Goal: Task Accomplishment & Management: Manage account settings

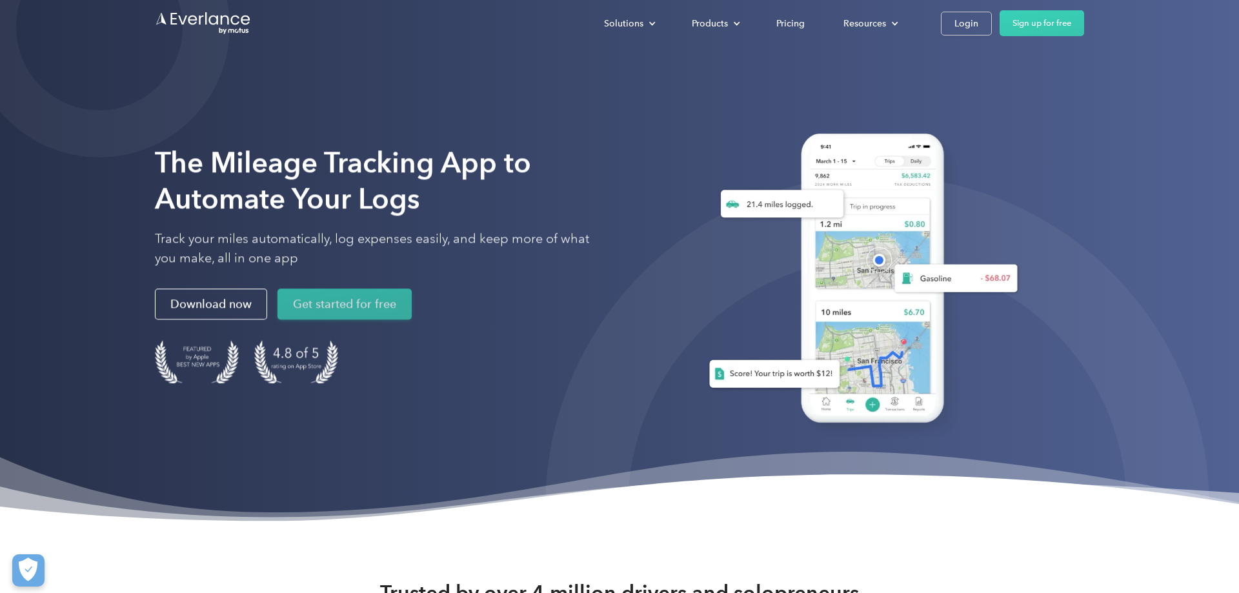
click at [387, 312] on link "Get started for free" at bounding box center [344, 304] width 134 height 31
click at [230, 310] on link "Download now" at bounding box center [211, 304] width 112 height 31
click at [787, 17] on div "Pricing" at bounding box center [790, 23] width 28 height 16
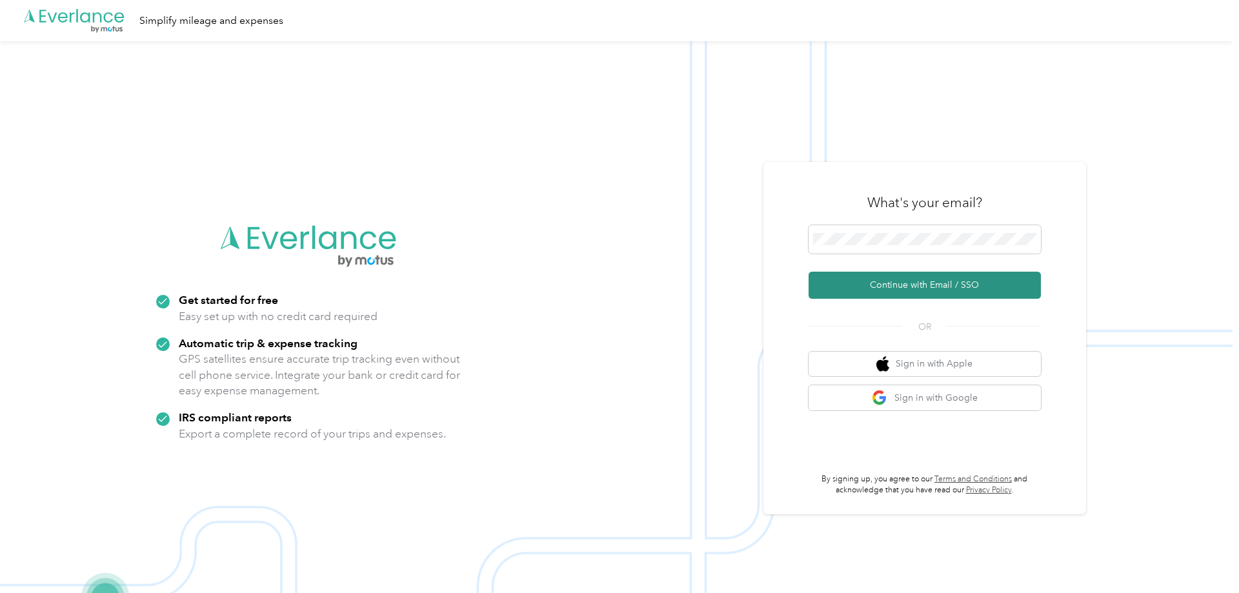
click at [855, 282] on button "Continue with Email / SSO" at bounding box center [924, 285] width 232 height 27
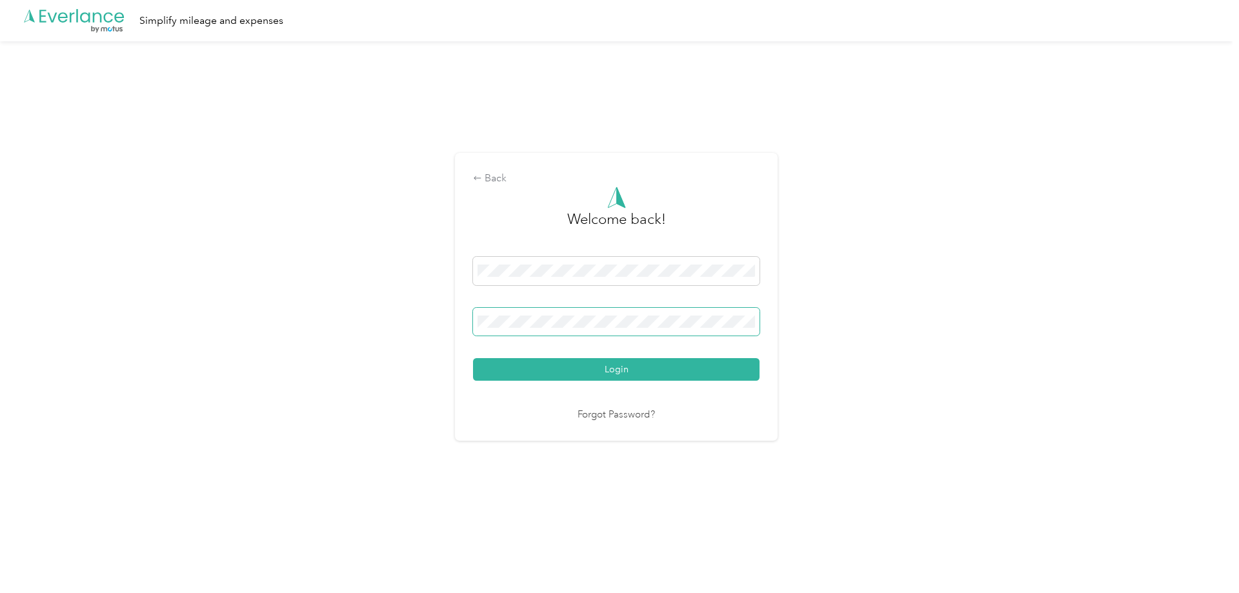
click at [570, 328] on span at bounding box center [616, 322] width 286 height 28
click at [499, 174] on div "Back" at bounding box center [616, 178] width 286 height 15
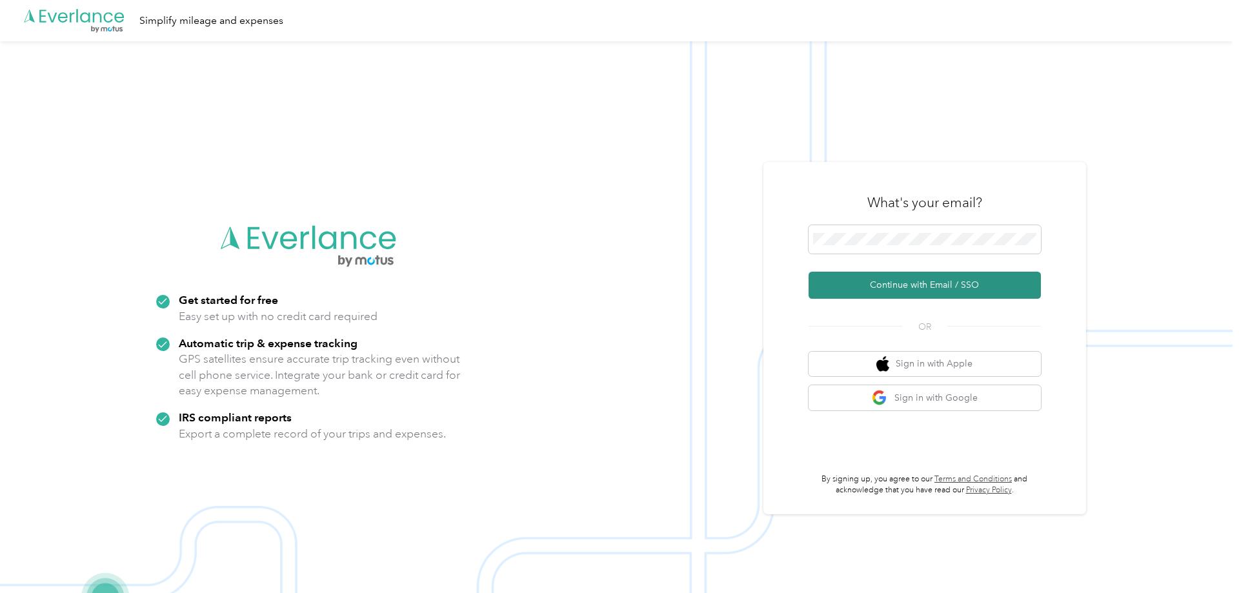
click at [892, 282] on button "Continue with Email / SSO" at bounding box center [924, 285] width 232 height 27
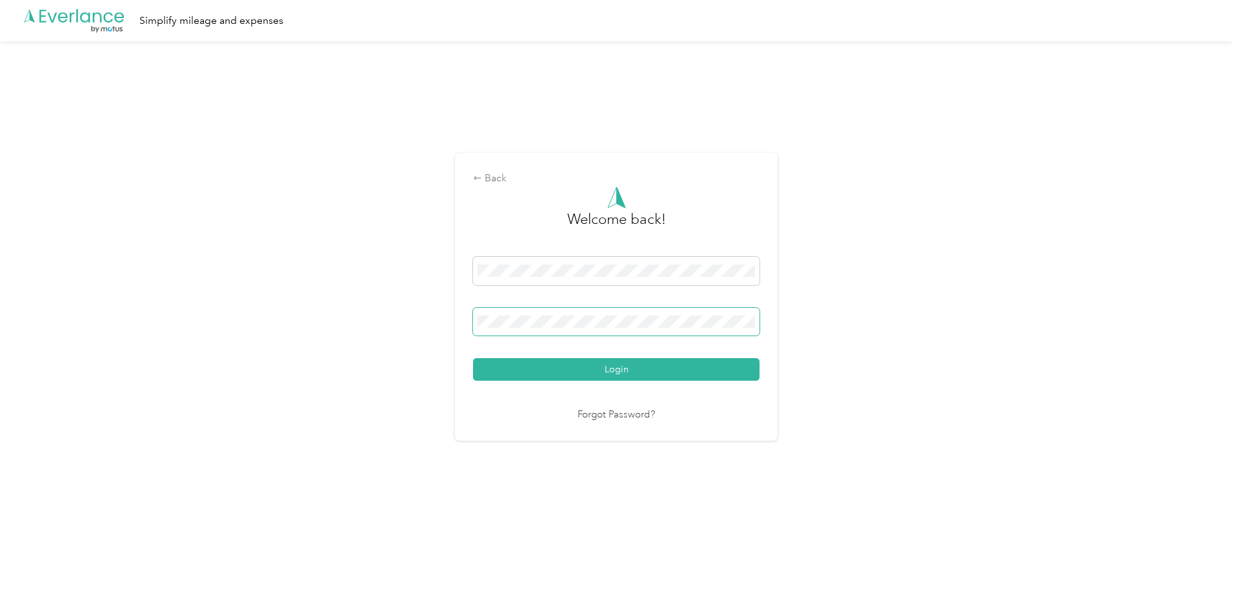
click at [473, 358] on button "Login" at bounding box center [616, 369] width 286 height 23
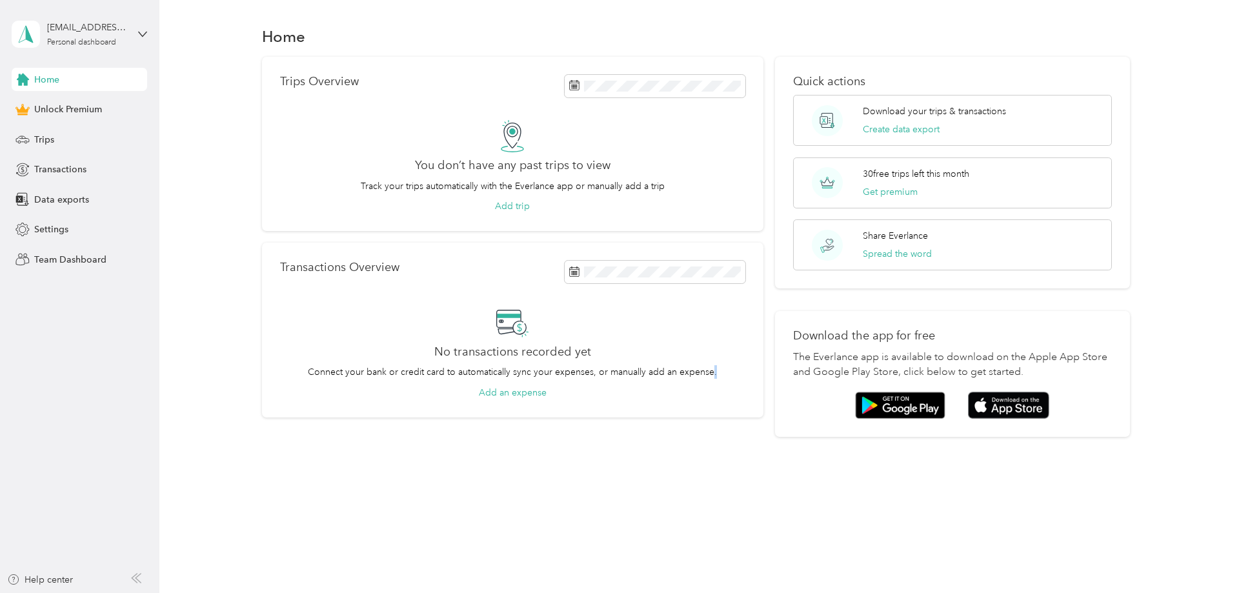
click at [716, 514] on div "Home Trips Overview You don’t have any past trips to view Track your trips auto…" at bounding box center [695, 296] width 1073 height 593
click at [209, 188] on div "Trips Overview You don’t have any past trips to view Track your trips automatic…" at bounding box center [695, 247] width 1041 height 381
click at [109, 111] on div "Unlock Premium" at bounding box center [79, 109] width 135 height 23
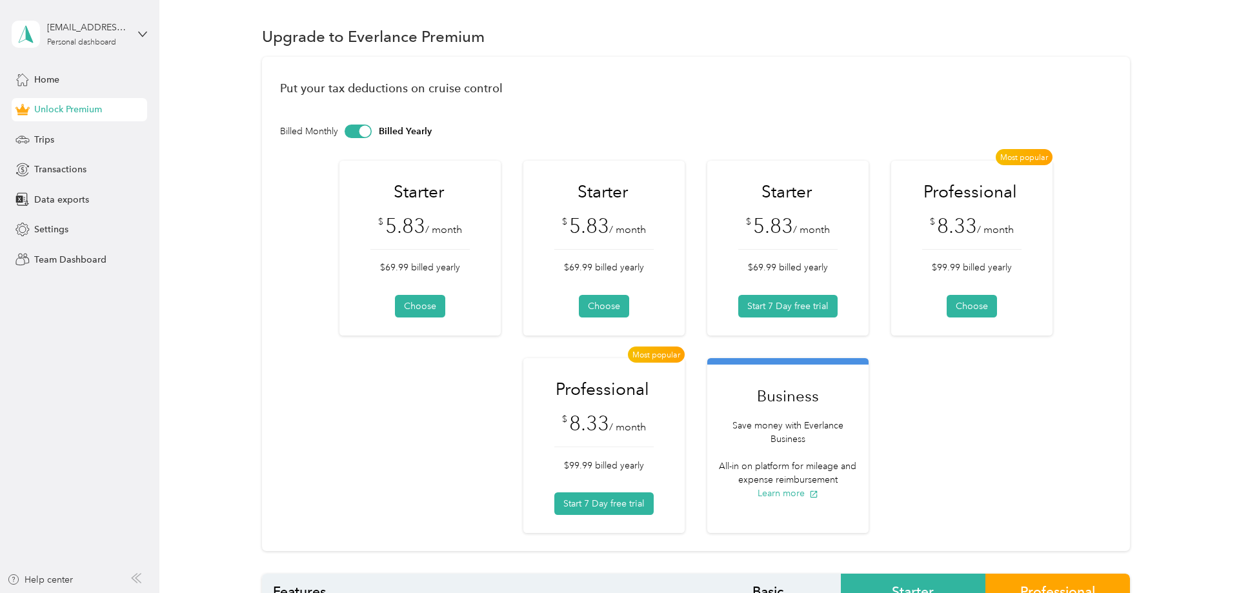
click at [135, 35] on div "lonestarmedictong@gmail.com Personal dashboard" at bounding box center [79, 34] width 135 height 45
click at [138, 35] on div "lonestarmedictong@gmail.com Personal dashboard" at bounding box center [79, 34] width 135 height 45
click at [111, 237] on div "Settings" at bounding box center [79, 229] width 135 height 23
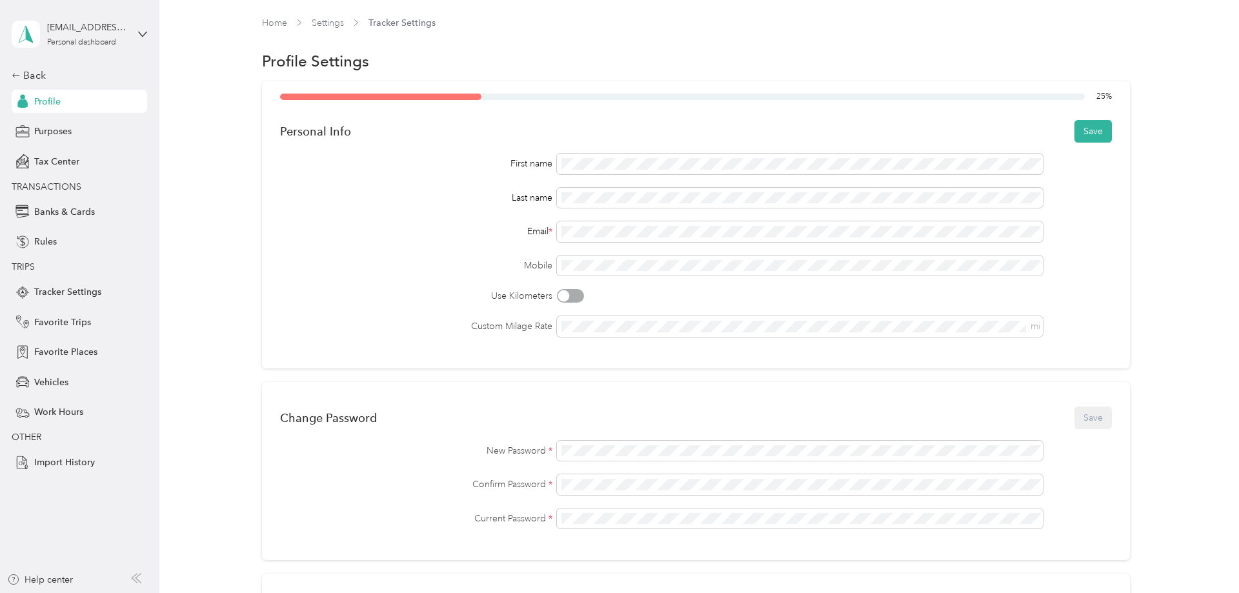
click at [483, 281] on div "First name Last name Email * Mobile Use Kilometers Custom Milage Rate mi" at bounding box center [696, 245] width 832 height 183
click at [649, 376] on div "25 % Personal Info Save First name Last name Email * Mobile Use Kilometers Cust…" at bounding box center [696, 468] width 868 height 774
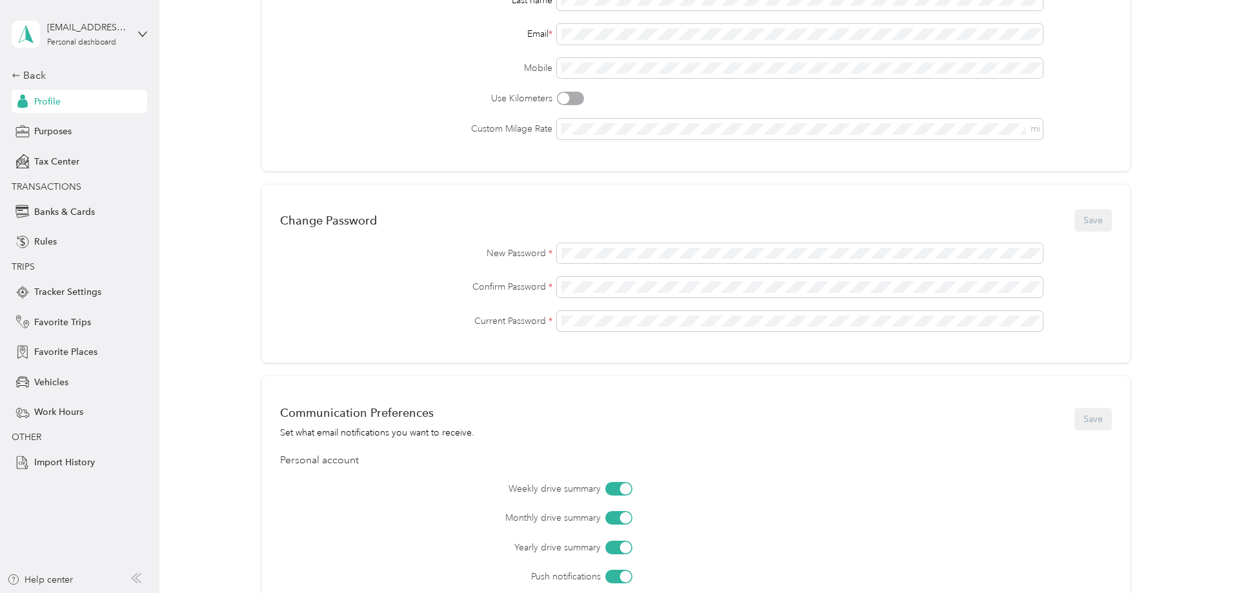
scroll to position [396, 0]
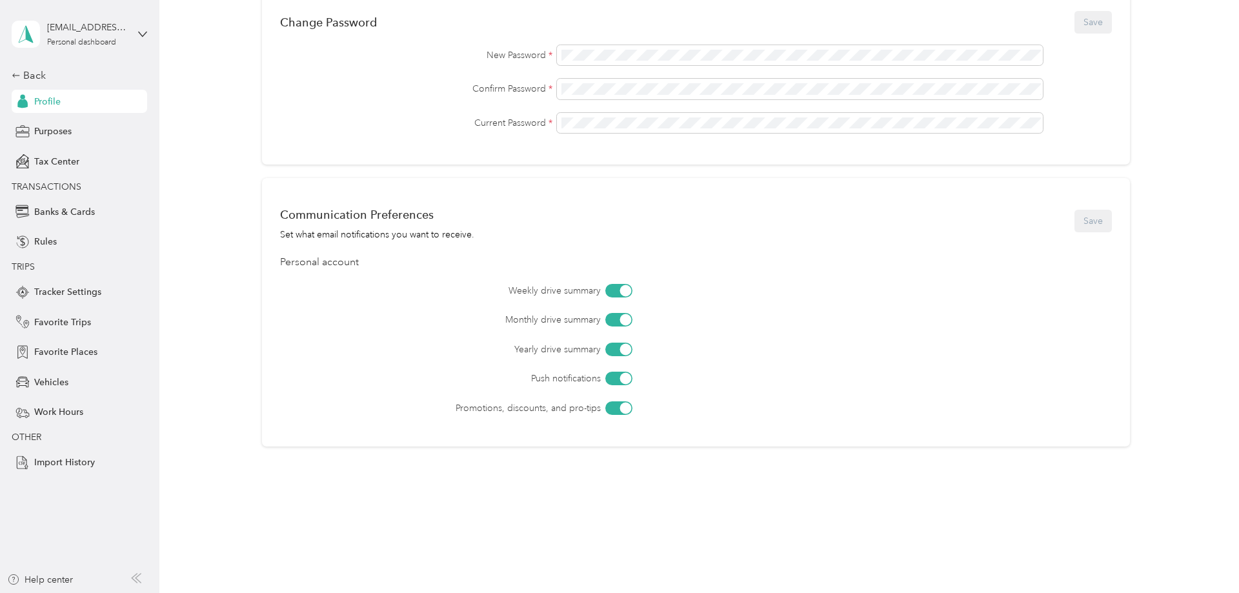
click at [296, 347] on div "Weekly drive summary Monthly drive summary Yearly drive summary Push notificati…" at bounding box center [696, 349] width 832 height 131
click at [32, 84] on div "Back Profile Purposes Tax Center TRANSACTIONS Banks & Cards Rules TRIPS Tracker…" at bounding box center [79, 271] width 135 height 406
click at [30, 77] on div "Back" at bounding box center [76, 75] width 129 height 15
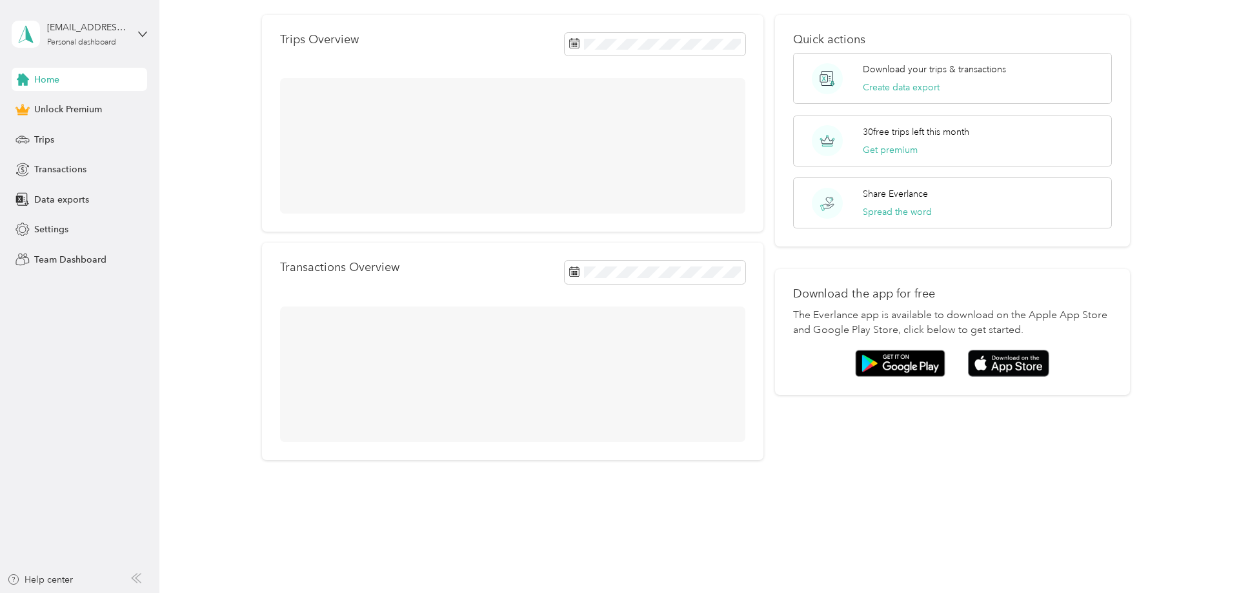
scroll to position [43, 0]
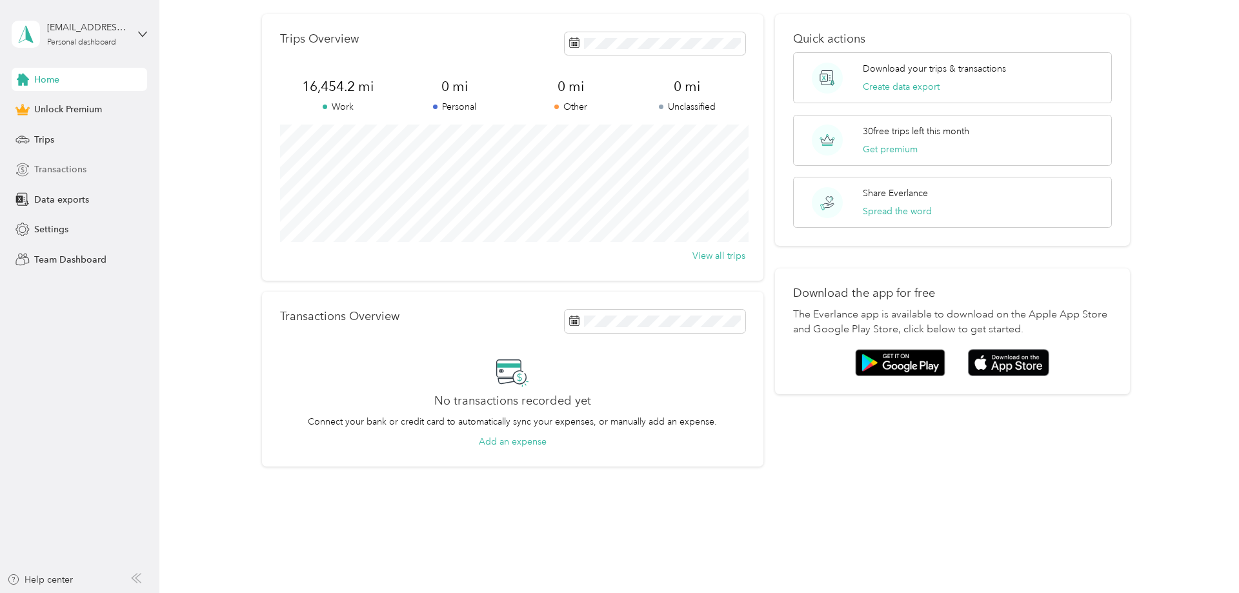
click at [81, 172] on span "Transactions" at bounding box center [60, 170] width 52 height 14
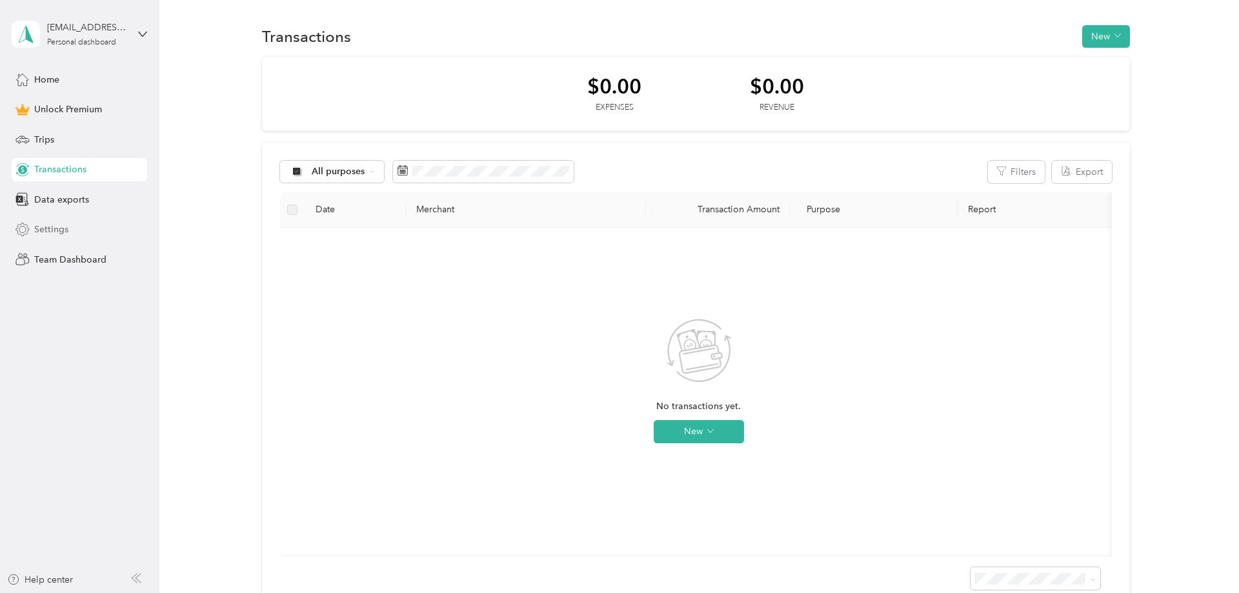
click at [94, 228] on div "Settings" at bounding box center [79, 229] width 135 height 23
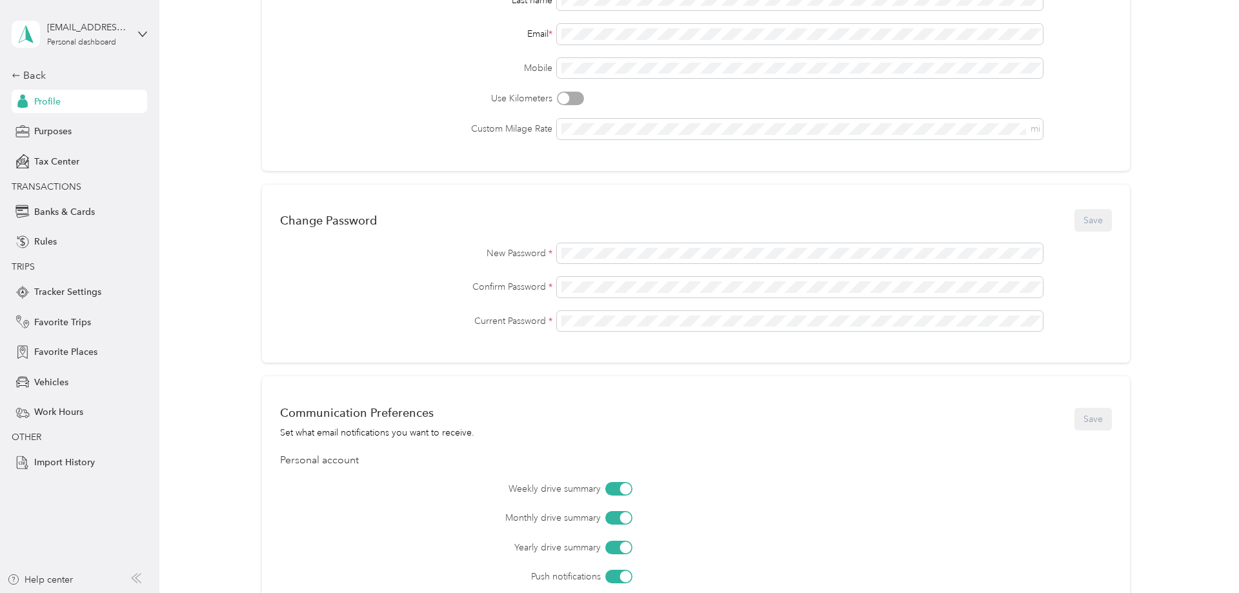
scroll to position [396, 0]
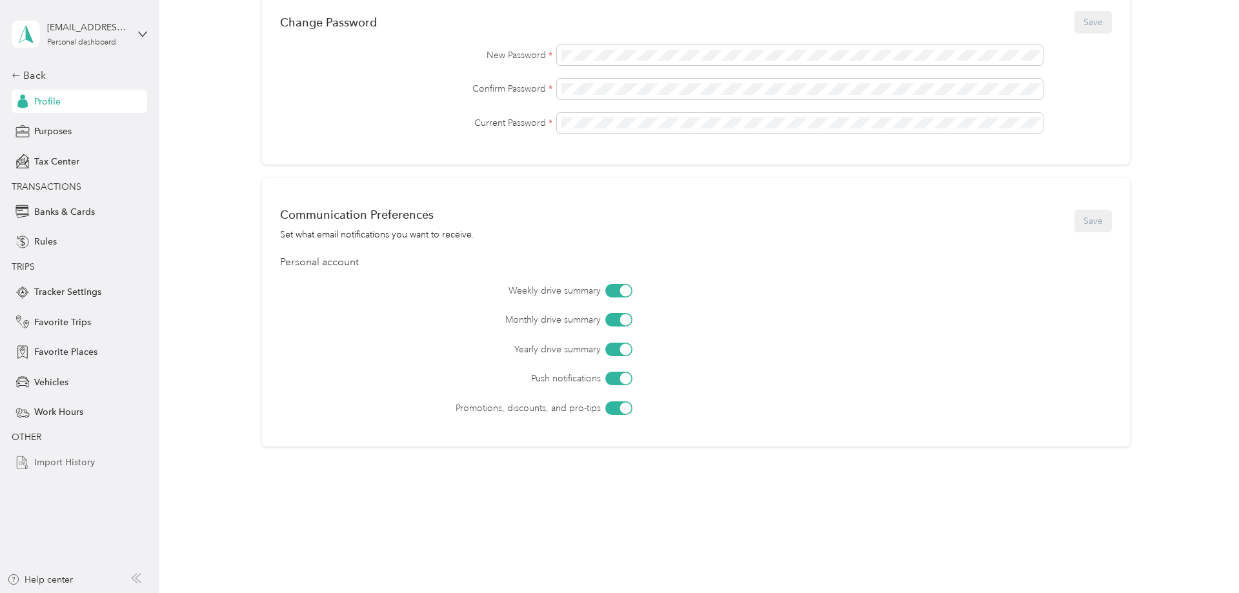
click at [80, 461] on span "Import History" at bounding box center [64, 463] width 61 height 14
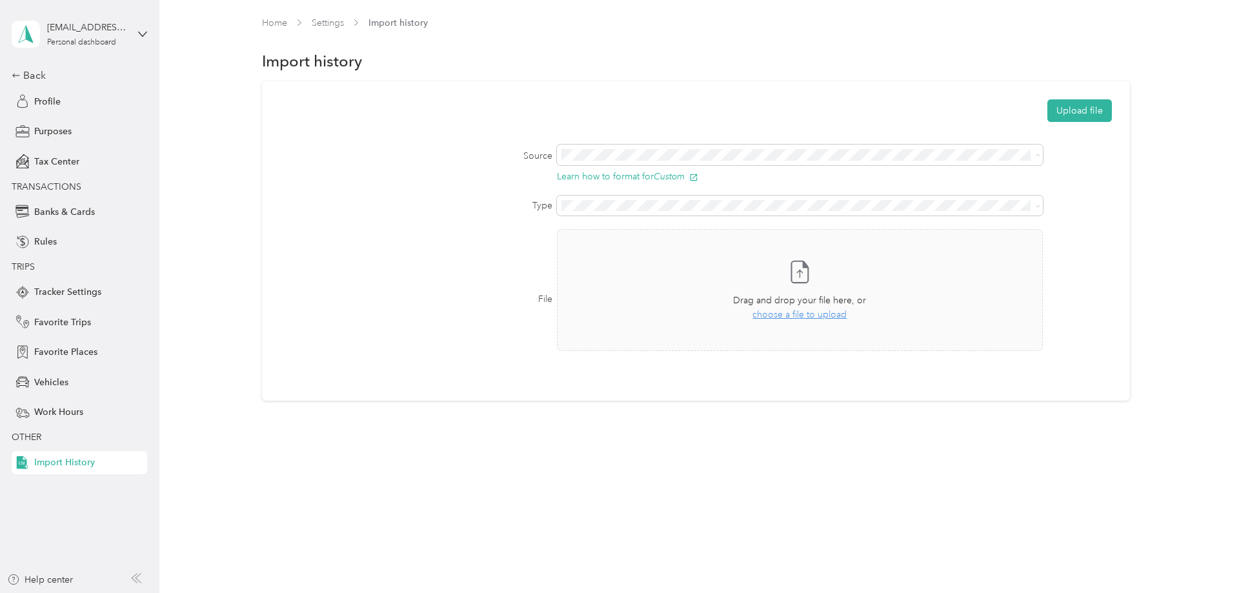
click at [617, 217] on div "QuickBooks Self-Employed" at bounding box center [803, 223] width 470 height 14
click at [623, 227] on div "Transactions" at bounding box center [803, 233] width 470 height 14
click at [619, 425] on div "Home Settings Import history Import history Upload file Source Type File Take a…" at bounding box center [695, 227] width 1073 height 454
click at [1109, 109] on button "Upload file" at bounding box center [1079, 110] width 65 height 23
click at [76, 103] on div "Profile" at bounding box center [79, 101] width 135 height 23
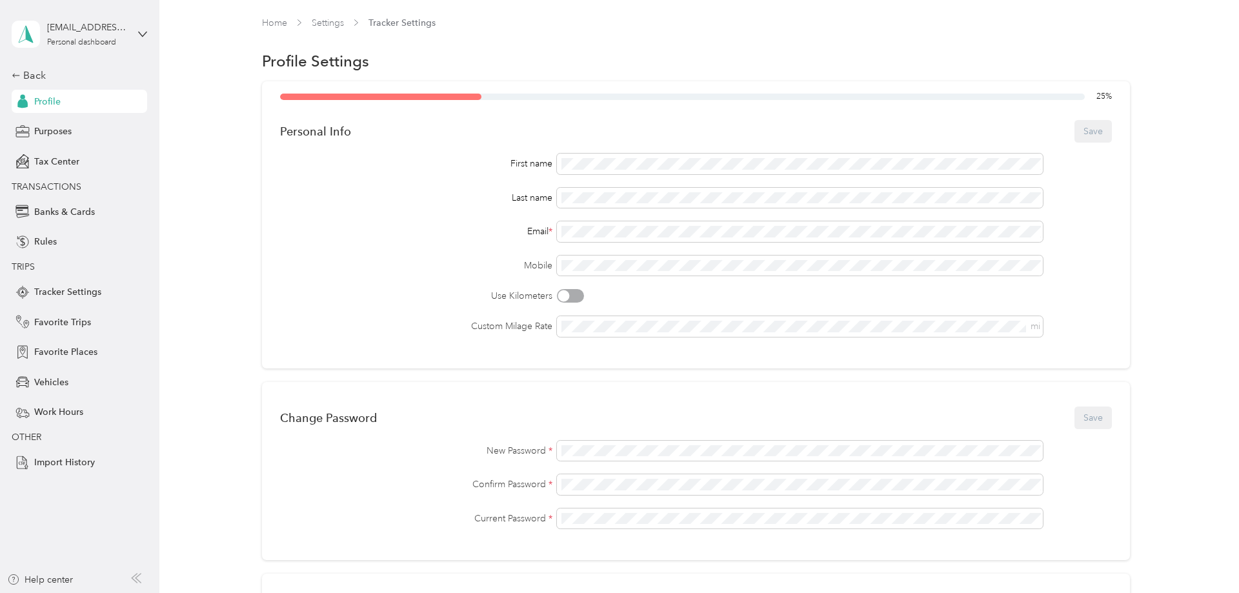
click at [290, 28] on div "Home Settings Tracker Settings" at bounding box center [696, 23] width 868 height 14
click at [281, 22] on link "Home" at bounding box center [274, 22] width 25 height 11
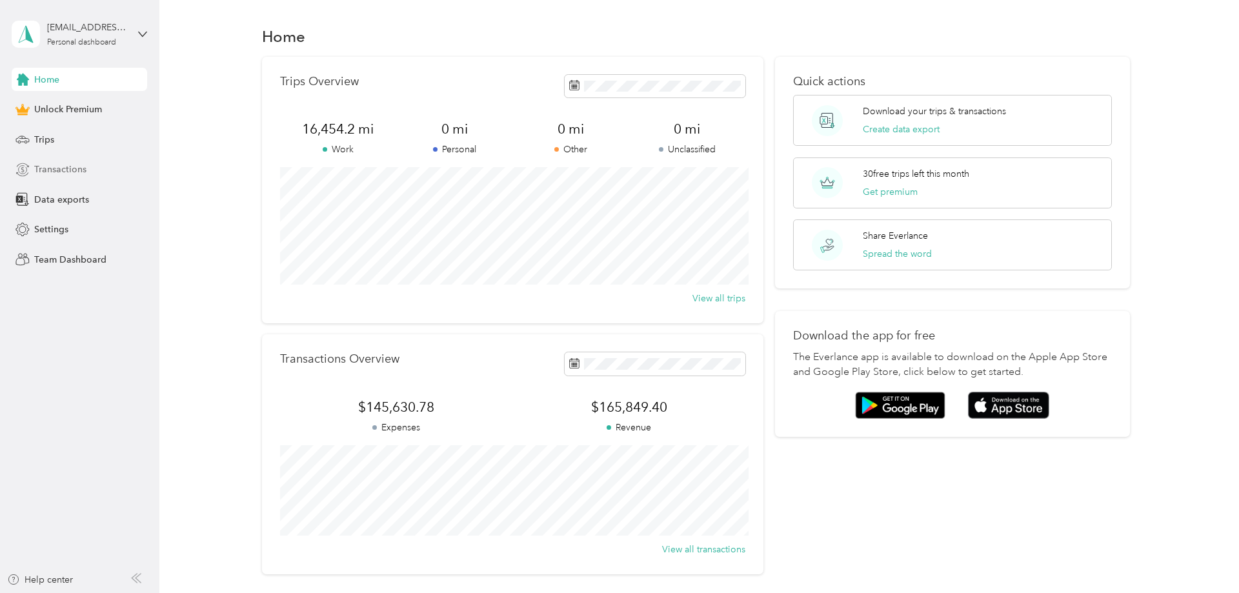
click at [88, 170] on div "Transactions" at bounding box center [79, 169] width 135 height 23
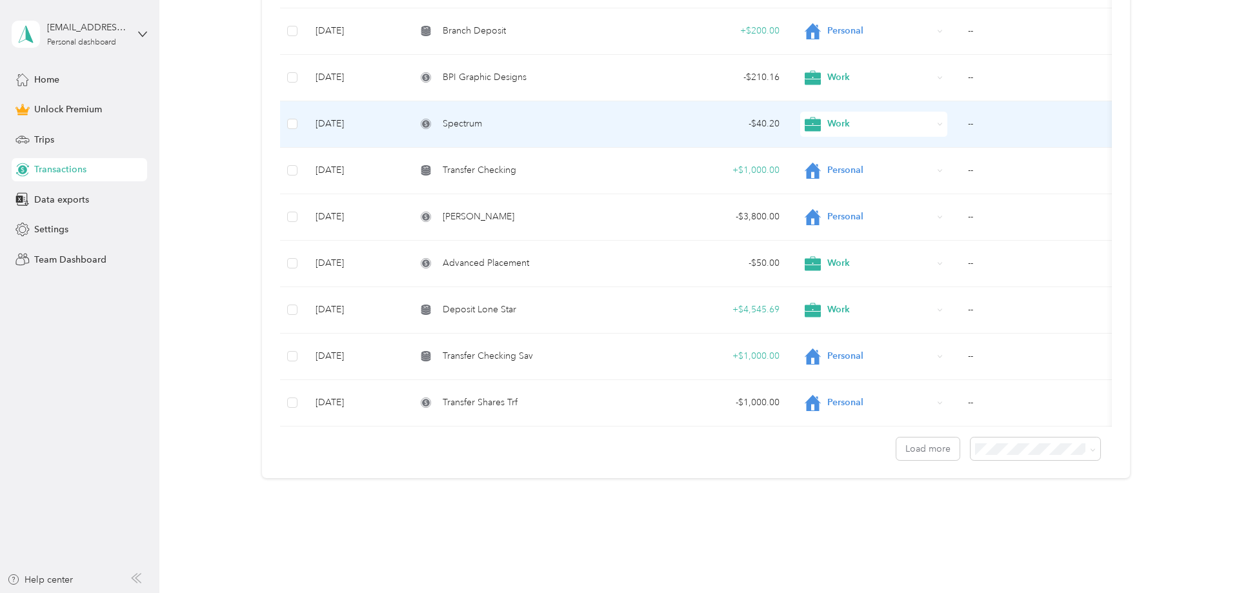
scroll to position [981, 0]
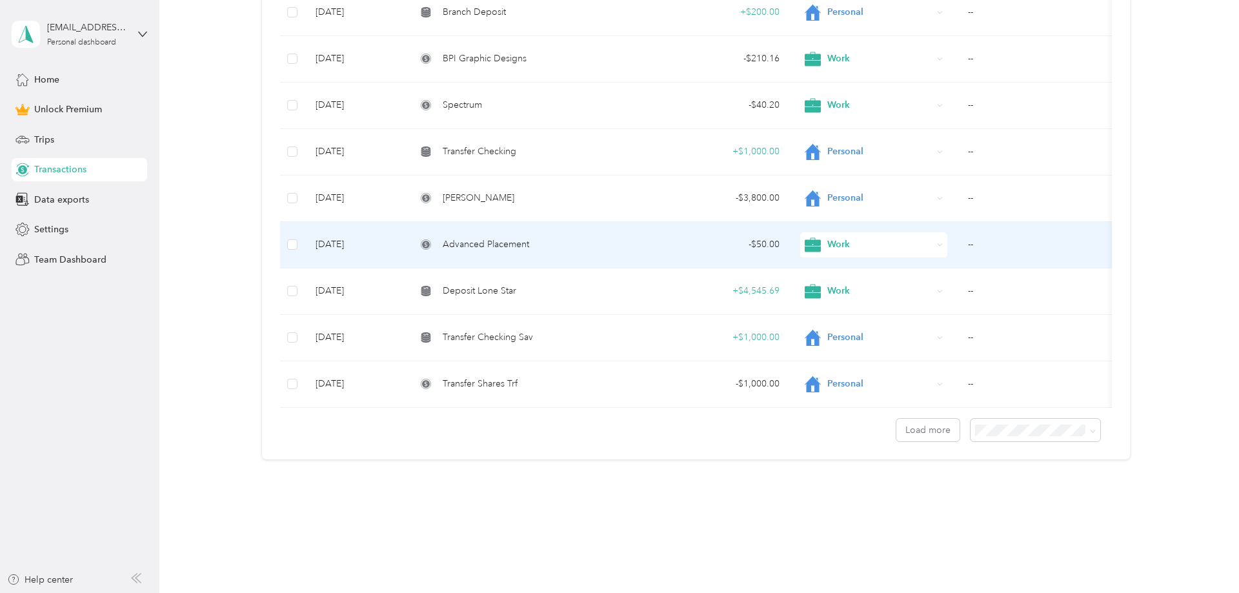
click at [977, 250] on td "--" at bounding box center [1038, 245] width 160 height 46
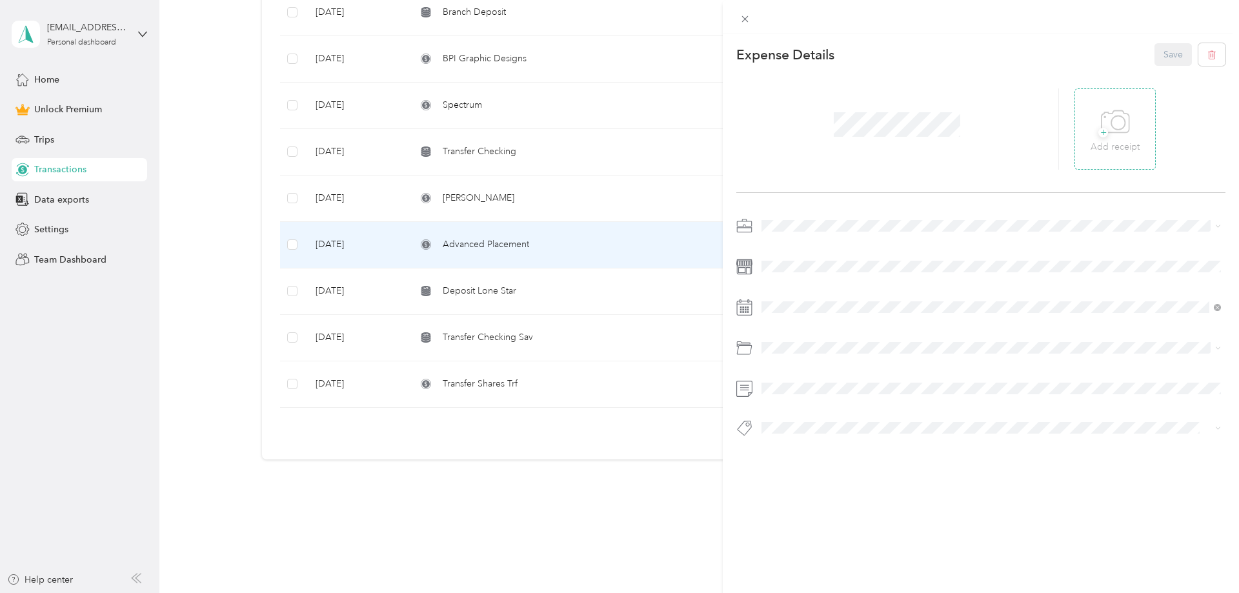
click at [1104, 125] on icon at bounding box center [1115, 122] width 29 height 35
click at [423, 563] on div "This expense cannot be edited because it is either under review, approved, or p…" at bounding box center [619, 296] width 1239 height 593
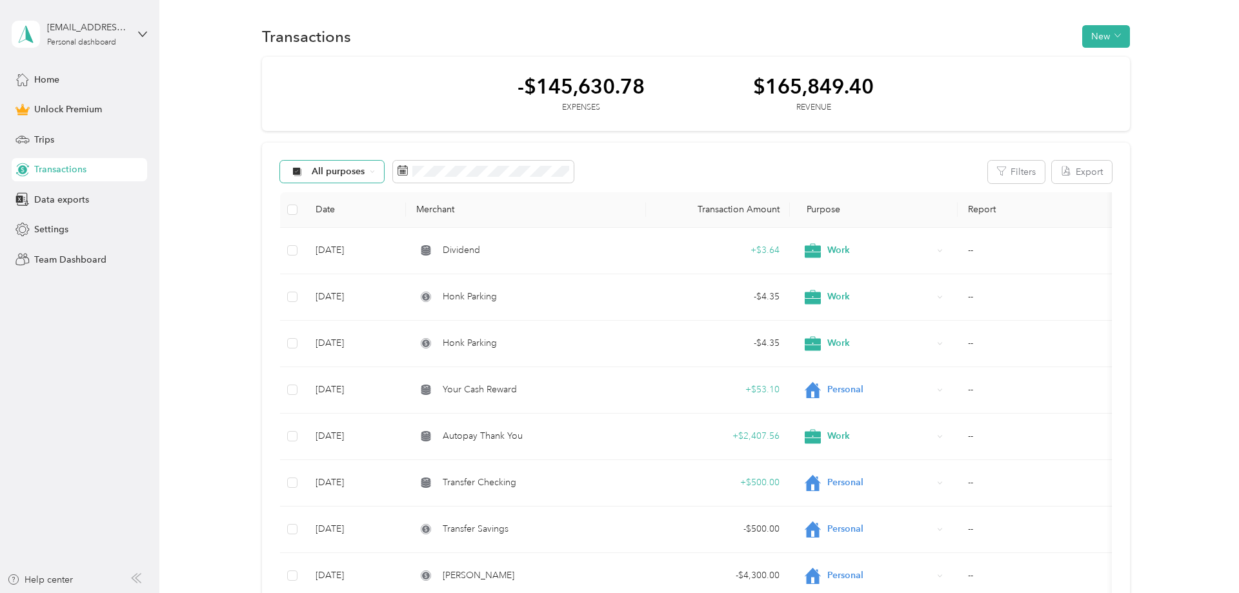
click at [325, 172] on span "All purposes" at bounding box center [339, 171] width 54 height 9
click at [334, 265] on span "Work" at bounding box center [332, 260] width 85 height 16
drag, startPoint x: 217, startPoint y: 203, endPoint x: 215, endPoint y: 195, distance: 8.8
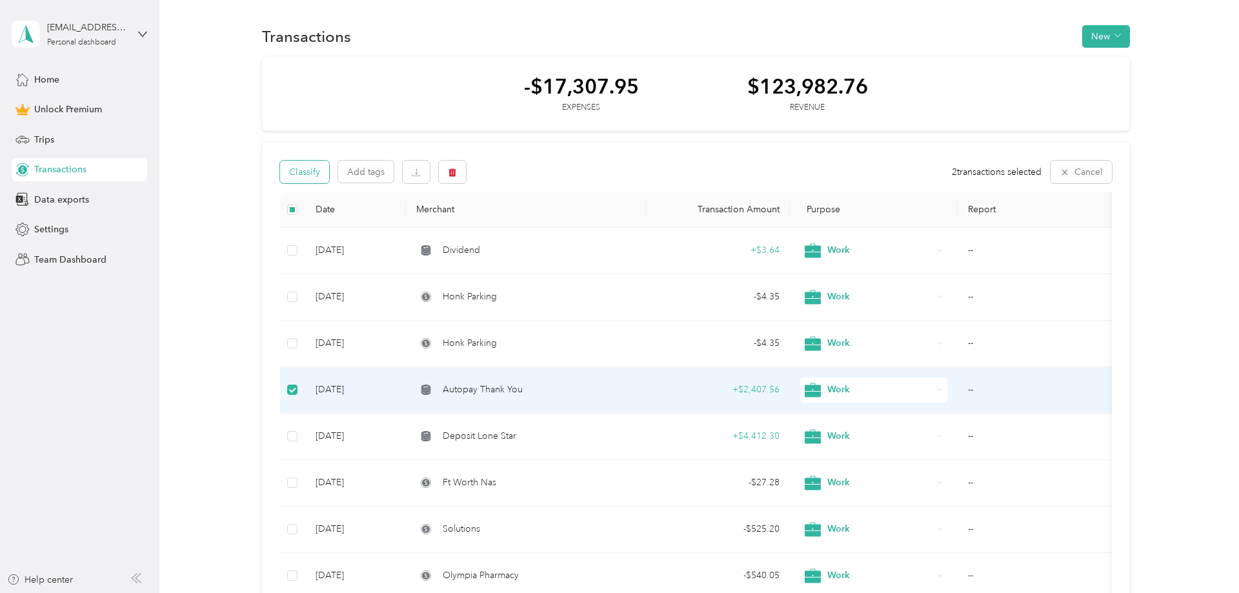
click at [324, 177] on button "Classify" at bounding box center [304, 172] width 49 height 23
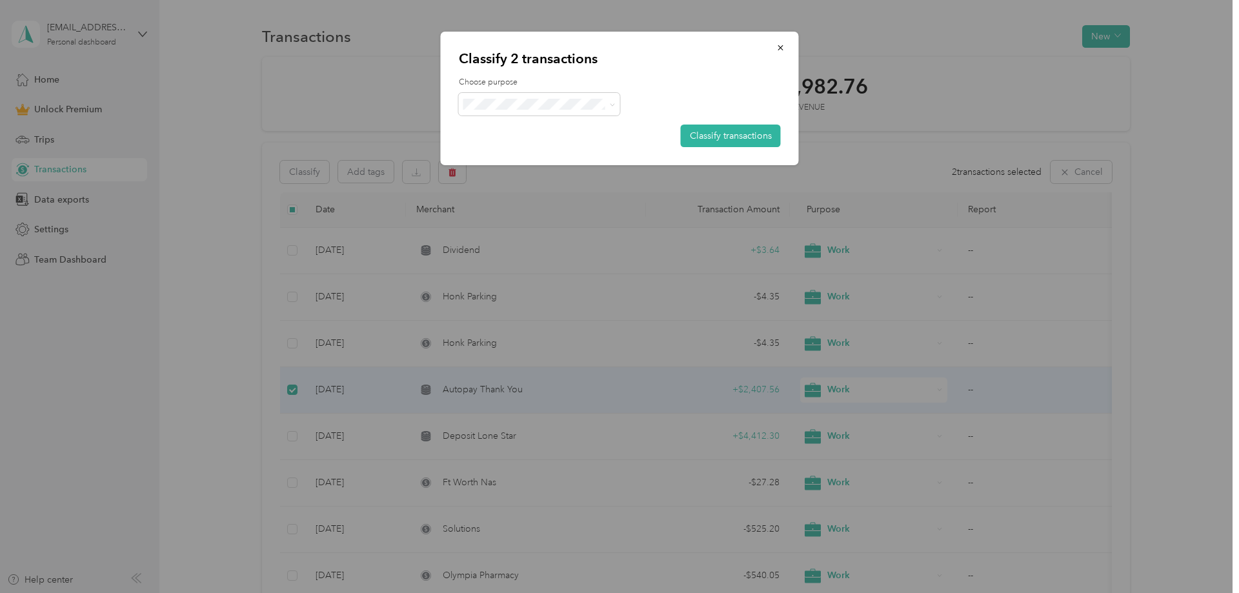
click at [498, 116] on div "Choose purpose Classify transactions" at bounding box center [620, 112] width 322 height 70
click at [511, 158] on span "Personal" at bounding box center [539, 154] width 143 height 16
click at [712, 138] on button "Classify transactions" at bounding box center [731, 136] width 100 height 23
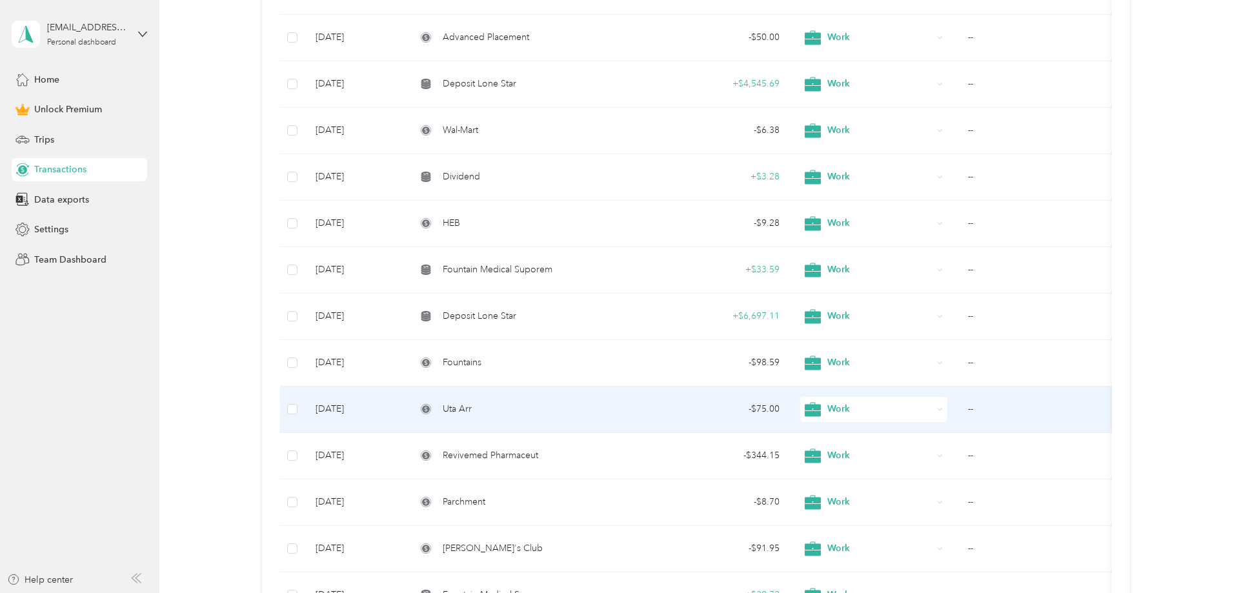
scroll to position [981, 0]
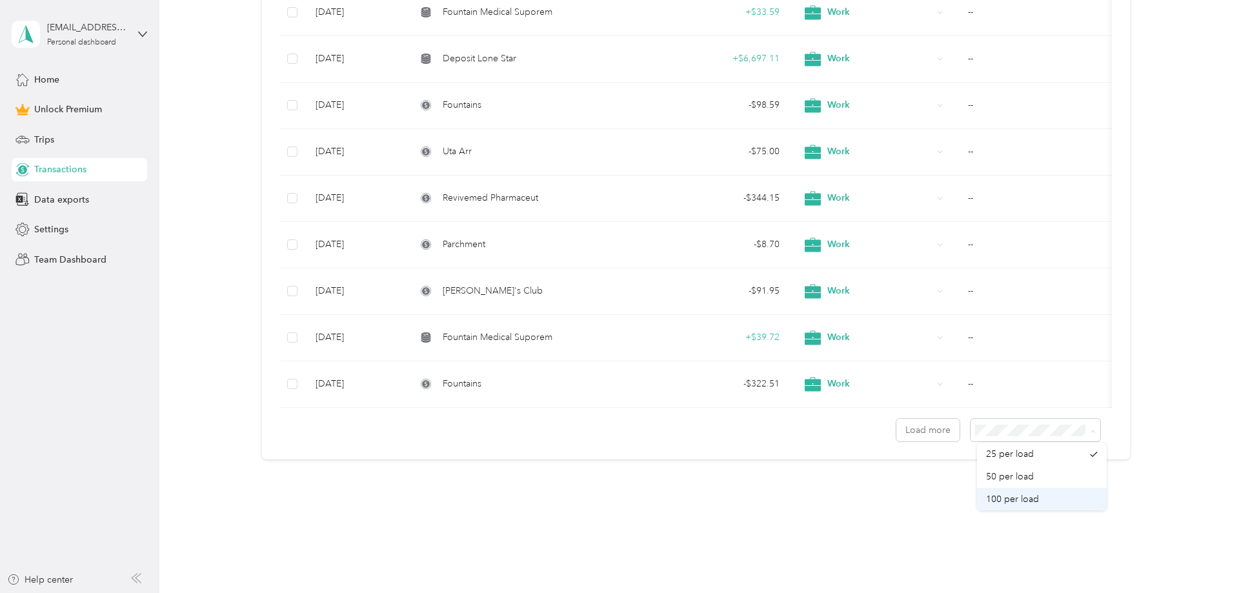
click at [1033, 499] on span "100 per load" at bounding box center [1012, 499] width 53 height 11
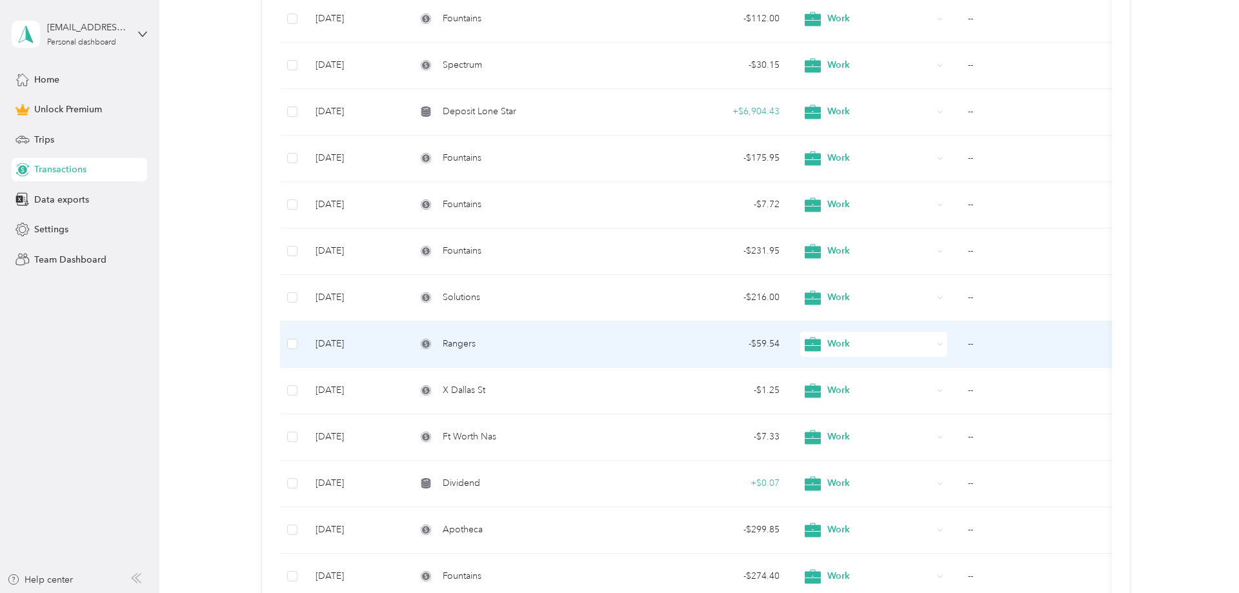
scroll to position [4466, 0]
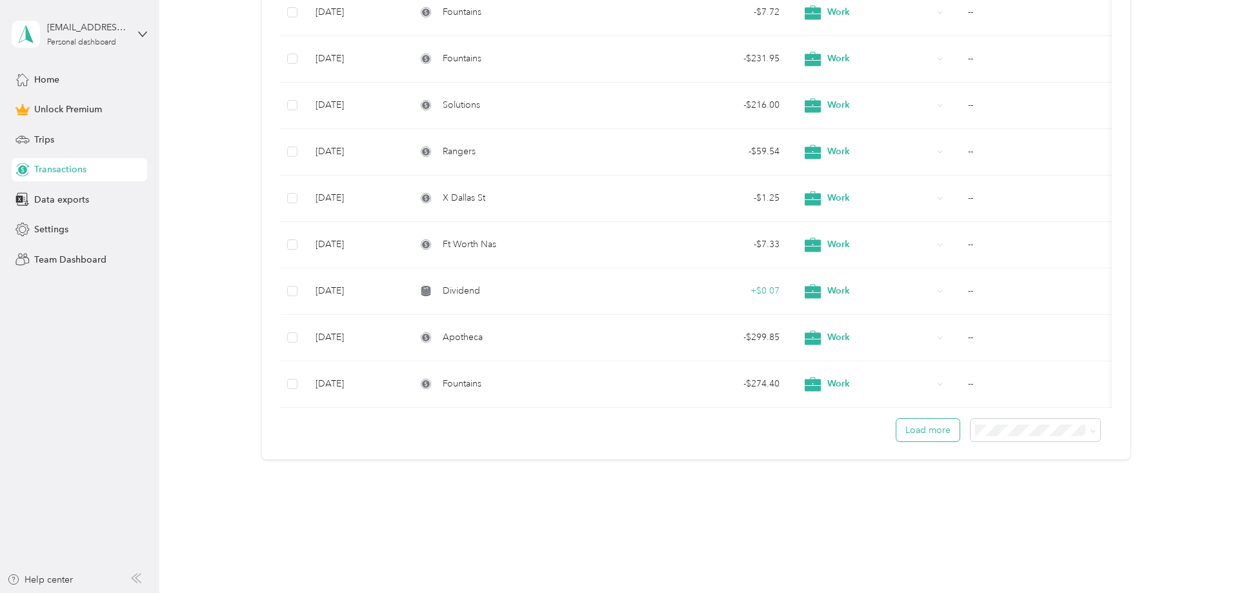
click at [918, 434] on button "Load more" at bounding box center [927, 430] width 63 height 23
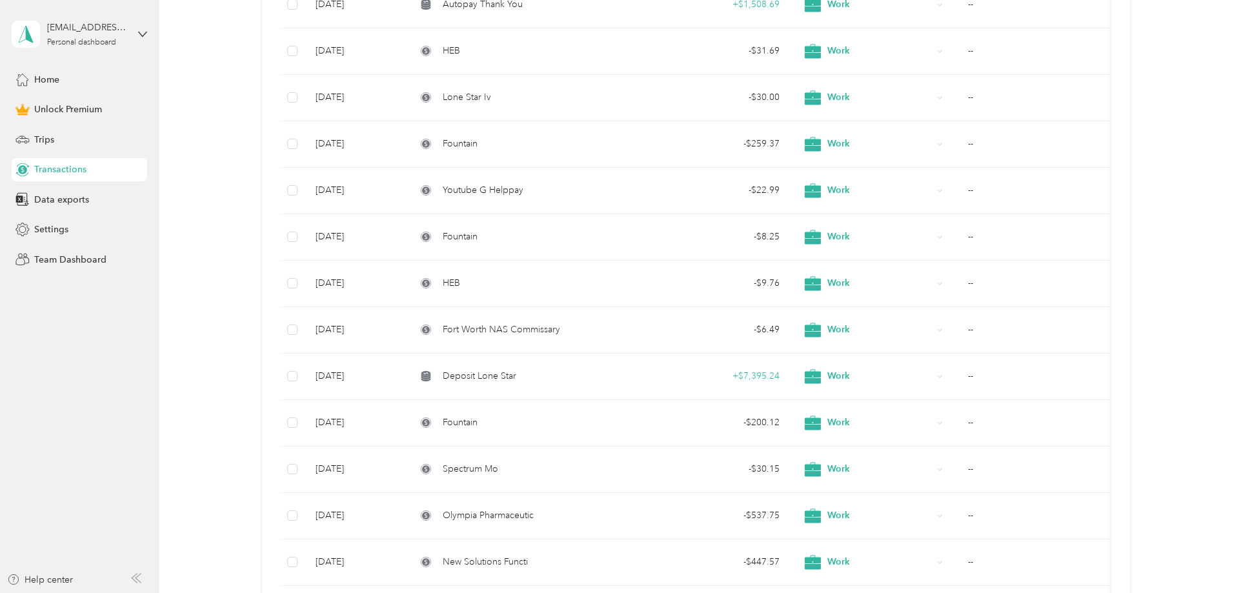
scroll to position [7067, 0]
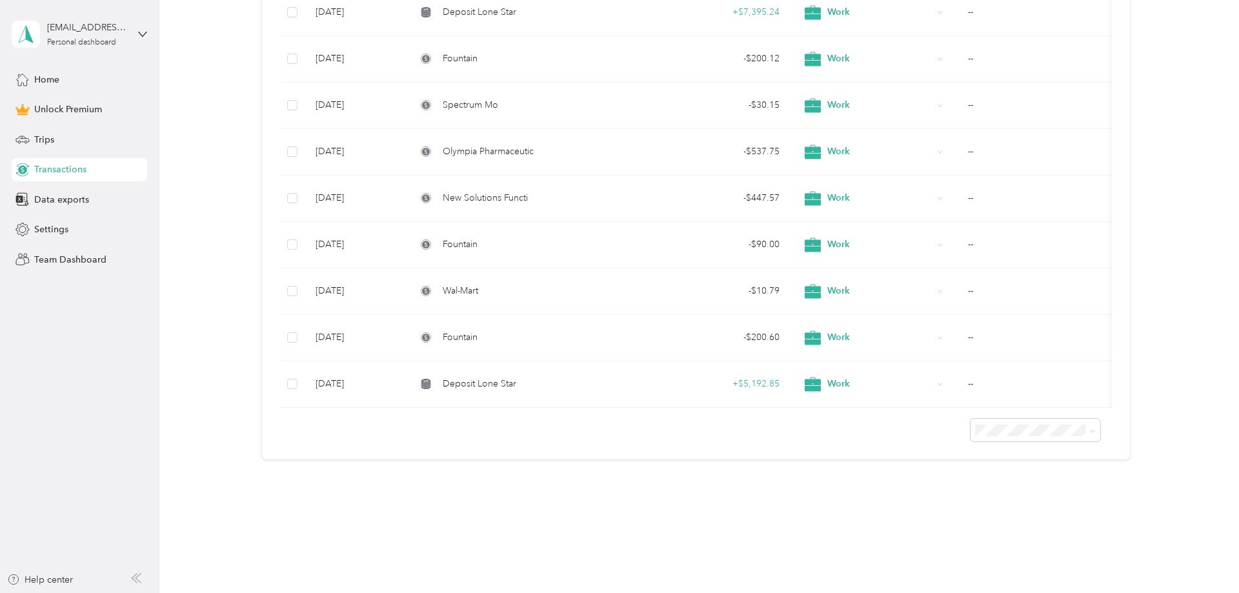
click at [959, 436] on div at bounding box center [696, 425] width 832 height 34
click at [943, 435] on div at bounding box center [696, 425] width 832 height 34
click at [917, 436] on div at bounding box center [696, 425] width 832 height 34
click at [911, 436] on div at bounding box center [696, 425] width 832 height 34
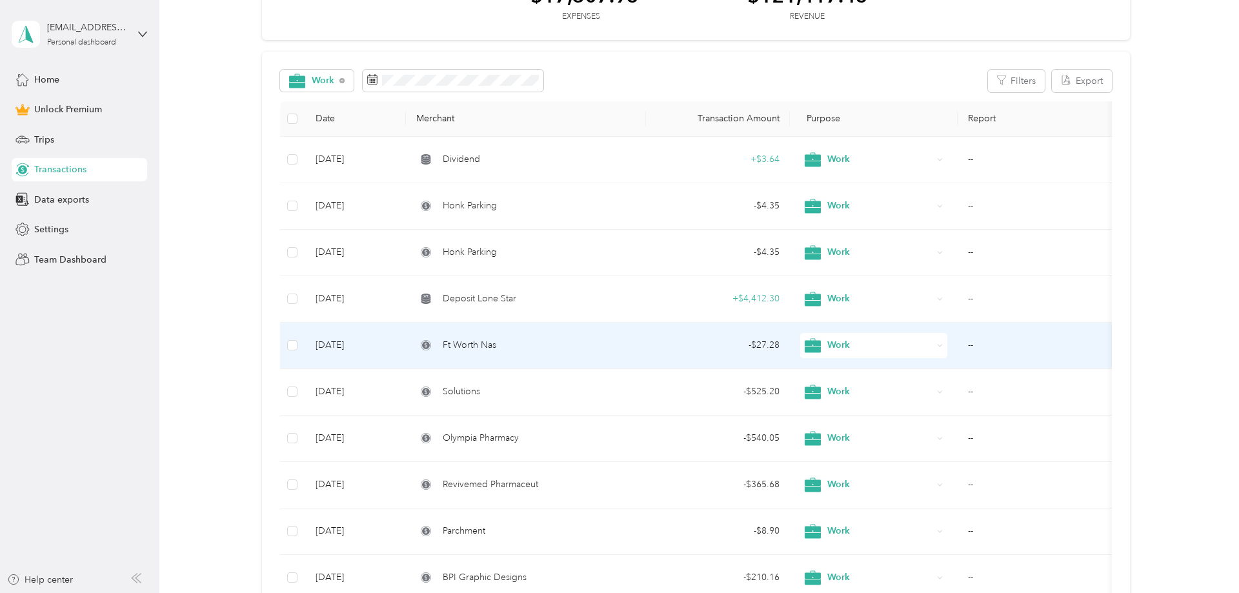
scroll to position [0, 0]
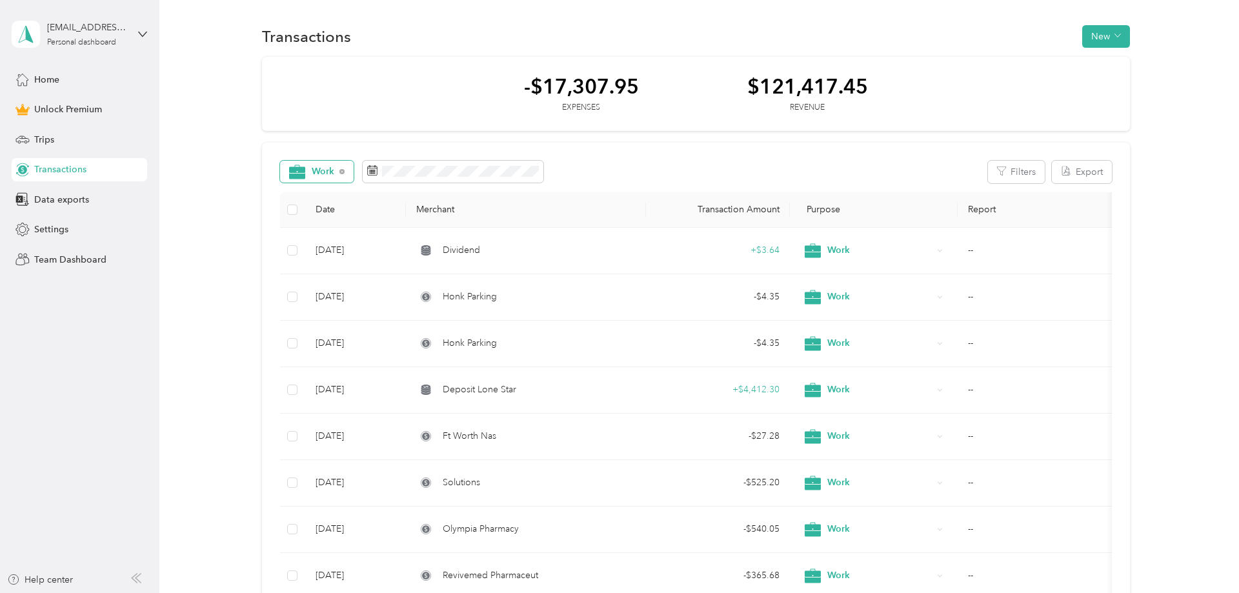
click at [339, 171] on div "Work" at bounding box center [317, 172] width 74 height 22
click at [328, 198] on span "All purposes" at bounding box center [338, 195] width 53 height 14
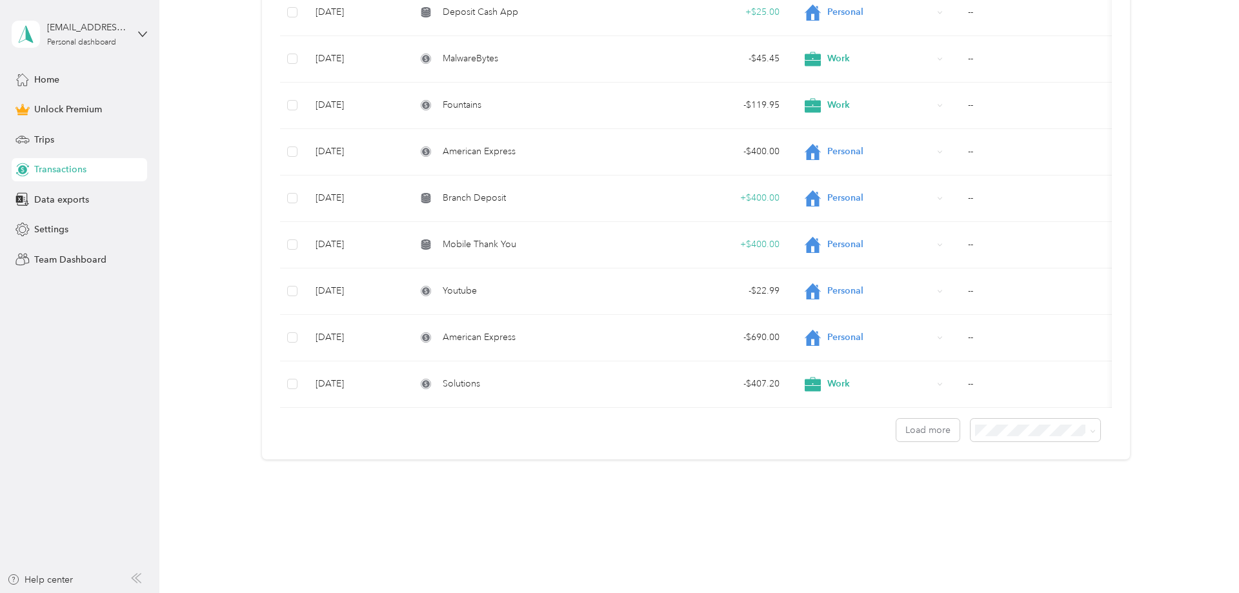
scroll to position [4334, 0]
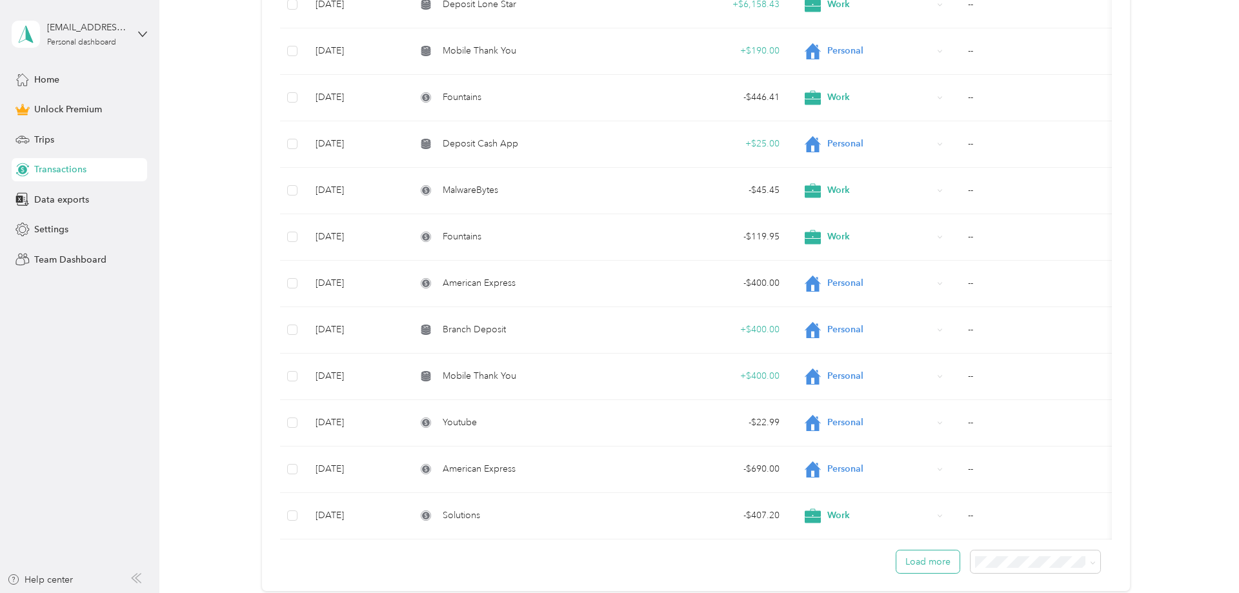
click at [910, 561] on button "Load more" at bounding box center [927, 561] width 63 height 23
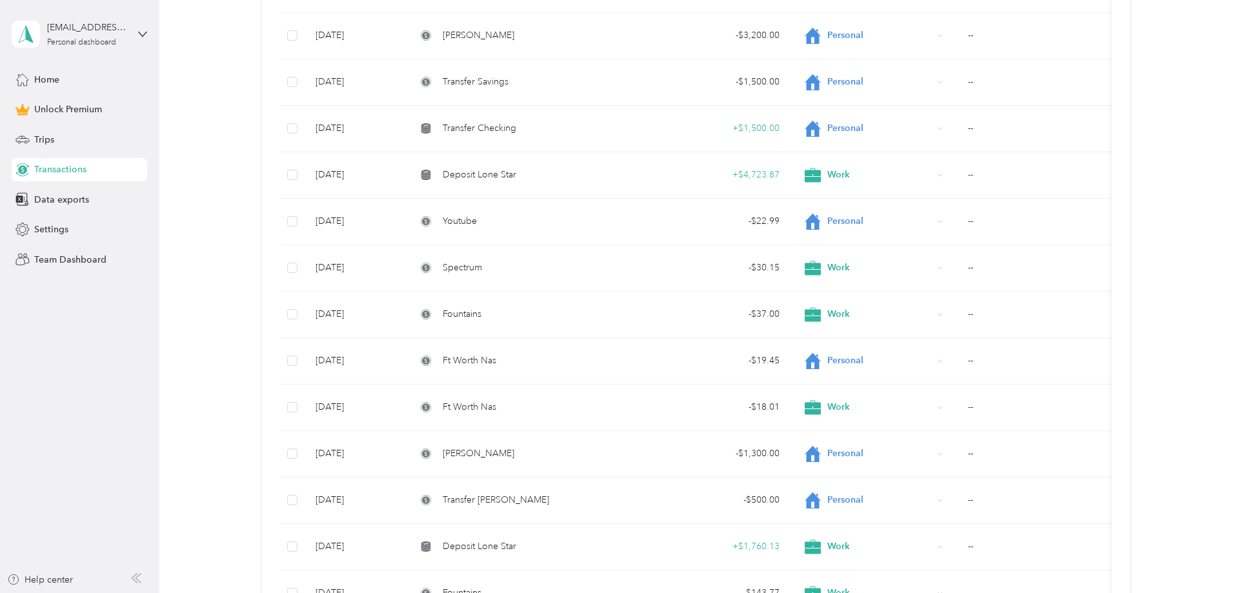
scroll to position [9111, 0]
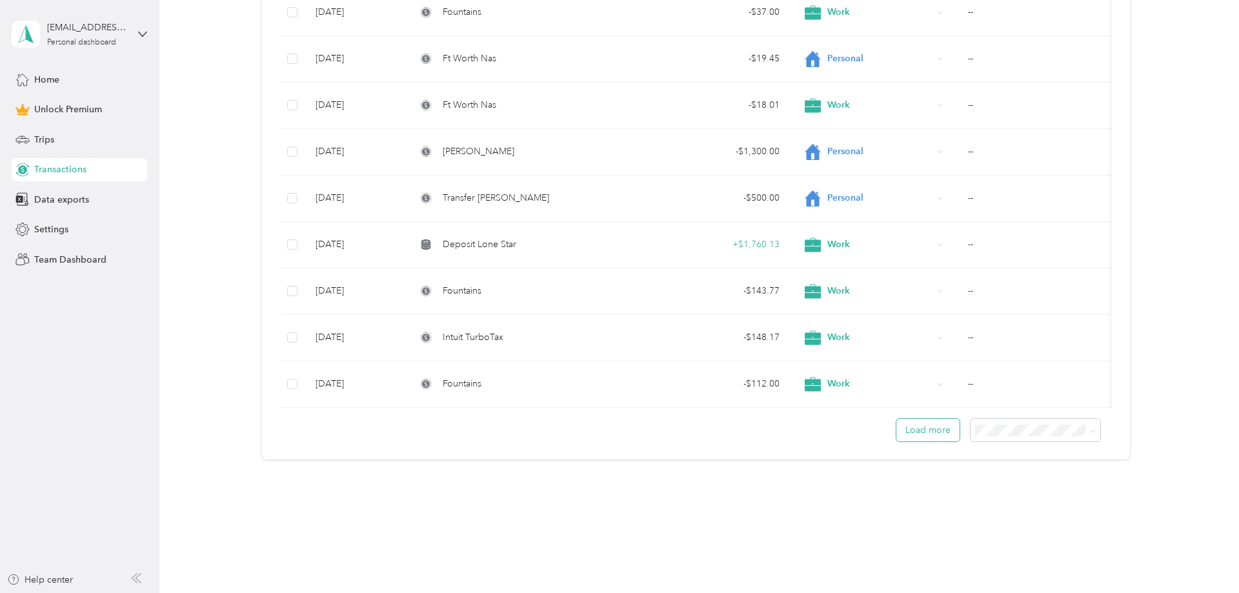
click at [916, 435] on button "Load more" at bounding box center [927, 430] width 63 height 23
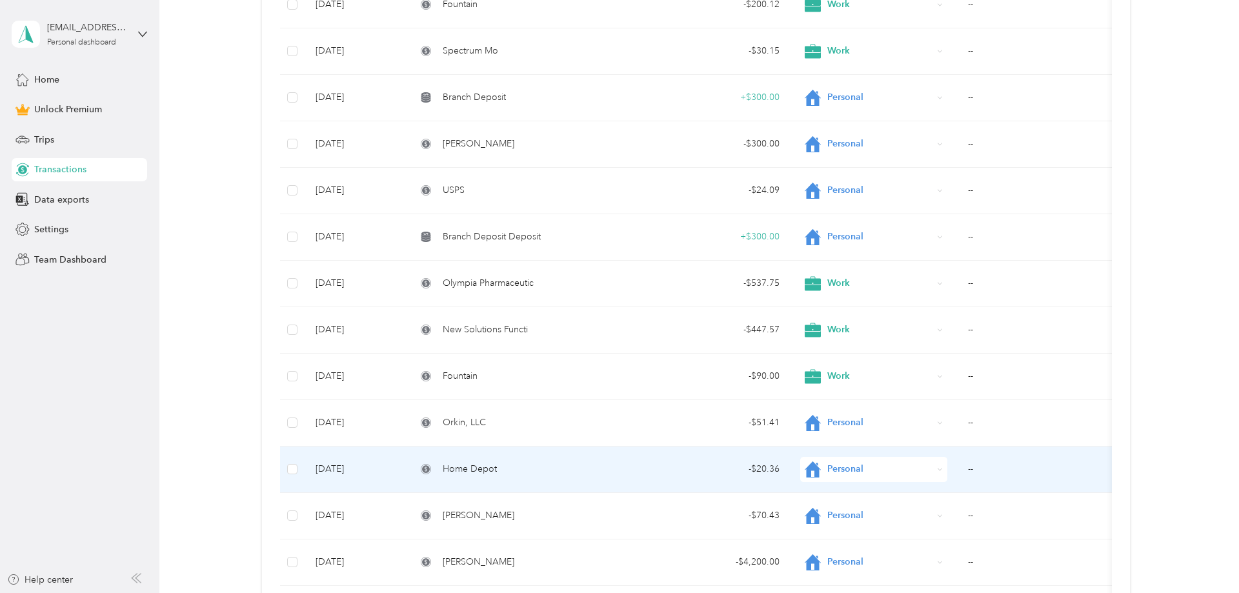
scroll to position [13339, 0]
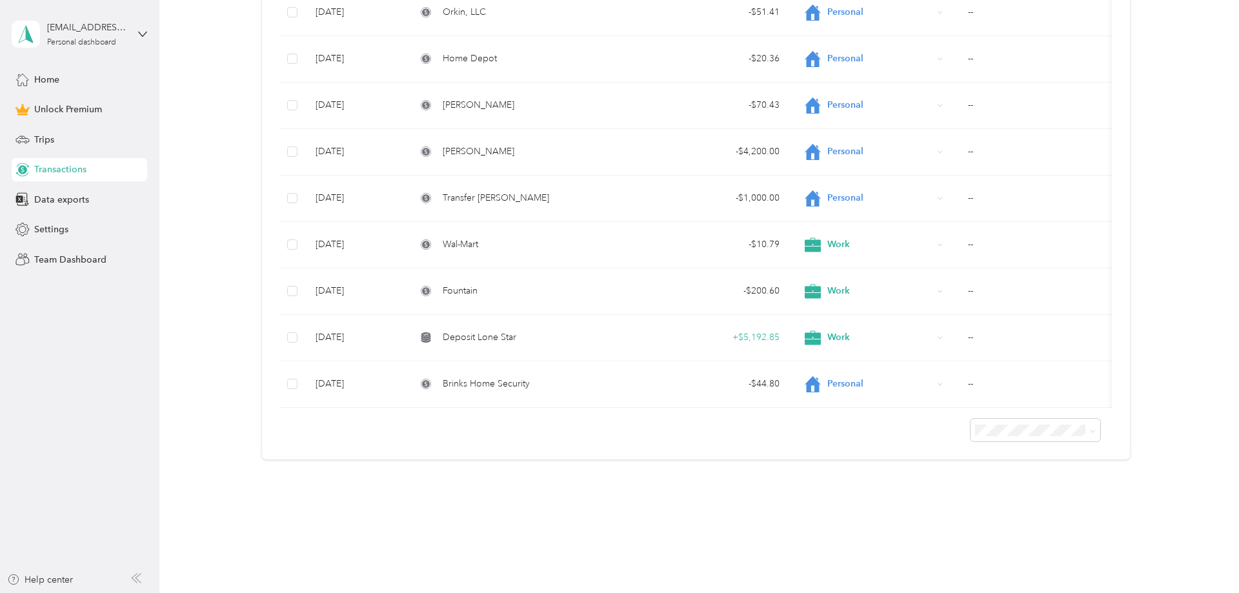
click at [870, 426] on div at bounding box center [696, 425] width 832 height 34
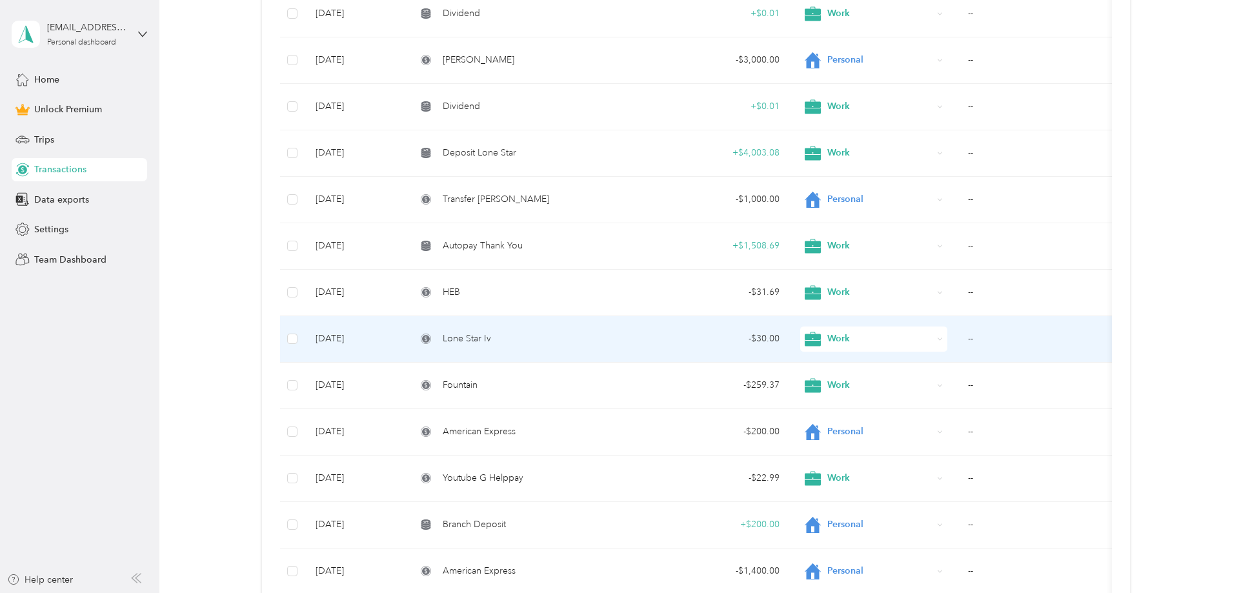
scroll to position [11825, 0]
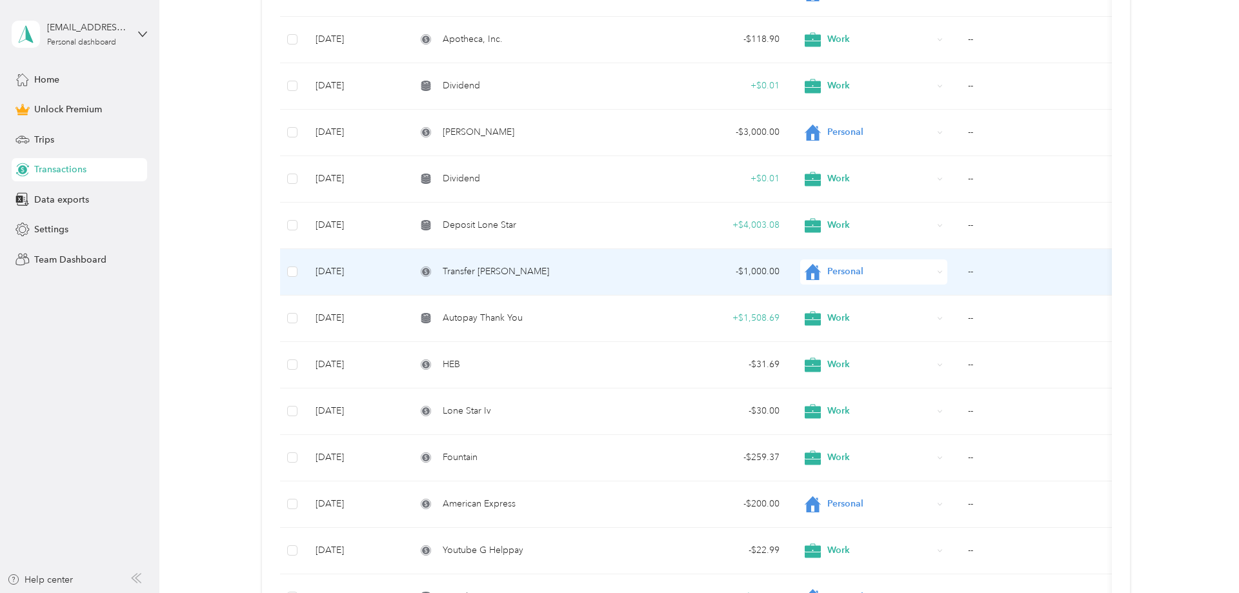
click at [975, 274] on td "--" at bounding box center [1038, 272] width 160 height 46
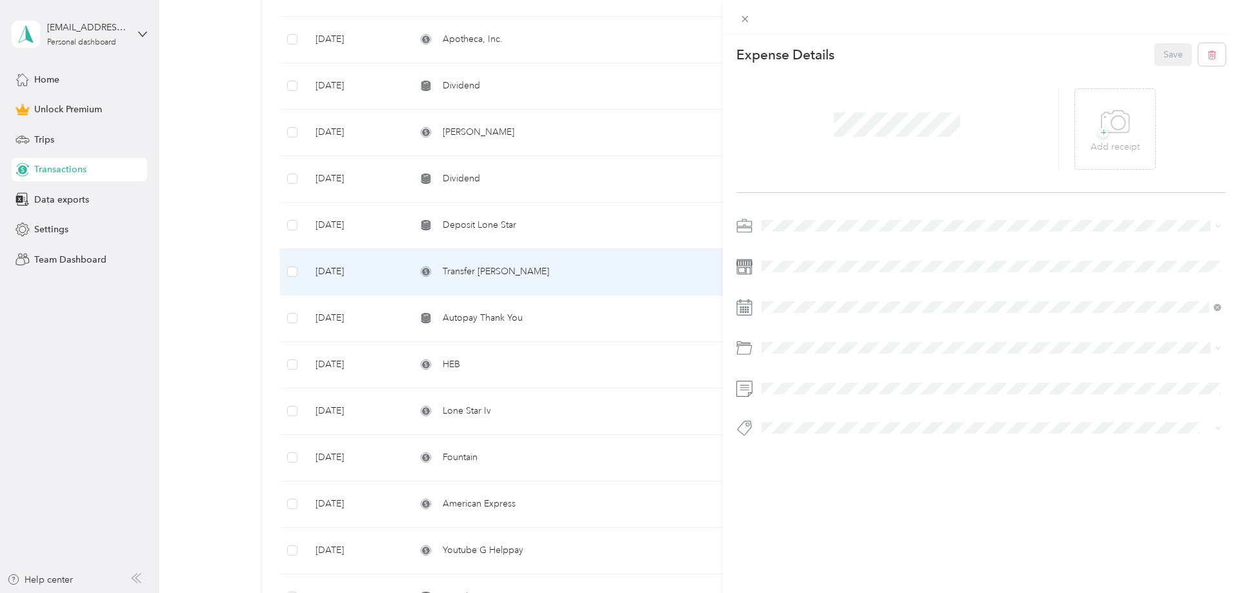
click at [243, 277] on div "This expense cannot be edited because it is either under review, approved, or p…" at bounding box center [619, 296] width 1239 height 593
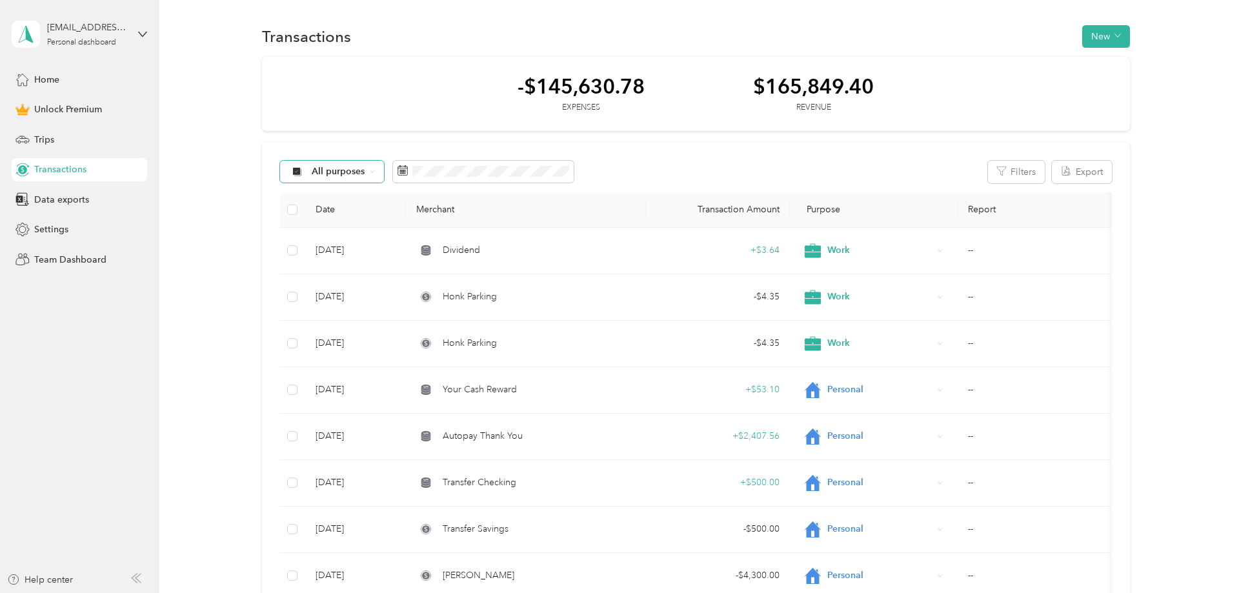
click at [349, 171] on span "All purposes" at bounding box center [339, 171] width 54 height 9
click at [355, 226] on span "Unclassified" at bounding box center [343, 228] width 63 height 14
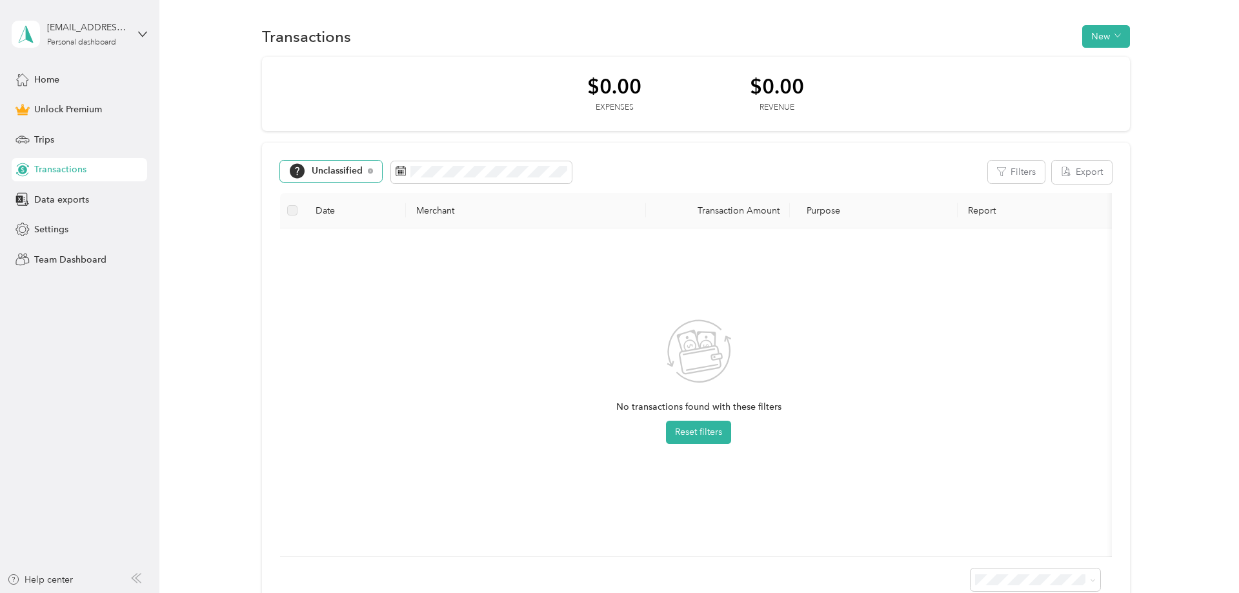
click at [346, 174] on span "Unclassified" at bounding box center [338, 170] width 52 height 9
click at [342, 251] on li "Work" at bounding box center [335, 259] width 108 height 25
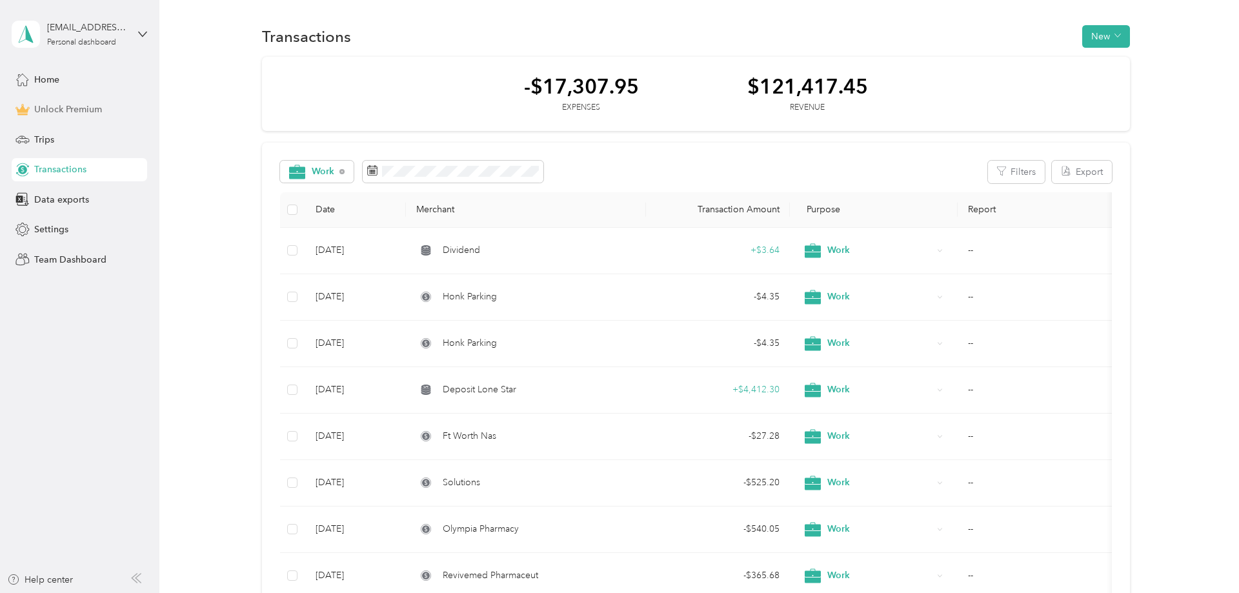
click at [117, 107] on div "Unlock Premium" at bounding box center [79, 109] width 135 height 23
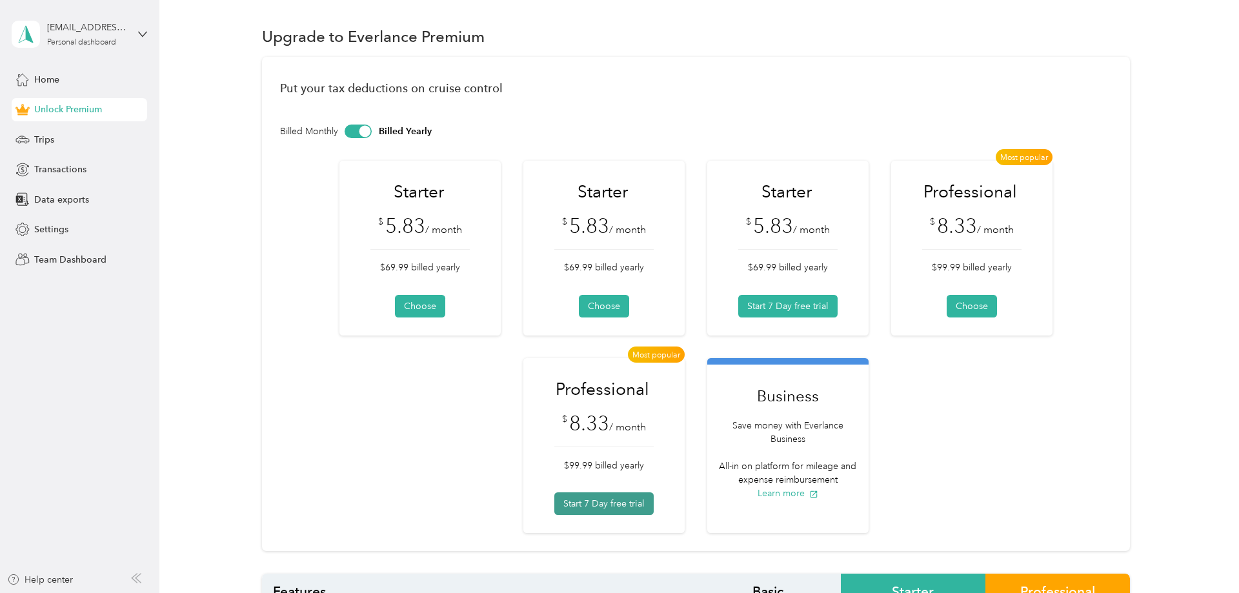
click at [618, 506] on button "Start 7 Day free trial" at bounding box center [603, 503] width 99 height 23
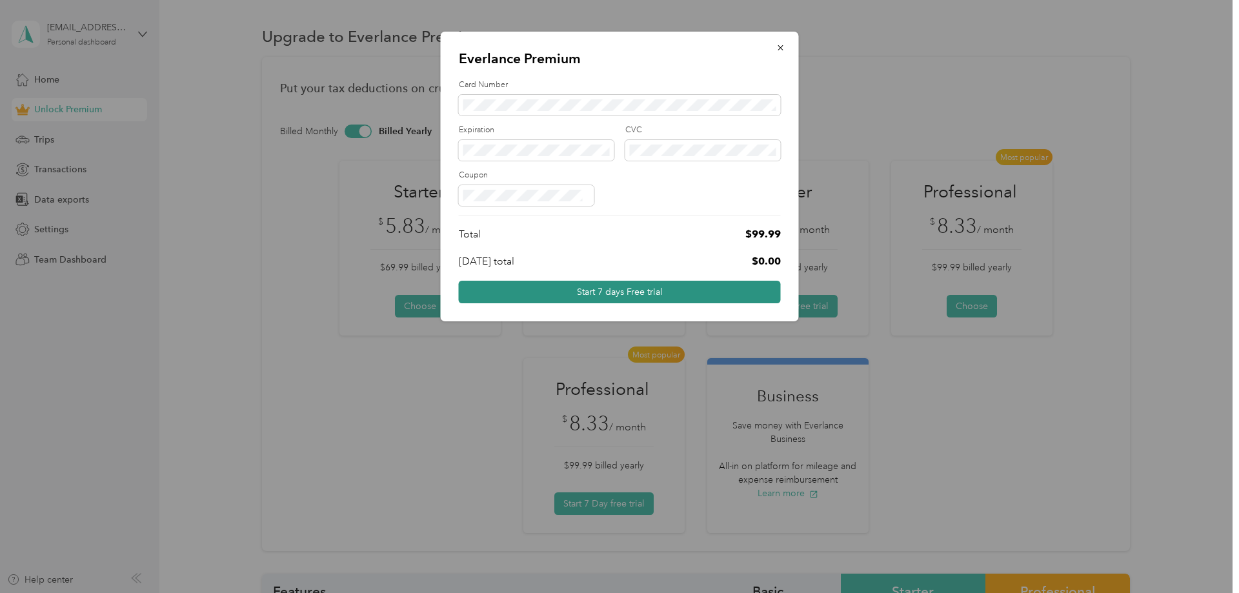
click at [555, 288] on button "Start 7 days Free trial" at bounding box center [620, 292] width 322 height 23
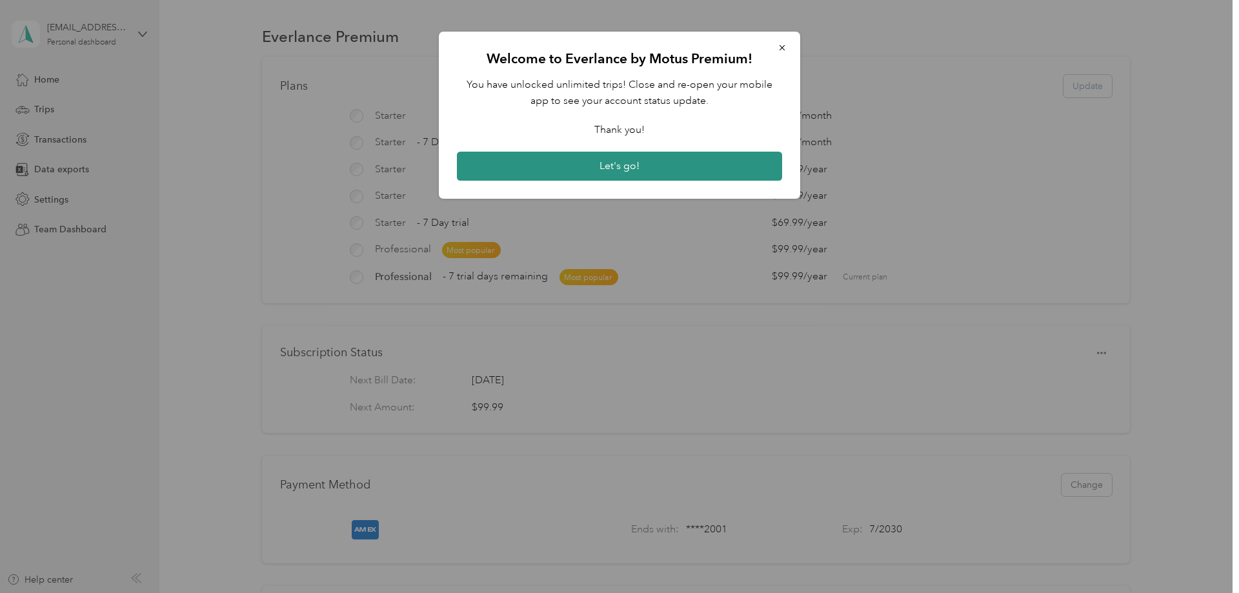
click at [668, 165] on button "Let's go!" at bounding box center [619, 167] width 325 height 30
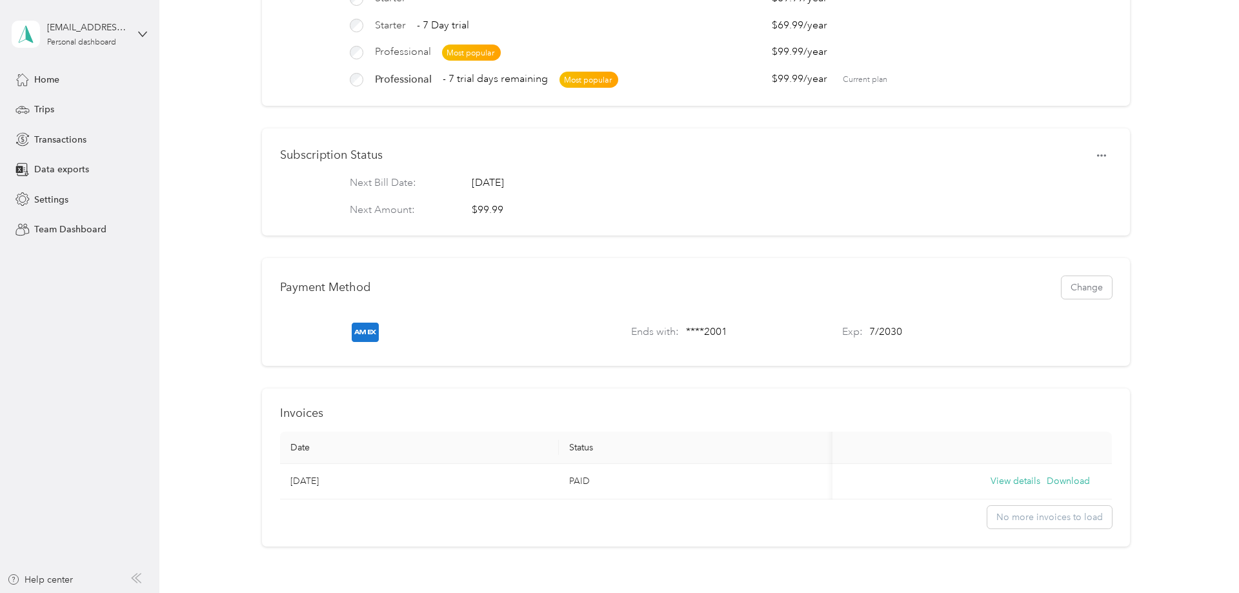
scroll to position [285, 0]
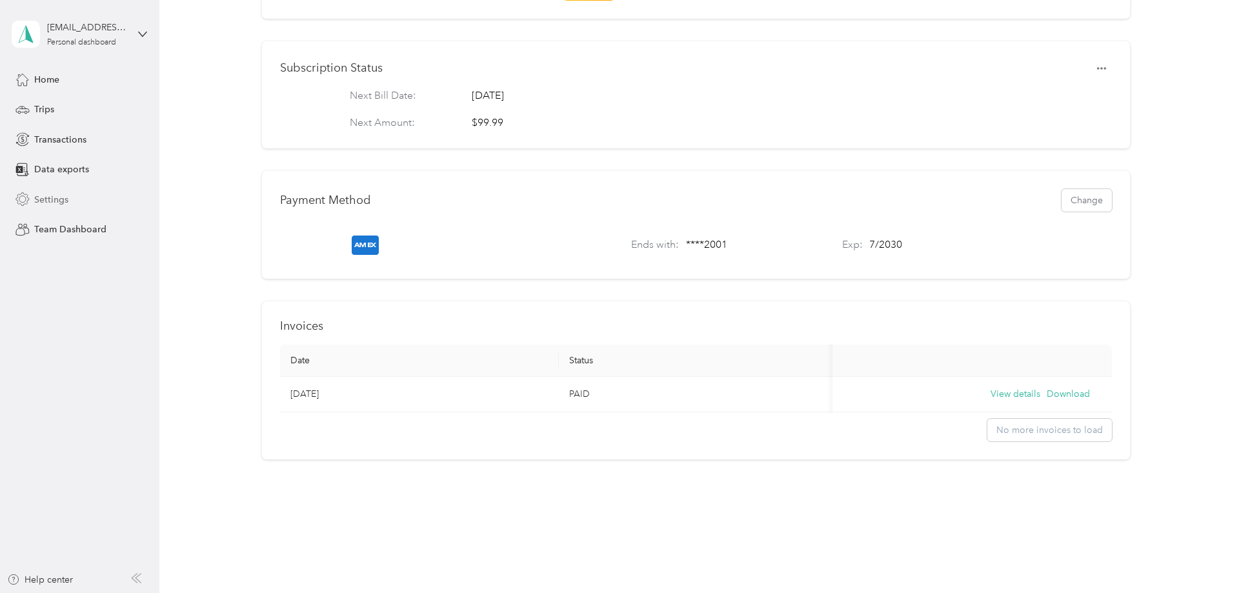
click at [65, 203] on span "Settings" at bounding box center [51, 200] width 34 height 14
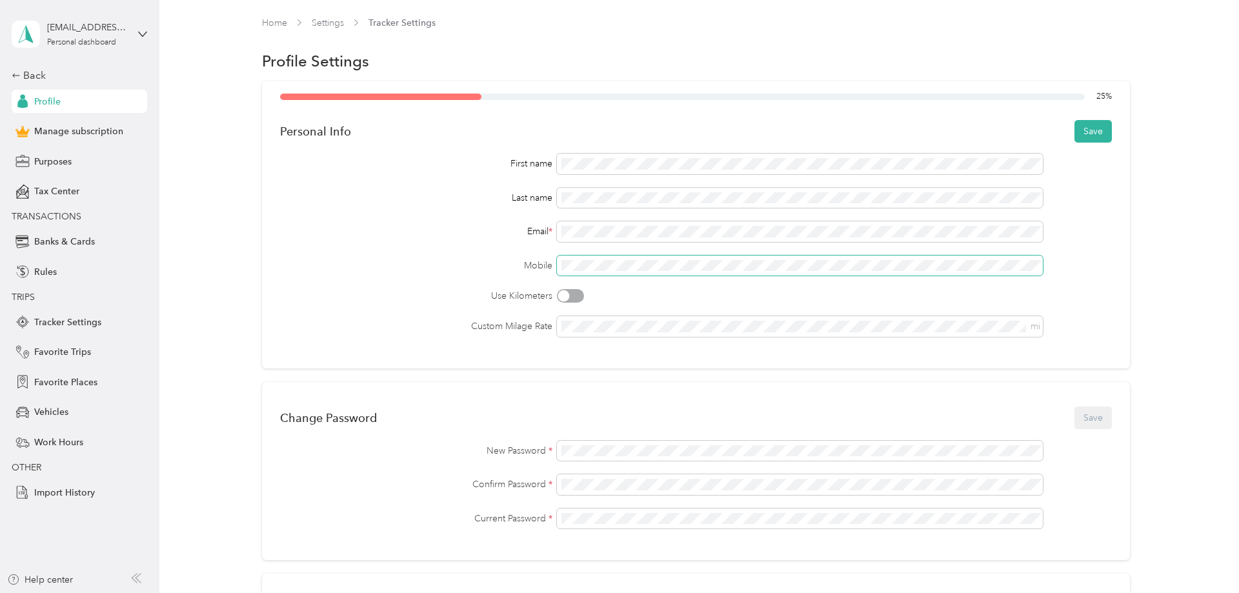
click at [574, 259] on span at bounding box center [799, 266] width 485 height 21
click at [393, 287] on div "First name Last name Email * Mobile Use Kilometers Custom Milage Rate mi" at bounding box center [696, 245] width 832 height 183
click at [1109, 126] on button "Save" at bounding box center [1092, 131] width 37 height 23
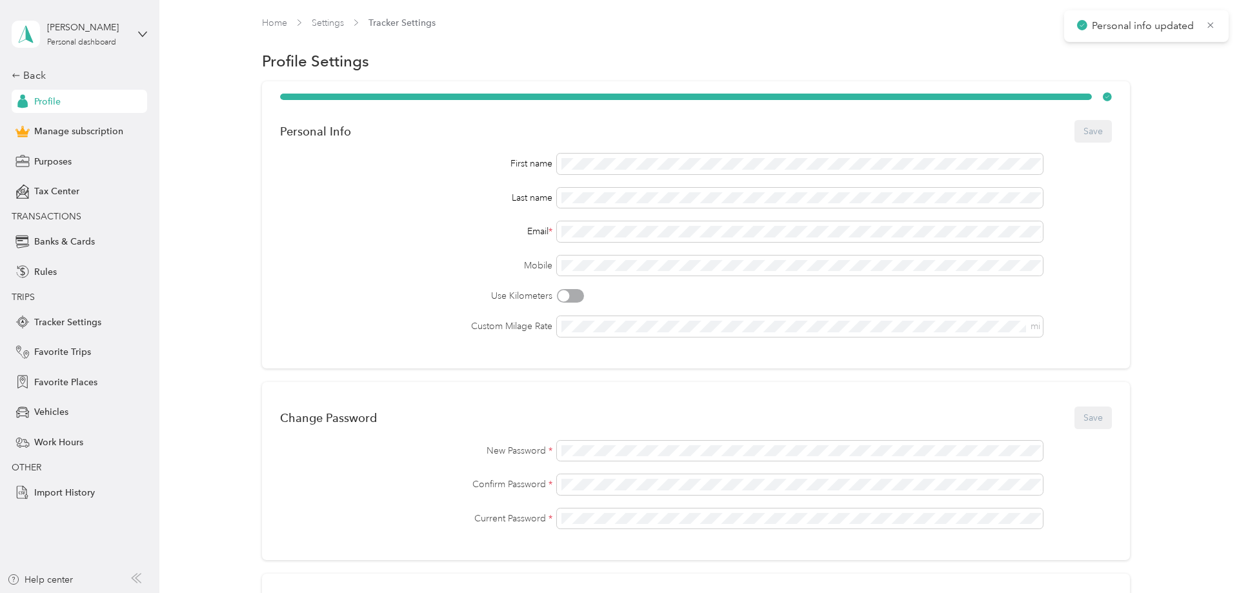
scroll to position [329, 0]
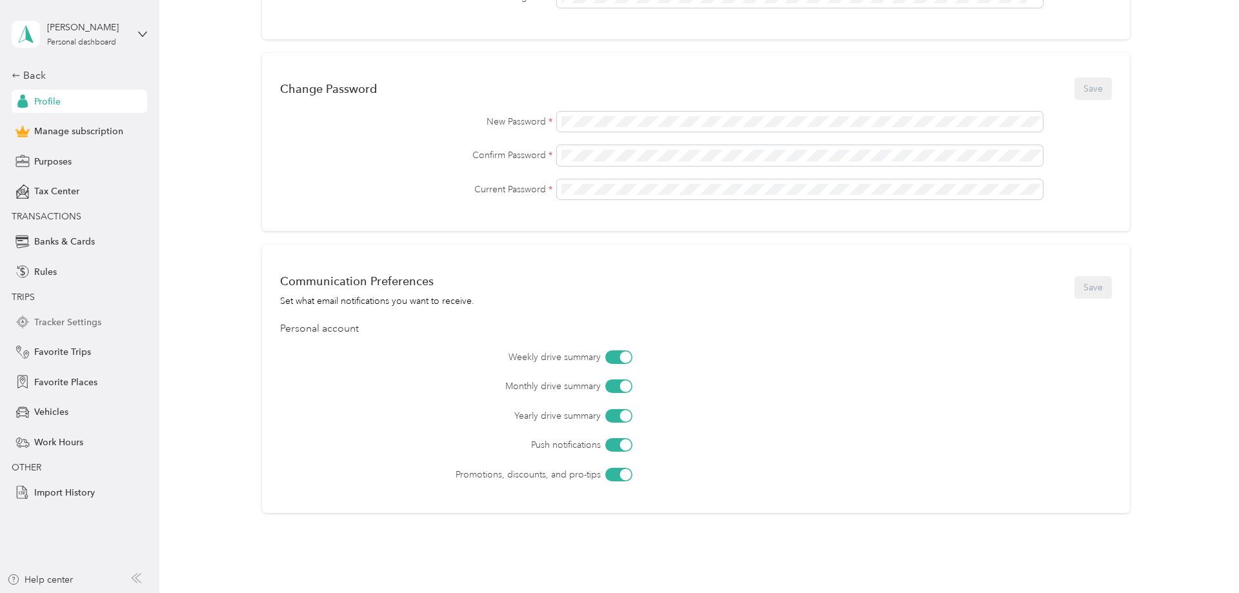
click at [99, 323] on span "Tracker Settings" at bounding box center [67, 323] width 67 height 14
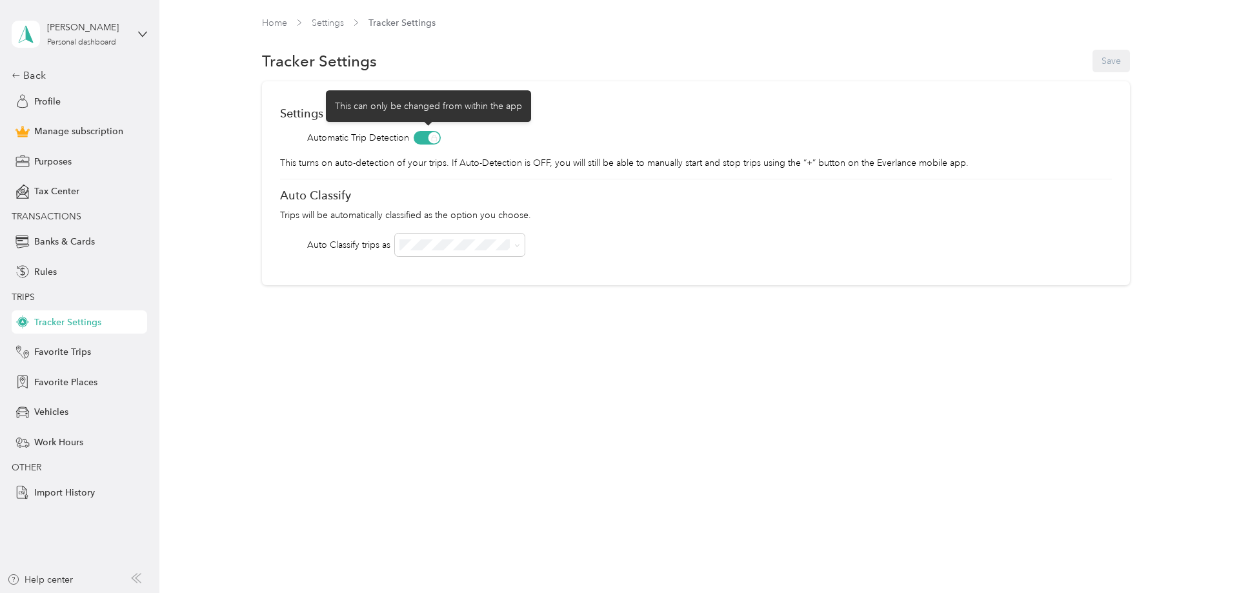
click at [425, 132] on span at bounding box center [427, 138] width 27 height 14
click at [430, 138] on span at bounding box center [427, 138] width 27 height 14
click at [419, 132] on span at bounding box center [427, 138] width 27 height 14
click at [421, 136] on span at bounding box center [427, 138] width 27 height 14
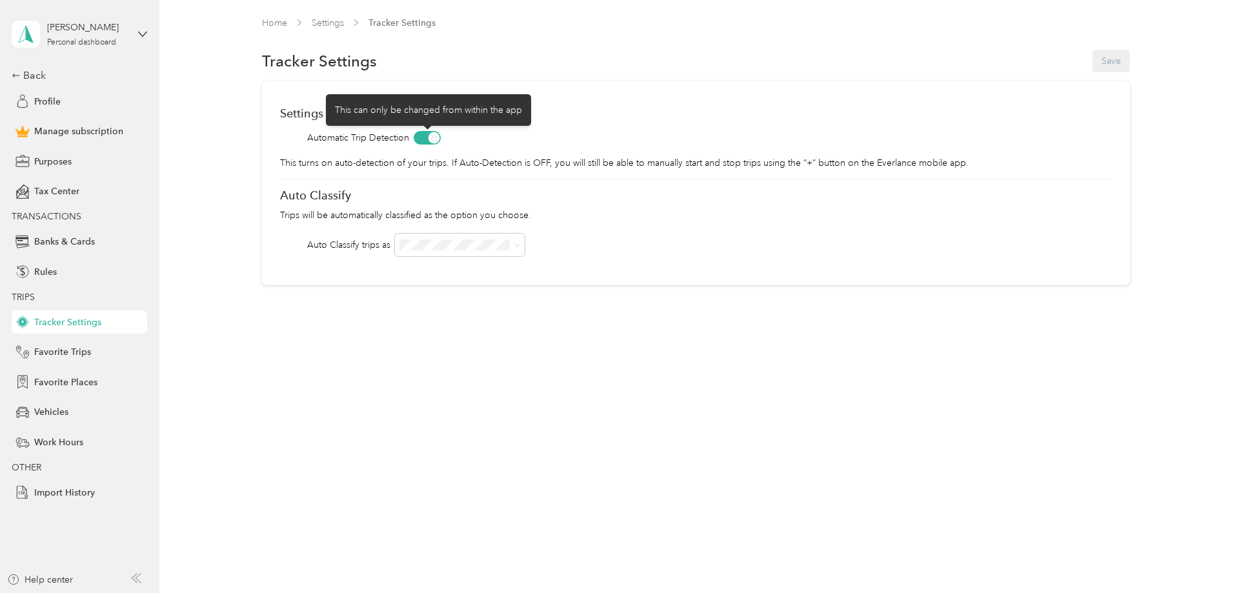
click at [421, 136] on span at bounding box center [427, 138] width 27 height 14
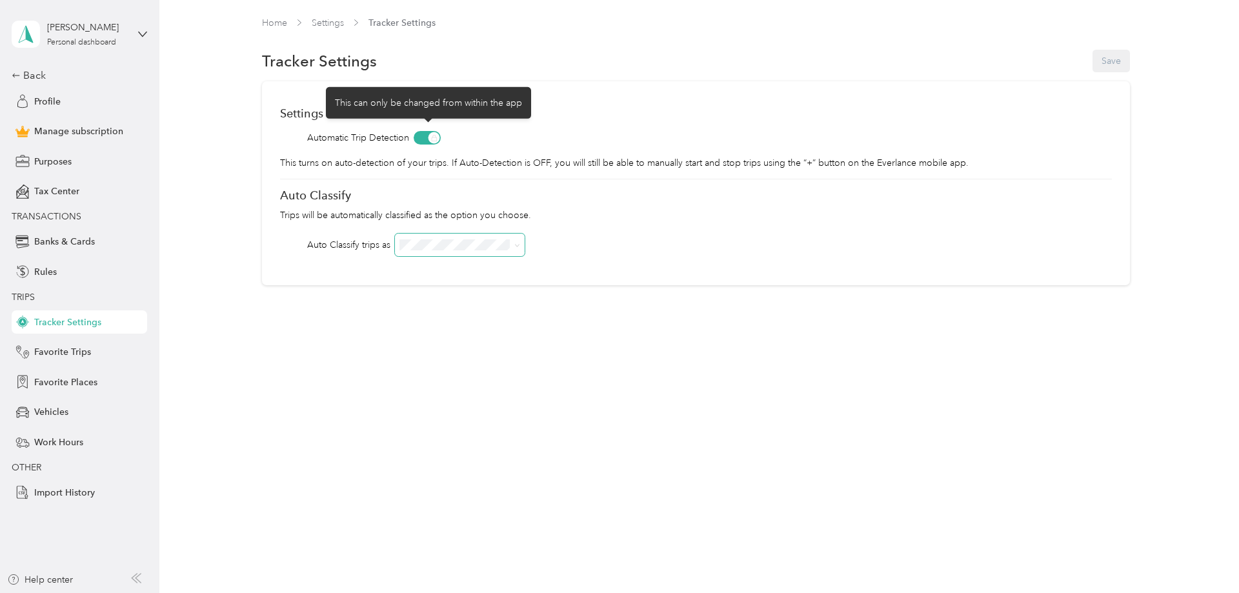
click at [441, 239] on span at bounding box center [460, 245] width 130 height 23
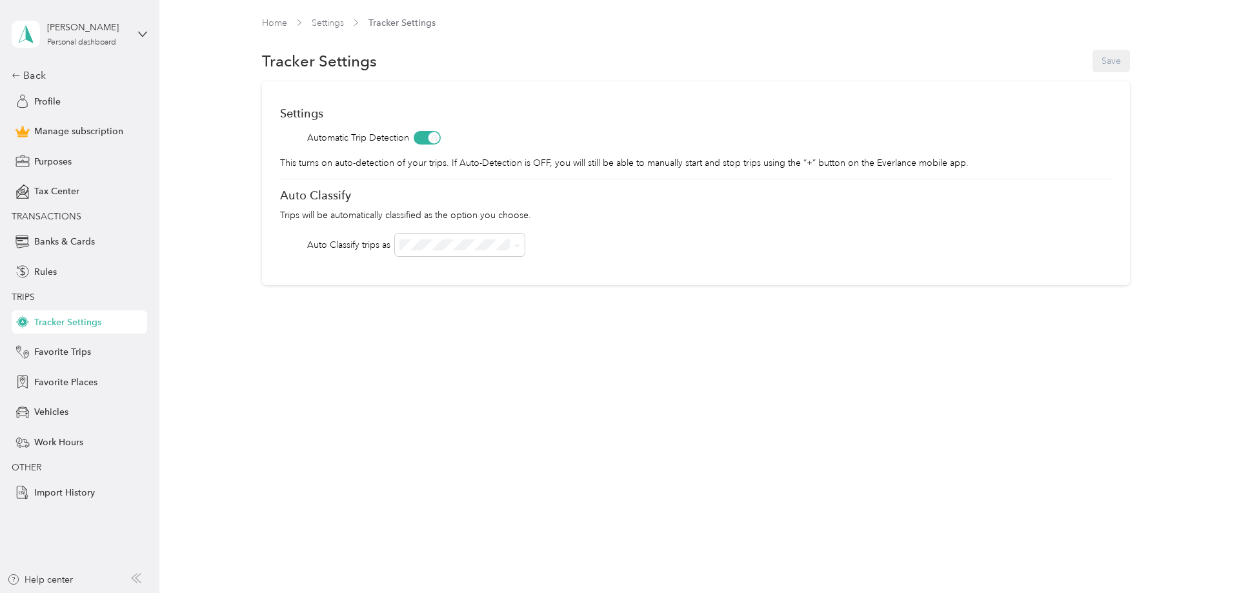
click at [571, 237] on div "Auto Classify trips as" at bounding box center [696, 245] width 832 height 23
click at [503, 239] on span at bounding box center [460, 245] width 130 height 23
click at [484, 250] on span at bounding box center [460, 245] width 130 height 23
click at [515, 245] on icon at bounding box center [517, 246] width 6 height 6
click at [501, 274] on div "Work" at bounding box center [461, 269] width 112 height 14
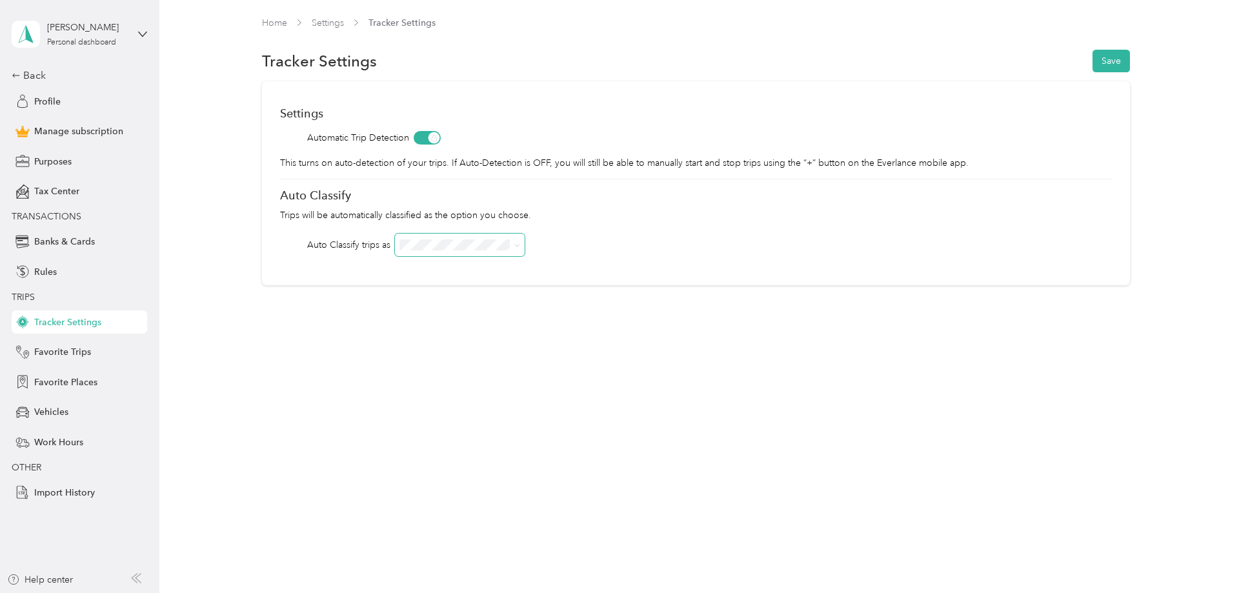
click at [366, 351] on div "Home Settings Tracker Settings Tracker Settings Save Settings Automatic Trip De…" at bounding box center [695, 178] width 1073 height 356
click at [1103, 55] on button "Save" at bounding box center [1110, 61] width 37 height 23
click at [88, 494] on span "Import History" at bounding box center [64, 493] width 61 height 14
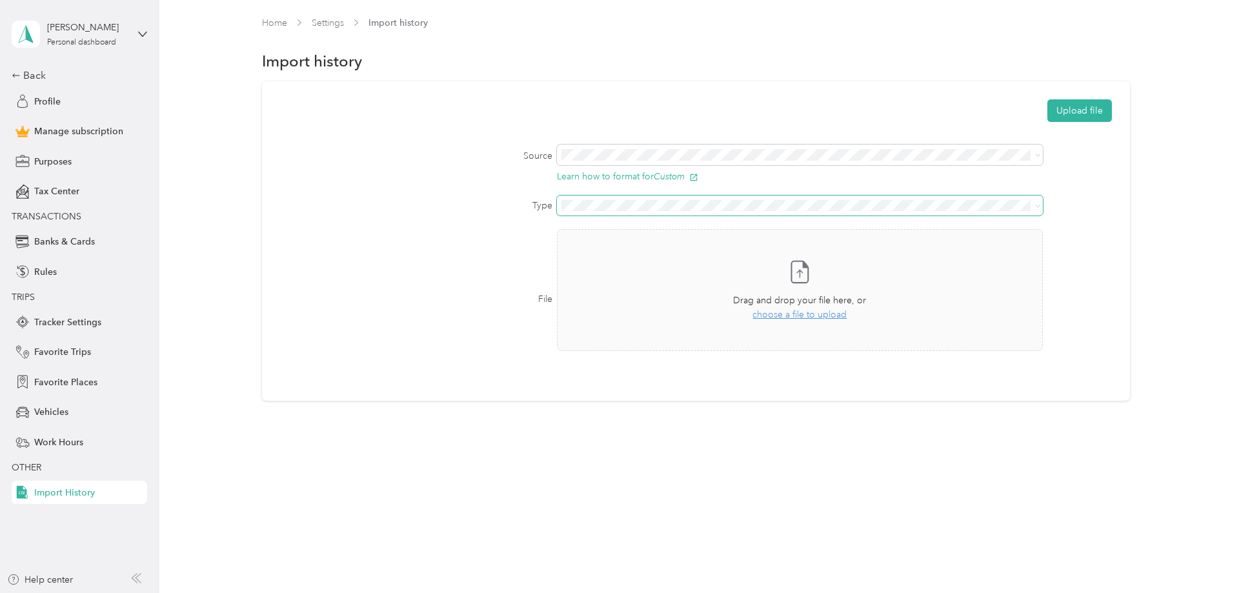
click at [579, 213] on span at bounding box center [799, 206] width 485 height 21
click at [465, 185] on form "Upload file Source Learn how to format for Custom Type File Take a photo or cho…" at bounding box center [696, 234] width 832 height 270
click at [576, 164] on span at bounding box center [799, 155] width 485 height 21
drag, startPoint x: 468, startPoint y: 174, endPoint x: 461, endPoint y: 177, distance: 8.4
click at [465, 177] on div "Source Learn how to format for Custom" at bounding box center [696, 163] width 832 height 37
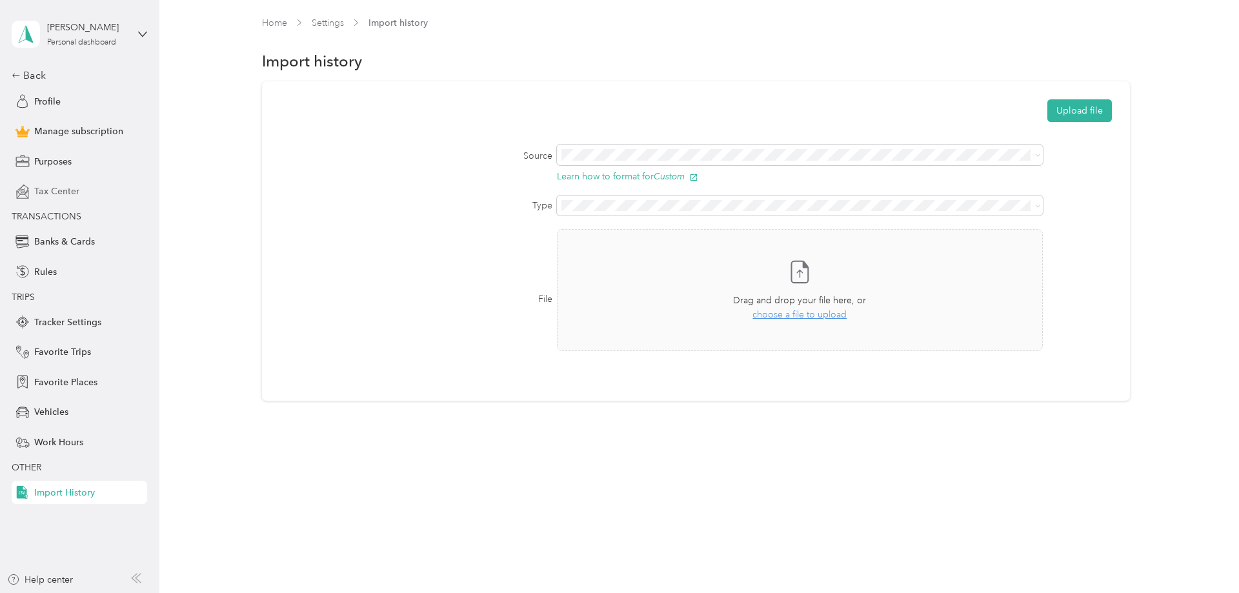
click at [52, 188] on span "Tax Center" at bounding box center [56, 192] width 45 height 14
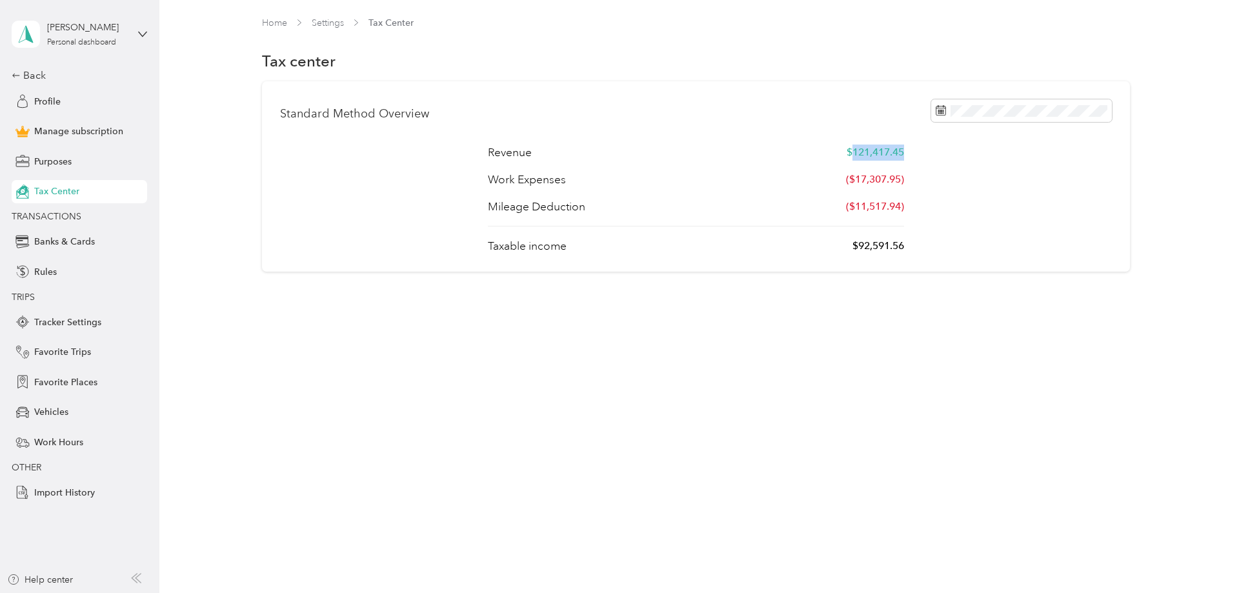
drag, startPoint x: 853, startPoint y: 154, endPoint x: 914, endPoint y: 158, distance: 60.8
click at [914, 158] on div "Revenue $121,417.45 Work Expenses ($17,307.95) Mileage Deduction ($11,517.94) T…" at bounding box center [696, 199] width 832 height 109
click at [70, 245] on span "Banks & Cards" at bounding box center [64, 242] width 61 height 14
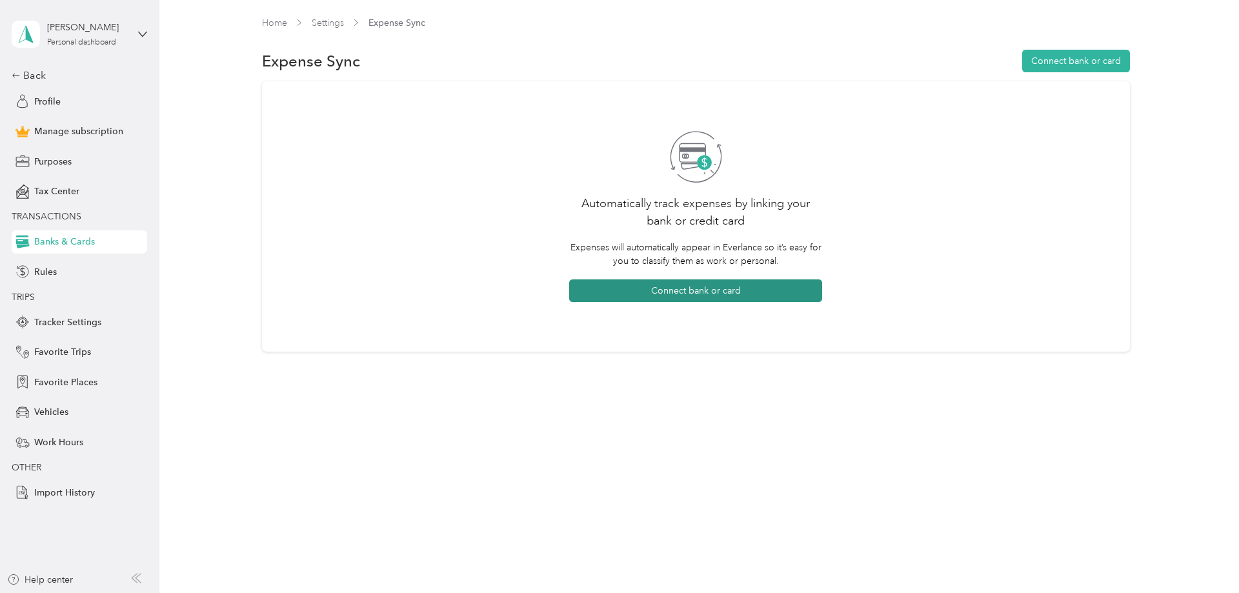
click at [710, 297] on button "Connect bank or card" at bounding box center [695, 290] width 253 height 23
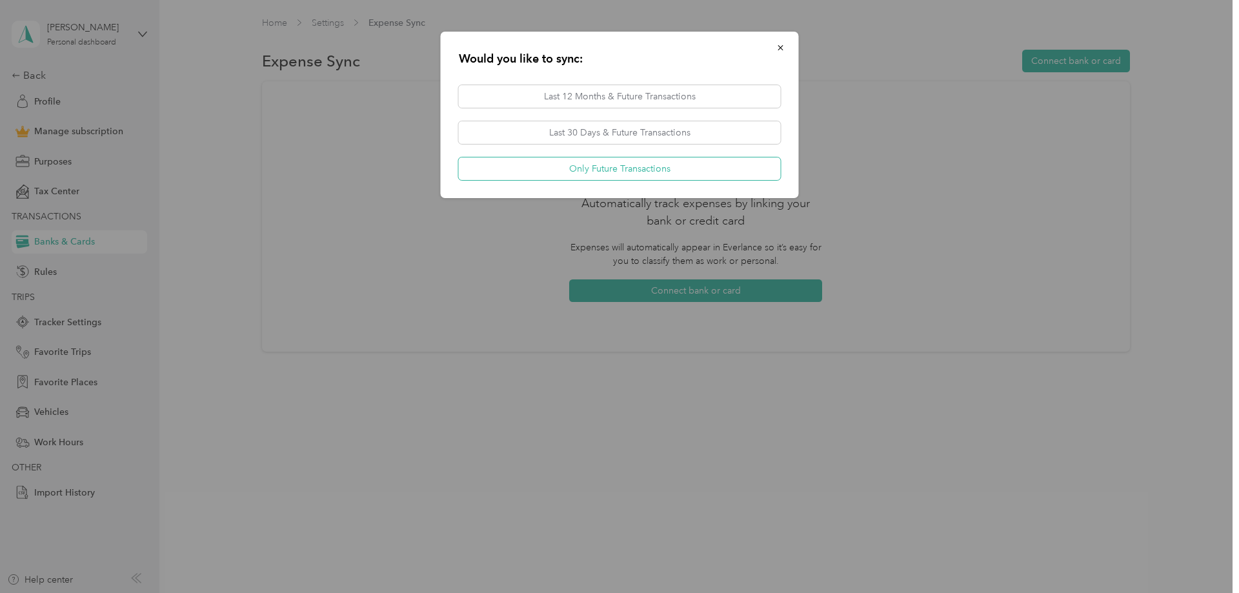
click at [577, 168] on button "Only Future Transactions" at bounding box center [620, 168] width 322 height 23
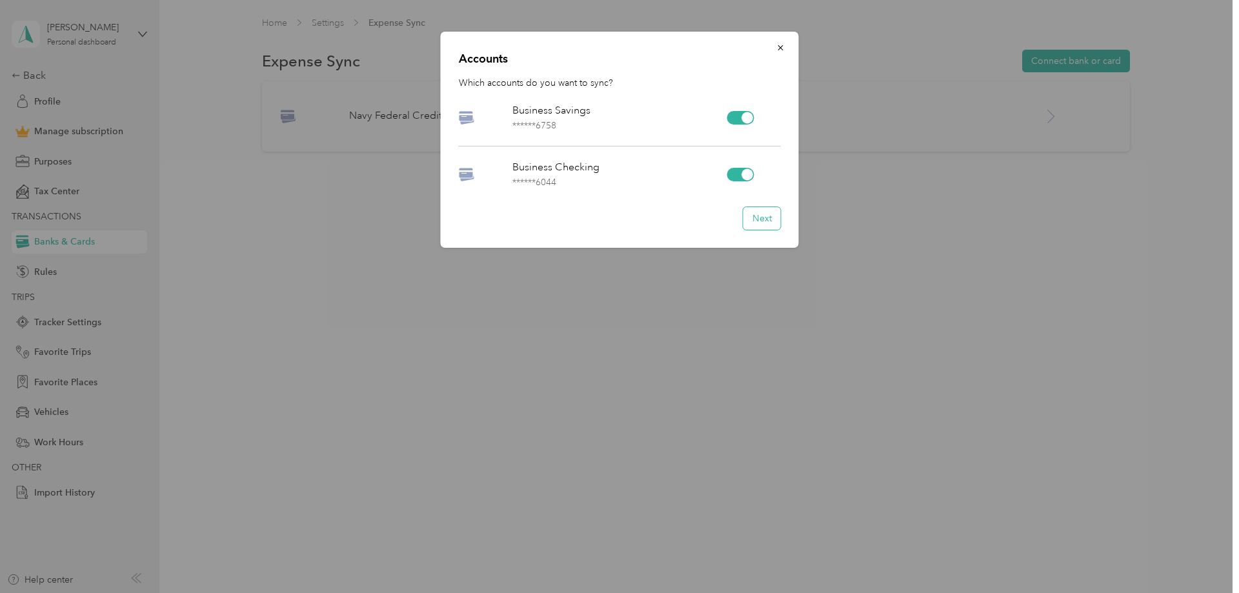
click at [761, 217] on button "Next" at bounding box center [761, 218] width 37 height 23
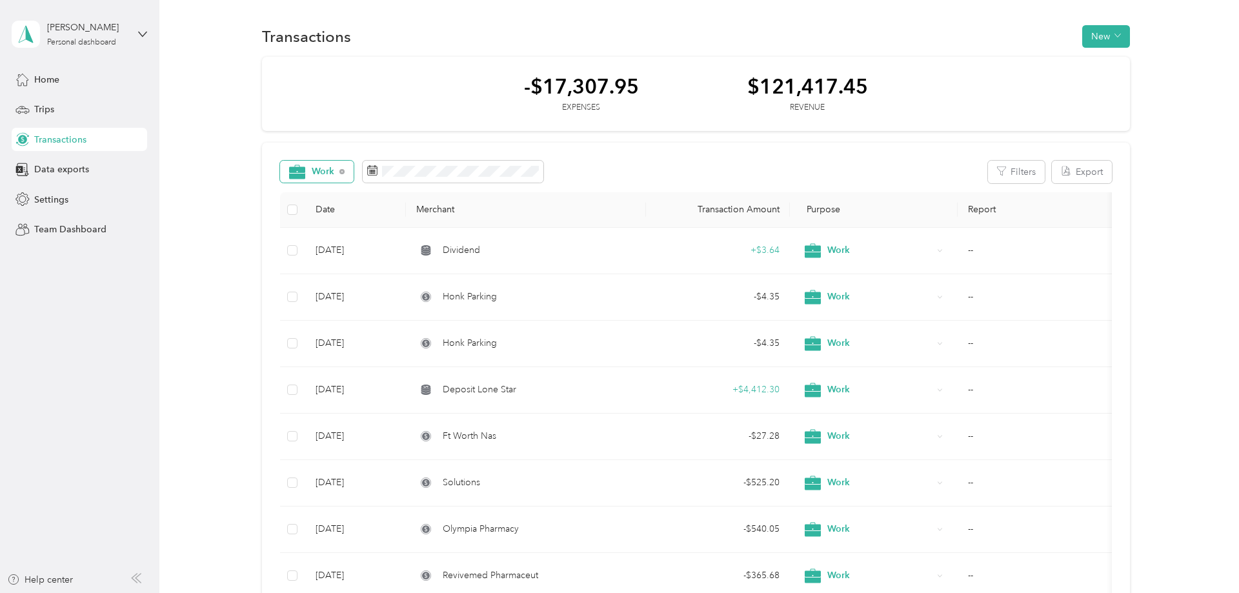
click at [306, 181] on div "Work" at bounding box center [317, 172] width 74 height 22
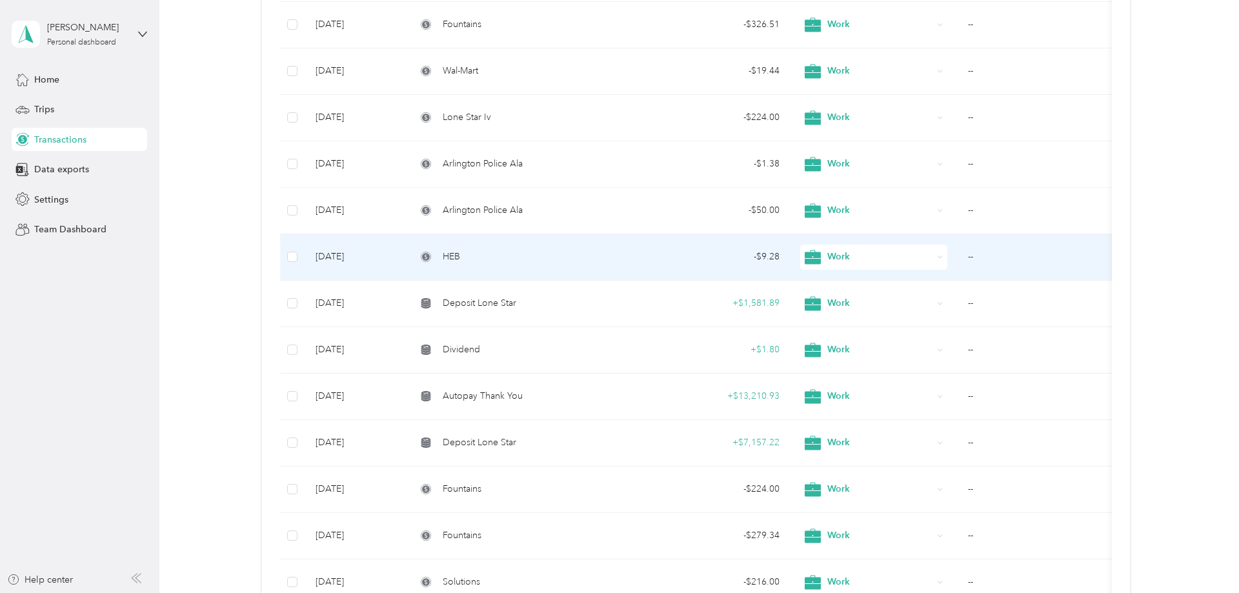
scroll to position [2764, 0]
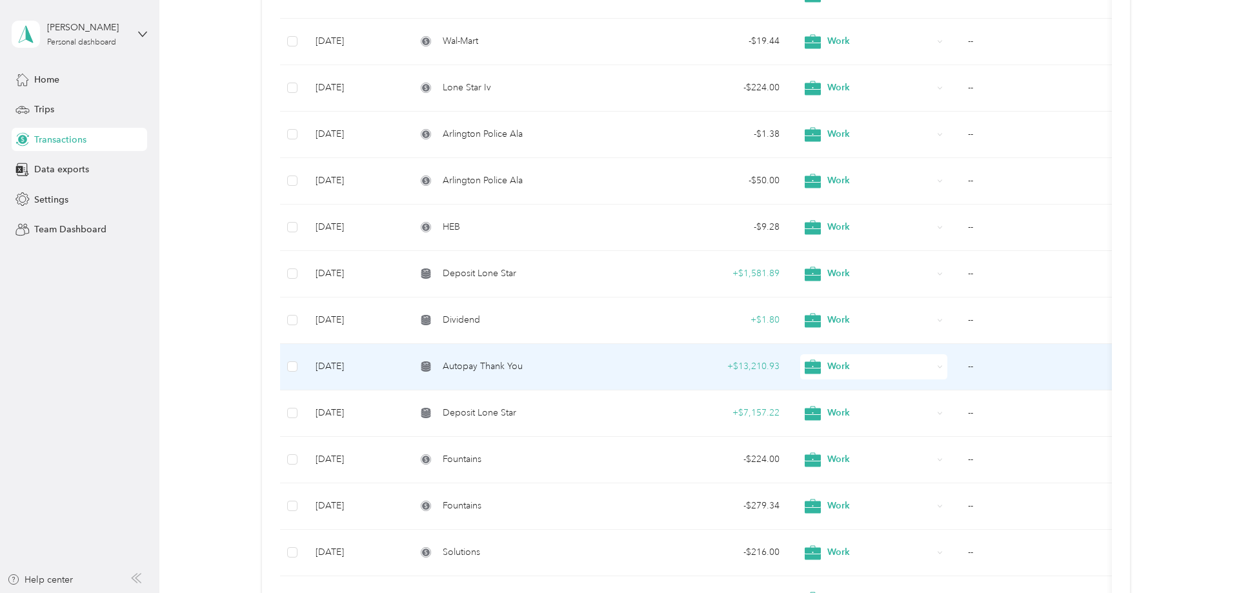
click at [846, 368] on span "Work" at bounding box center [879, 366] width 105 height 14
click at [850, 415] on span "Personal" at bounding box center [885, 419] width 106 height 14
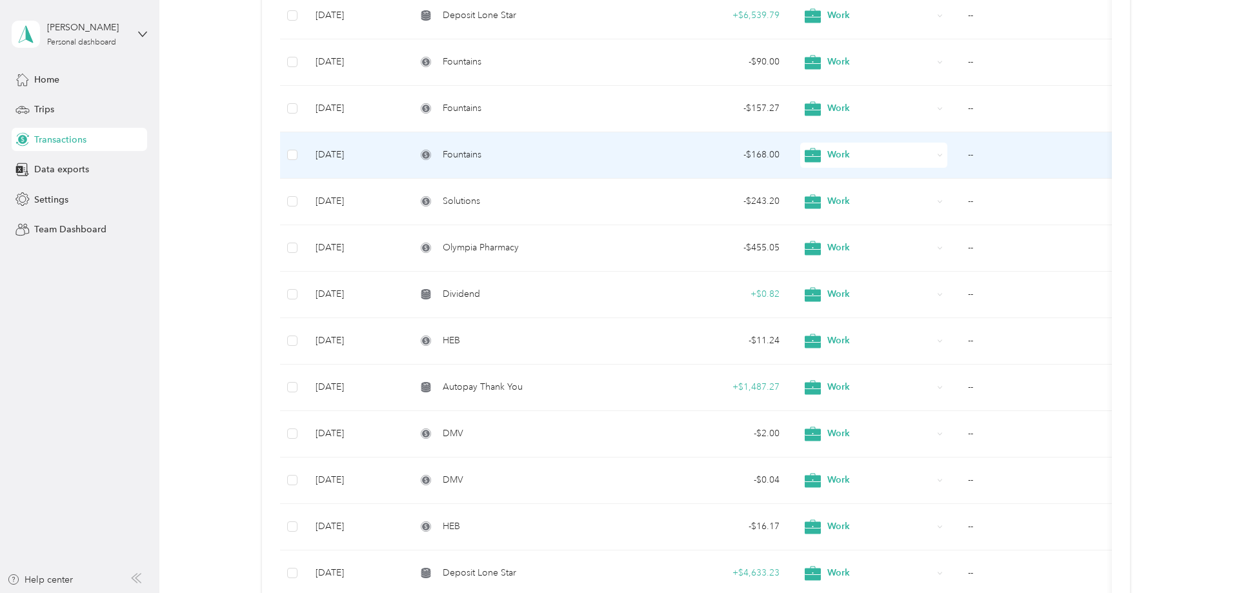
scroll to position [3554, 0]
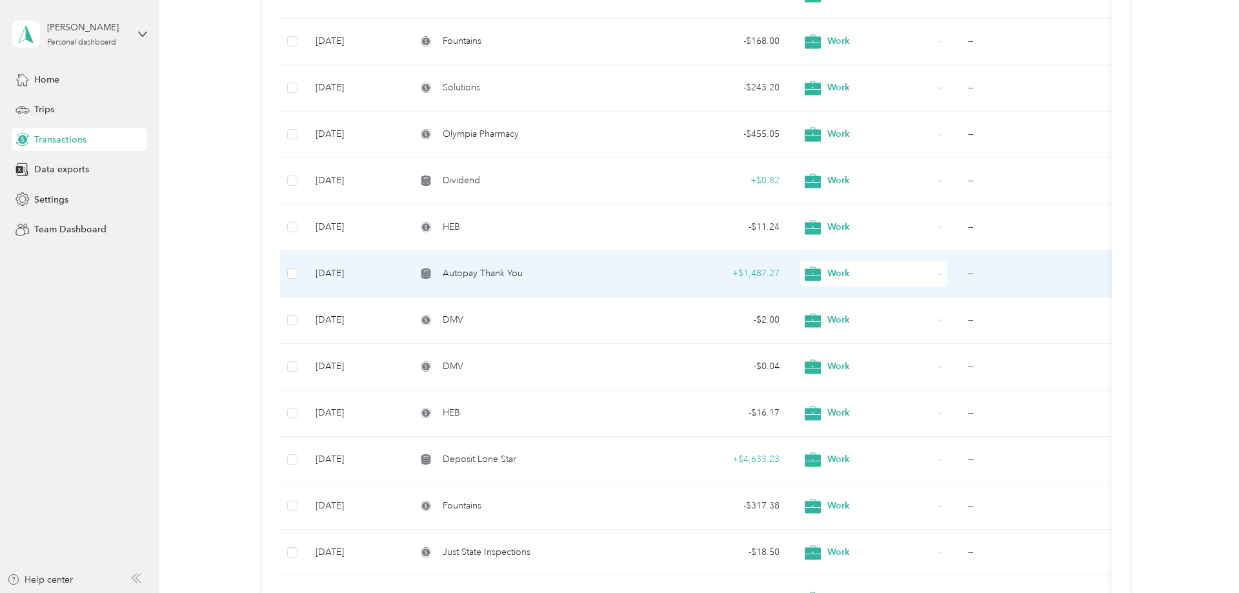
click at [854, 277] on span "Work" at bounding box center [879, 273] width 105 height 14
click at [847, 323] on span "Personal" at bounding box center [885, 326] width 106 height 14
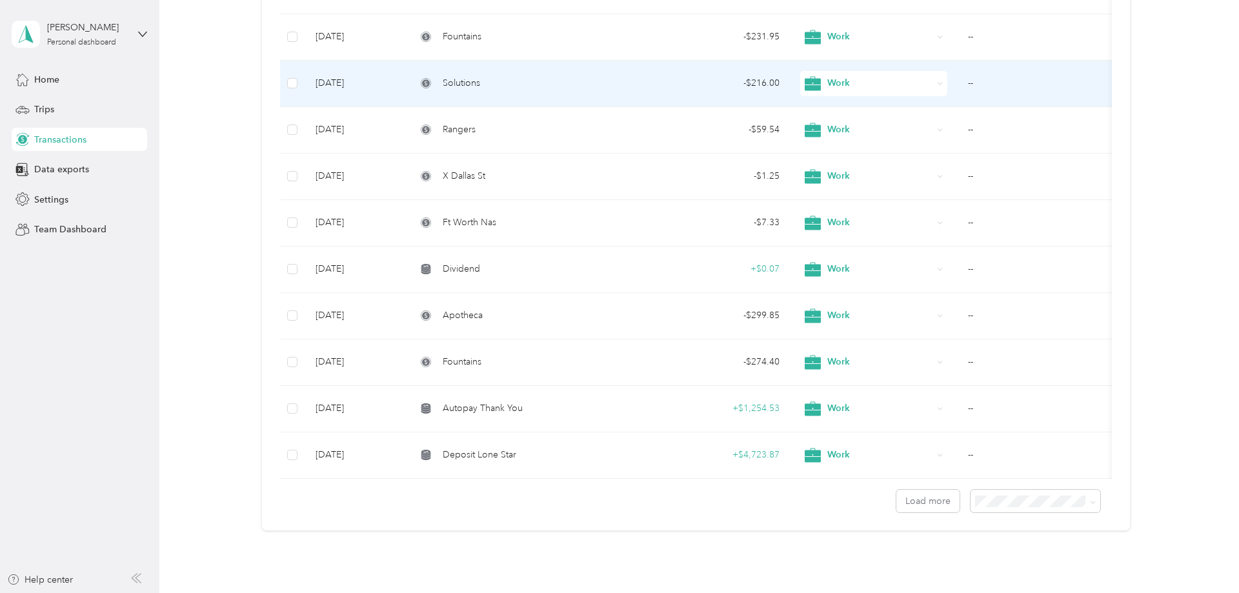
scroll to position [4409, 0]
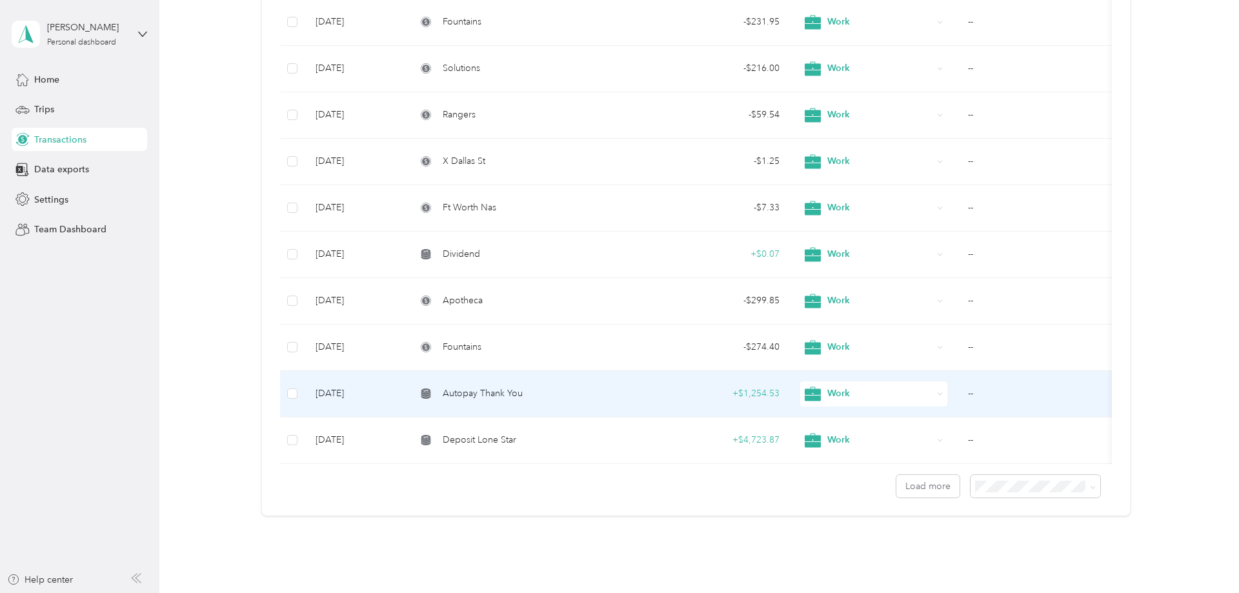
click at [841, 392] on span "Work" at bounding box center [879, 393] width 105 height 14
drag, startPoint x: 865, startPoint y: 441, endPoint x: 849, endPoint y: 439, distance: 15.5
click at [864, 441] on span "Personal" at bounding box center [885, 446] width 106 height 14
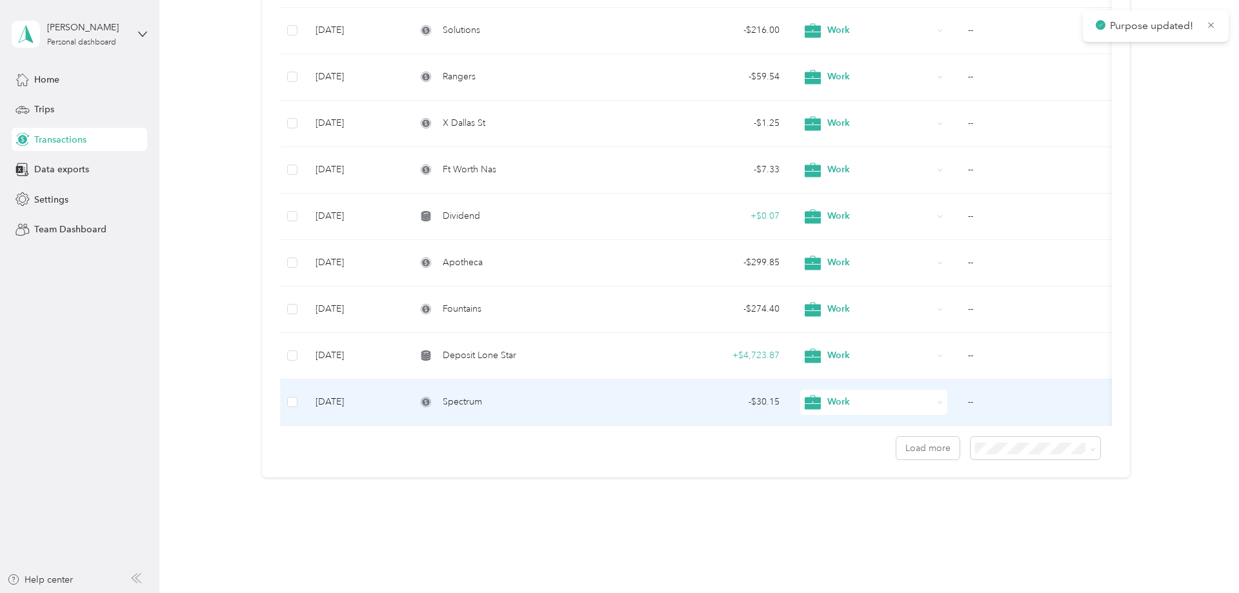
scroll to position [4466, 0]
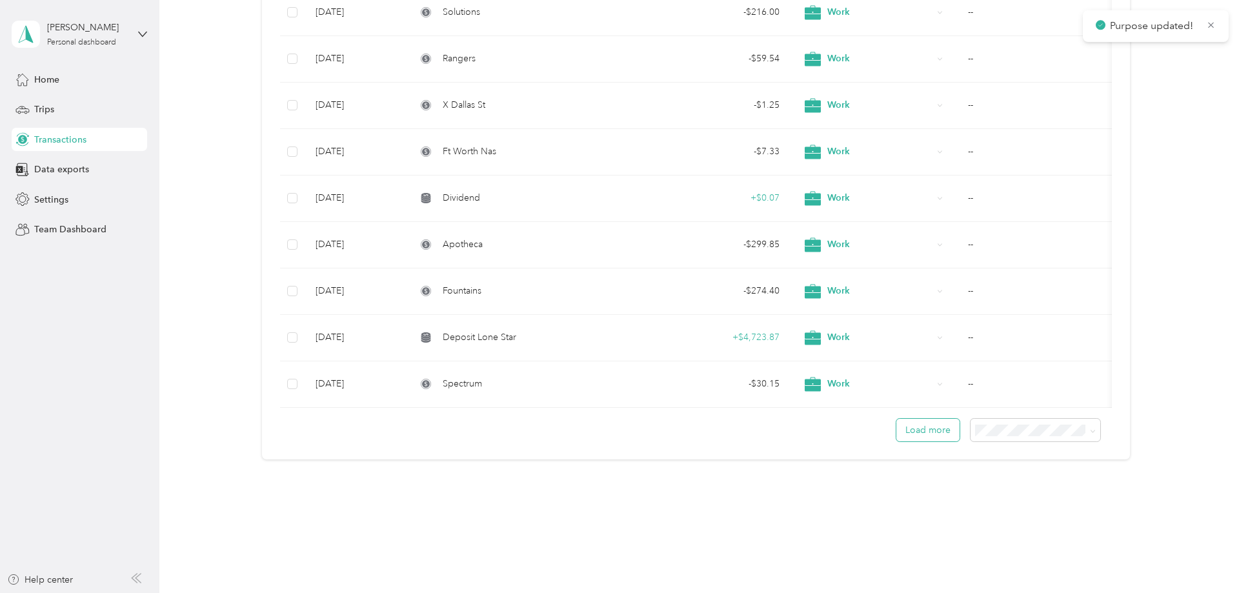
click at [946, 434] on button "Load more" at bounding box center [927, 430] width 63 height 23
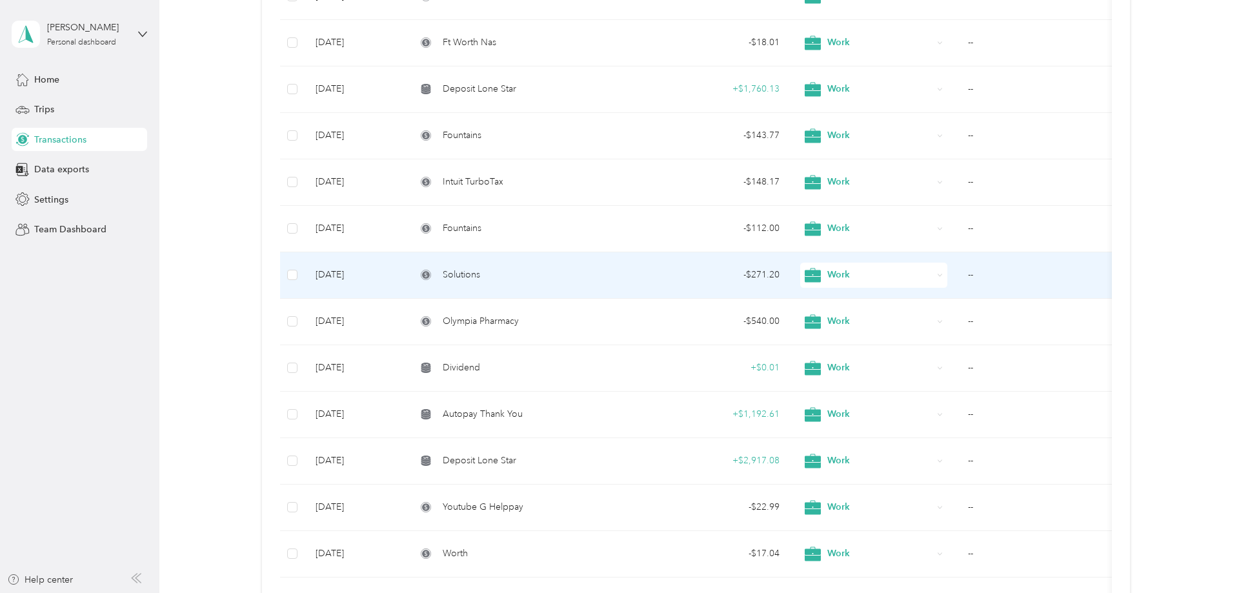
scroll to position [4926, 0]
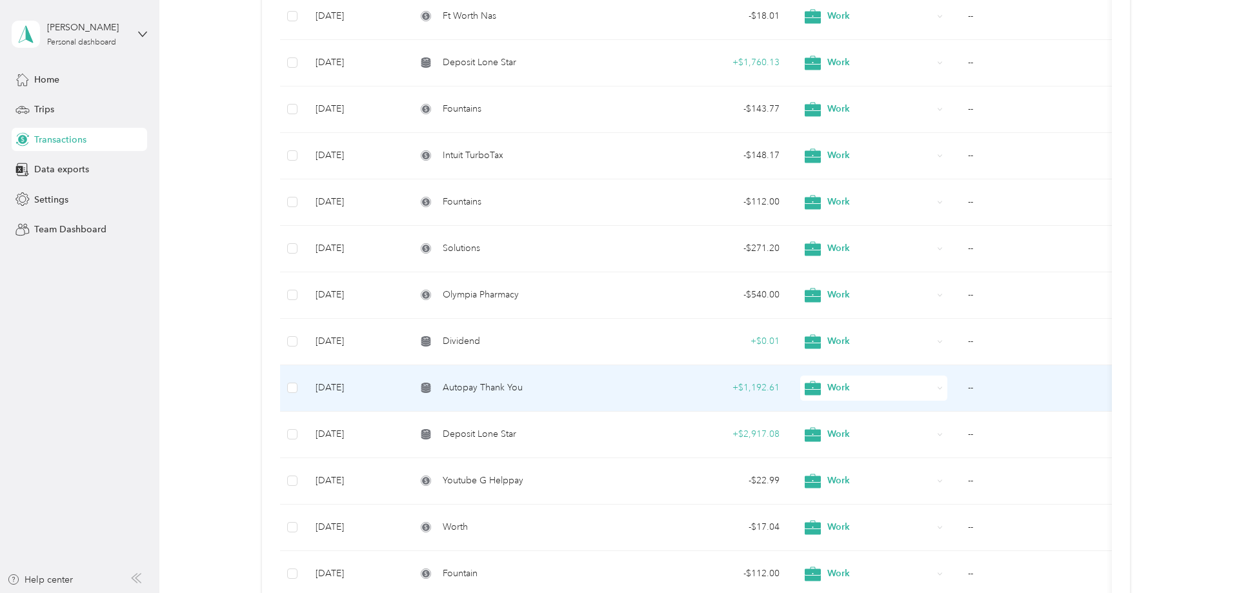
click at [632, 391] on div "Autopay Thank You" at bounding box center [525, 388] width 219 height 14
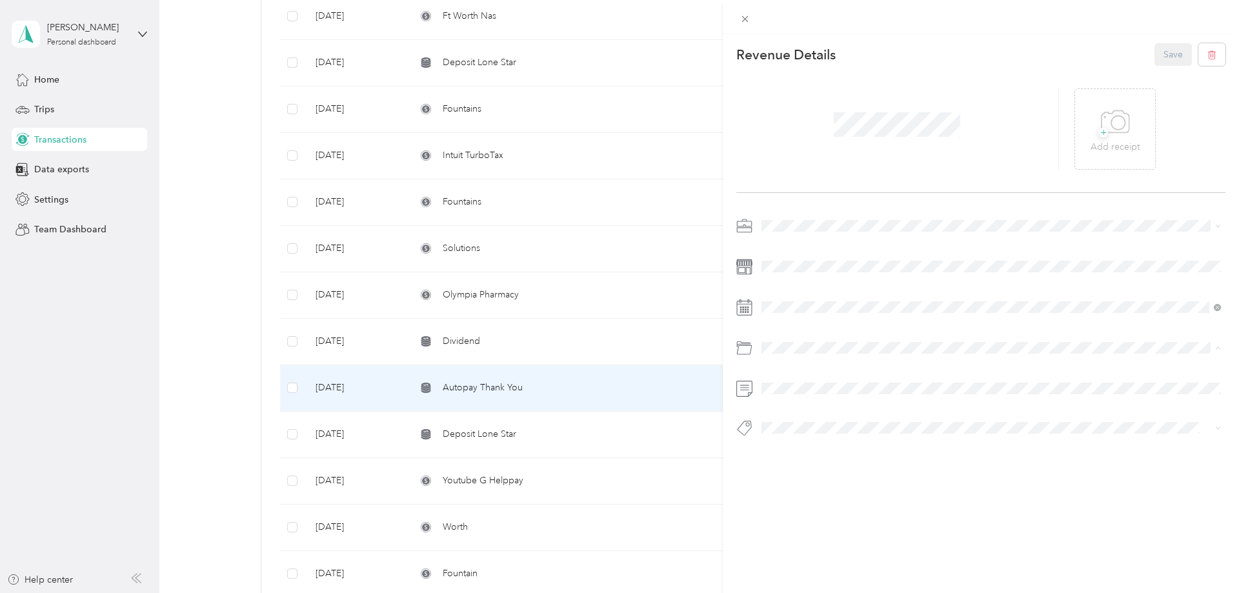
click at [644, 320] on div "This revenue cannot be edited because it is either under review, approved, or p…" at bounding box center [619, 296] width 1239 height 593
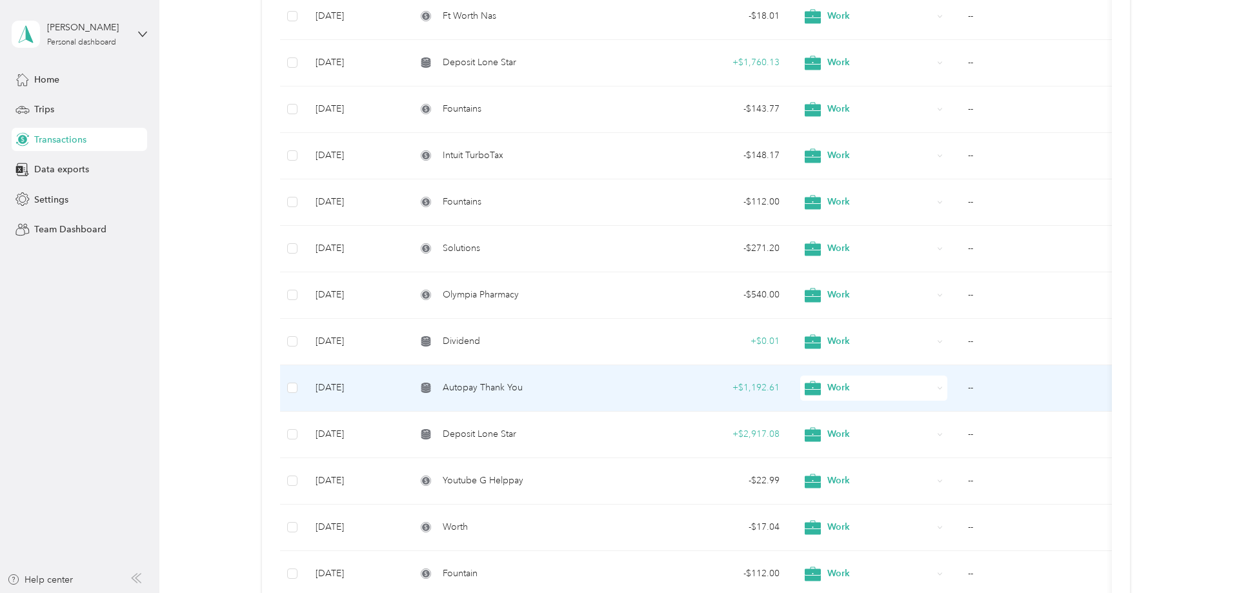
click at [905, 387] on span "Work" at bounding box center [879, 388] width 105 height 14
click at [893, 431] on li "Personal" at bounding box center [874, 439] width 147 height 25
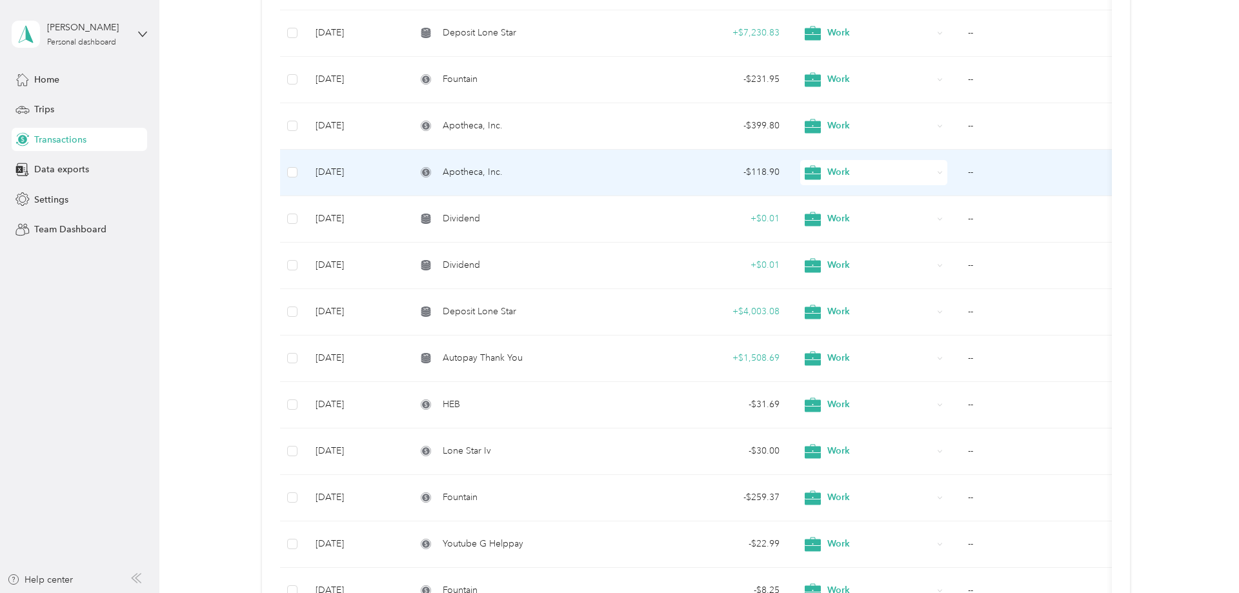
scroll to position [6177, 0]
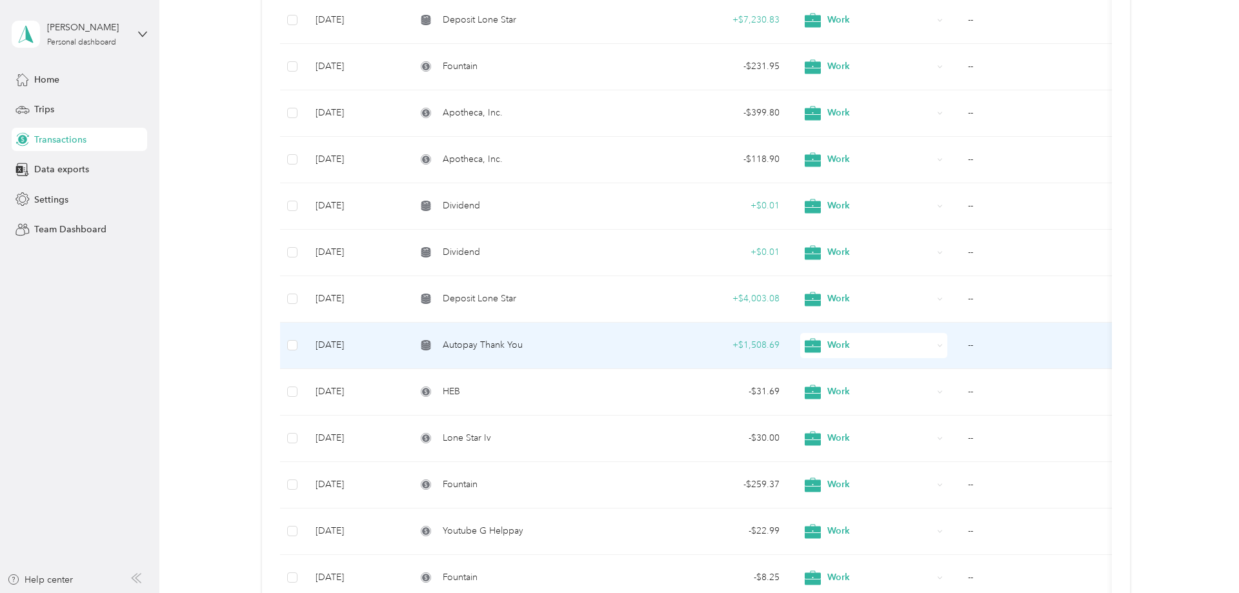
click at [850, 348] on span "Work" at bounding box center [879, 345] width 105 height 14
click at [869, 396] on span "Personal" at bounding box center [885, 397] width 106 height 14
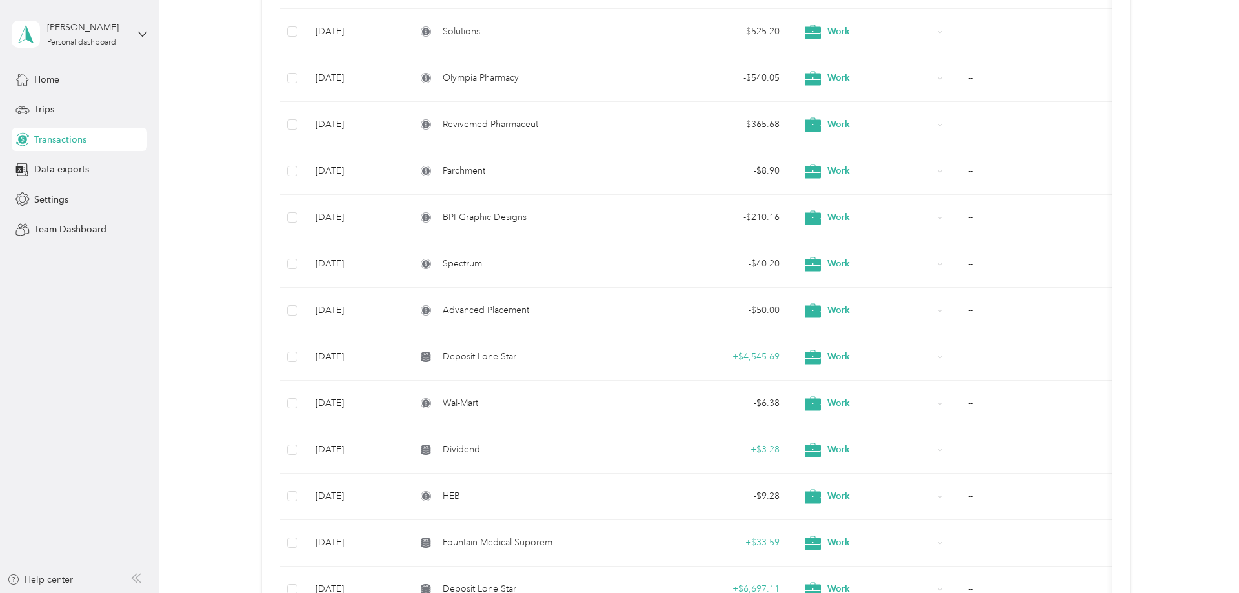
scroll to position [0, 0]
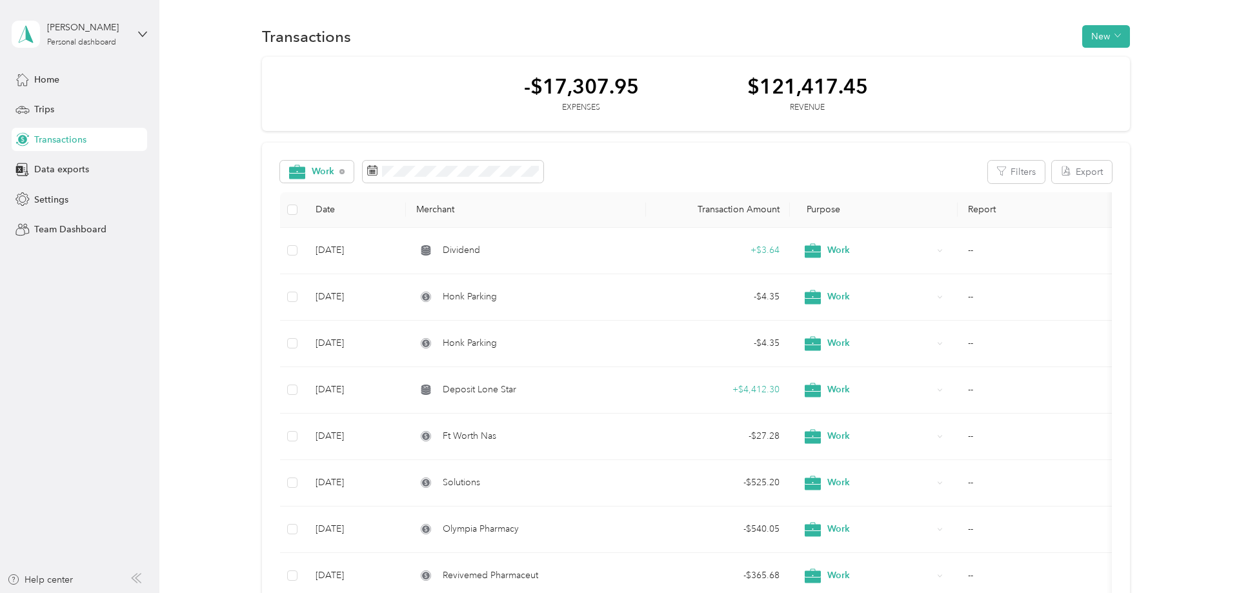
click at [378, 98] on div "-$17,307.95 Expenses $121,417.45 Revenue" at bounding box center [696, 94] width 868 height 75
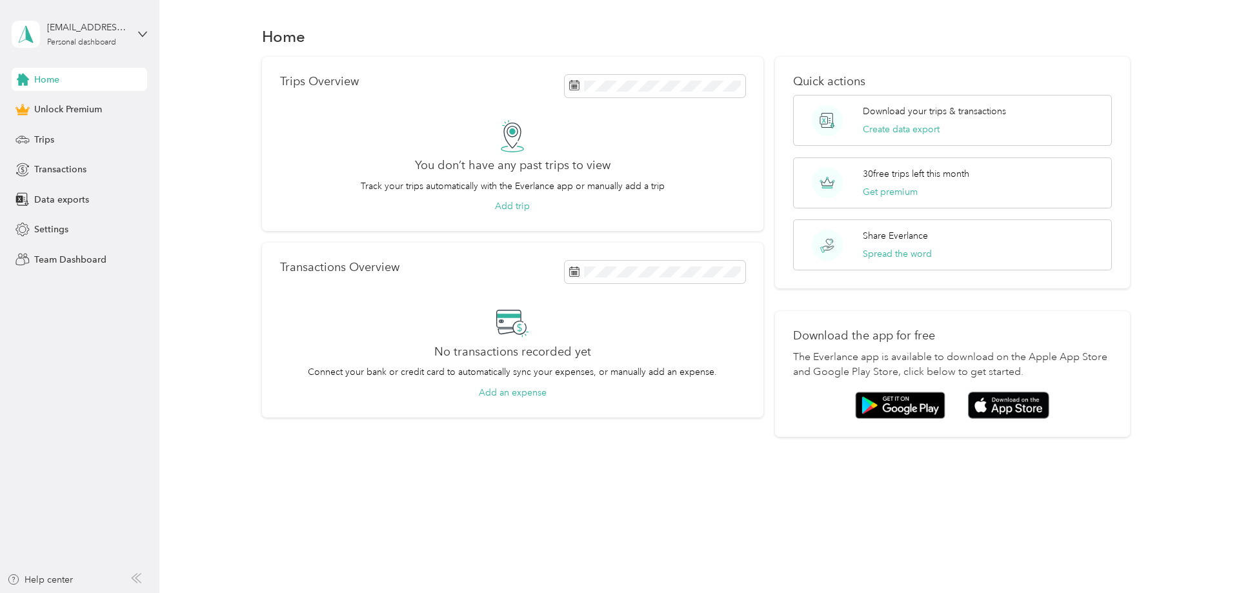
click at [210, 168] on div "Trips Overview You don’t have any past trips to view Track your trips automatic…" at bounding box center [695, 247] width 1041 height 381
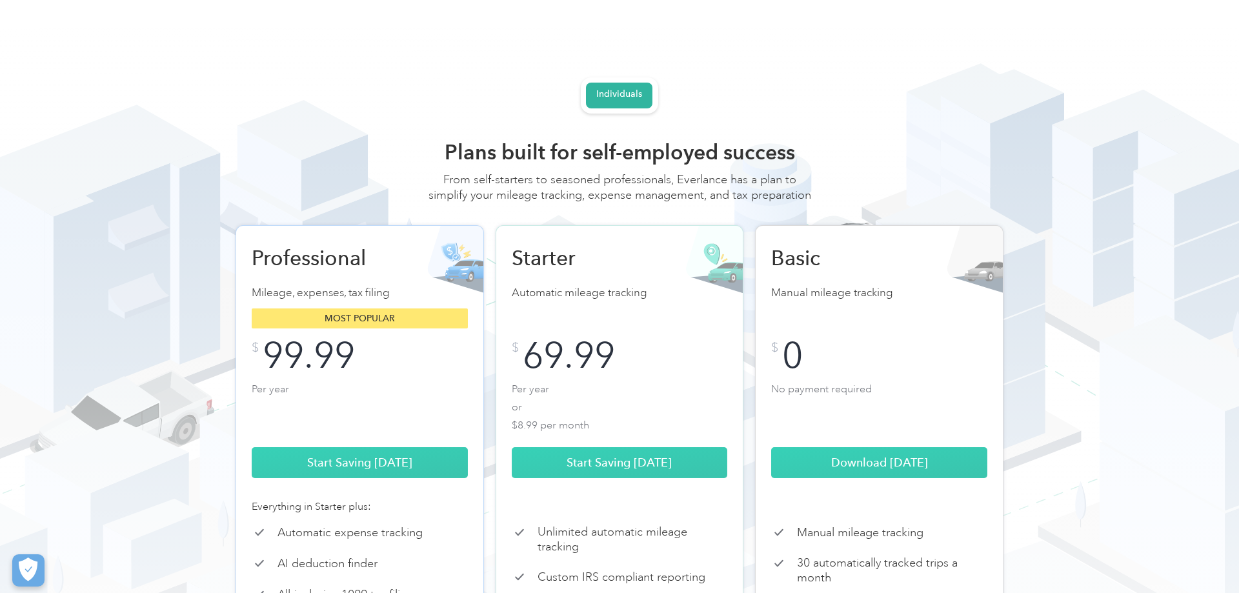
scroll to position [329, 0]
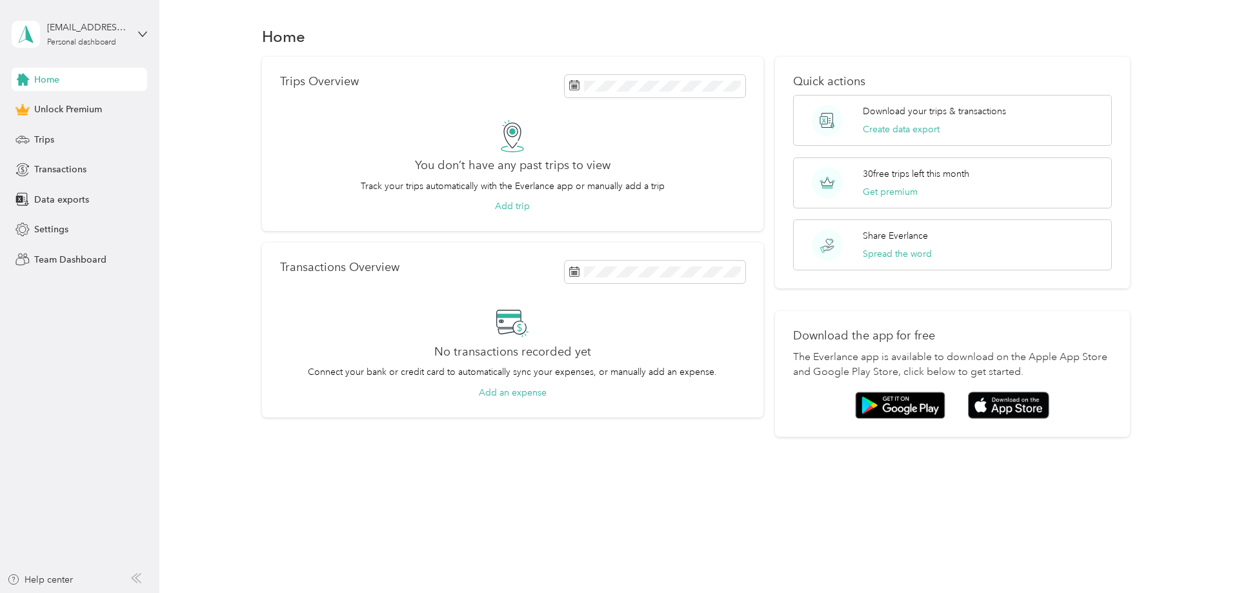
click at [219, 205] on div "Trips Overview You don’t have any past trips to view Track your trips automatic…" at bounding box center [695, 247] width 1041 height 381
click at [248, 166] on div "Trips Overview You don’t have any past trips to view Track your trips automatic…" at bounding box center [695, 247] width 1041 height 381
click at [59, 164] on span "Transactions" at bounding box center [60, 170] width 52 height 14
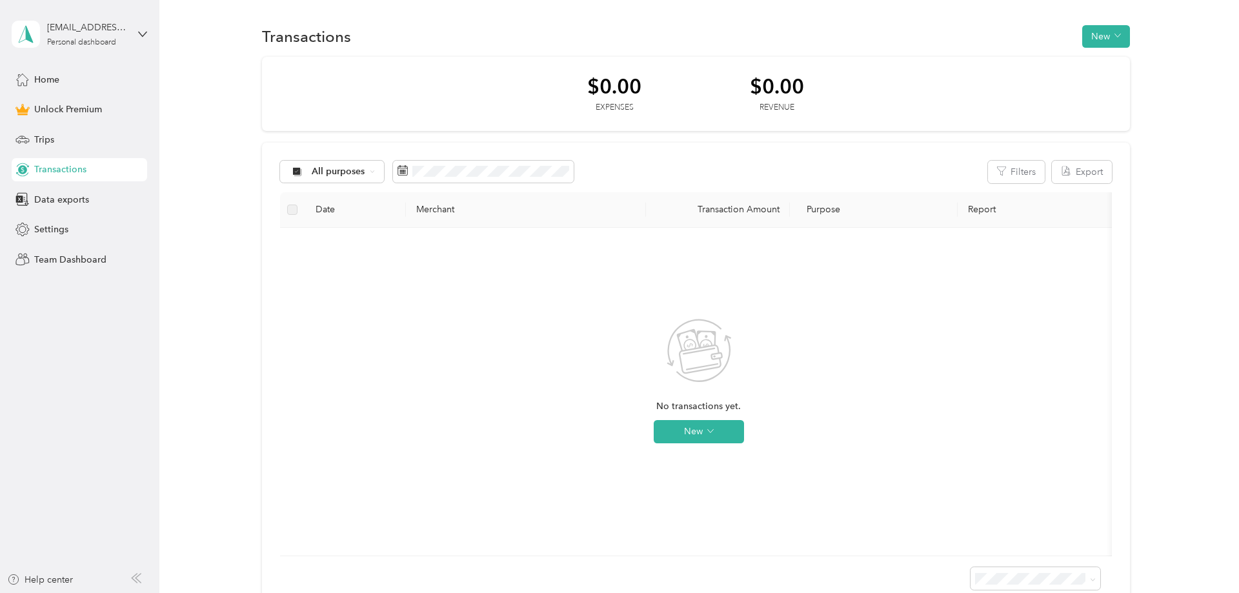
click at [201, 225] on div "$0.00 Expenses $0.00 Revenue All purposes Filters Export Date Merchant Transact…" at bounding box center [695, 333] width 1041 height 552
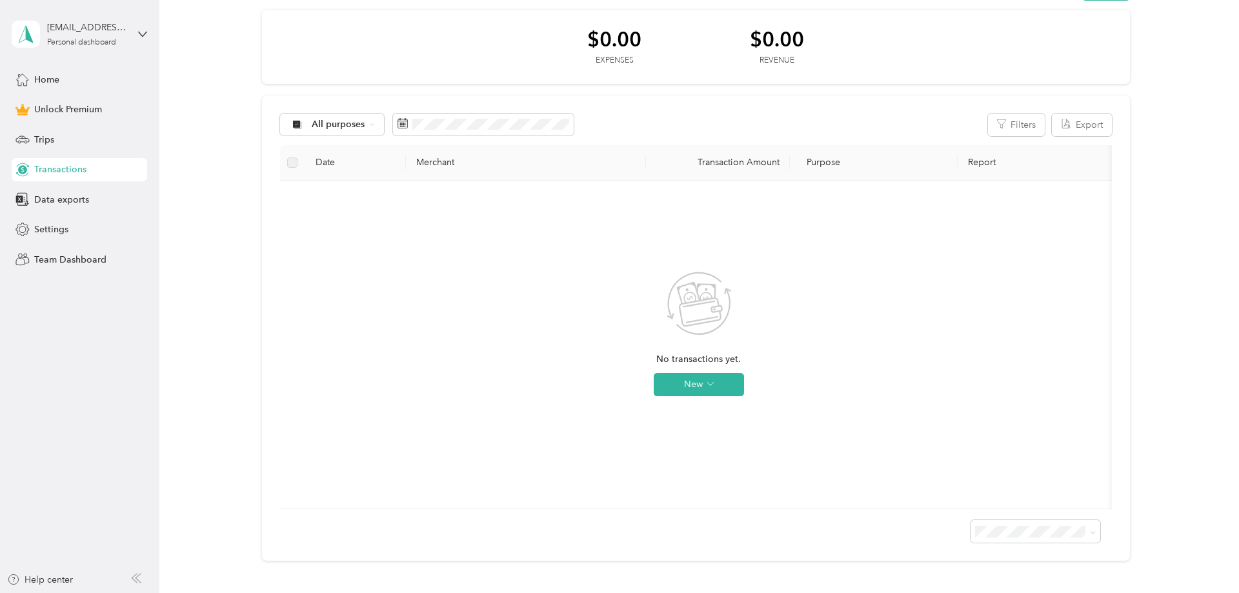
scroll to position [66, 0]
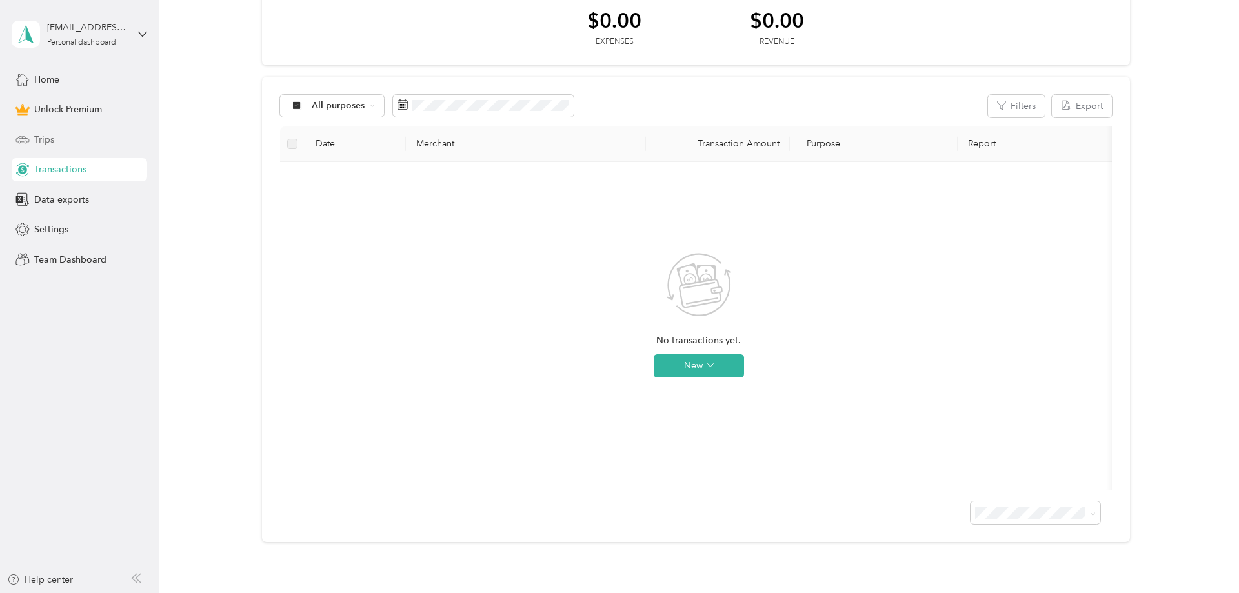
click at [63, 139] on div "Trips" at bounding box center [79, 139] width 135 height 23
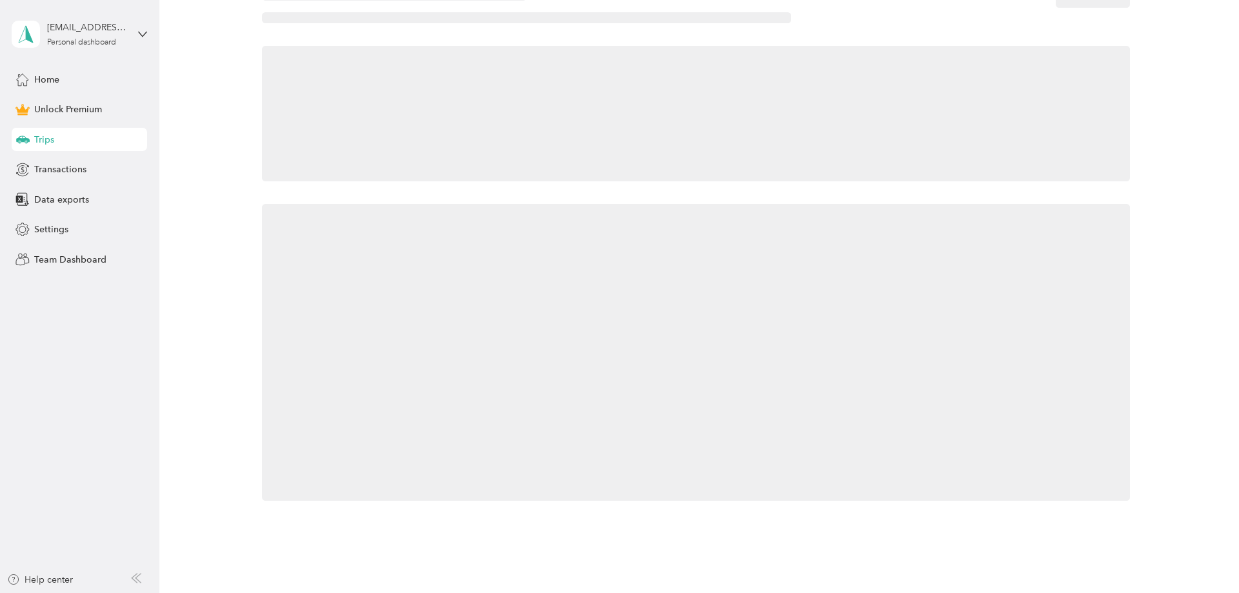
scroll to position [45, 0]
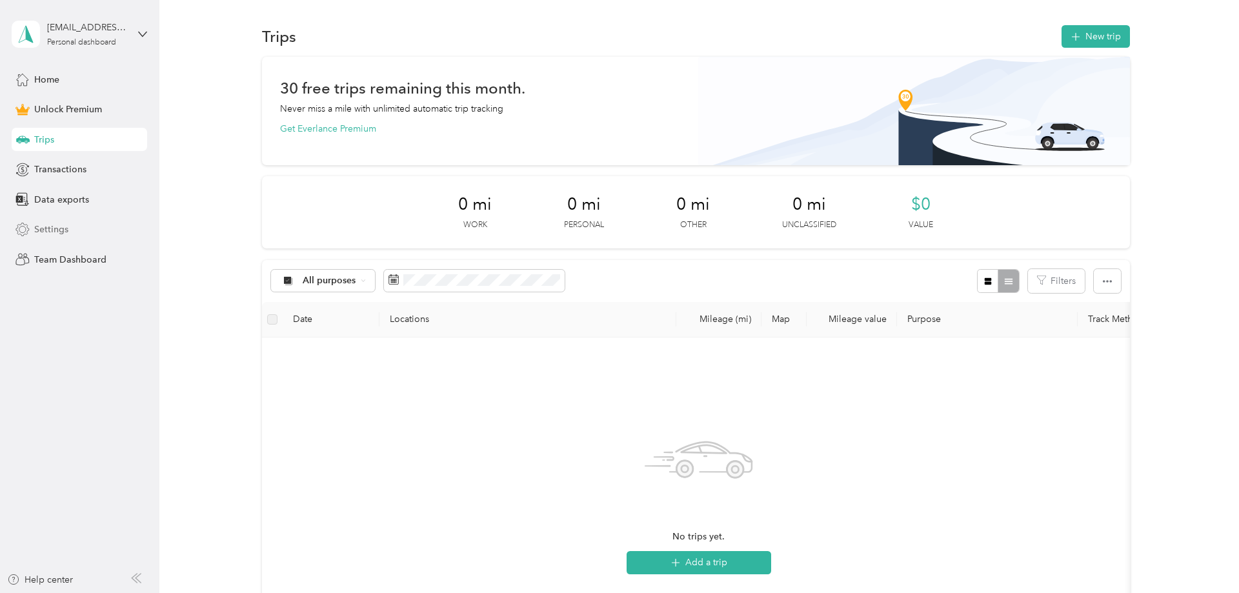
click at [68, 231] on div "Settings" at bounding box center [79, 229] width 135 height 23
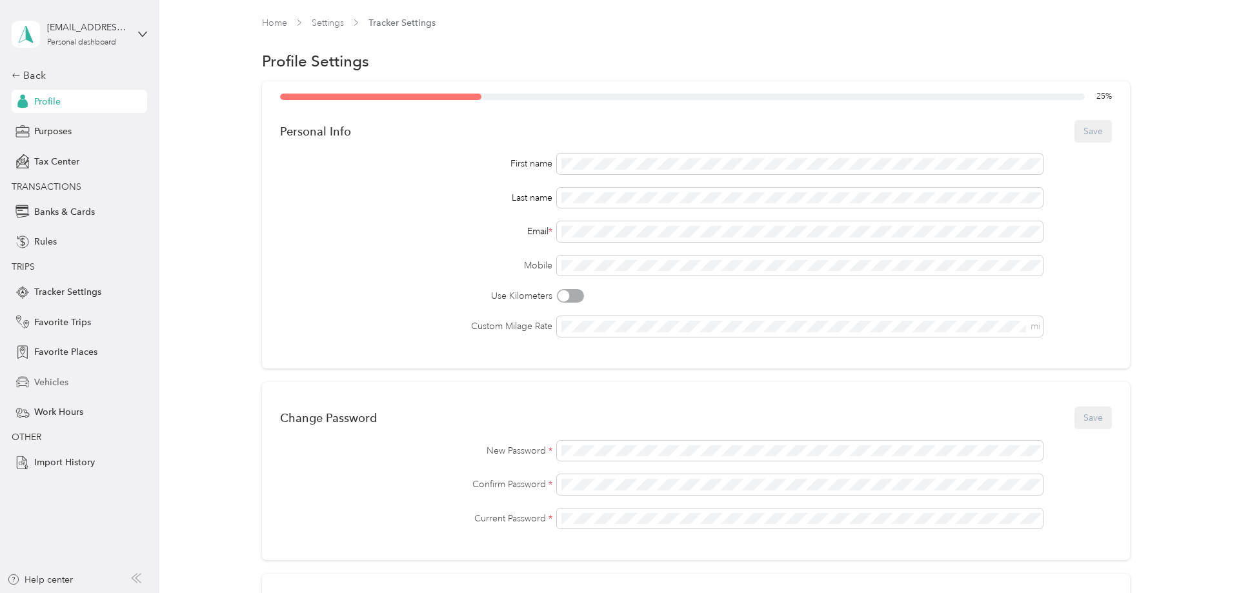
click at [66, 385] on span "Vehicles" at bounding box center [51, 383] width 34 height 14
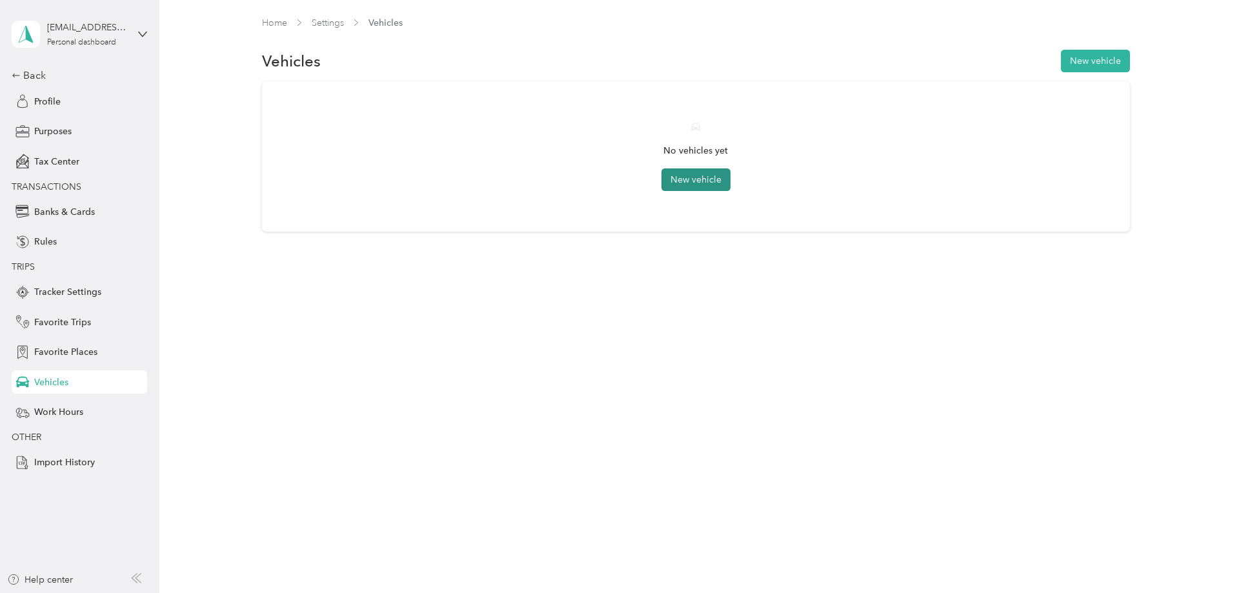
click at [697, 183] on button "New vehicle" at bounding box center [695, 179] width 69 height 23
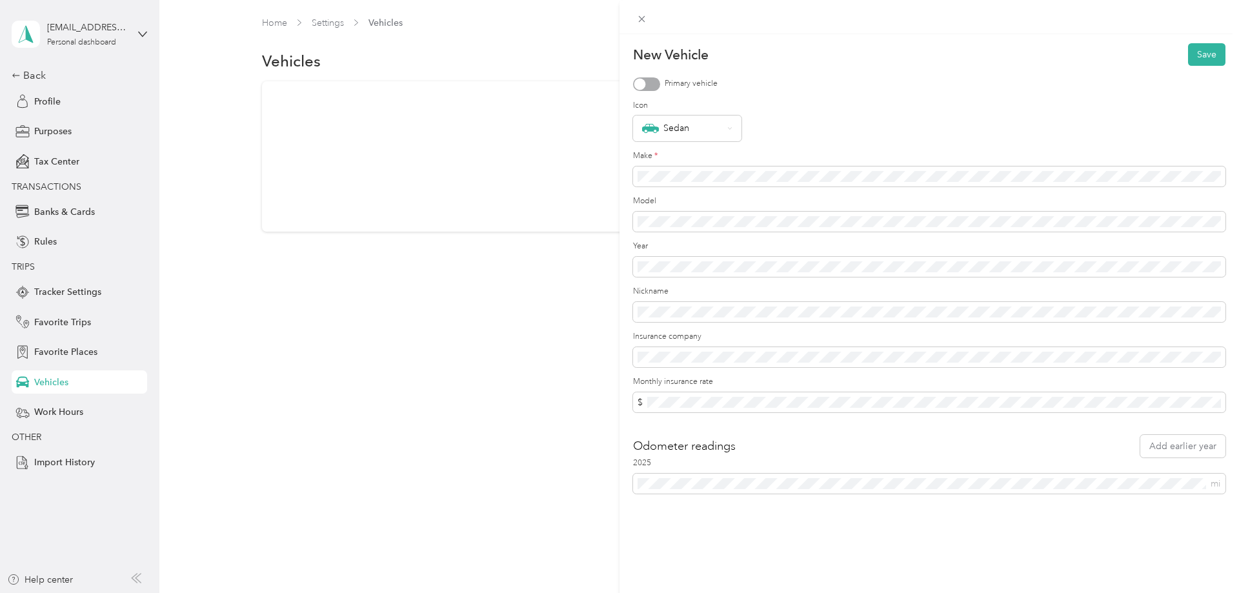
click at [593, 377] on div "New Vehicle Save Primary vehicle Icon Sedan Make * Model Year Nickname Insuranc…" at bounding box center [619, 296] width 1239 height 593
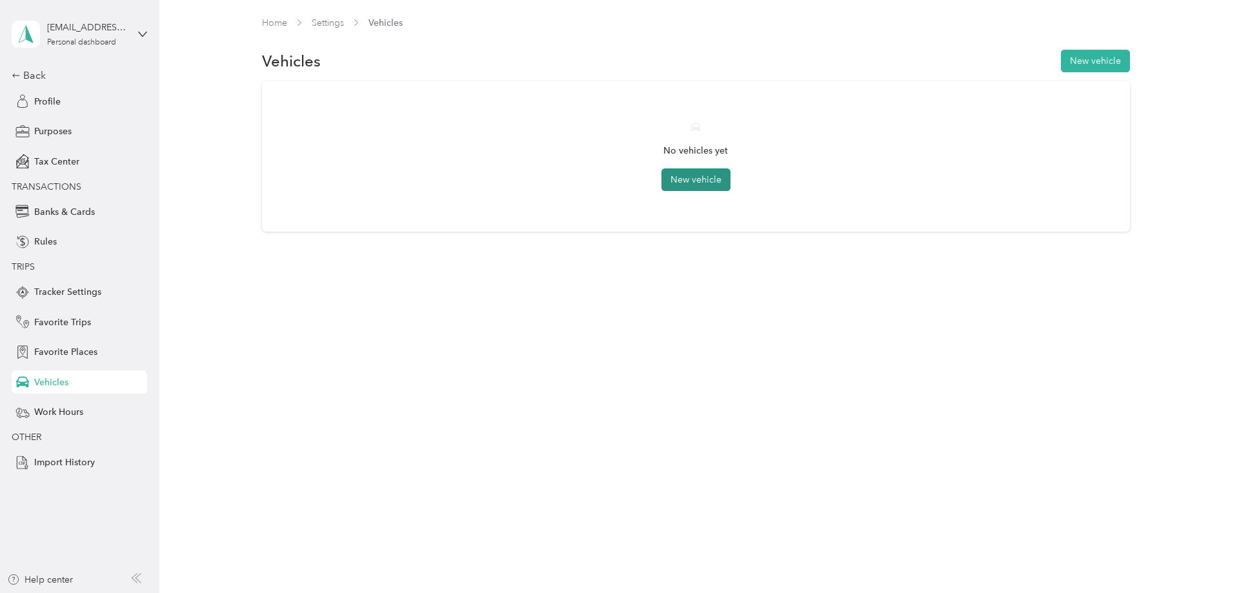
click at [722, 183] on button "New vehicle" at bounding box center [695, 179] width 69 height 23
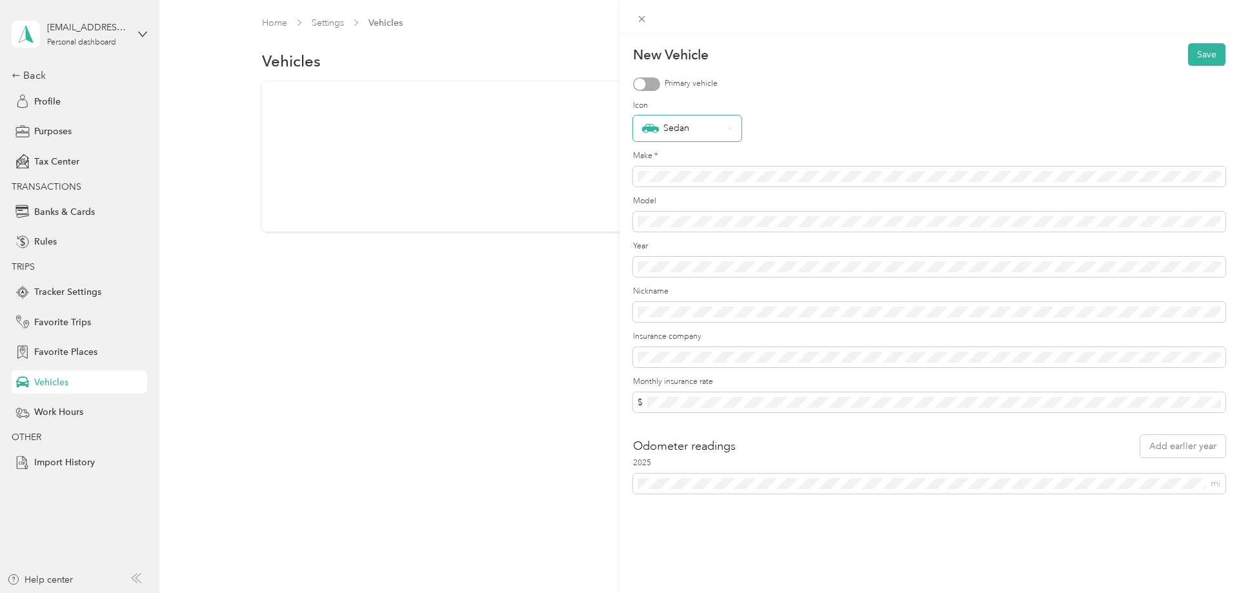
click at [696, 134] on div "Sedan" at bounding box center [682, 128] width 81 height 17
click at [813, 132] on div "Sedan" at bounding box center [929, 128] width 592 height 26
click at [857, 115] on div "Icon Sedan" at bounding box center [929, 121] width 592 height 42
click at [1204, 49] on button "Save" at bounding box center [1206, 54] width 37 height 23
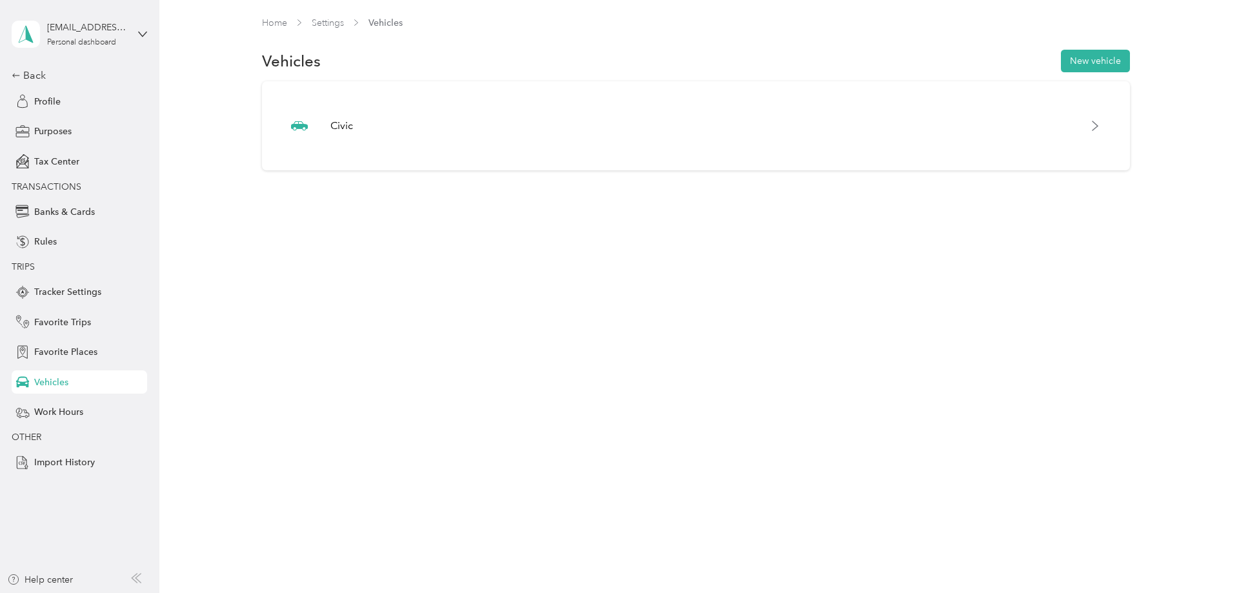
click at [817, 275] on div "Home Settings Vehicles Vehicles New vehicle Civic" at bounding box center [695, 296] width 1073 height 593
click at [1076, 68] on button "New vehicle" at bounding box center [1095, 61] width 69 height 23
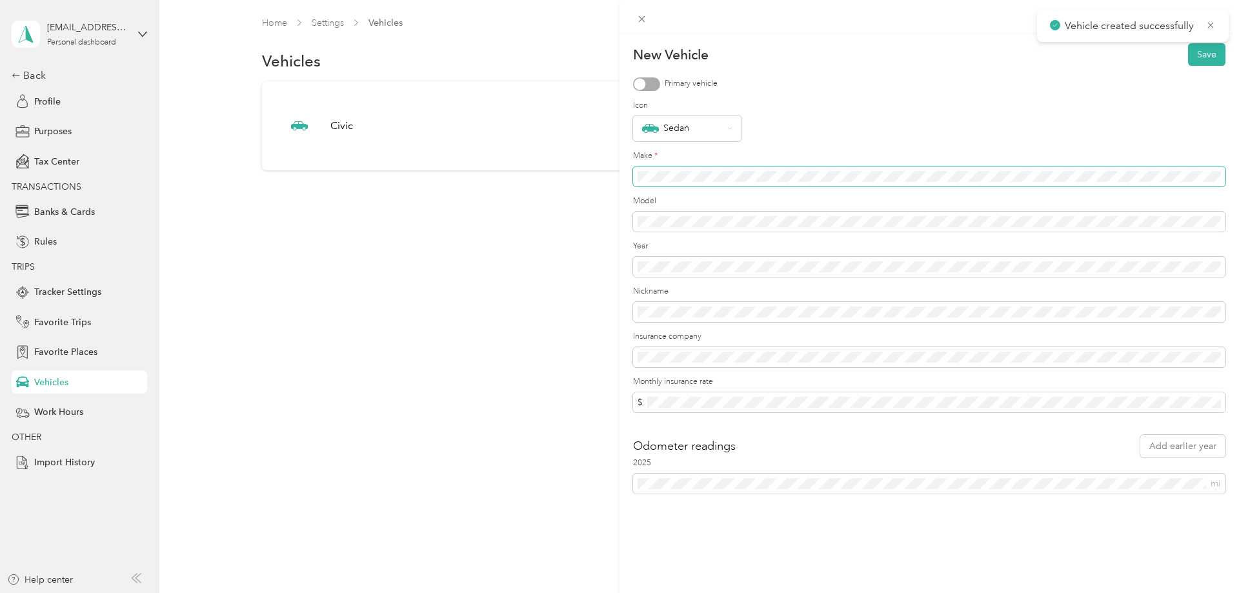
click at [685, 184] on span at bounding box center [929, 176] width 592 height 21
click at [697, 259] on span at bounding box center [929, 267] width 592 height 21
click at [766, 444] on div "Odometer readings Add earlier year" at bounding box center [929, 446] width 592 height 23
click at [1194, 57] on button "Save" at bounding box center [1206, 54] width 37 height 23
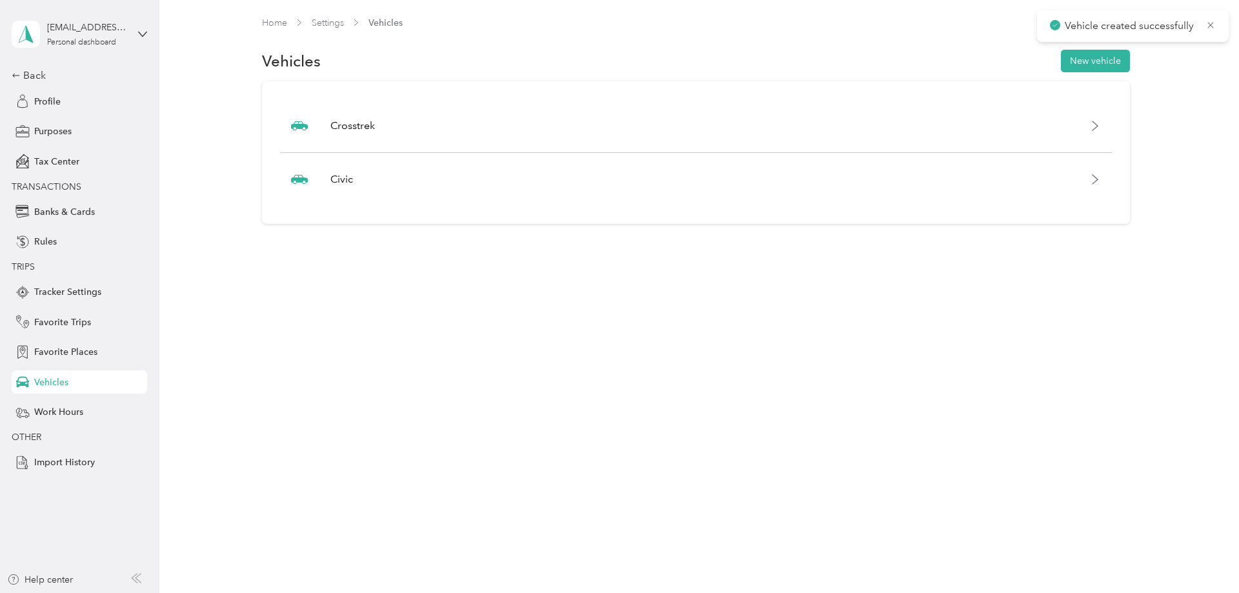
drag, startPoint x: 663, startPoint y: 328, endPoint x: 339, endPoint y: 286, distance: 326.5
click at [662, 329] on div "Home Settings Vehicles Vehicles New vehicle Crosstrek Civic" at bounding box center [695, 296] width 1073 height 593
click at [72, 459] on span "Import History" at bounding box center [64, 463] width 61 height 14
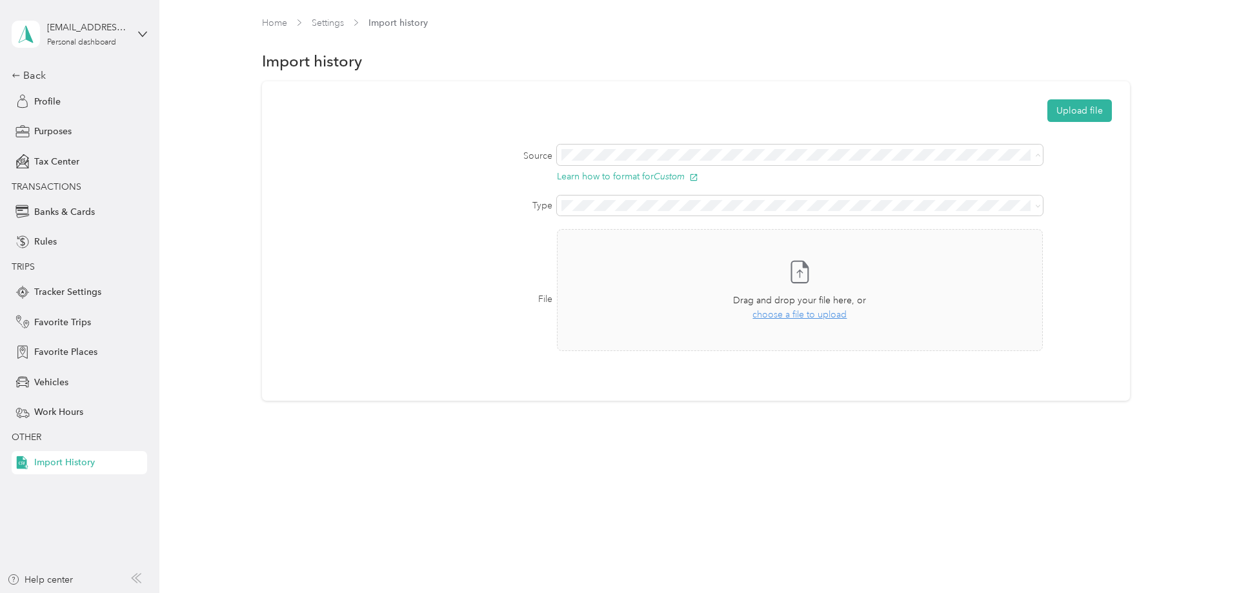
click at [617, 221] on span "QuickBooks Self-Employed" at bounding box center [624, 222] width 112 height 11
click at [470, 221] on div "File Take a photo or choose a photo from your library Drag and drop your file h…" at bounding box center [696, 282] width 832 height 140
click at [1096, 106] on button "Upload file" at bounding box center [1079, 110] width 65 height 23
click at [1107, 155] on div "Source Learn how to format for Custom" at bounding box center [696, 163] width 832 height 37
click at [85, 385] on div "Vehicles" at bounding box center [79, 381] width 135 height 23
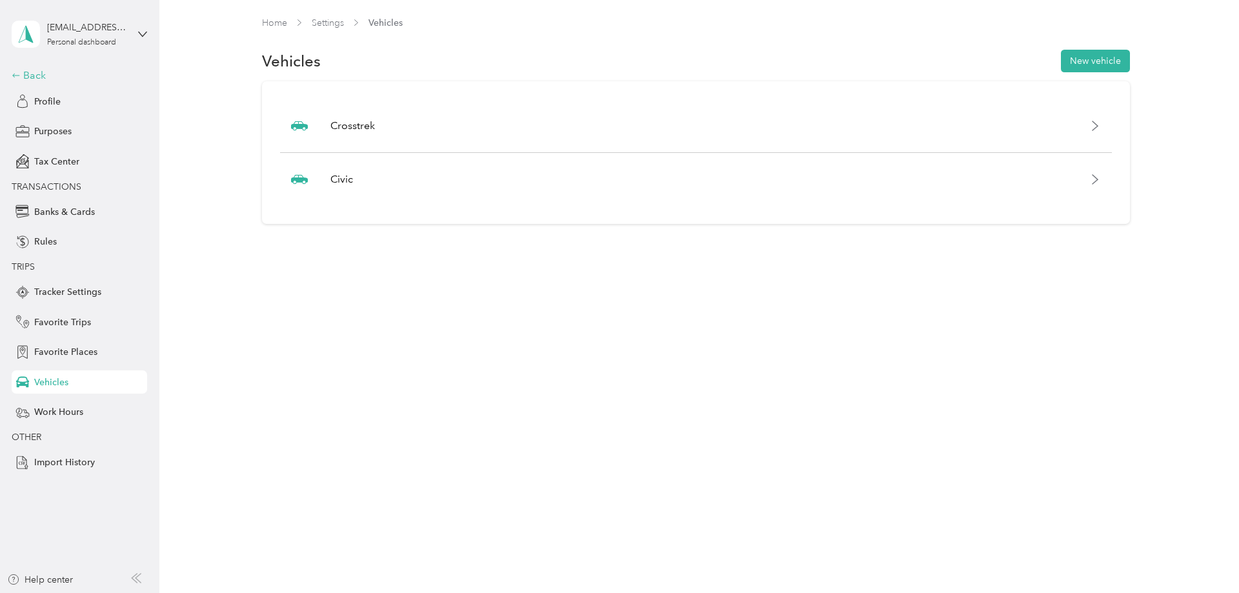
click at [57, 73] on div "Back" at bounding box center [76, 75] width 129 height 15
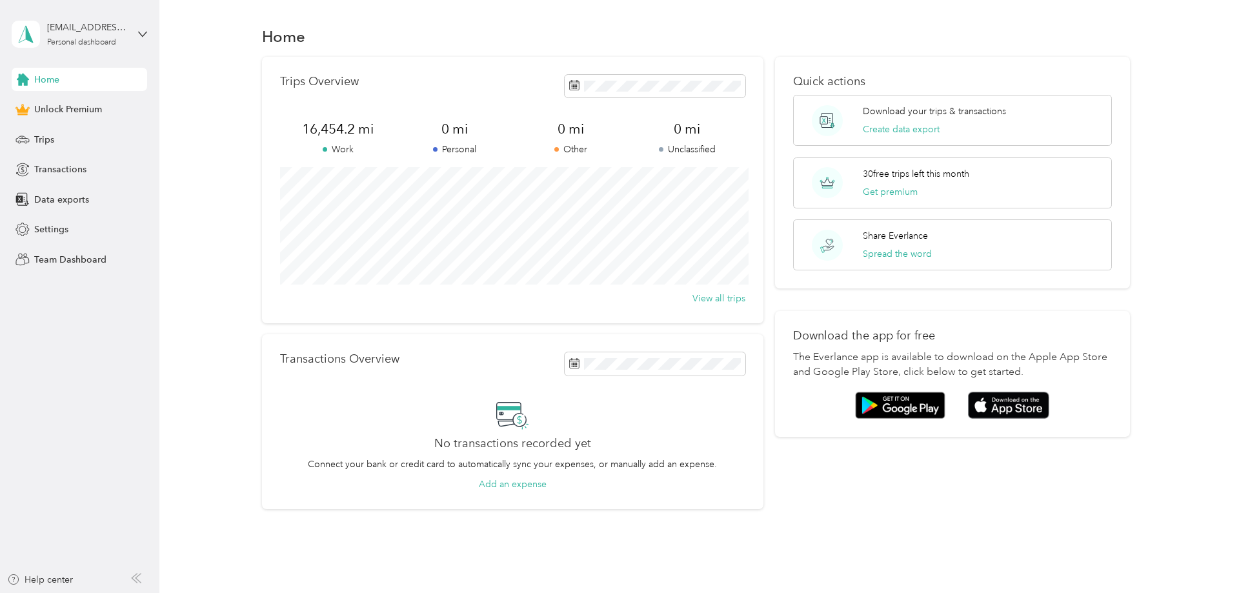
click at [379, 148] on p "Work" at bounding box center [338, 150] width 116 height 14
click at [106, 170] on div "Transactions" at bounding box center [79, 169] width 135 height 23
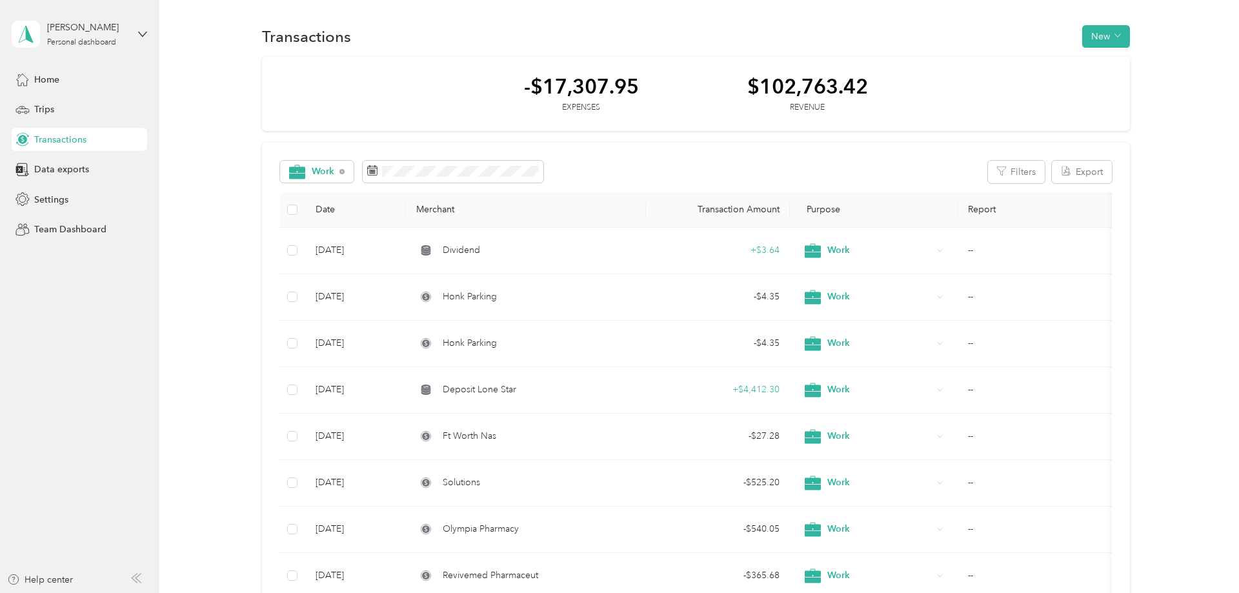
click at [55, 84] on span "Home" at bounding box center [46, 80] width 25 height 14
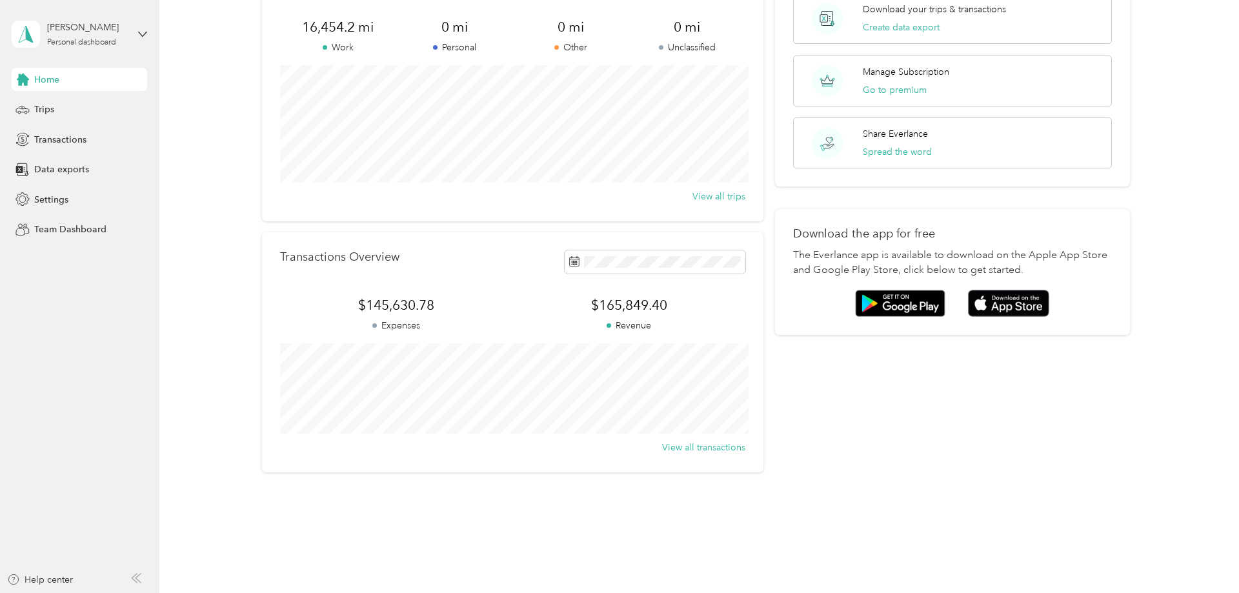
scroll to position [115, 0]
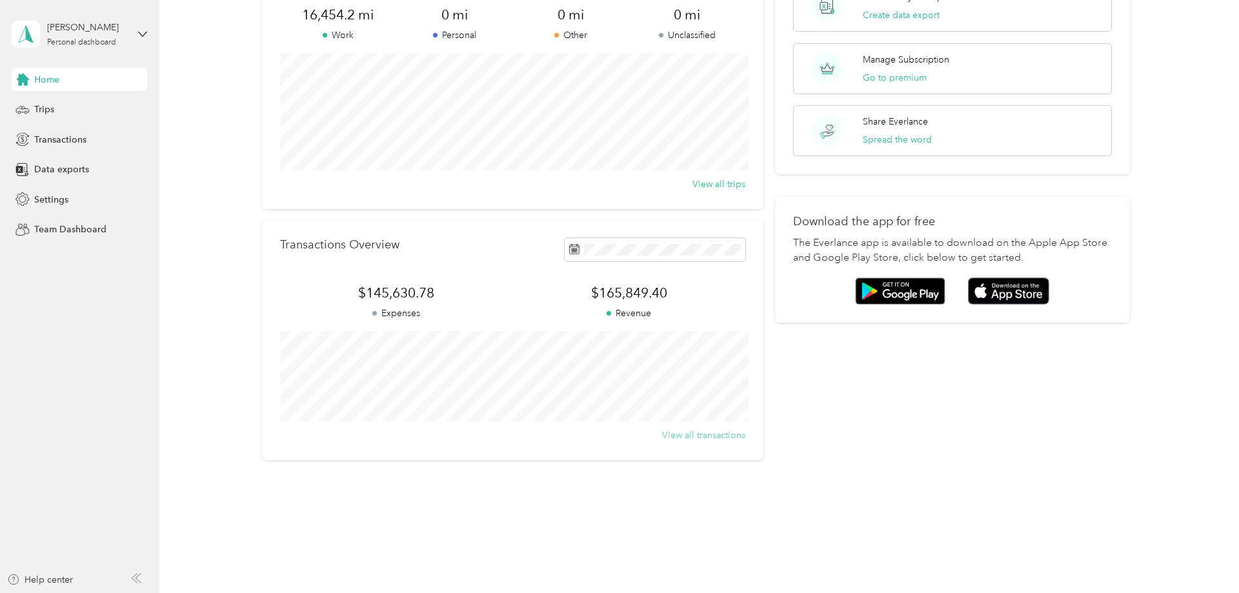
click at [708, 429] on button "View all transactions" at bounding box center [703, 435] width 83 height 14
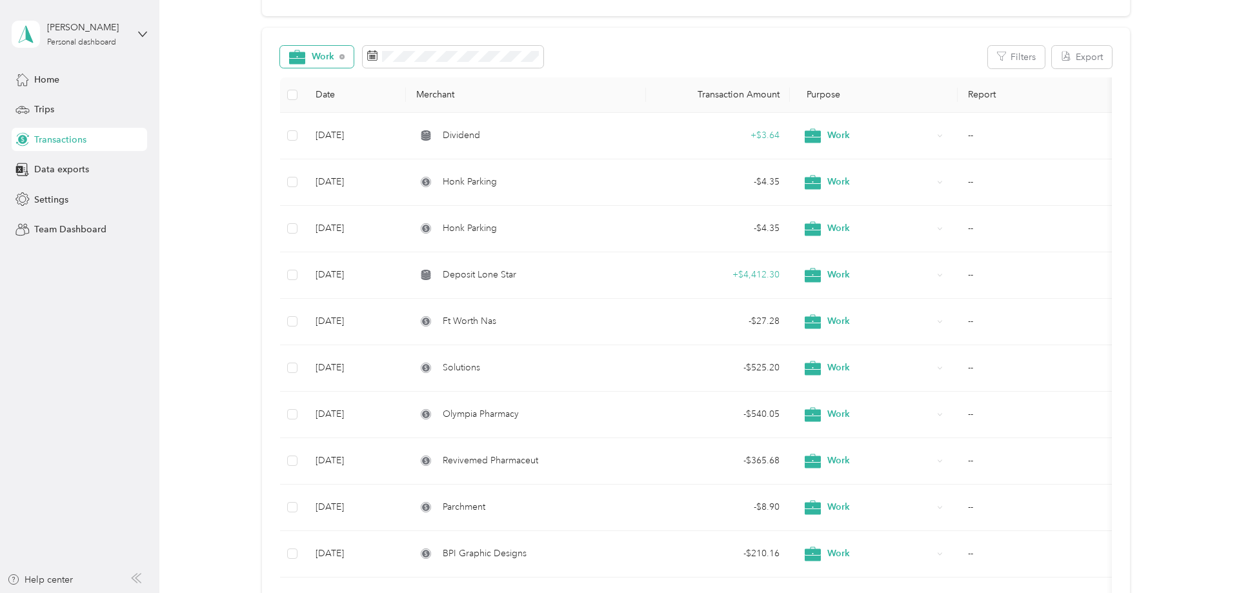
click at [321, 57] on span "Work" at bounding box center [323, 56] width 23 height 9
click at [314, 149] on span "Work" at bounding box center [321, 145] width 63 height 16
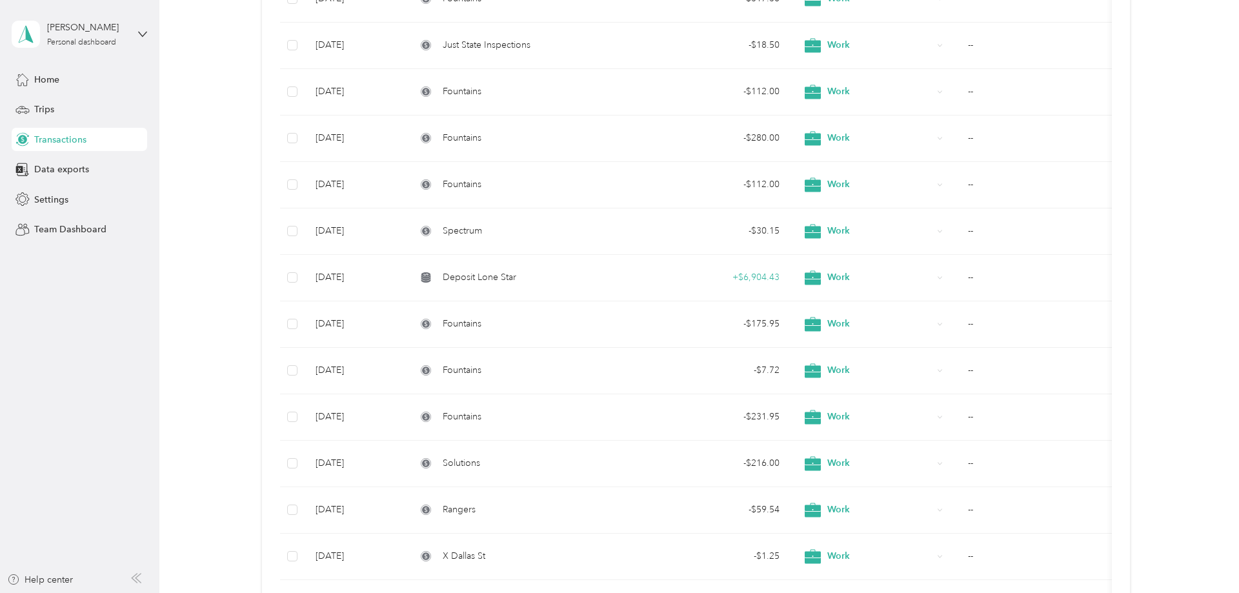
scroll to position [4466, 0]
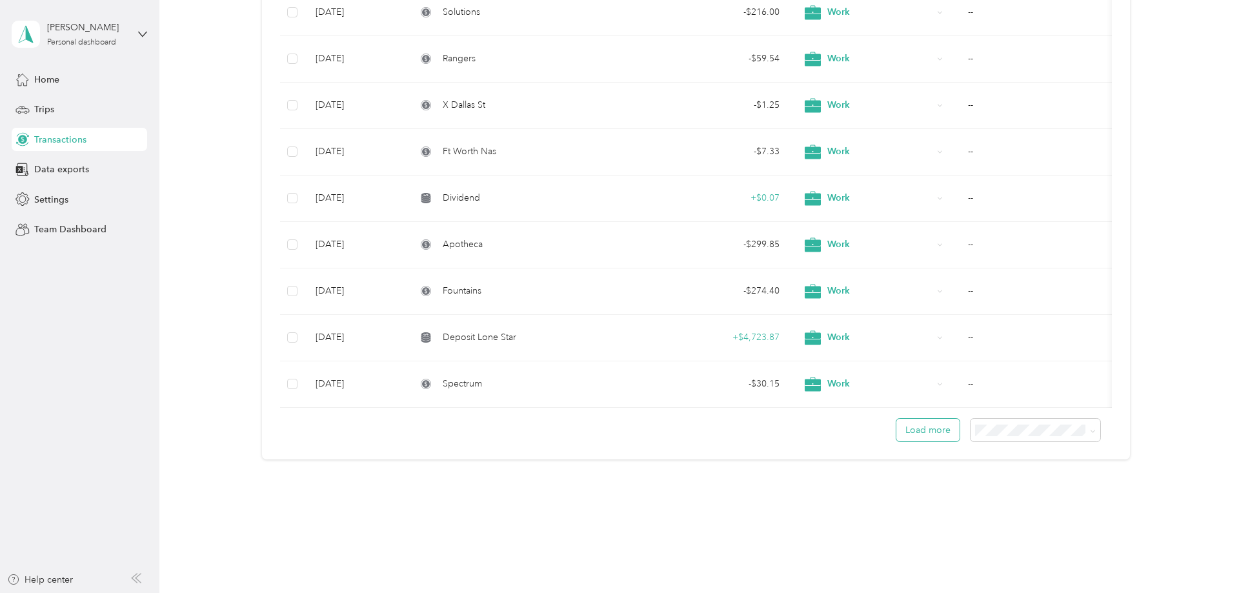
click at [946, 435] on button "Load more" at bounding box center [927, 430] width 63 height 23
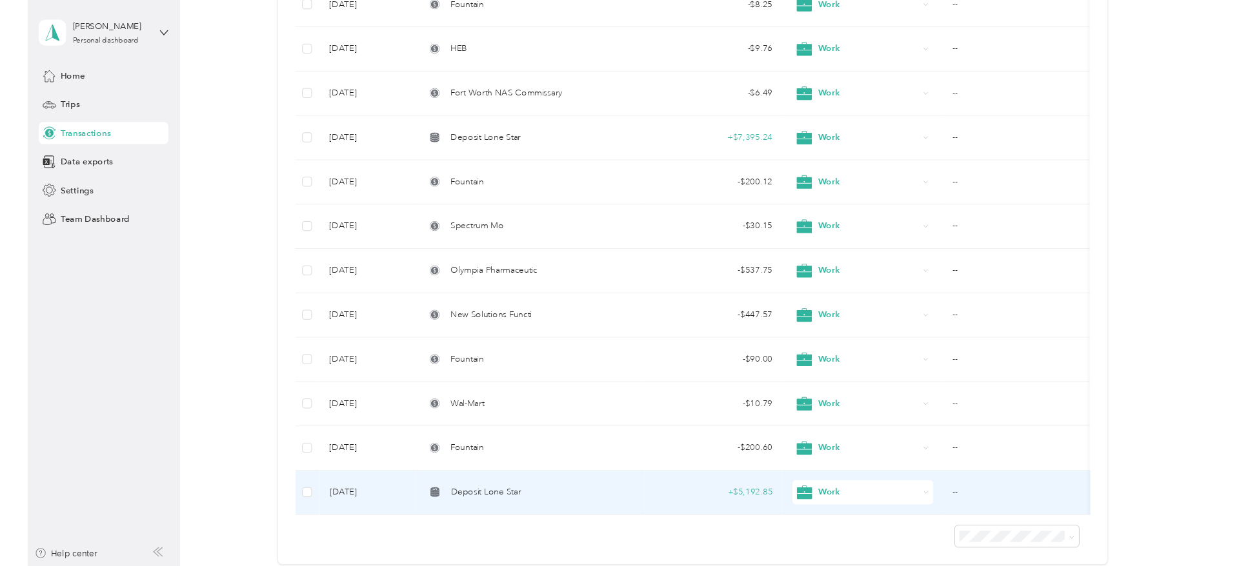
scroll to position [6835, 0]
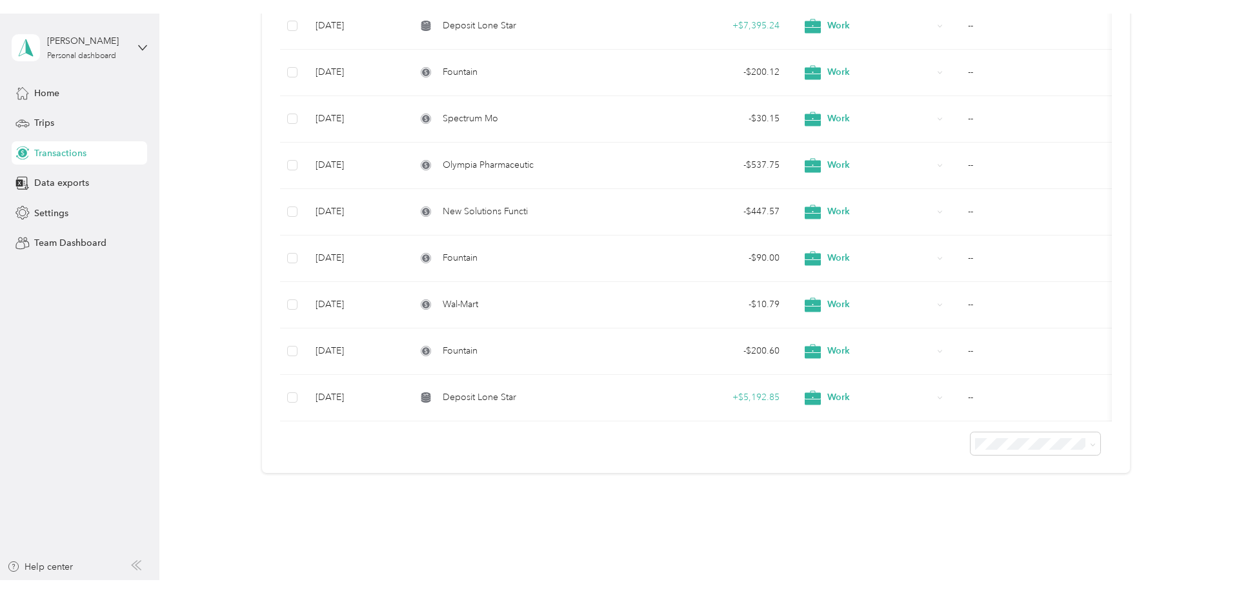
scroll to position [617, 0]
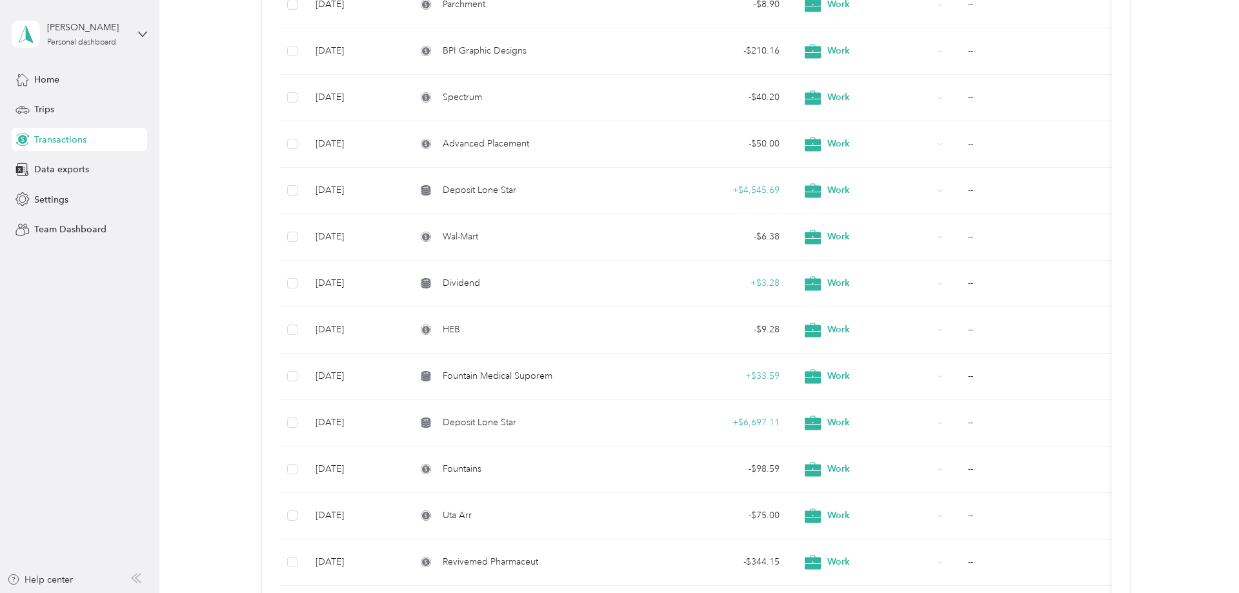
click at [79, 88] on div "Home" at bounding box center [79, 79] width 135 height 23
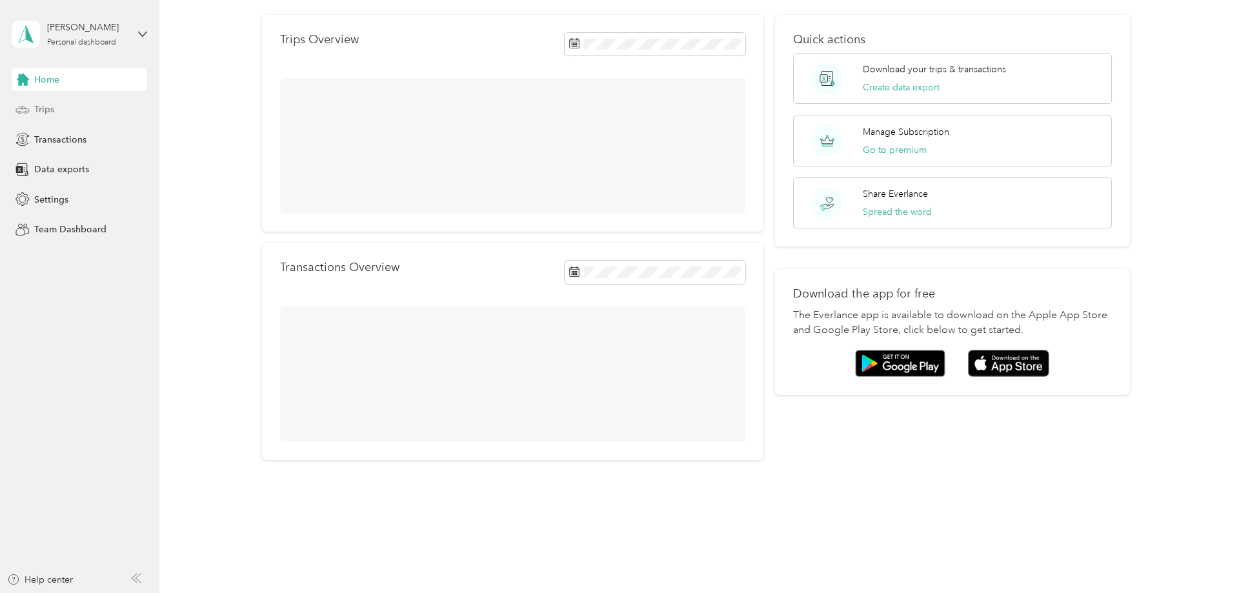
scroll to position [43, 0]
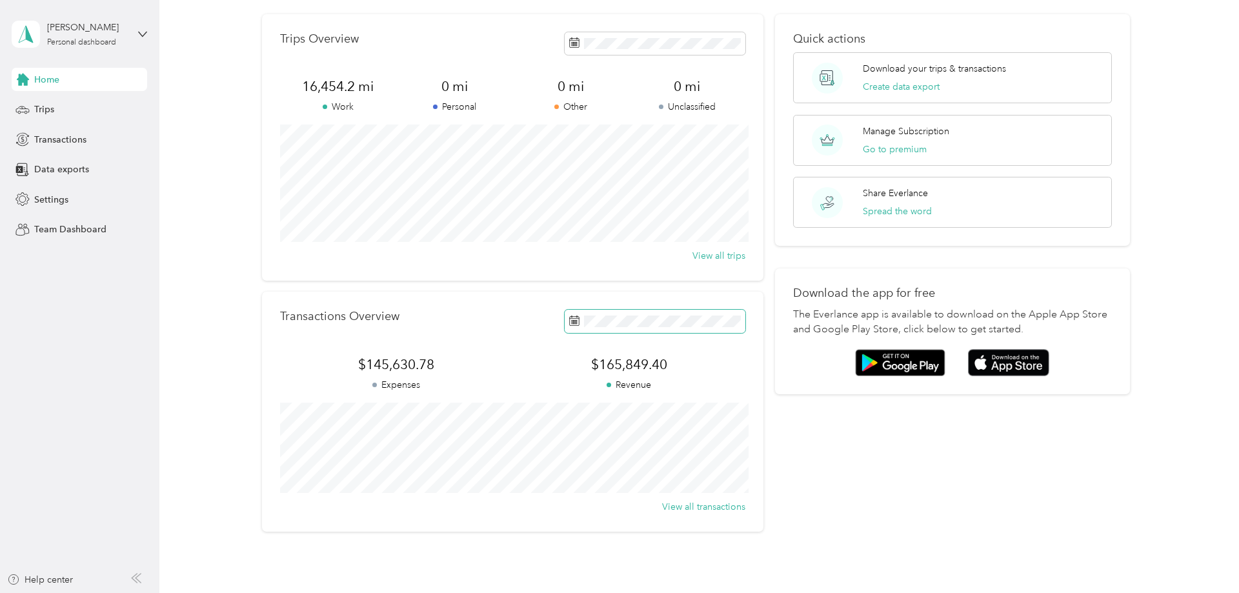
click at [701, 328] on span at bounding box center [655, 321] width 181 height 23
click at [616, 379] on p "Revenue" at bounding box center [628, 385] width 233 height 14
click at [503, 345] on div "Transactions Overview $145,630.78 Expenses $165,849.40 Revenue View all transac…" at bounding box center [513, 411] width 502 height 239
click at [703, 504] on button "View all transactions" at bounding box center [703, 507] width 83 height 14
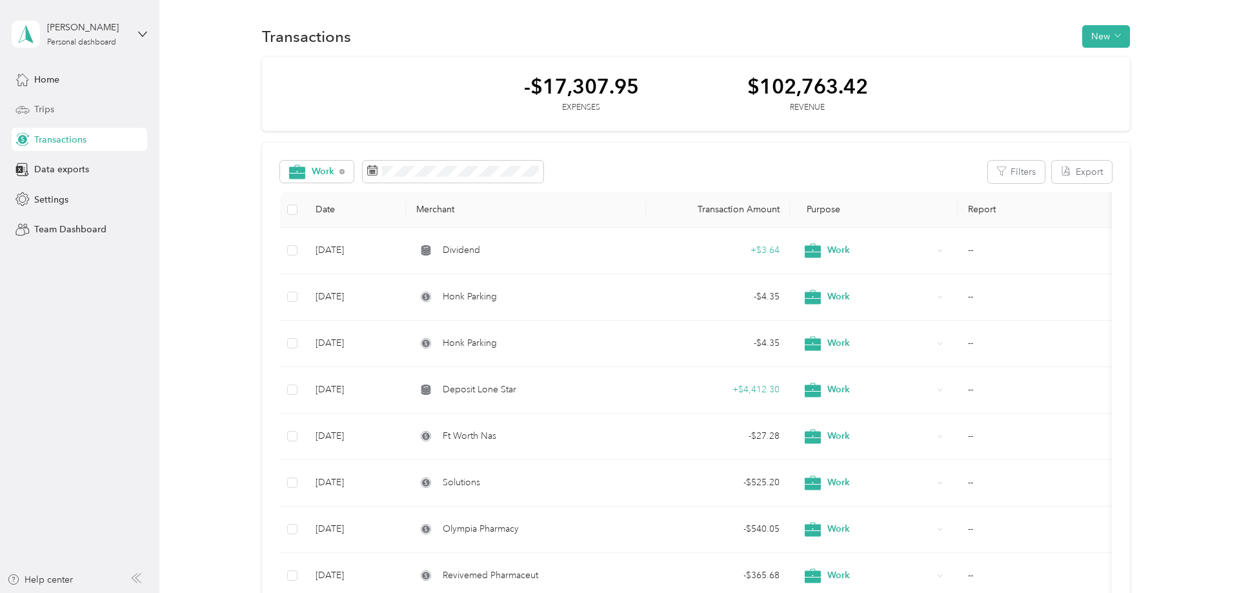
click at [97, 109] on div "Trips" at bounding box center [79, 109] width 135 height 23
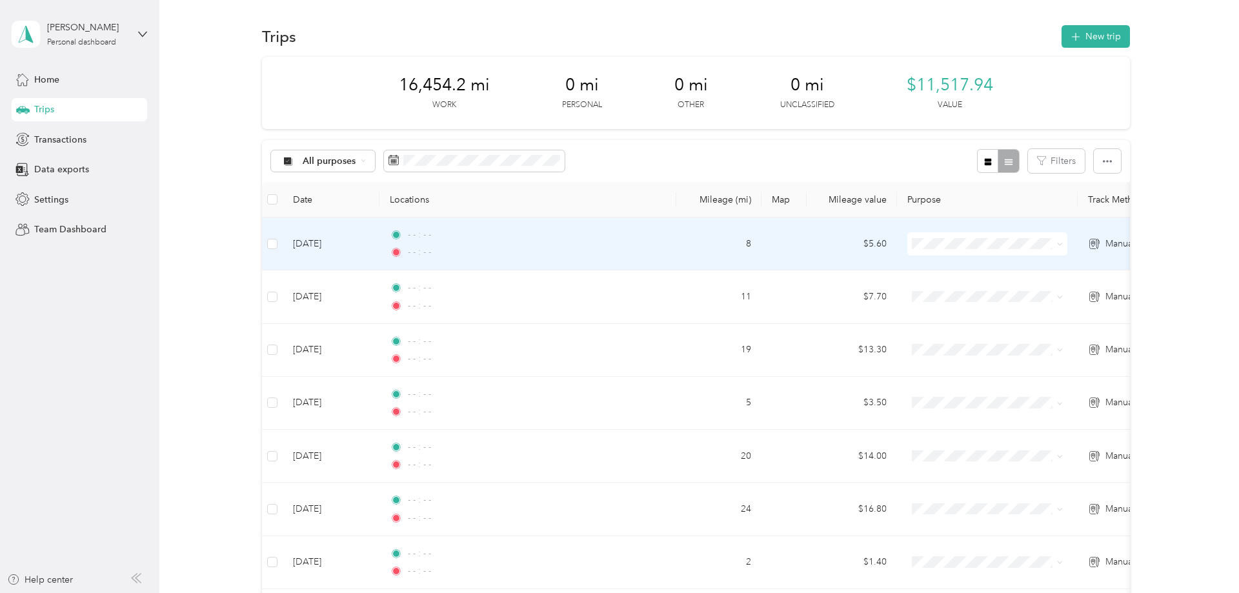
click at [1086, 233] on td "Manual" at bounding box center [1123, 243] width 90 height 53
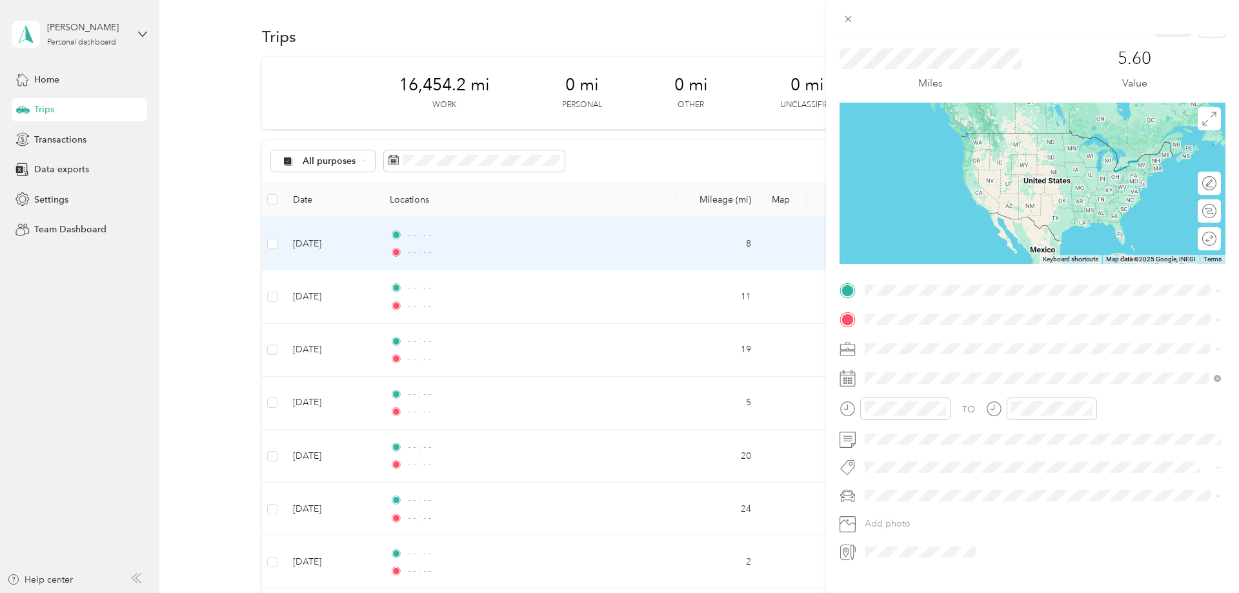
scroll to position [45, 0]
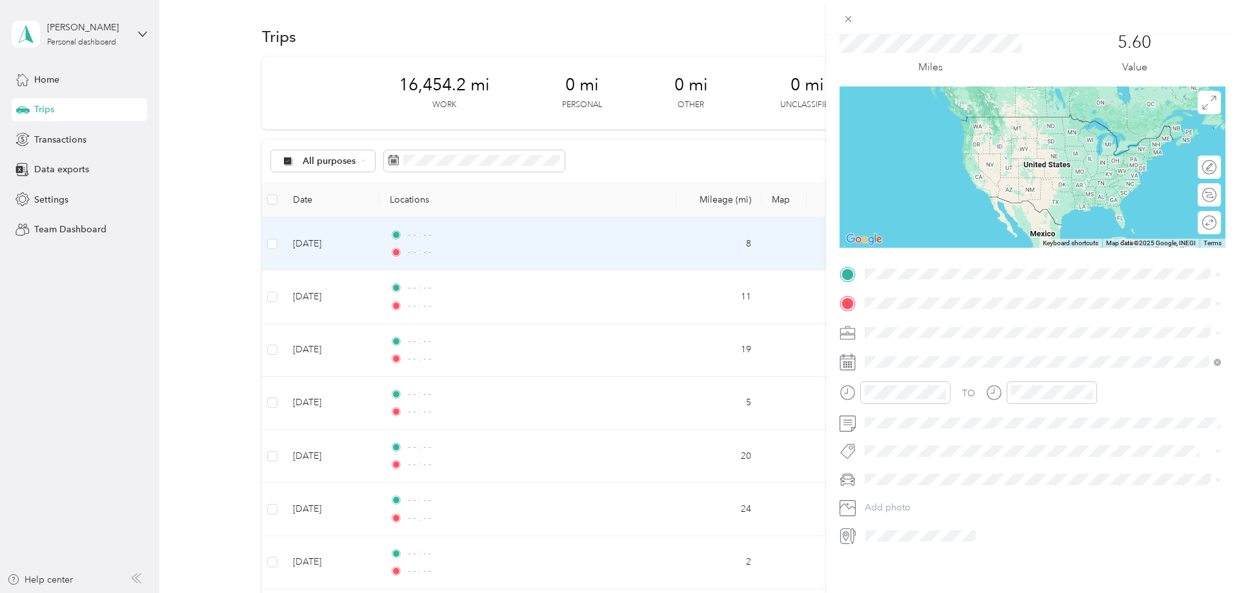
click at [201, 332] on div "Trip details Save This trip cannot be edited because it is either under review,…" at bounding box center [619, 296] width 1239 height 593
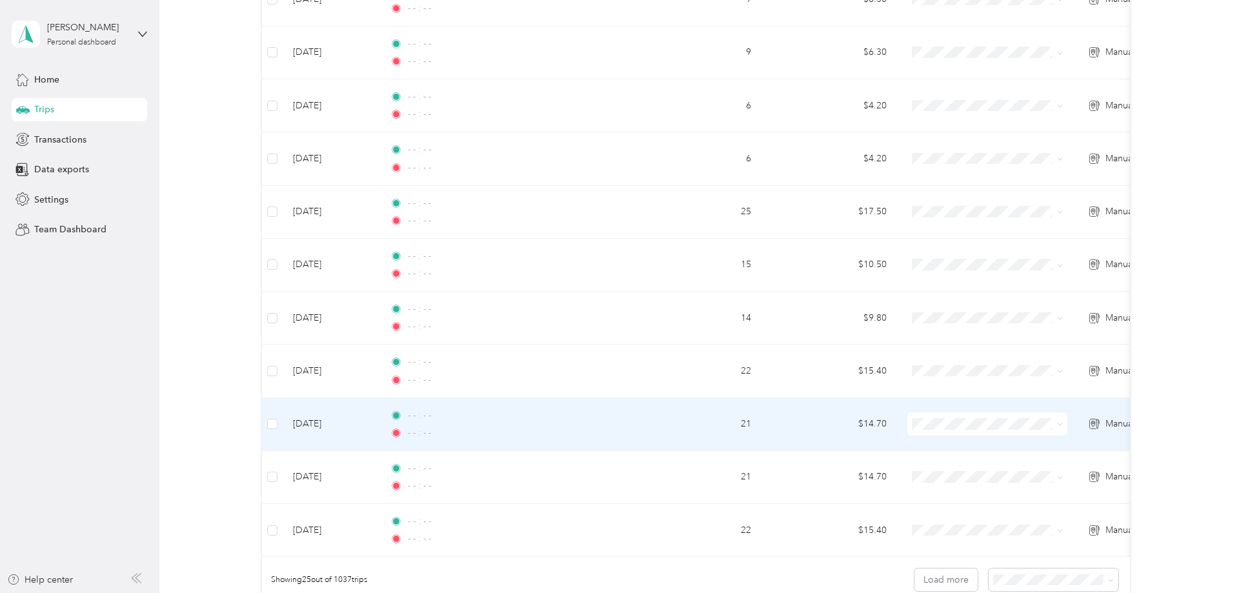
scroll to position [1175, 0]
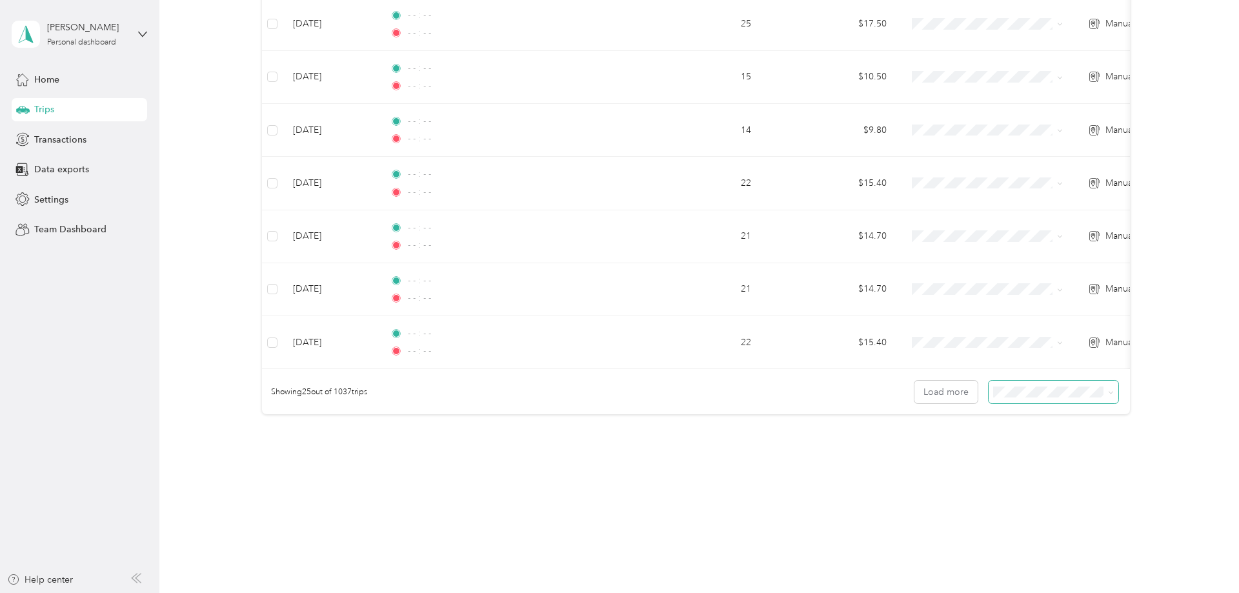
click at [998, 397] on span at bounding box center [1053, 392] width 130 height 23
click at [1025, 398] on span at bounding box center [1053, 392] width 130 height 23
click at [1042, 372] on div "Showing 25 out of 1037 trips Load more" at bounding box center [696, 391] width 868 height 45
click at [1045, 459] on span "100 per load" at bounding box center [1030, 461] width 53 height 11
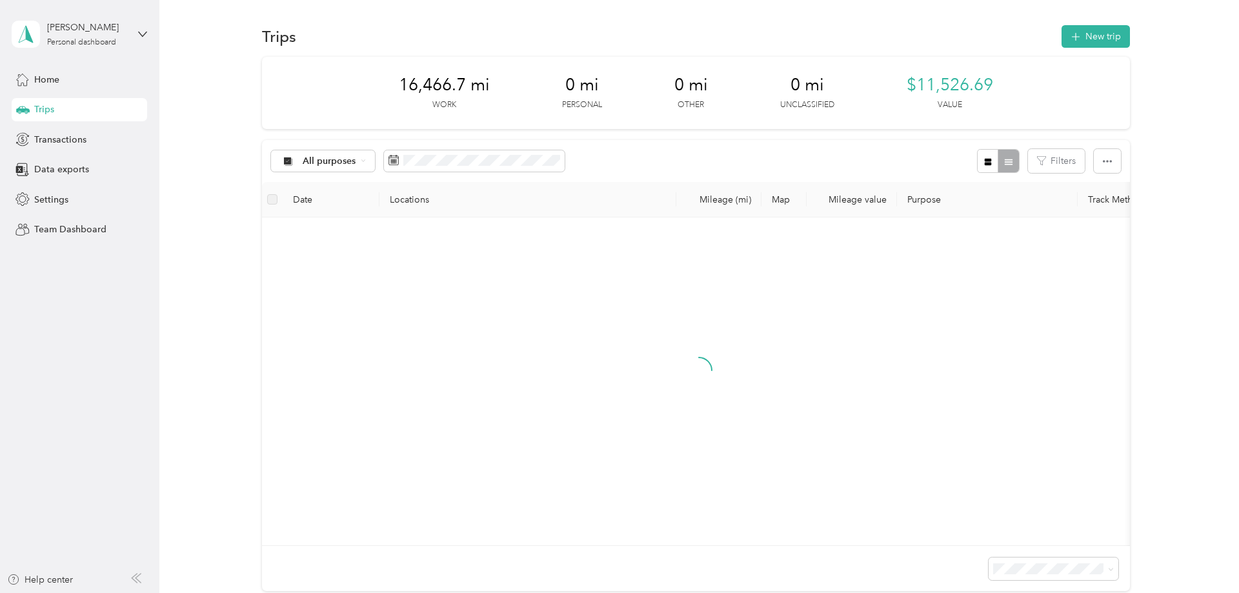
click at [1156, 68] on div "16,466.7 mi Work 0 mi Personal 0 mi Other 0 mi Unclassified $11,526.69 Value Al…" at bounding box center [695, 347] width 1041 height 580
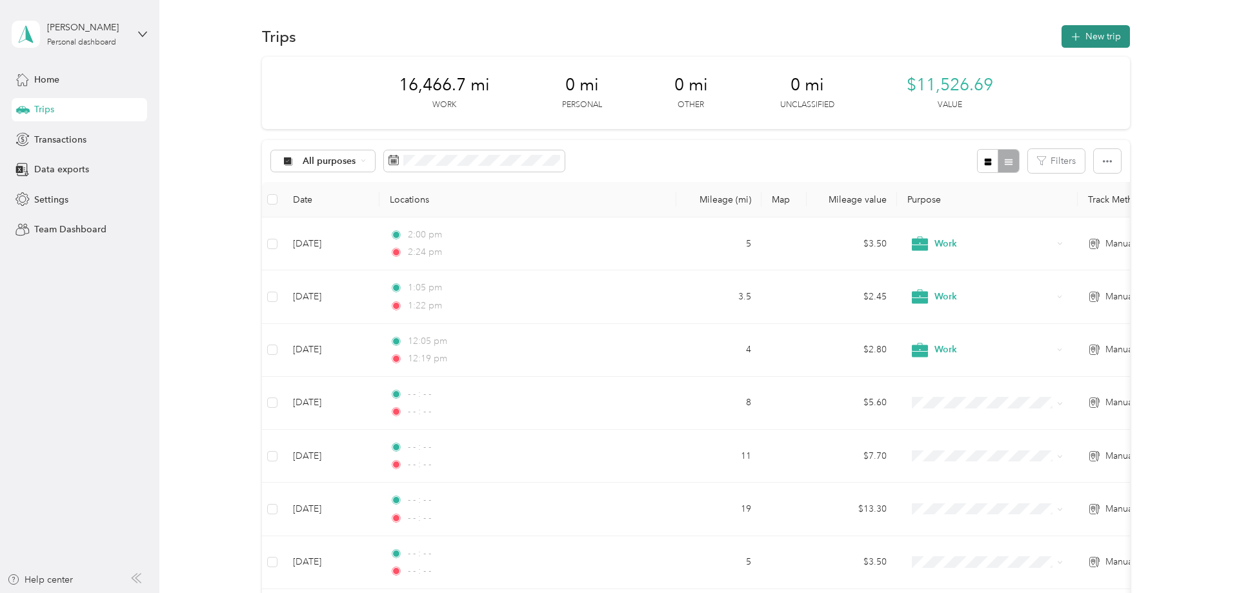
click at [1093, 37] on button "New trip" at bounding box center [1095, 36] width 68 height 23
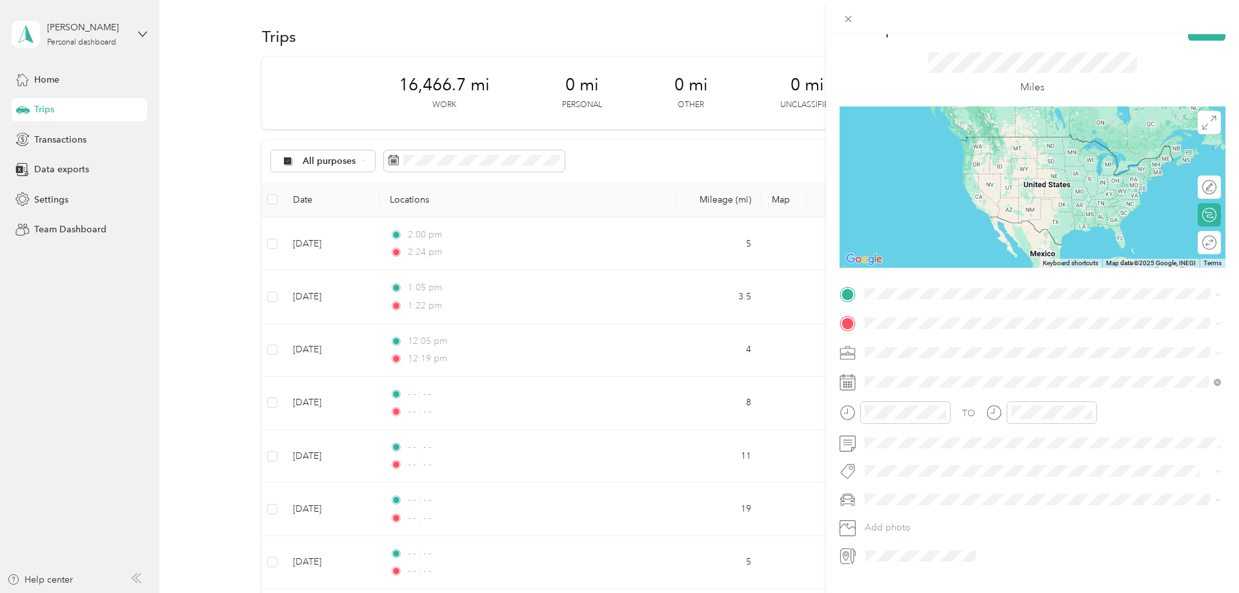
scroll to position [45, 0]
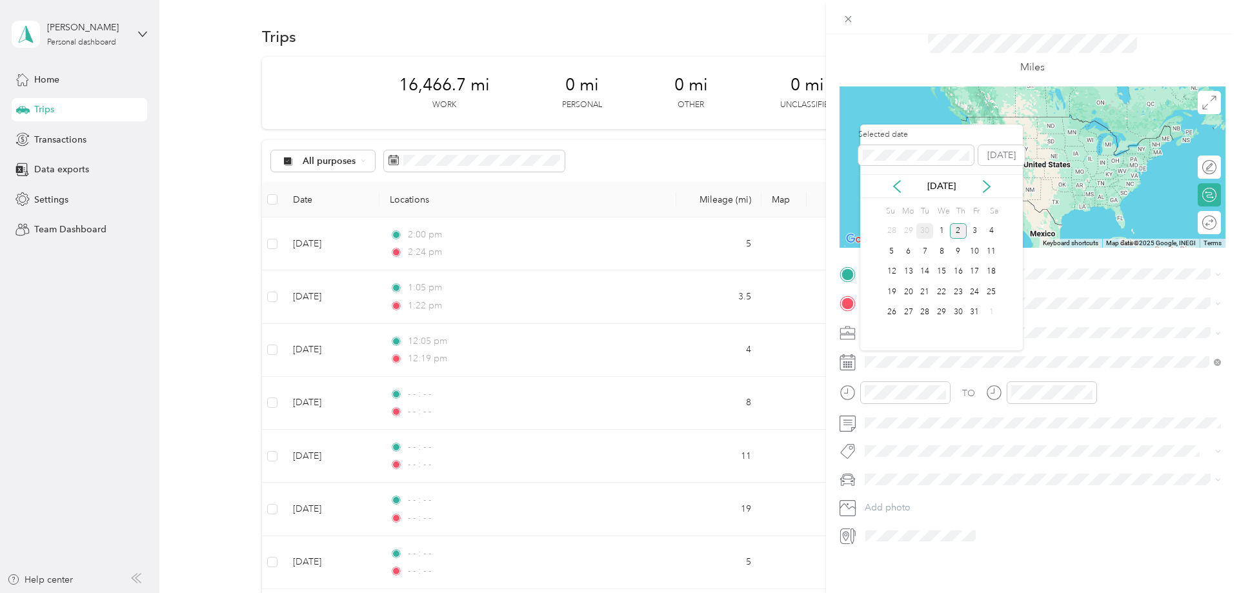
click at [926, 230] on div "30" at bounding box center [924, 231] width 17 height 16
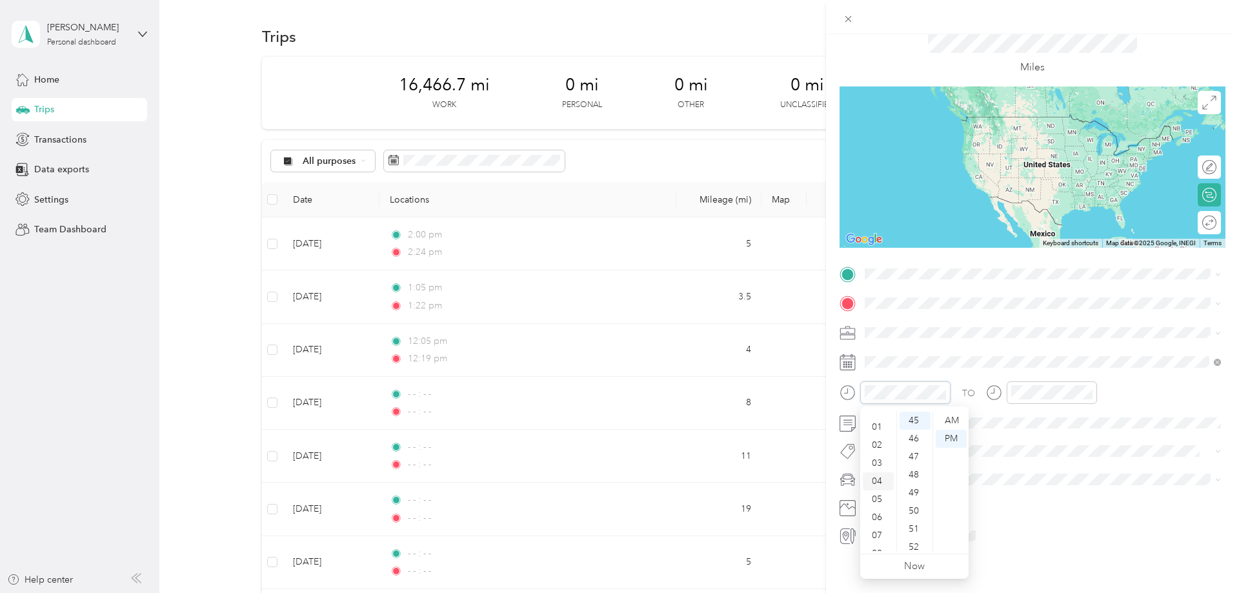
scroll to position [77, 0]
click at [880, 545] on div "11" at bounding box center [878, 542] width 31 height 18
click at [921, 428] on div "00" at bounding box center [914, 421] width 31 height 18
click at [945, 419] on div "AM" at bounding box center [951, 421] width 31 height 18
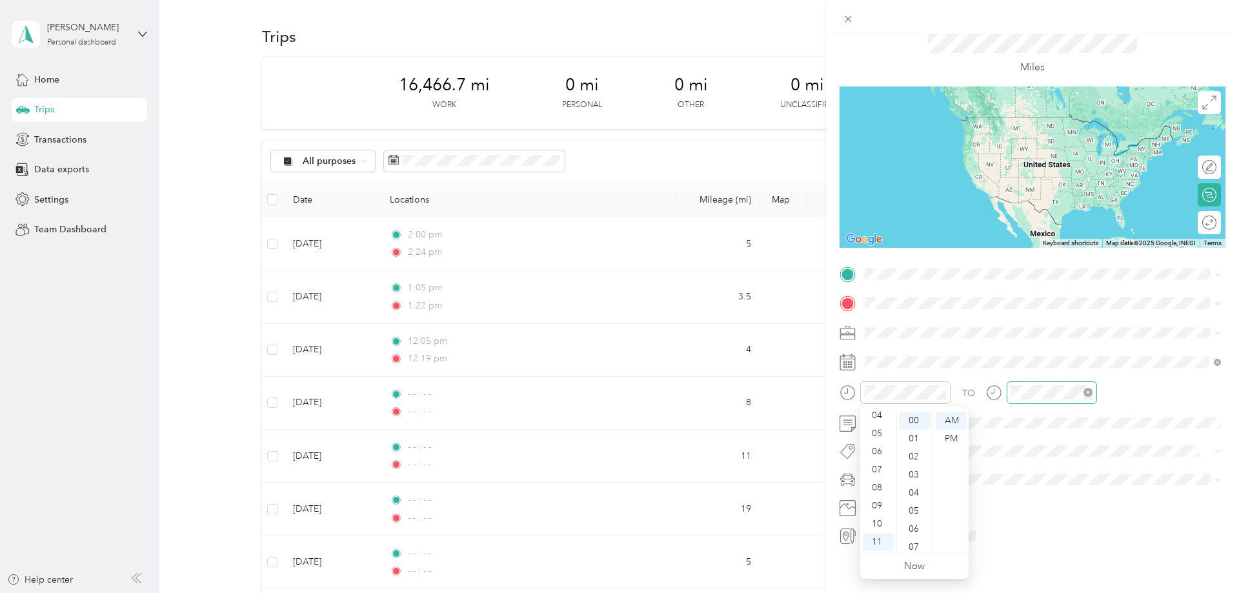
click at [1069, 384] on div at bounding box center [1052, 392] width 90 height 23
click at [1101, 425] on div "AM" at bounding box center [1096, 421] width 31 height 18
click at [1064, 427] on div "31" at bounding box center [1060, 432] width 31 height 18
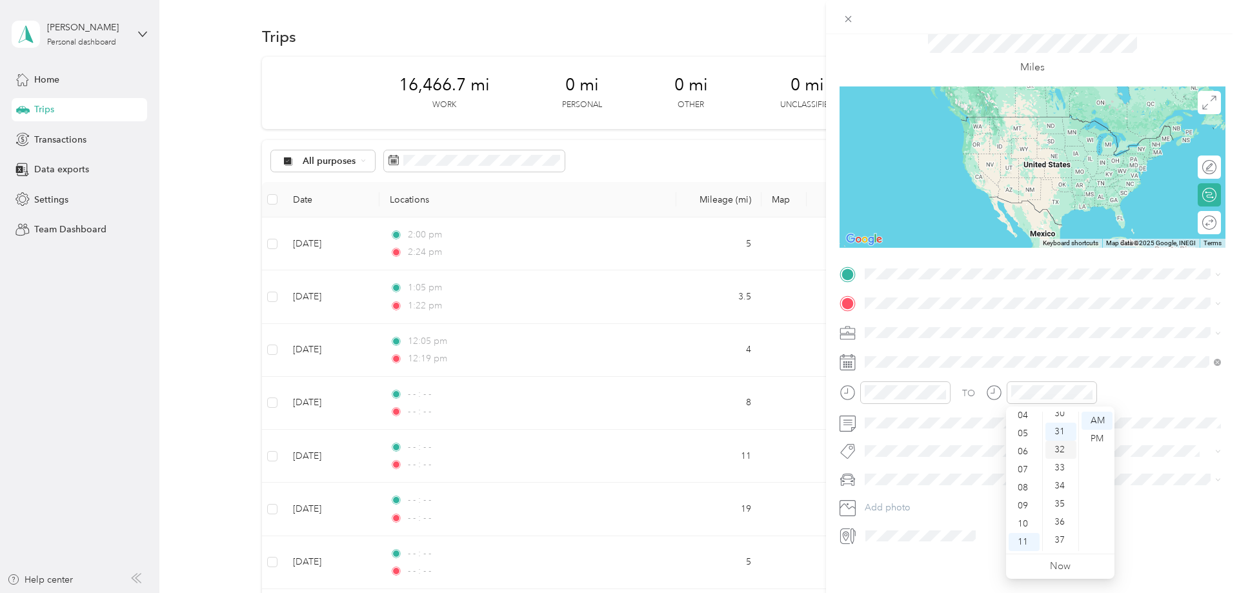
scroll to position [559, 0]
click at [897, 500] on span "Crosstrek" at bounding box center [888, 502] width 39 height 11
drag, startPoint x: 890, startPoint y: 14, endPoint x: 737, endPoint y: 16, distance: 152.9
click at [737, 16] on div "New Trip Save This trip cannot be edited because it is either under review, app…" at bounding box center [619, 296] width 1239 height 593
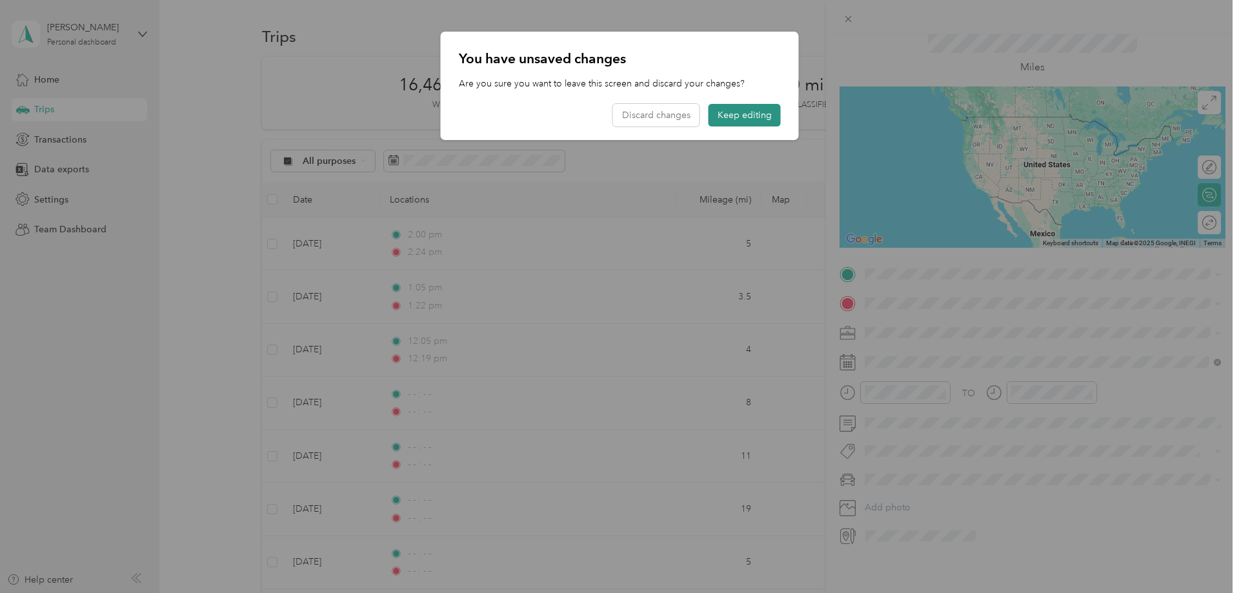
click at [740, 110] on button "Keep editing" at bounding box center [744, 115] width 72 height 23
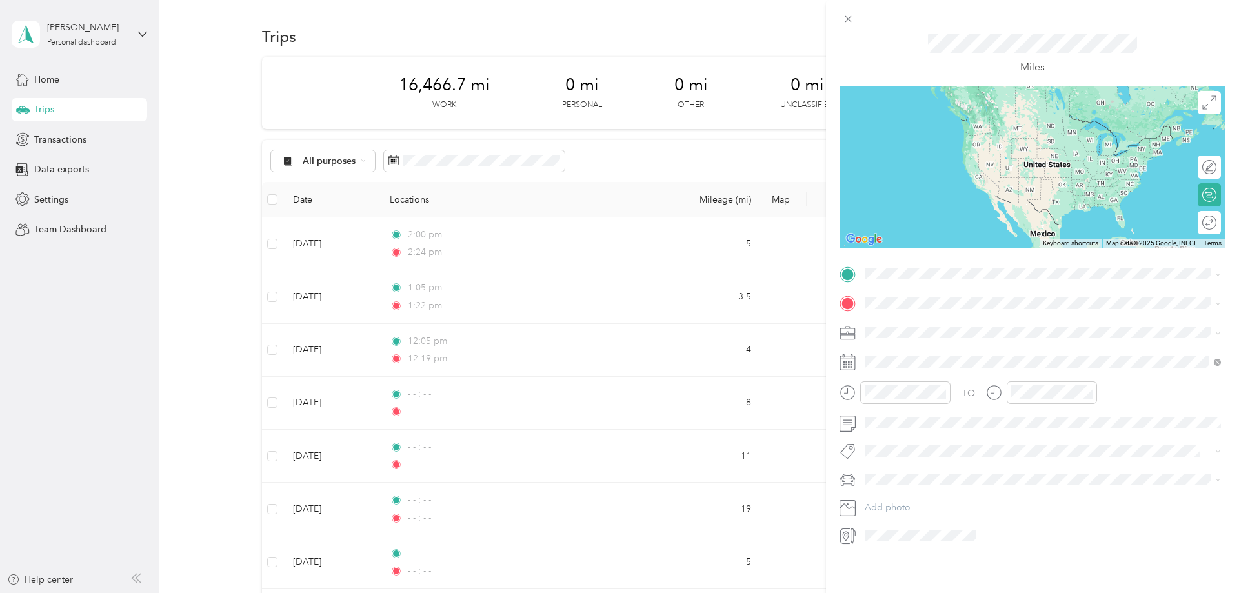
scroll to position [45, 0]
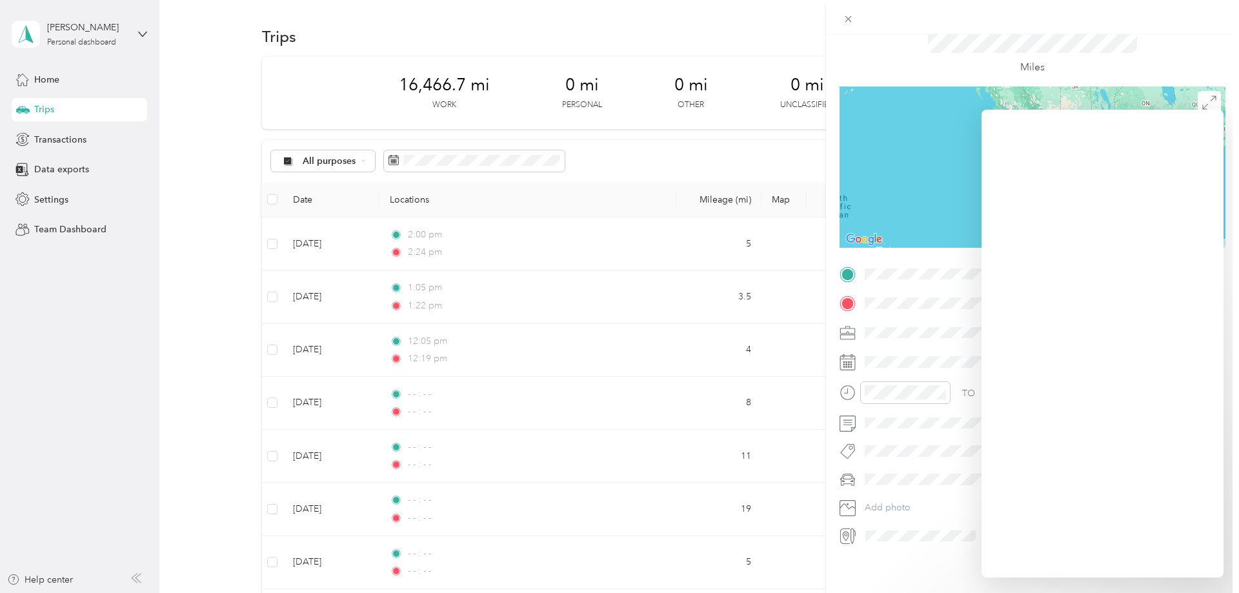
drag, startPoint x: 973, startPoint y: 121, endPoint x: 1007, endPoint y: 125, distance: 34.4
click at [1007, 125] on div at bounding box center [1032, 166] width 386 height 161
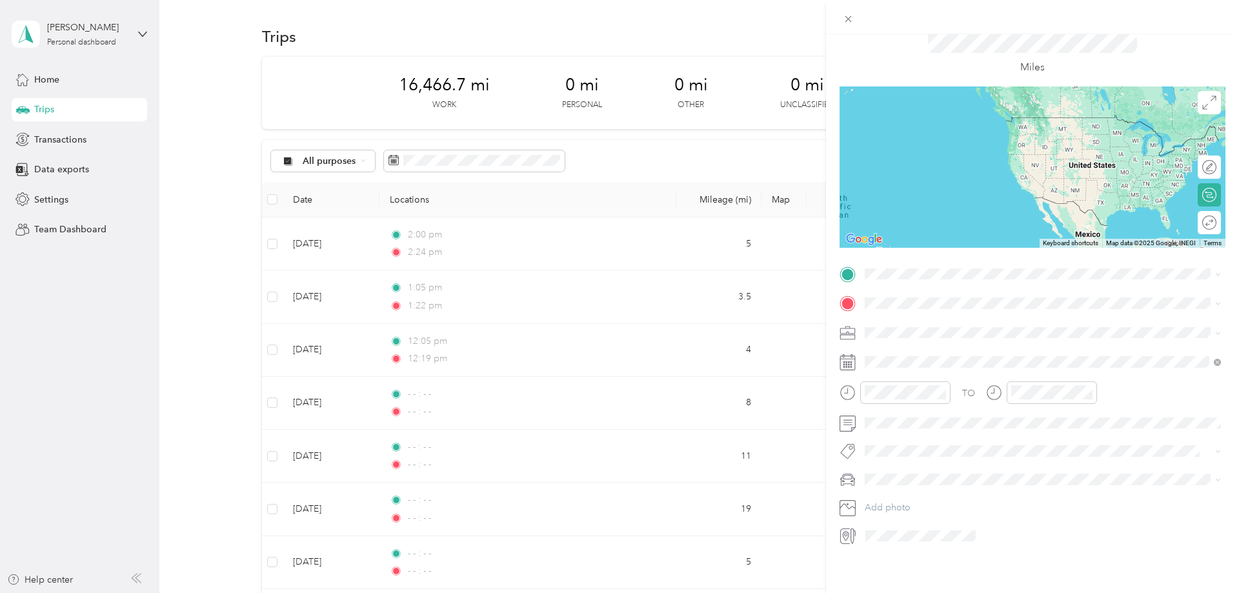
click at [913, 561] on div "New Trip Save This trip cannot be edited because it is either under review, app…" at bounding box center [1032, 330] width 413 height 593
click at [918, 542] on span at bounding box center [920, 536] width 119 height 21
click at [1207, 108] on icon at bounding box center [1209, 102] width 14 height 14
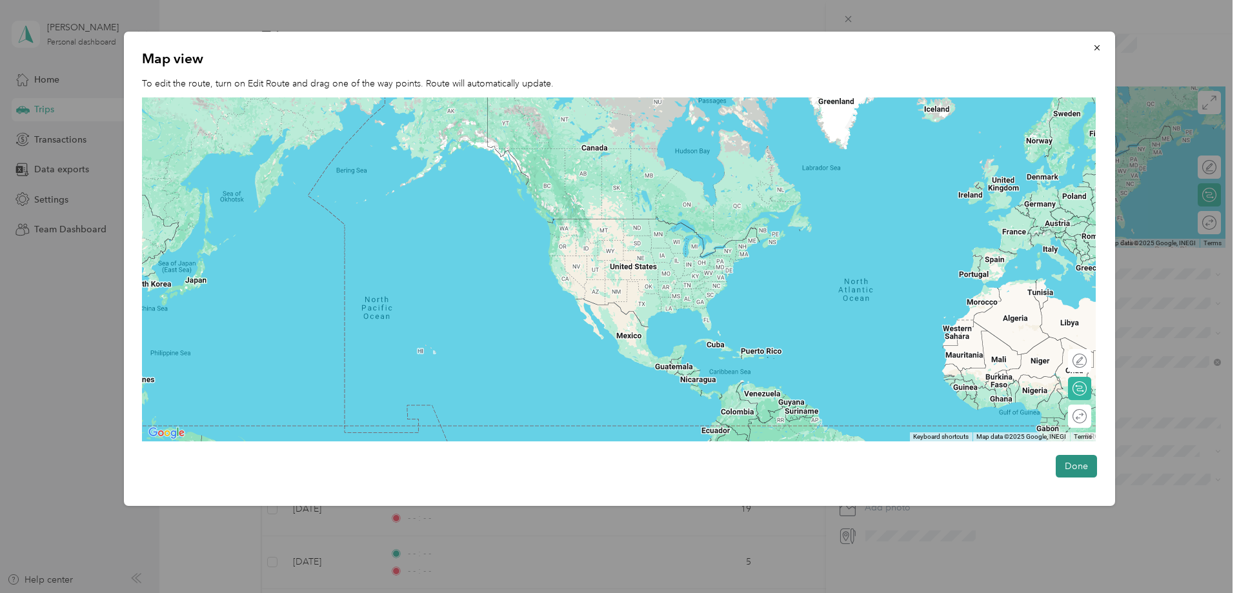
click at [1078, 474] on button "Done" at bounding box center [1076, 466] width 41 height 23
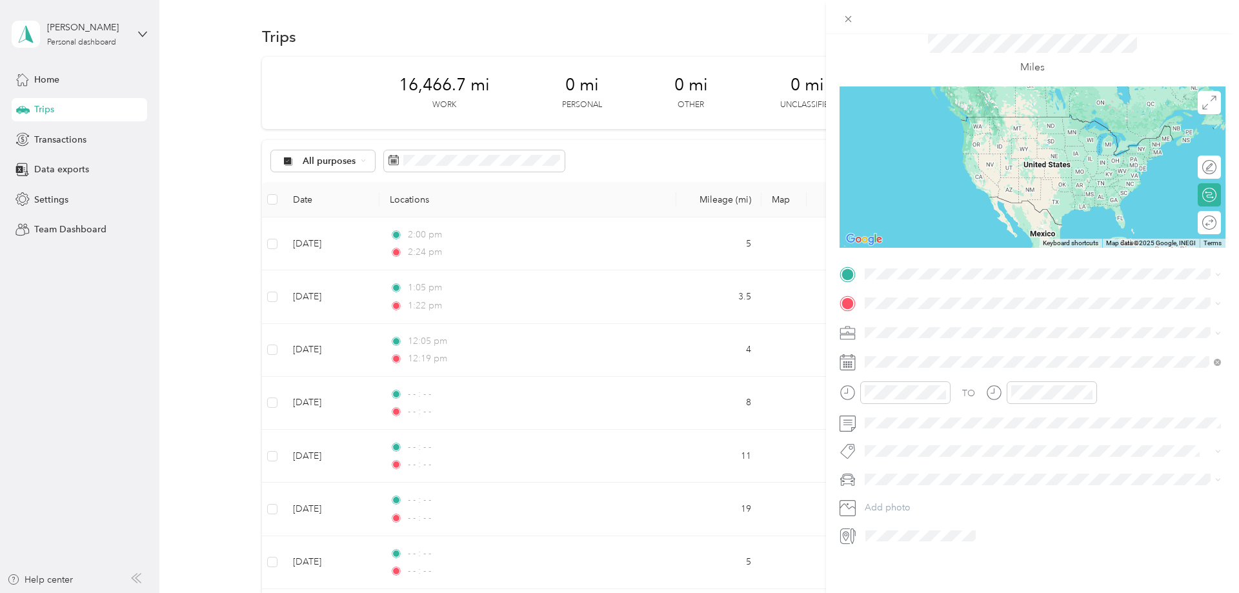
click at [988, 576] on div "New Trip Save This trip cannot be edited because it is either under review, app…" at bounding box center [1032, 330] width 413 height 593
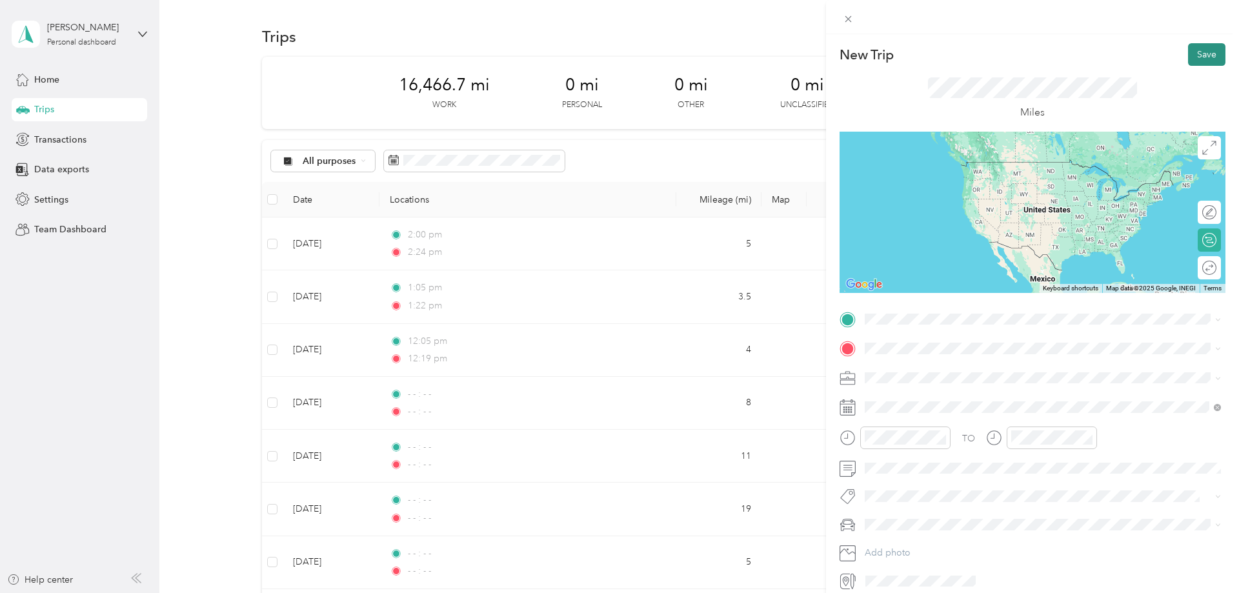
click at [1212, 57] on button "Save" at bounding box center [1206, 54] width 37 height 23
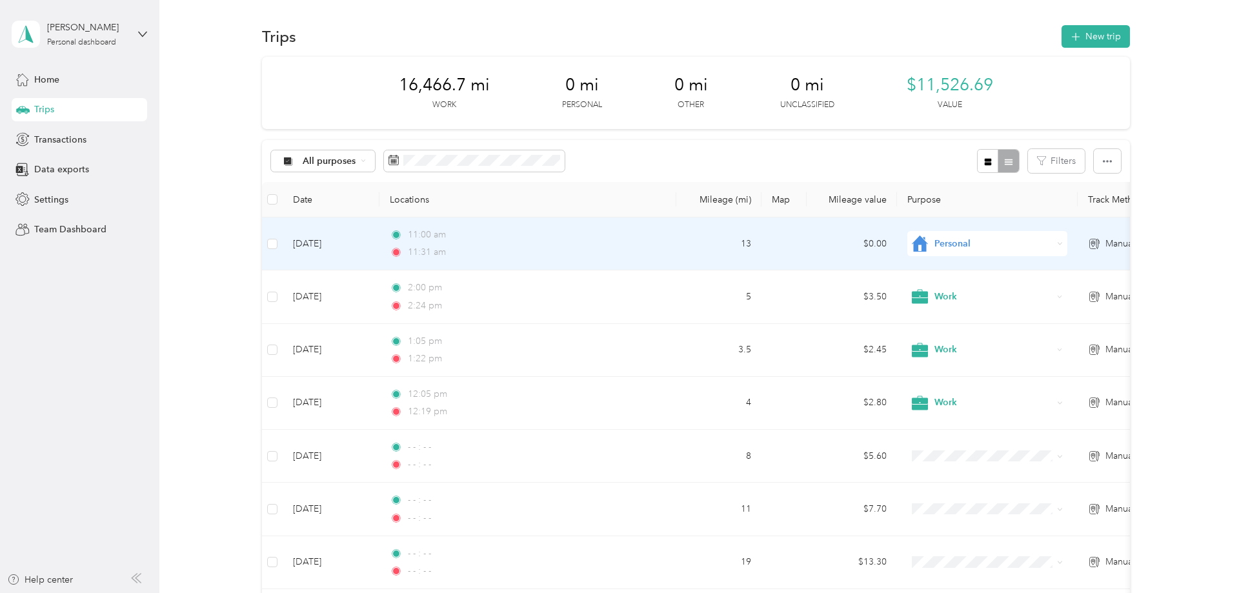
click at [957, 245] on span "Personal" at bounding box center [993, 244] width 118 height 14
click at [963, 271] on span "Work" at bounding box center [998, 270] width 119 height 14
click at [949, 244] on span "Personal" at bounding box center [993, 244] width 118 height 14
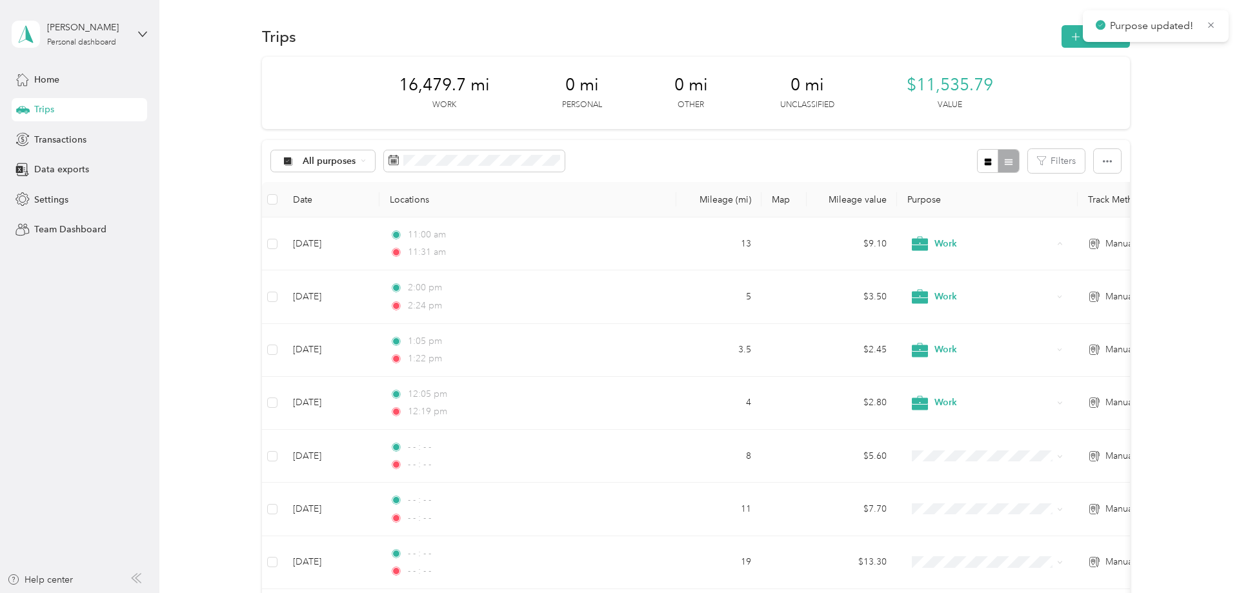
click at [1079, 45] on button "New trip" at bounding box center [1095, 36] width 68 height 23
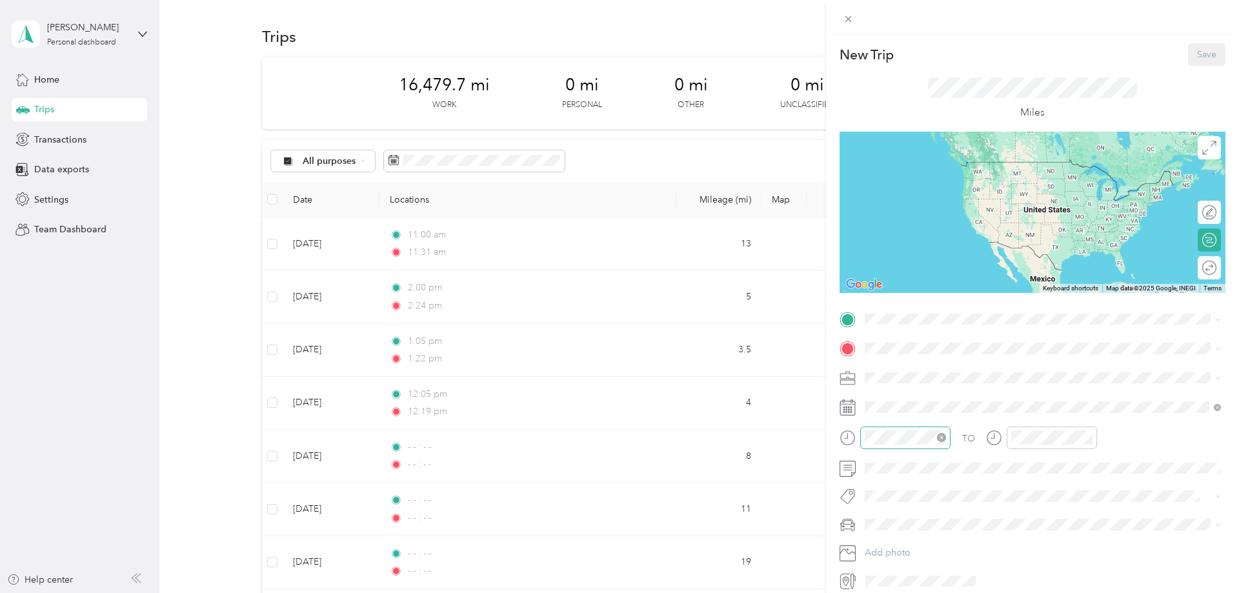
scroll to position [45, 0]
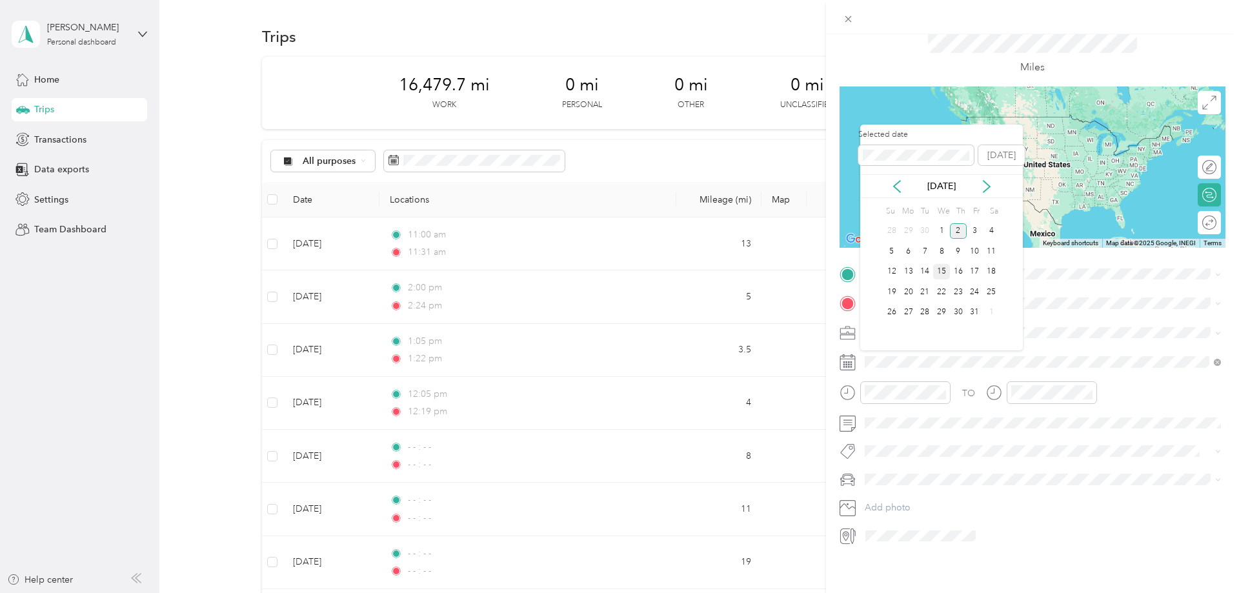
drag, startPoint x: 932, startPoint y: 230, endPoint x: 937, endPoint y: 273, distance: 43.5
click at [932, 230] on div "30" at bounding box center [924, 231] width 17 height 16
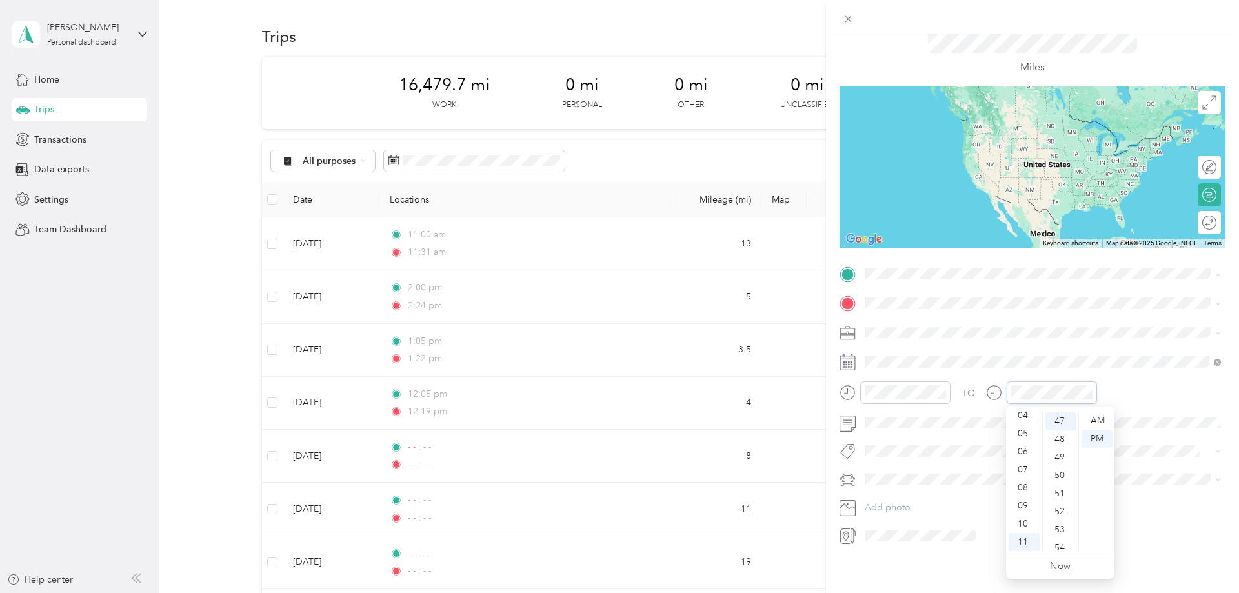
scroll to position [0, 0]
click at [962, 399] on div "TO" at bounding box center [968, 393] width 13 height 14
click at [919, 507] on li "Crosstrek" at bounding box center [1042, 502] width 365 height 23
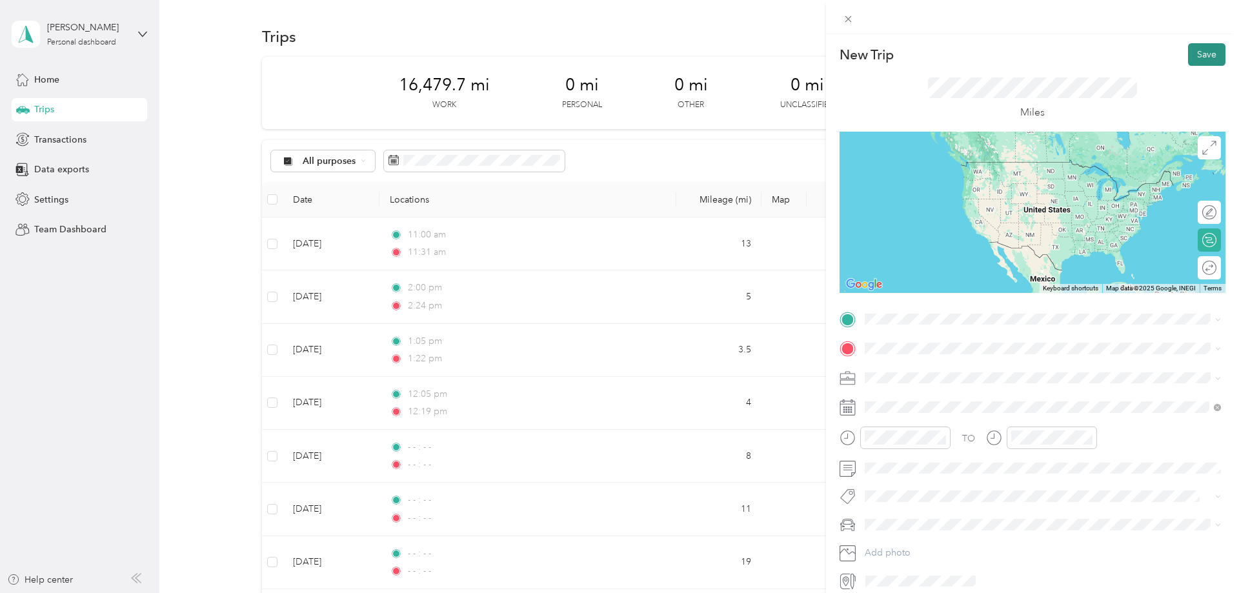
click at [1210, 55] on button "Save" at bounding box center [1206, 54] width 37 height 23
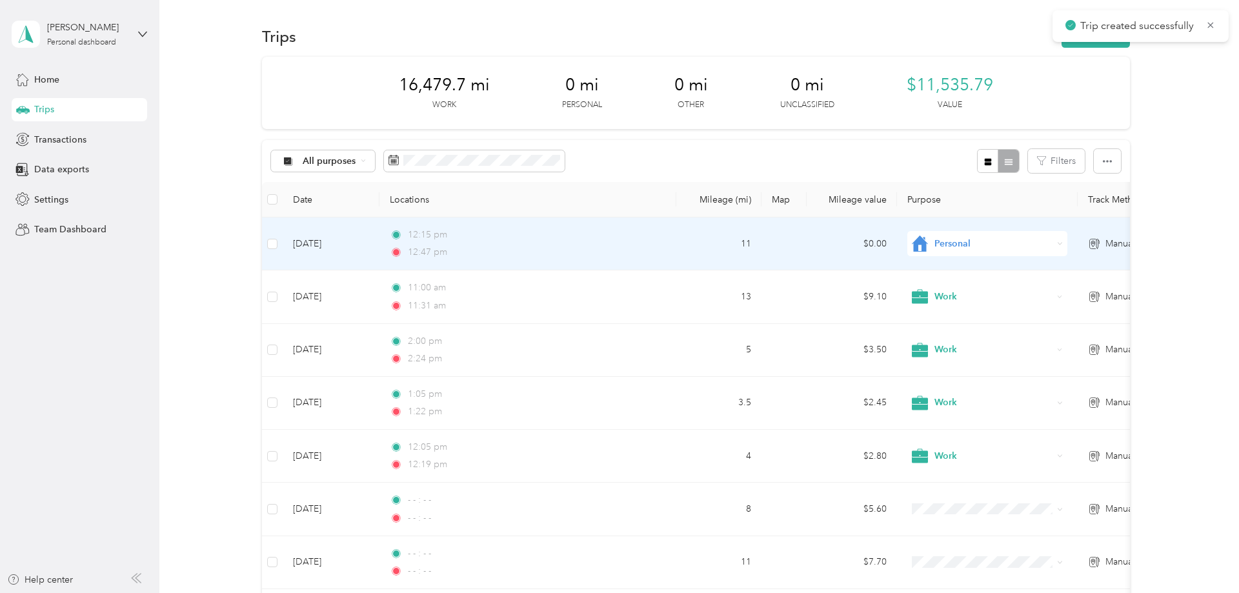
click at [949, 245] on span "Personal" at bounding box center [993, 244] width 118 height 14
click at [993, 267] on span "Work" at bounding box center [998, 270] width 119 height 14
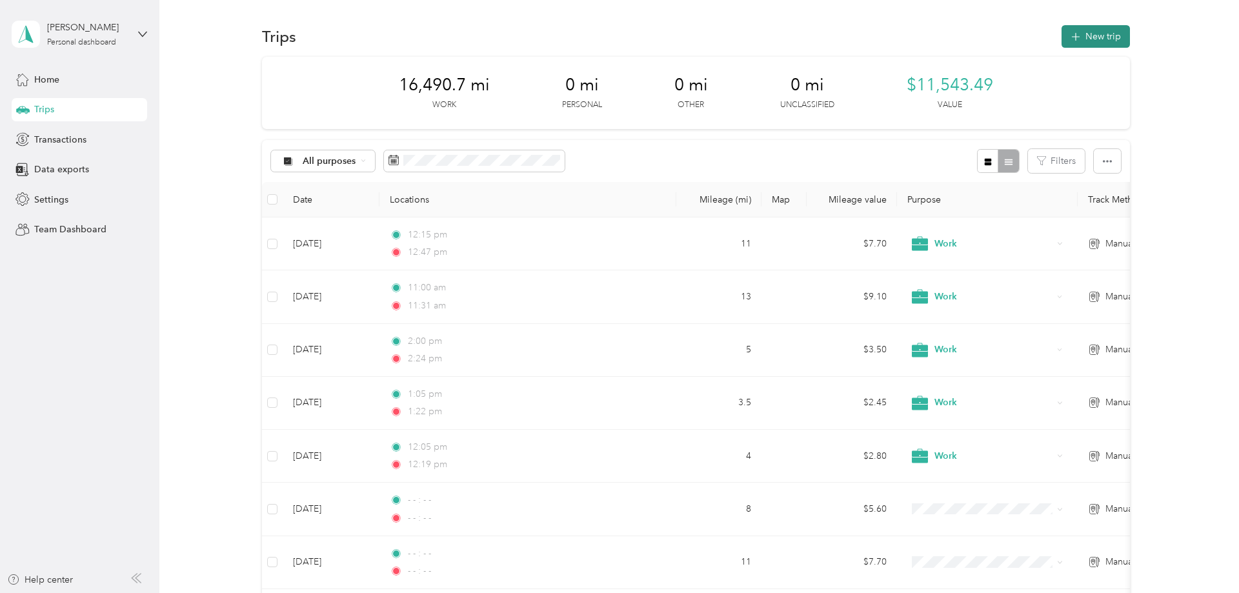
click at [1083, 41] on icon "button" at bounding box center [1075, 37] width 15 height 15
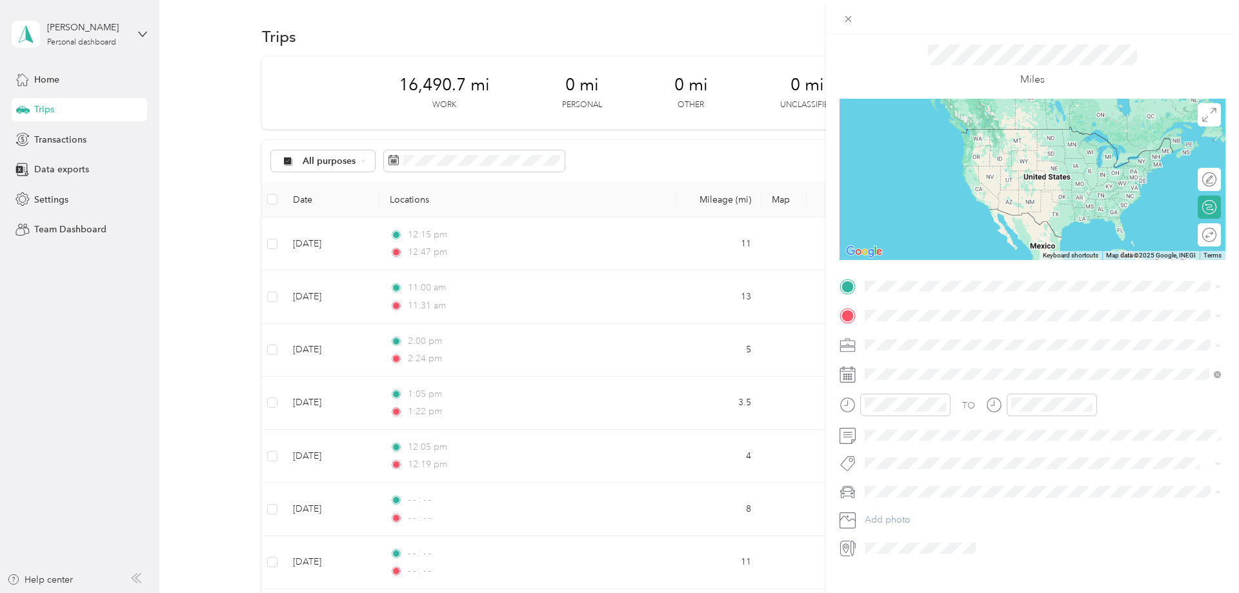
scroll to position [45, 0]
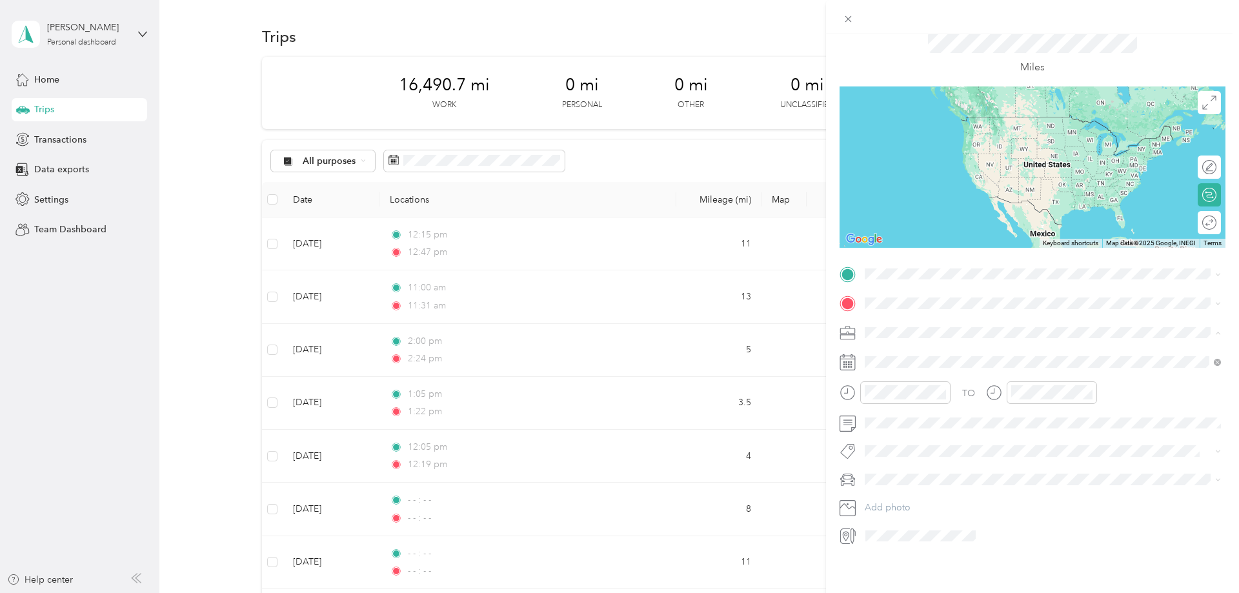
click at [903, 363] on li "Work" at bounding box center [1042, 355] width 365 height 23
click at [1112, 383] on div "TO" at bounding box center [1032, 397] width 386 height 32
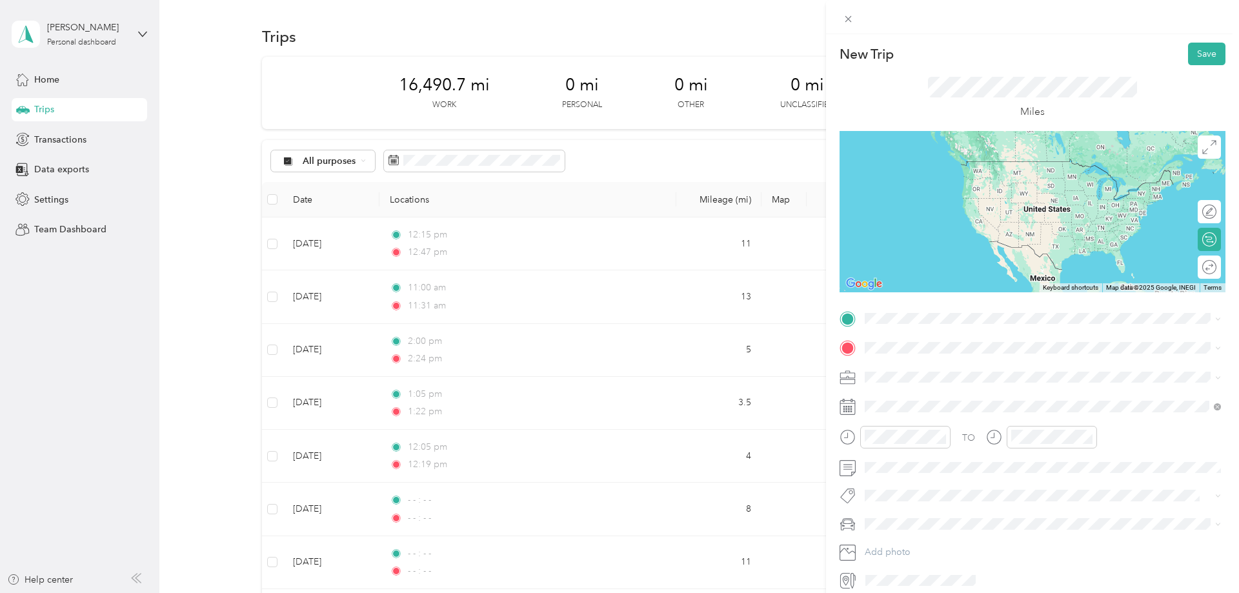
scroll to position [0, 0]
click at [1207, 56] on button "Save" at bounding box center [1206, 54] width 37 height 23
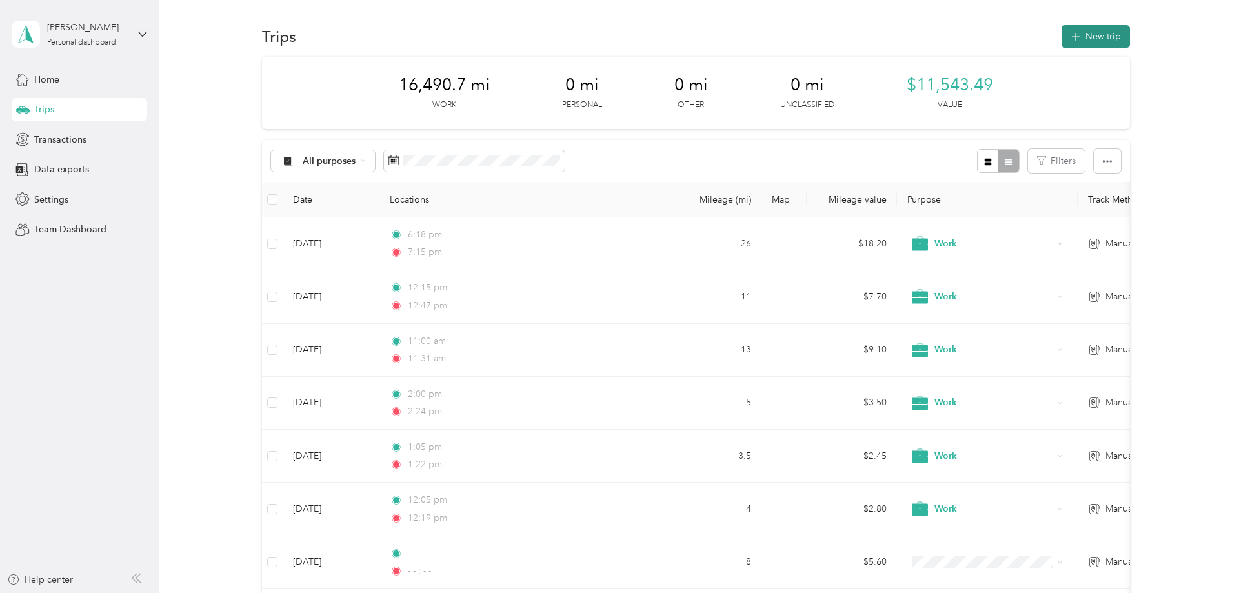
click at [1092, 45] on button "New trip" at bounding box center [1095, 36] width 68 height 23
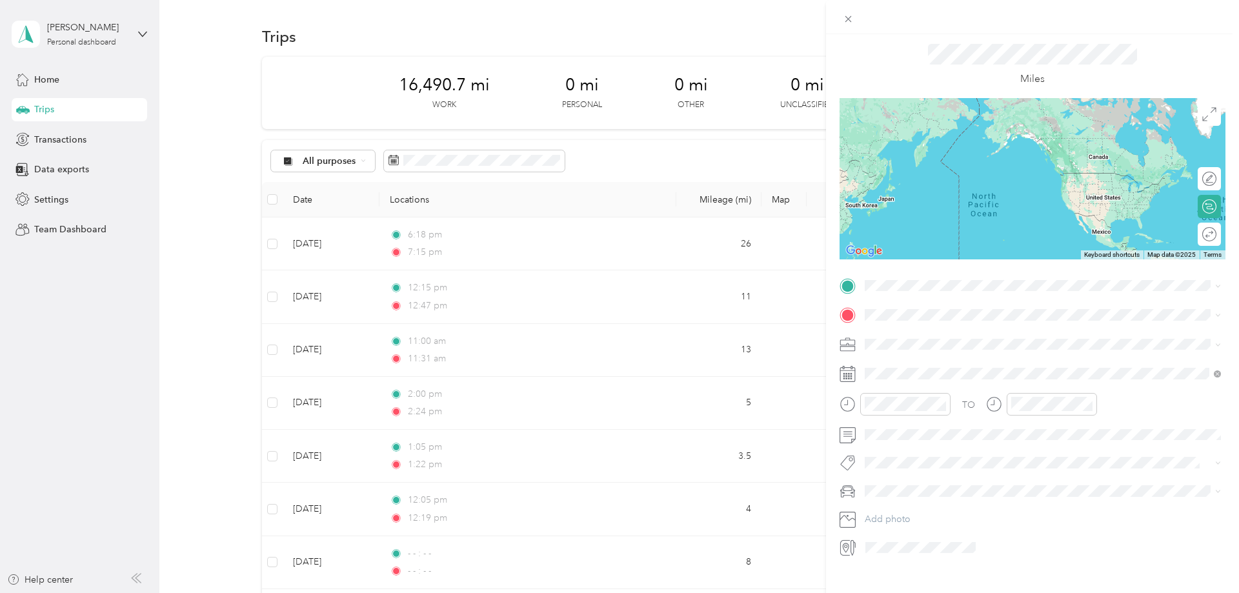
scroll to position [45, 0]
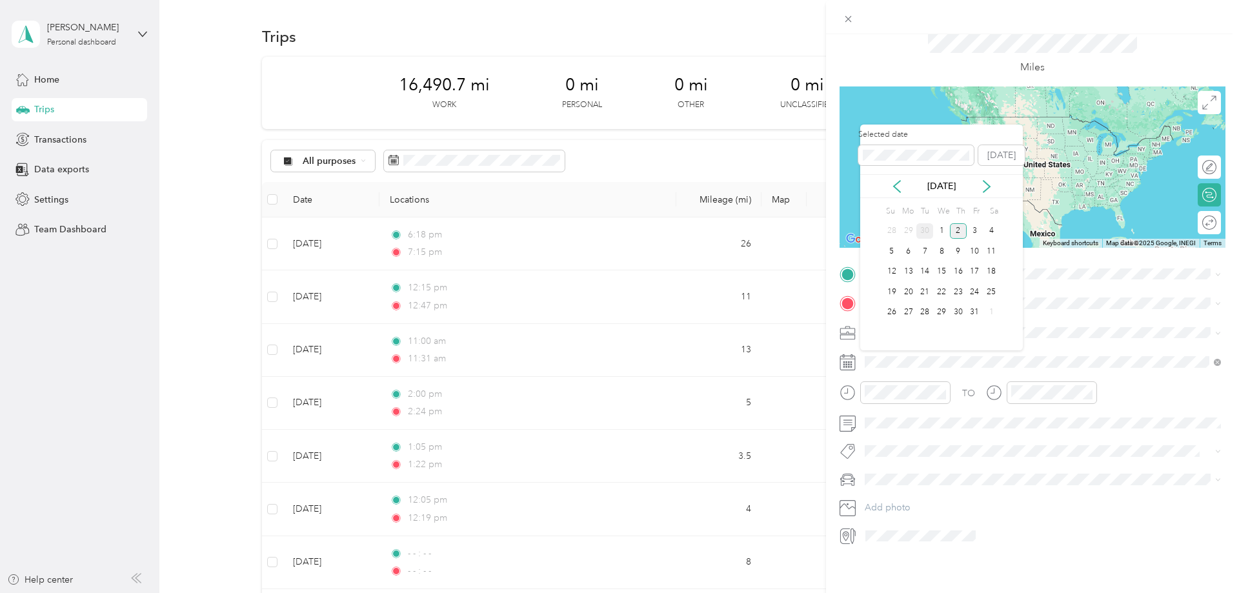
click at [924, 228] on div "30" at bounding box center [924, 231] width 17 height 16
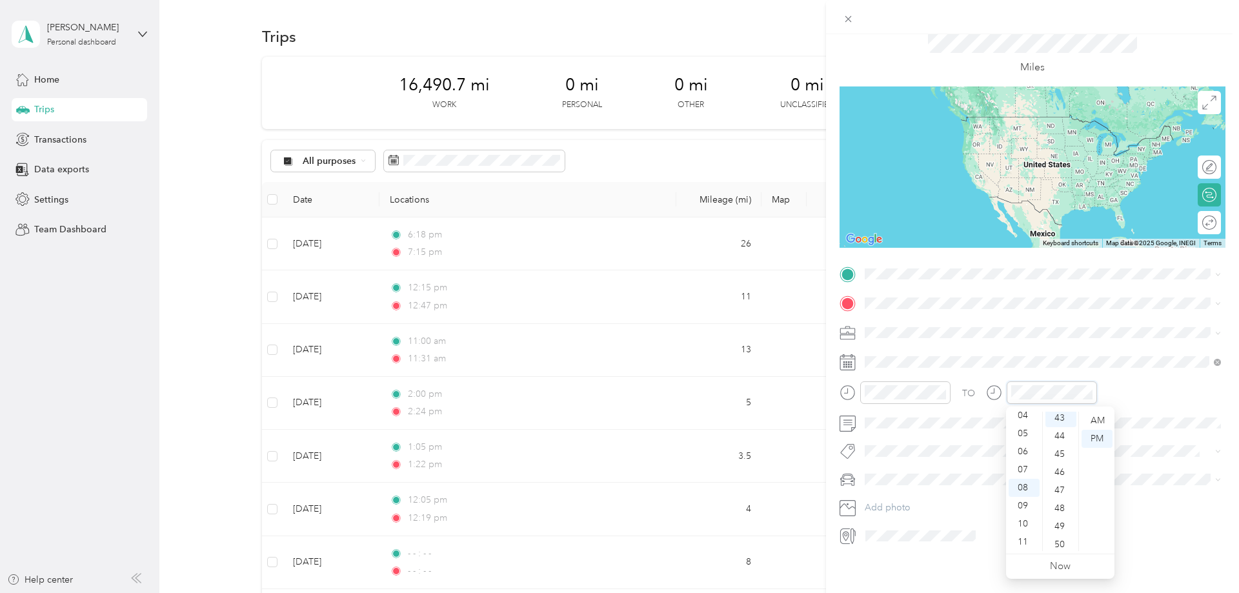
scroll to position [776, 0]
click at [1148, 388] on div "TO" at bounding box center [1032, 397] width 386 height 32
click at [897, 508] on li "Crosstrek" at bounding box center [1042, 502] width 365 height 23
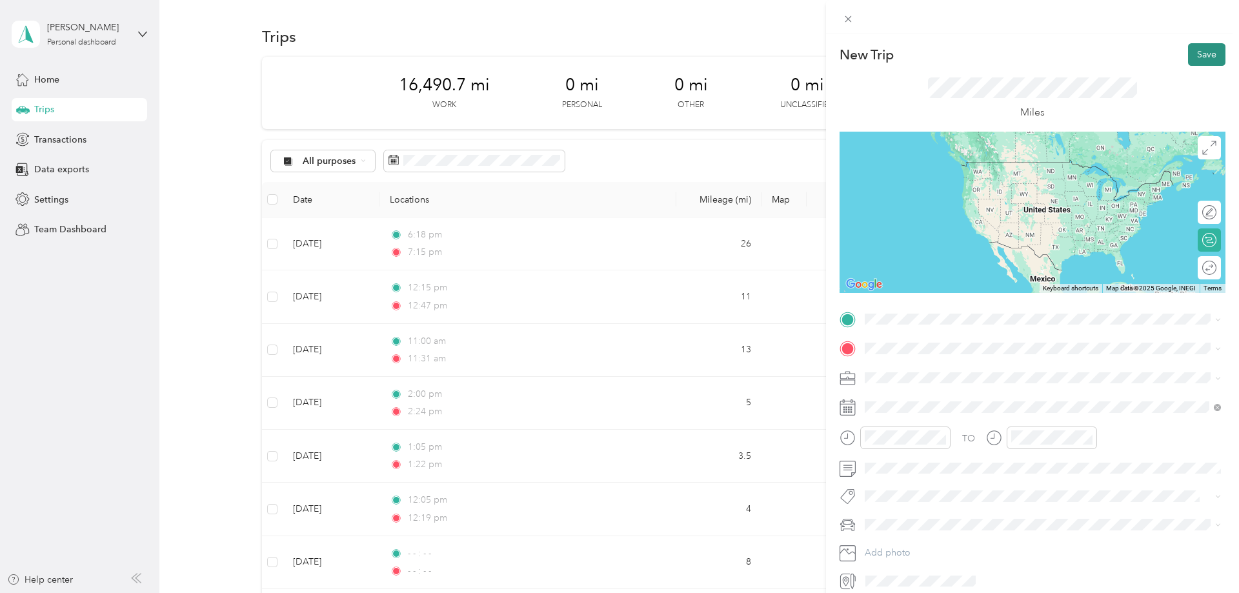
click at [1212, 50] on button "Save" at bounding box center [1206, 54] width 37 height 23
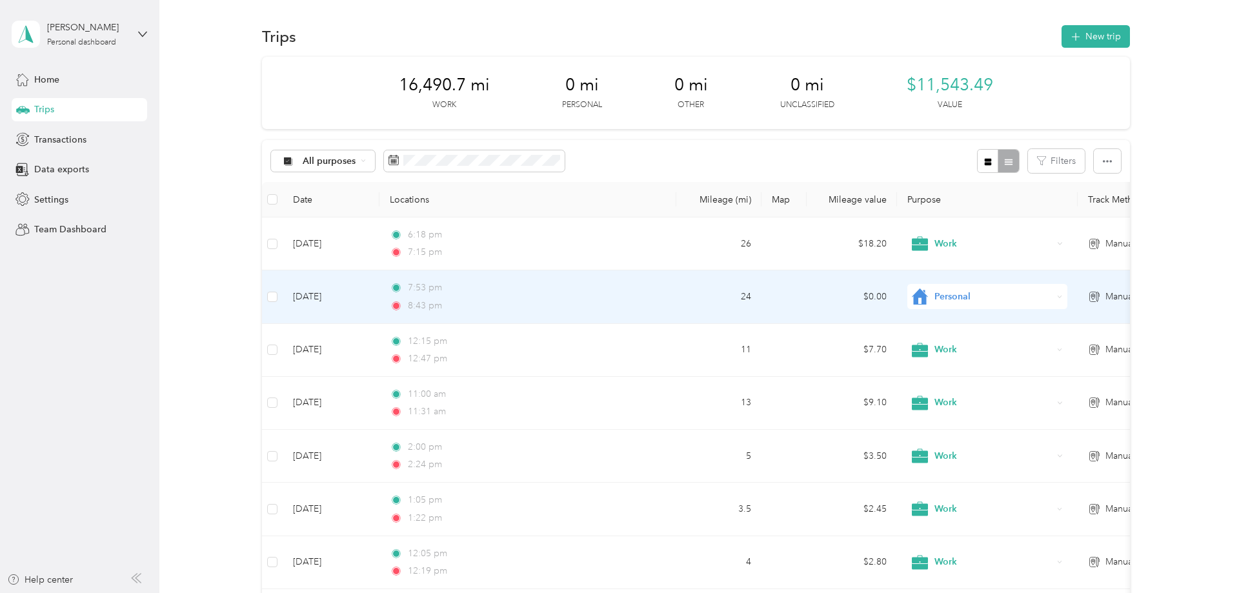
click at [956, 301] on span "Personal" at bounding box center [993, 297] width 118 height 14
click at [959, 318] on span "Work" at bounding box center [998, 323] width 119 height 14
click at [1105, 301] on div "Manual" at bounding box center [1123, 297] width 70 height 14
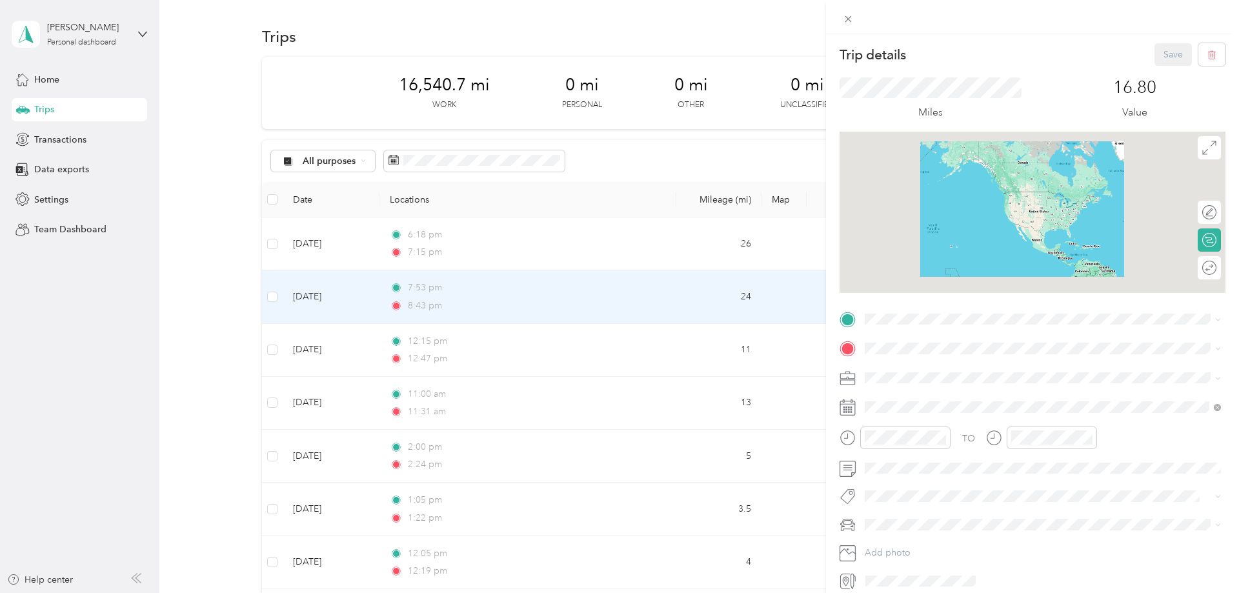
scroll to position [45, 0]
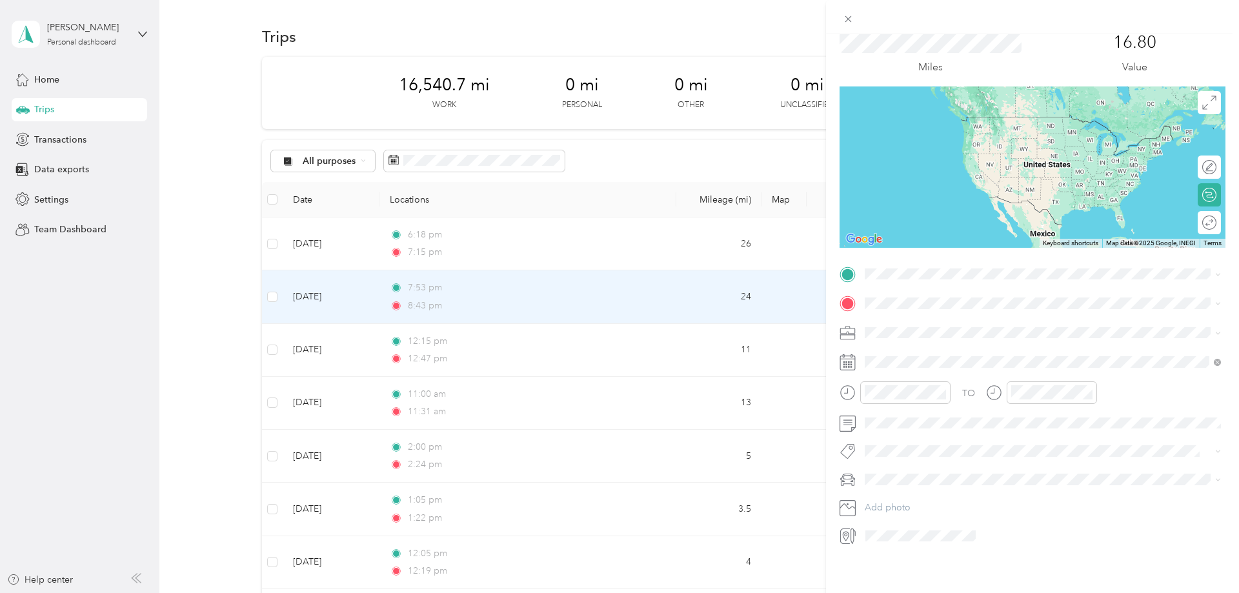
click at [236, 310] on div "Trip details Save This trip cannot be edited because it is either under review,…" at bounding box center [619, 296] width 1239 height 593
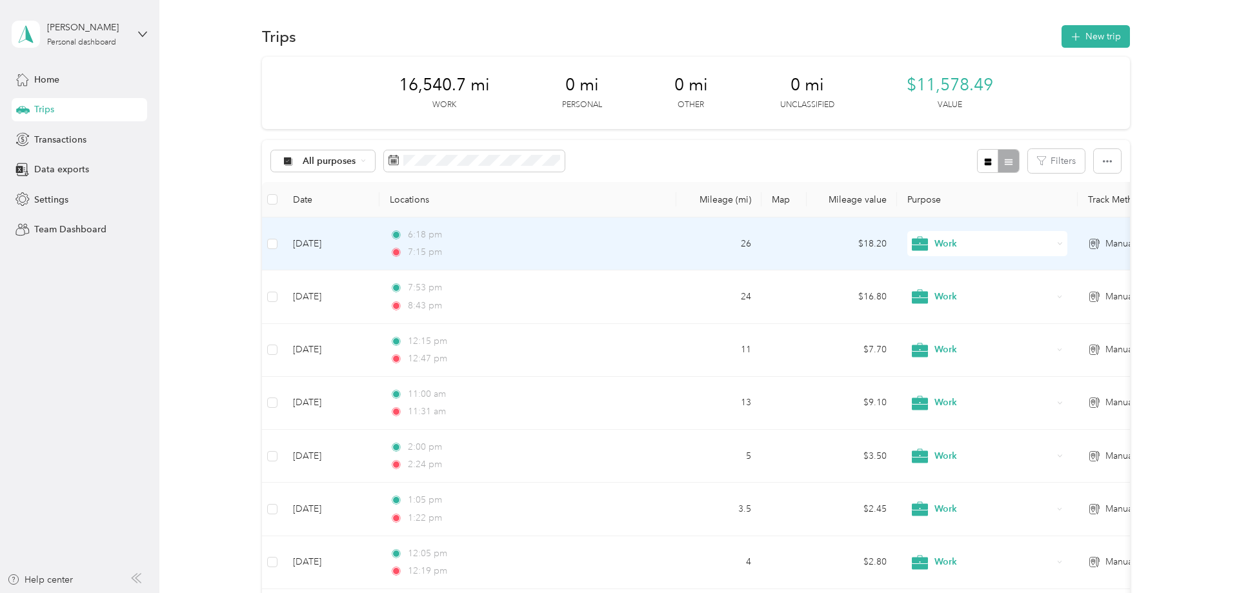
click at [1108, 240] on span "Manual" at bounding box center [1119, 244] width 29 height 14
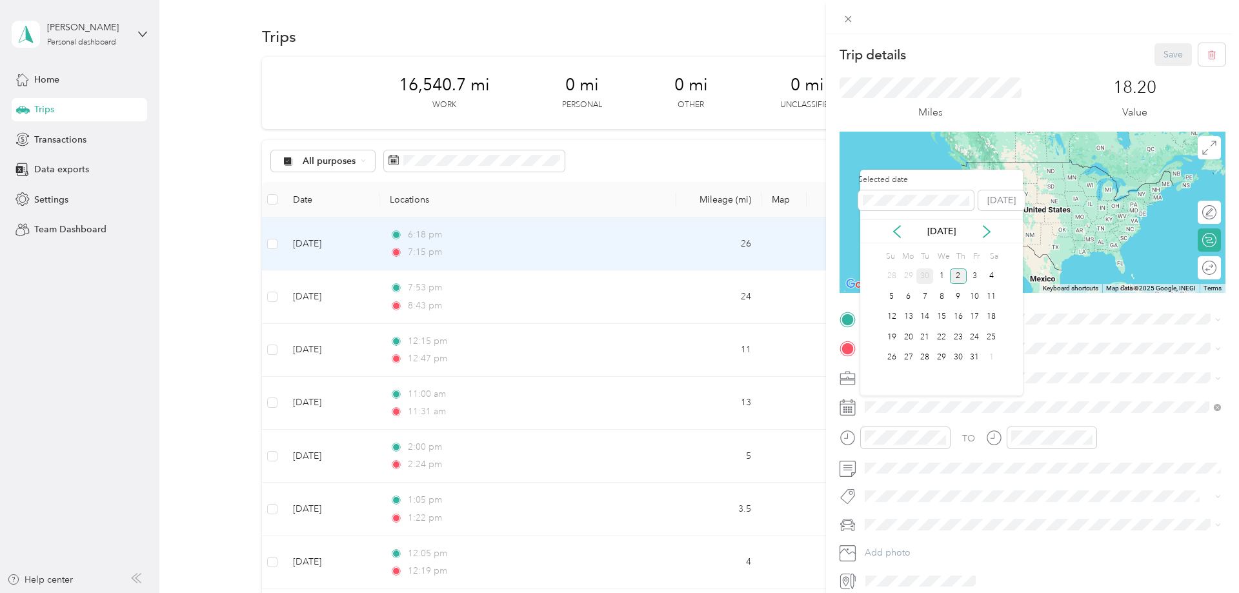
click at [923, 277] on div "30" at bounding box center [924, 276] width 17 height 16
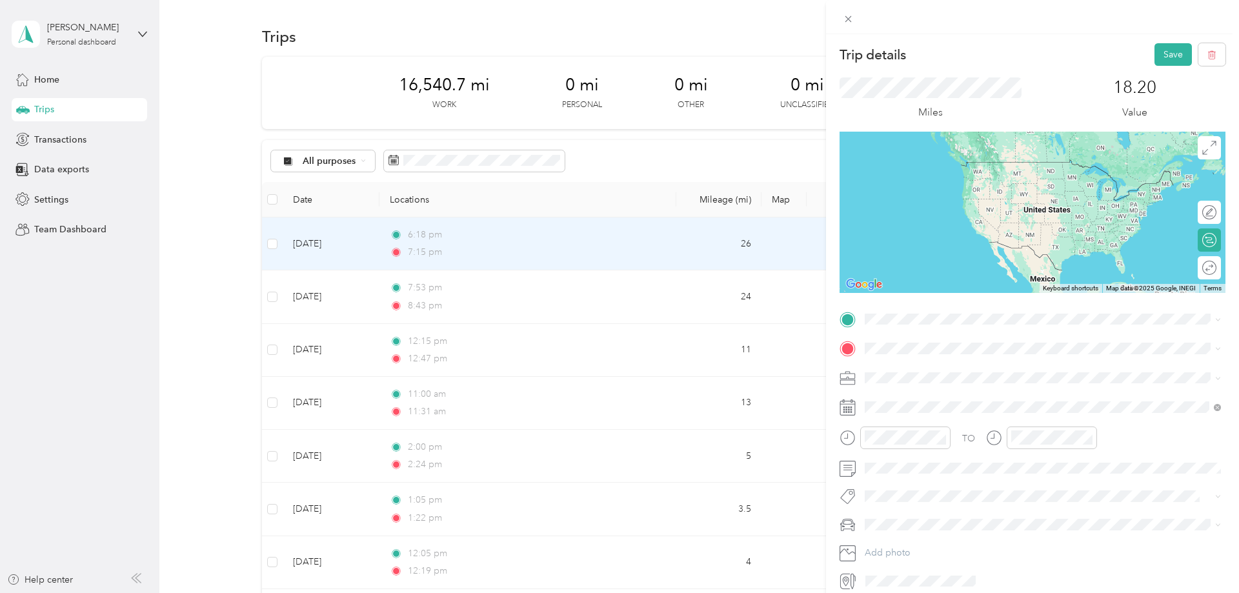
scroll to position [45, 0]
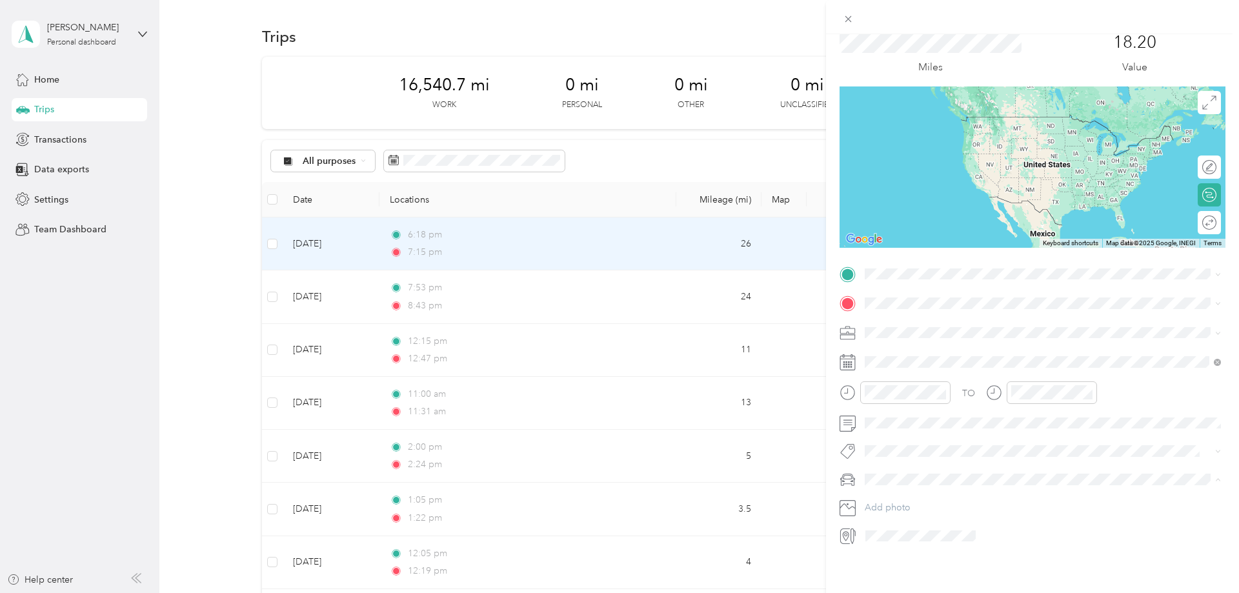
click at [903, 500] on span "Crosstrek" at bounding box center [888, 502] width 39 height 11
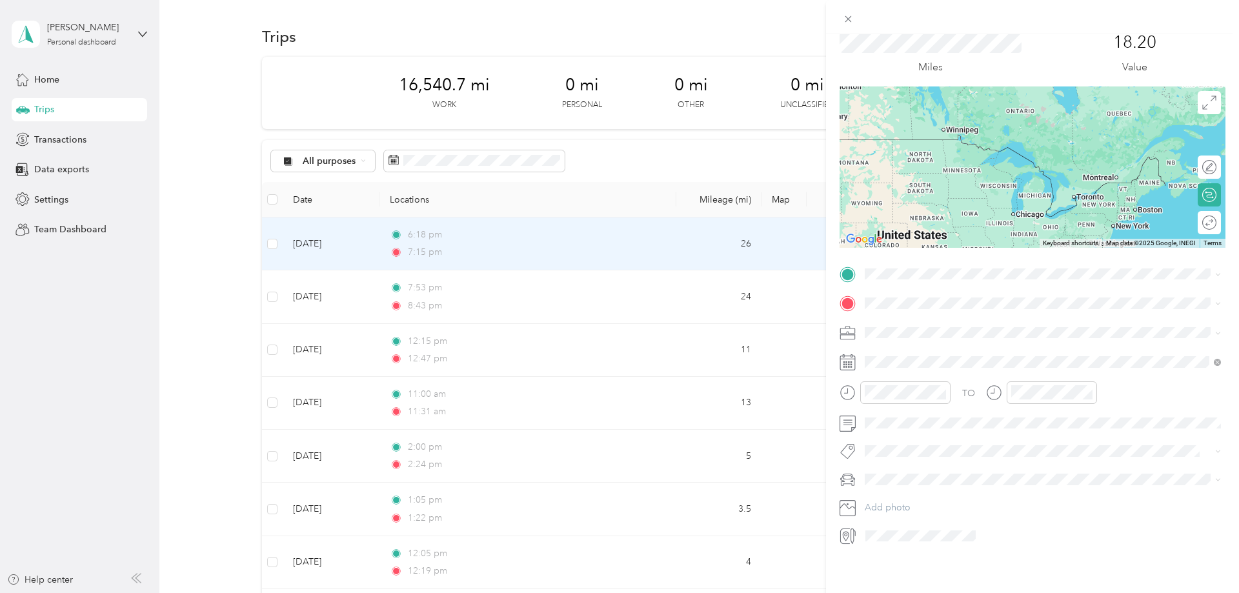
scroll to position [0, 0]
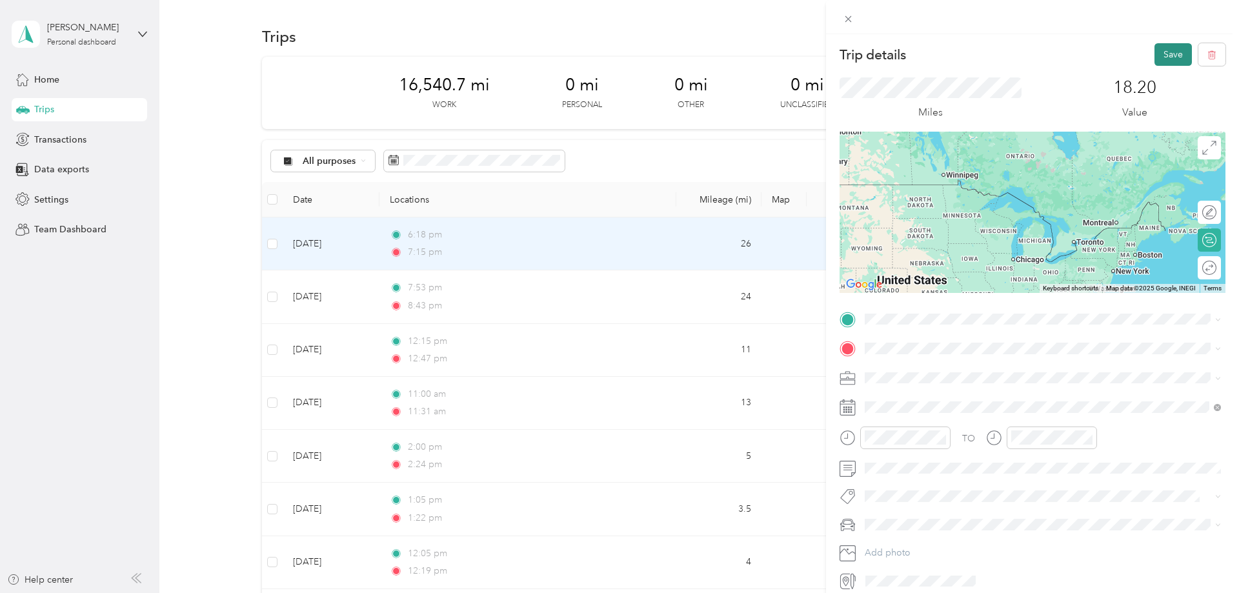
click at [1180, 55] on button "Save" at bounding box center [1172, 54] width 37 height 23
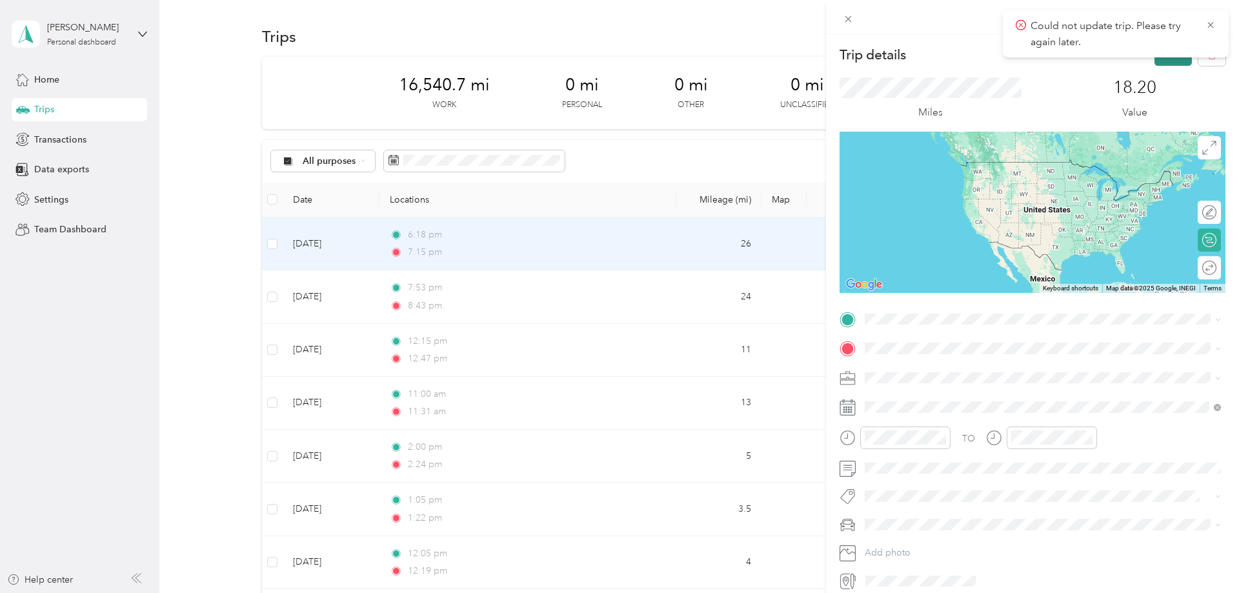
click at [1176, 61] on button "Save" at bounding box center [1172, 54] width 37 height 23
click at [1176, 63] on button "Save" at bounding box center [1172, 54] width 37 height 23
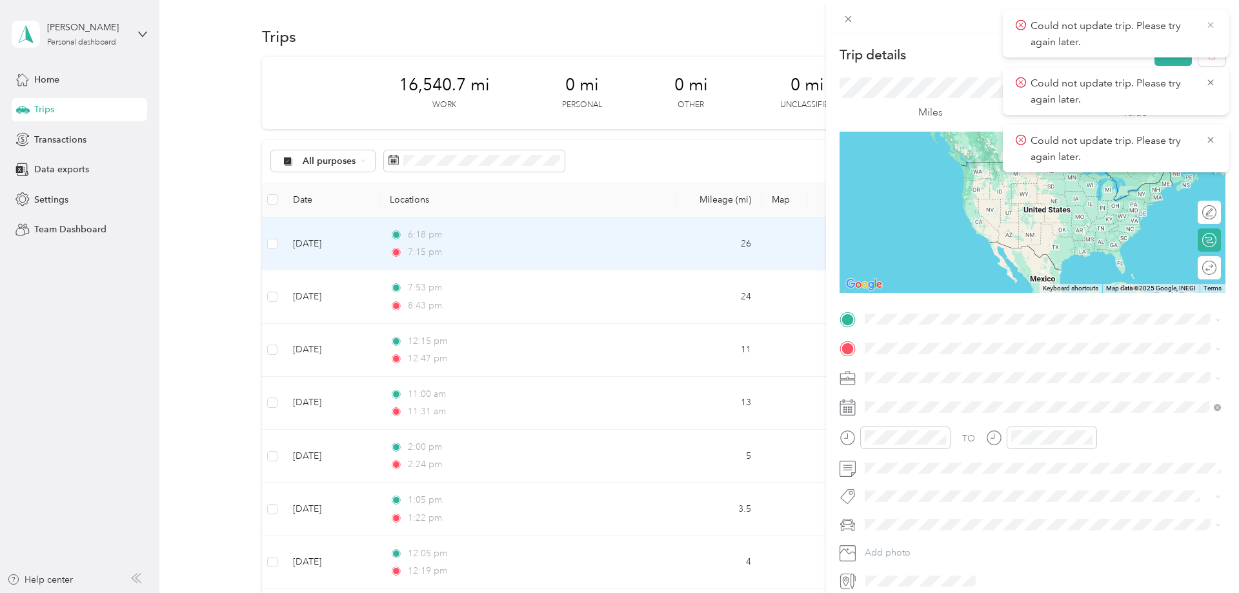
click at [1210, 30] on icon at bounding box center [1210, 25] width 10 height 12
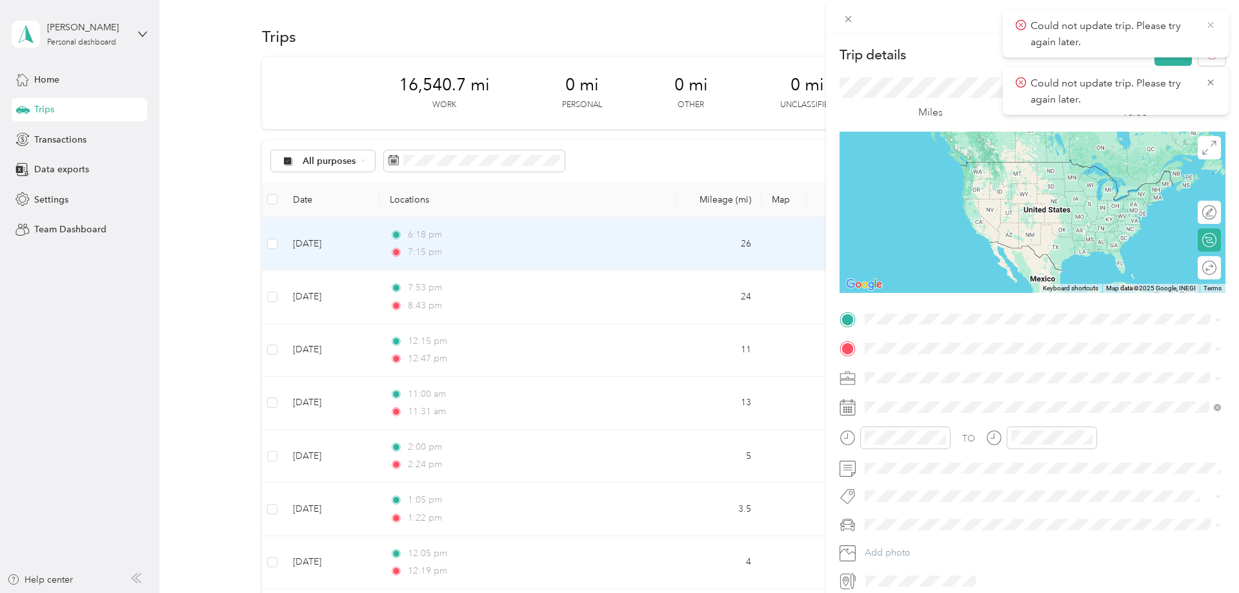
click at [1209, 28] on icon at bounding box center [1210, 25] width 10 height 12
click at [1181, 51] on button "Save" at bounding box center [1172, 54] width 37 height 23
click at [1214, 26] on icon at bounding box center [1210, 25] width 10 height 12
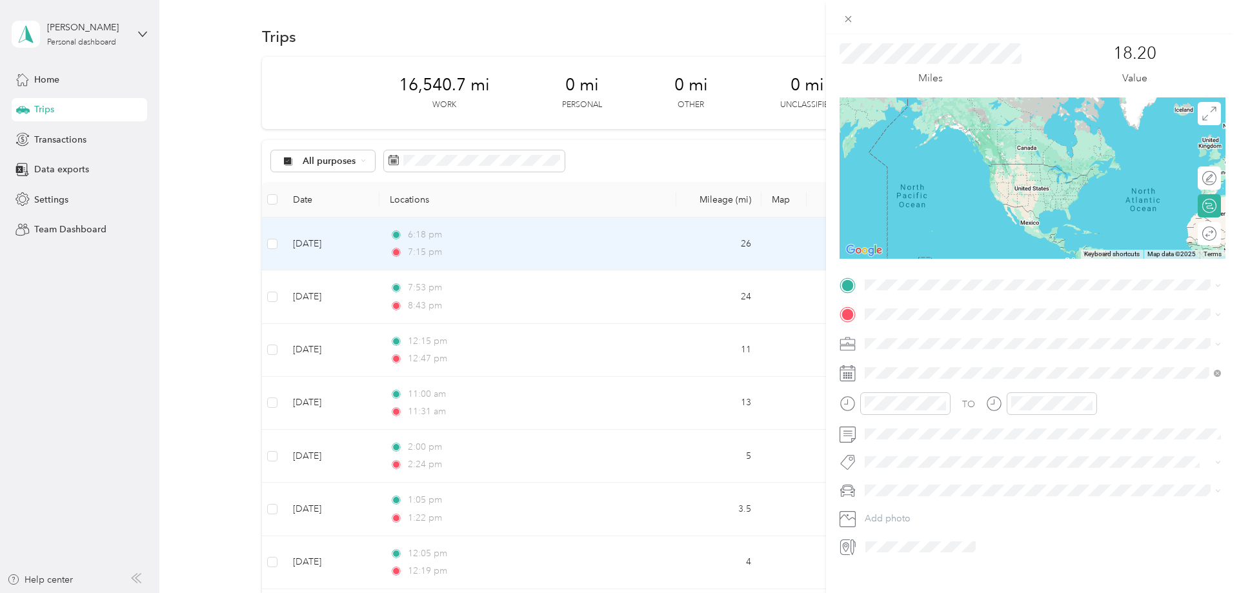
scroll to position [45, 0]
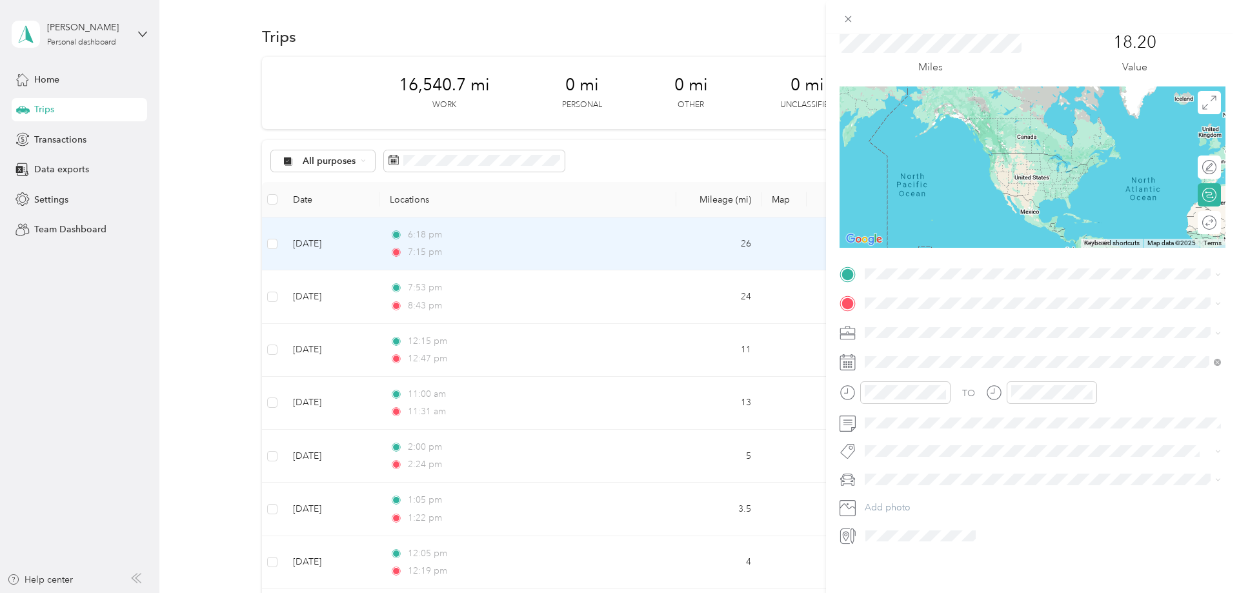
click at [923, 498] on div "TO Add photo" at bounding box center [1032, 405] width 386 height 283
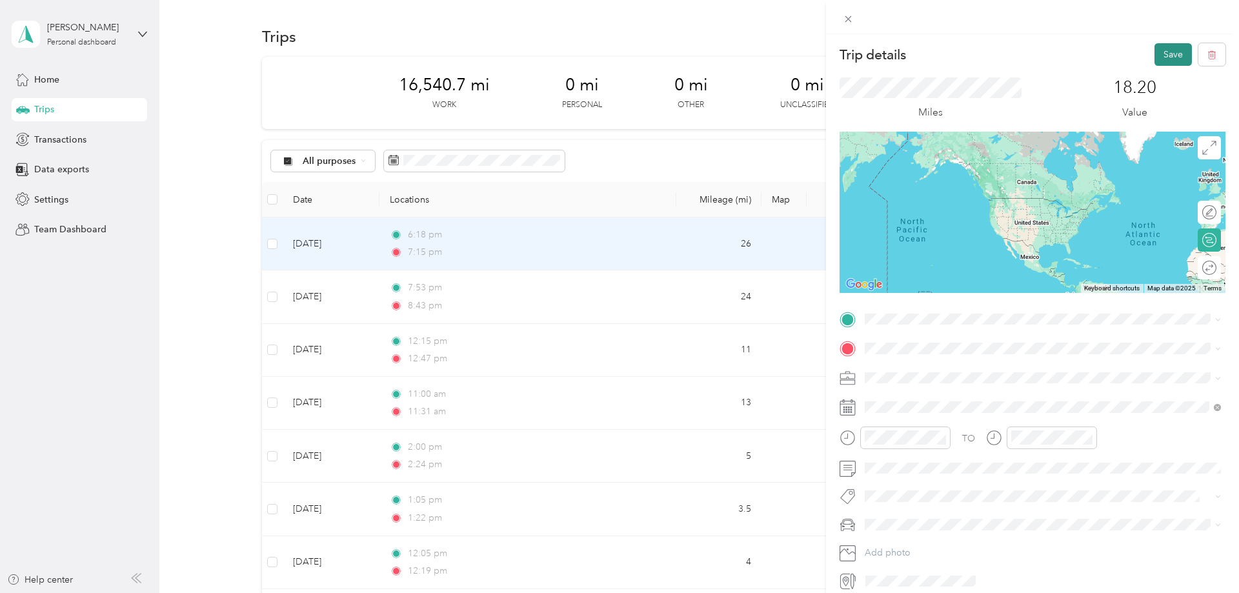
click at [1176, 54] on button "Save" at bounding box center [1172, 54] width 37 height 23
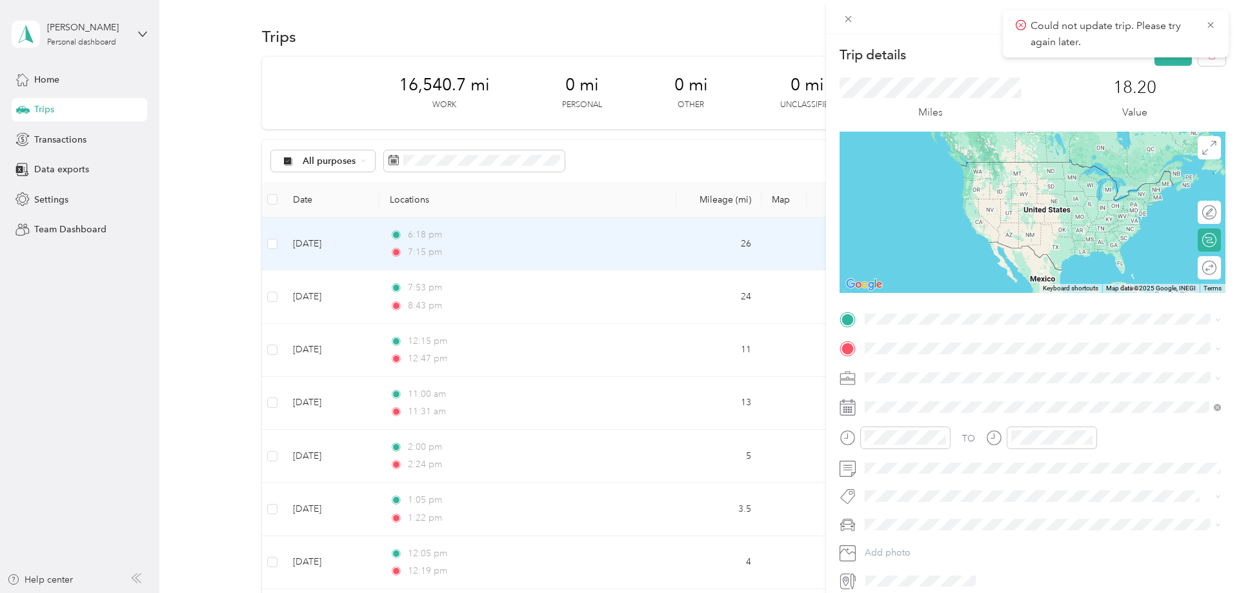
click at [1212, 55] on div "Could not update trip. Please try again later." at bounding box center [1116, 33] width 226 height 47
click at [1215, 63] on button "button" at bounding box center [1211, 54] width 27 height 23
click at [1215, 26] on div "Could not update trip. Please try again later." at bounding box center [1116, 33] width 226 height 47
click at [1208, 26] on icon at bounding box center [1210, 25] width 10 height 12
click at [1208, 57] on icon "button" at bounding box center [1211, 54] width 9 height 9
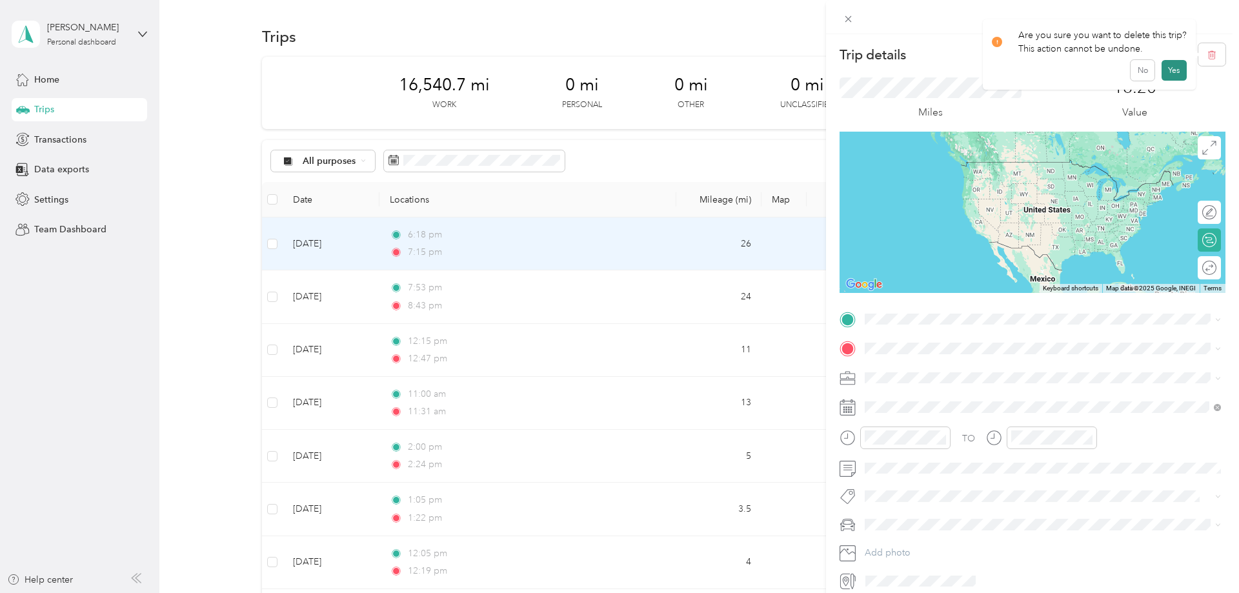
click at [1178, 76] on button "Yes" at bounding box center [1173, 70] width 25 height 21
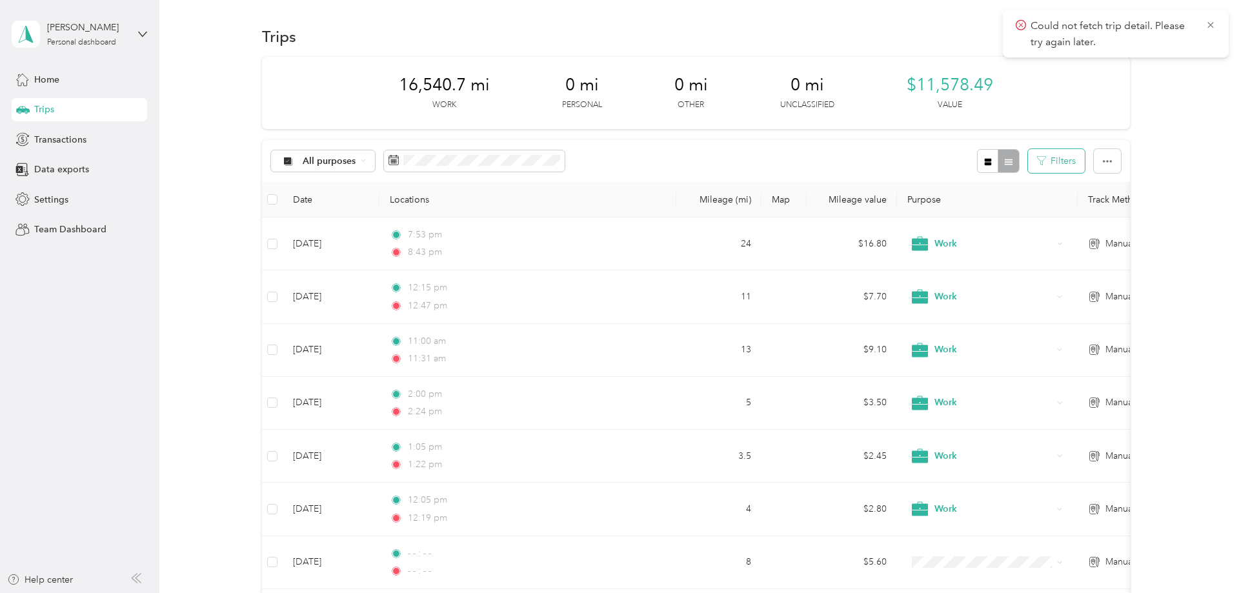
click at [1071, 157] on button "Filters" at bounding box center [1056, 161] width 57 height 24
click at [992, 162] on icon "button" at bounding box center [987, 161] width 9 height 9
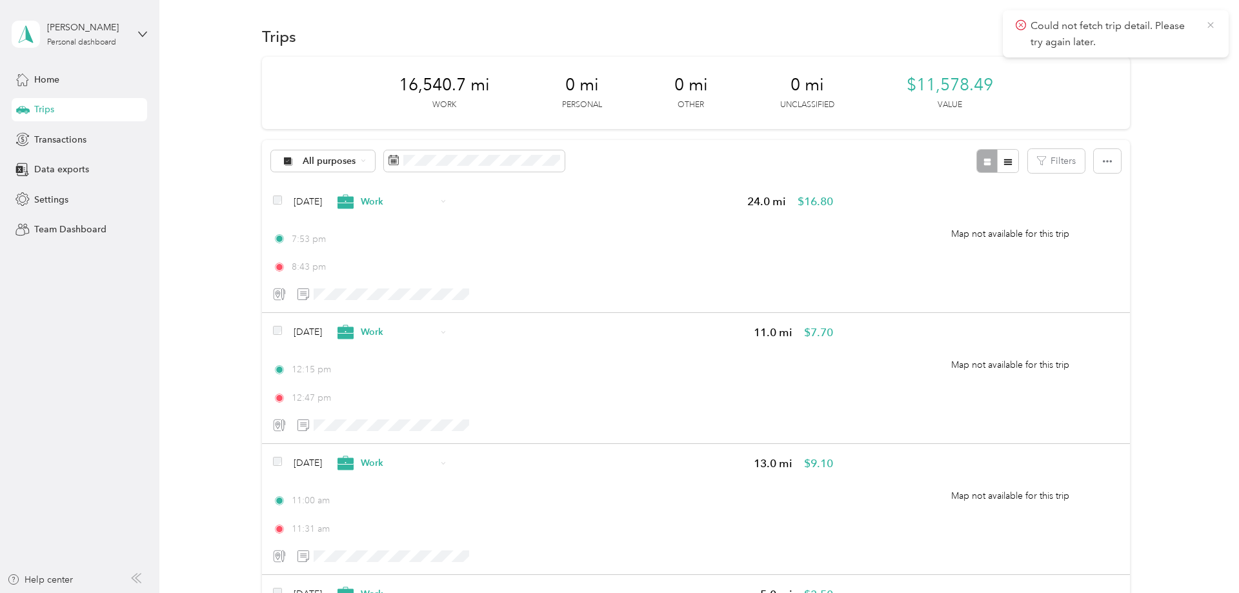
click at [1213, 25] on icon at bounding box center [1210, 25] width 10 height 12
click at [1095, 41] on button "New trip" at bounding box center [1095, 36] width 68 height 23
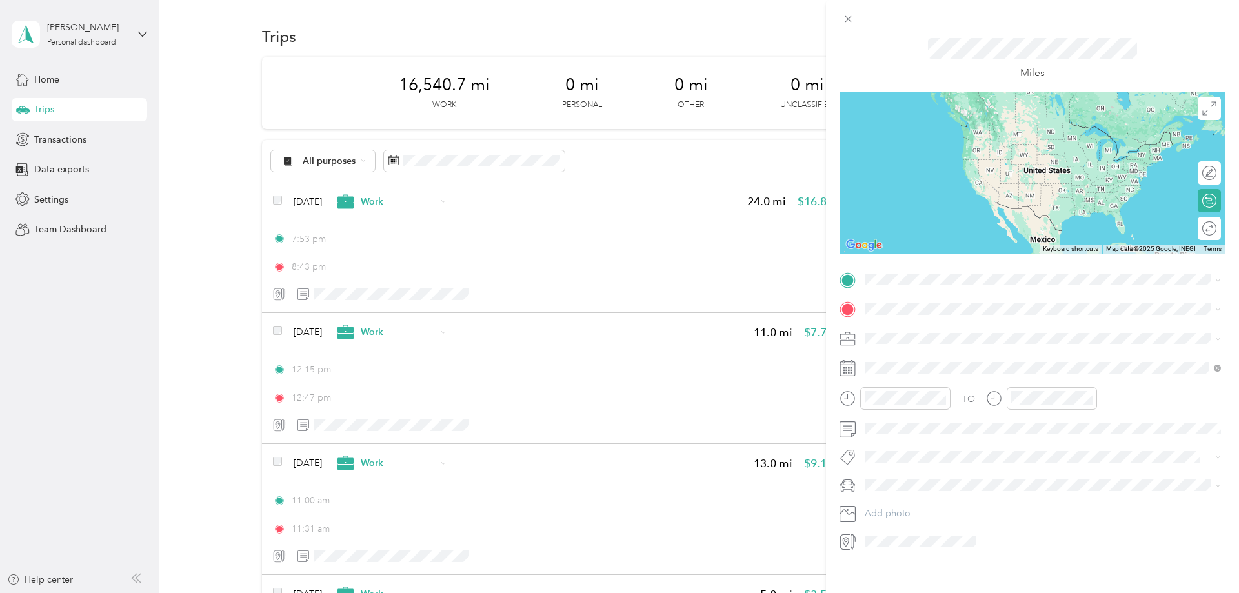
scroll to position [45, 0]
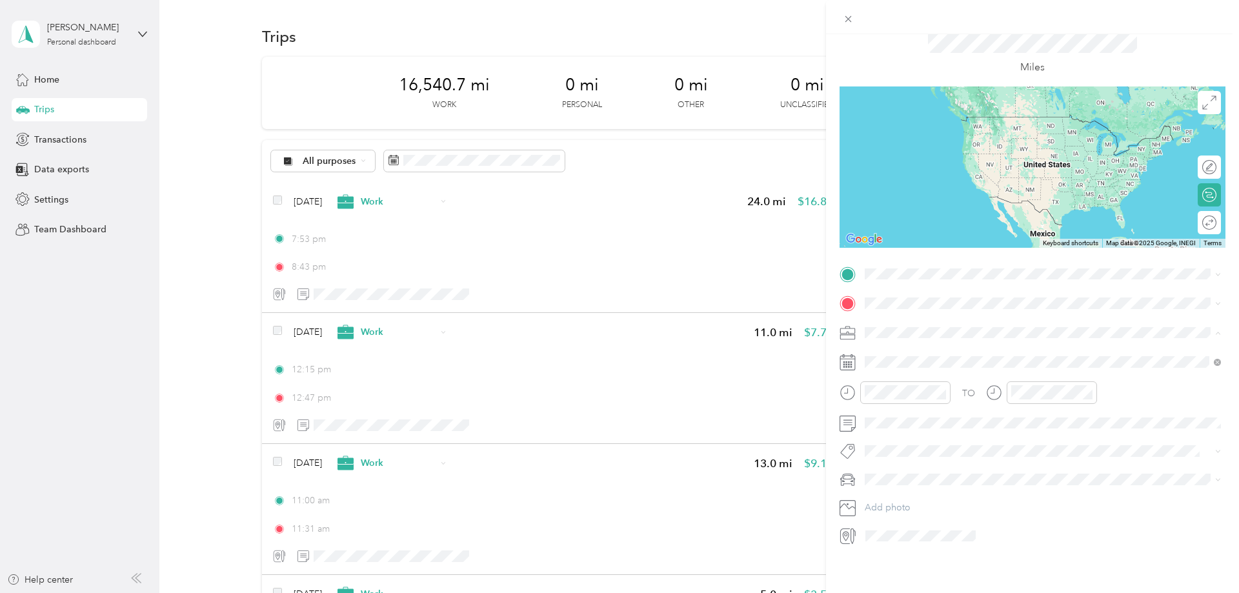
click at [897, 359] on div "Work" at bounding box center [1042, 355] width 347 height 14
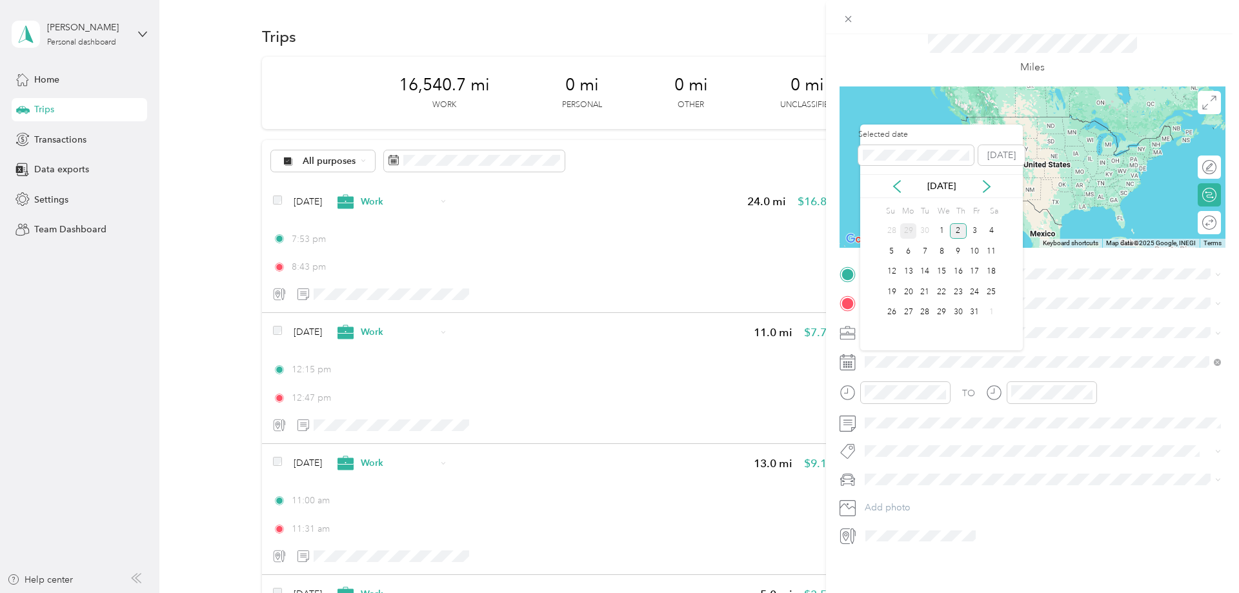
click at [916, 232] on div "29" at bounding box center [908, 231] width 17 height 16
click at [926, 317] on div "30" at bounding box center [924, 313] width 17 height 16
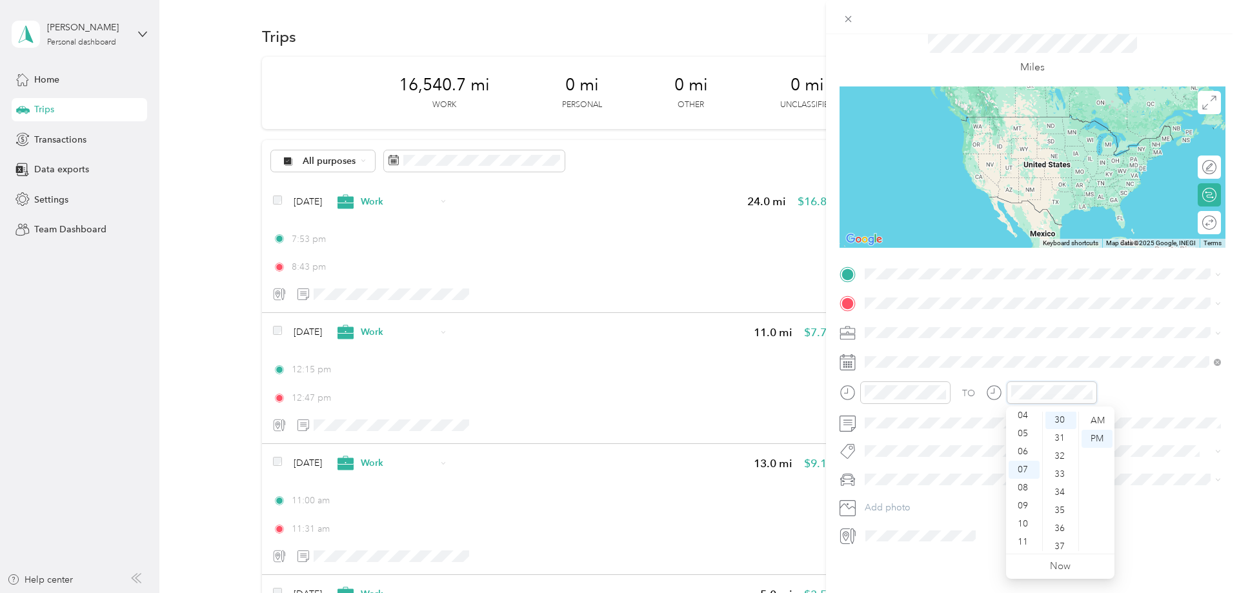
scroll to position [542, 0]
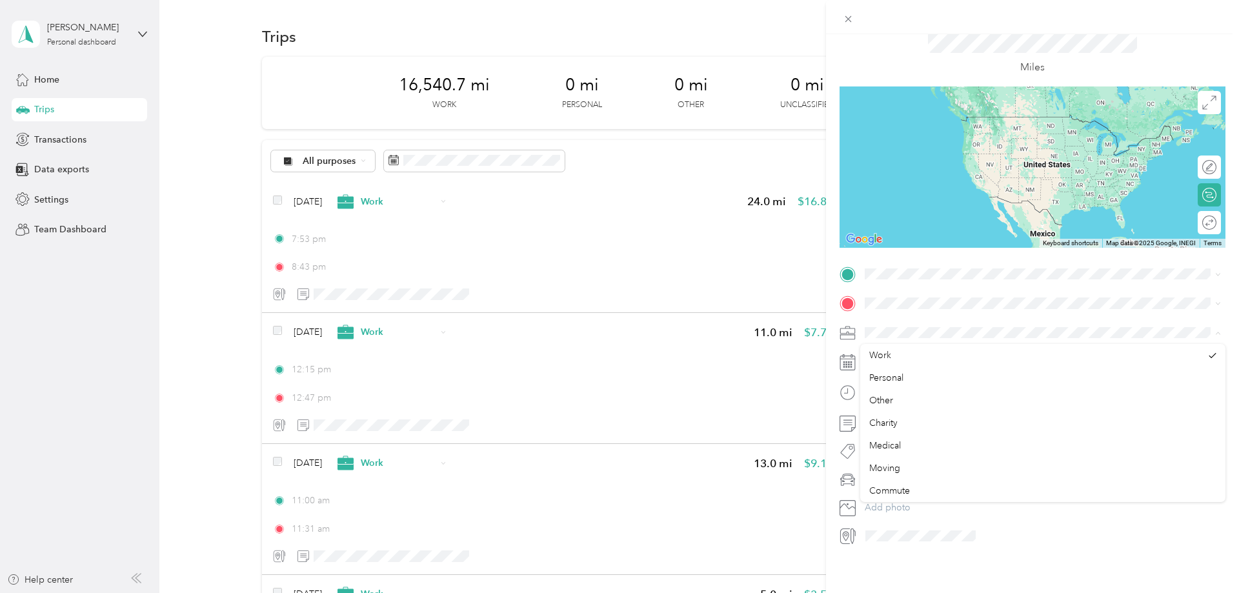
click at [1105, 325] on span at bounding box center [1042, 333] width 365 height 21
click at [903, 505] on div "Crosstrek" at bounding box center [1042, 503] width 347 height 14
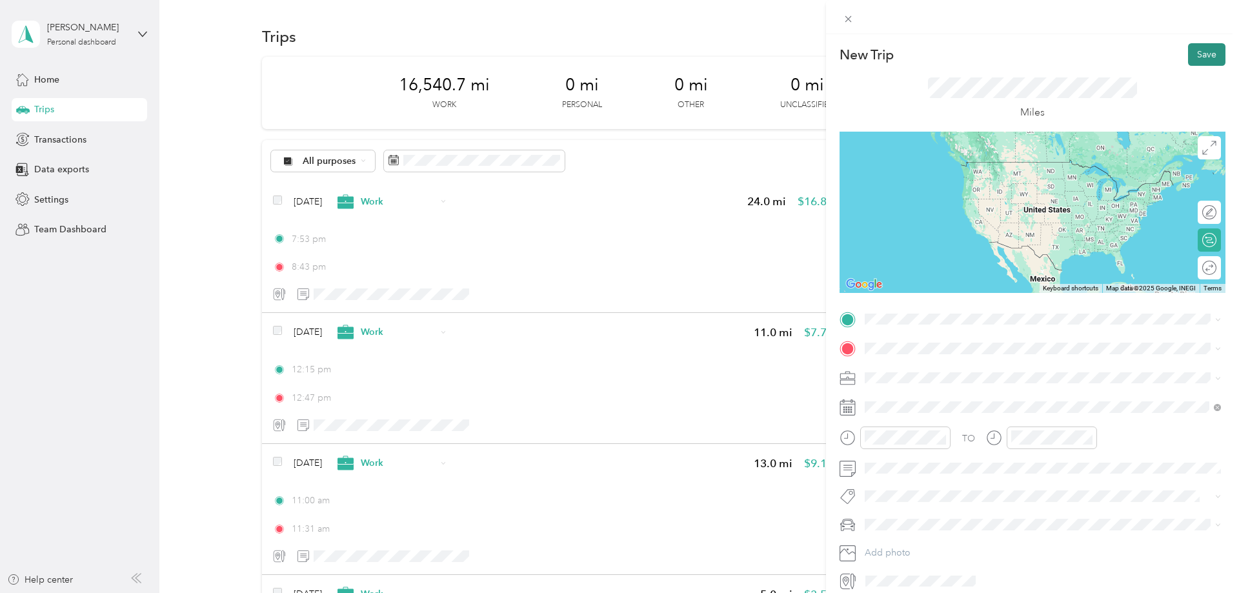
click at [1198, 48] on button "Save" at bounding box center [1206, 54] width 37 height 23
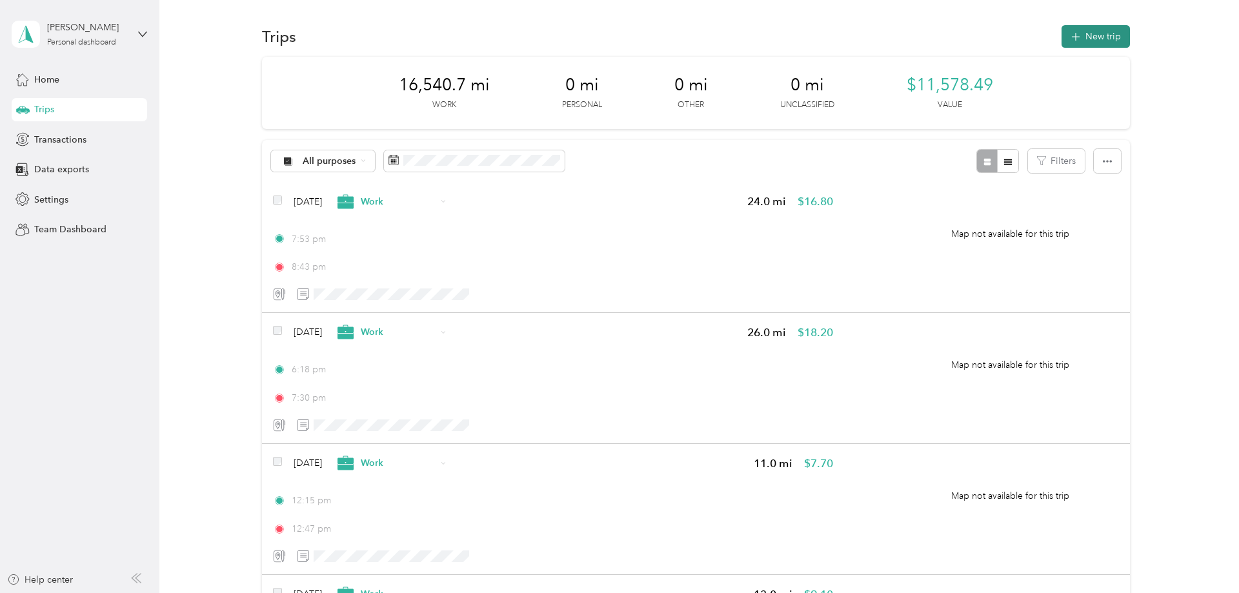
click at [1097, 32] on button "New trip" at bounding box center [1095, 36] width 68 height 23
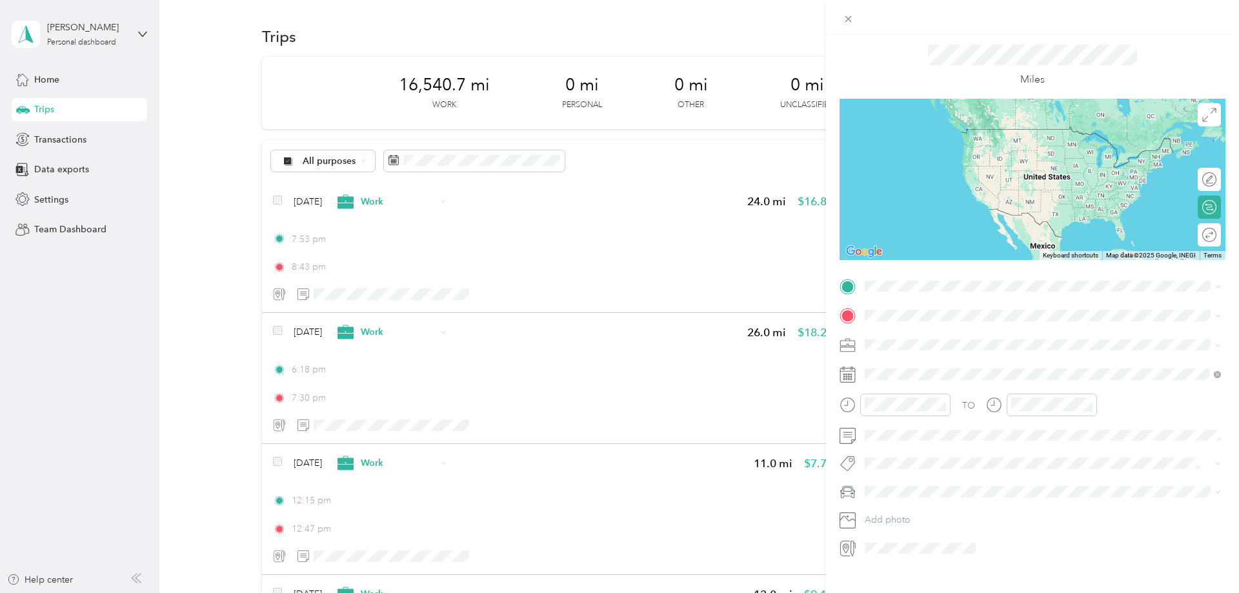
scroll to position [45, 0]
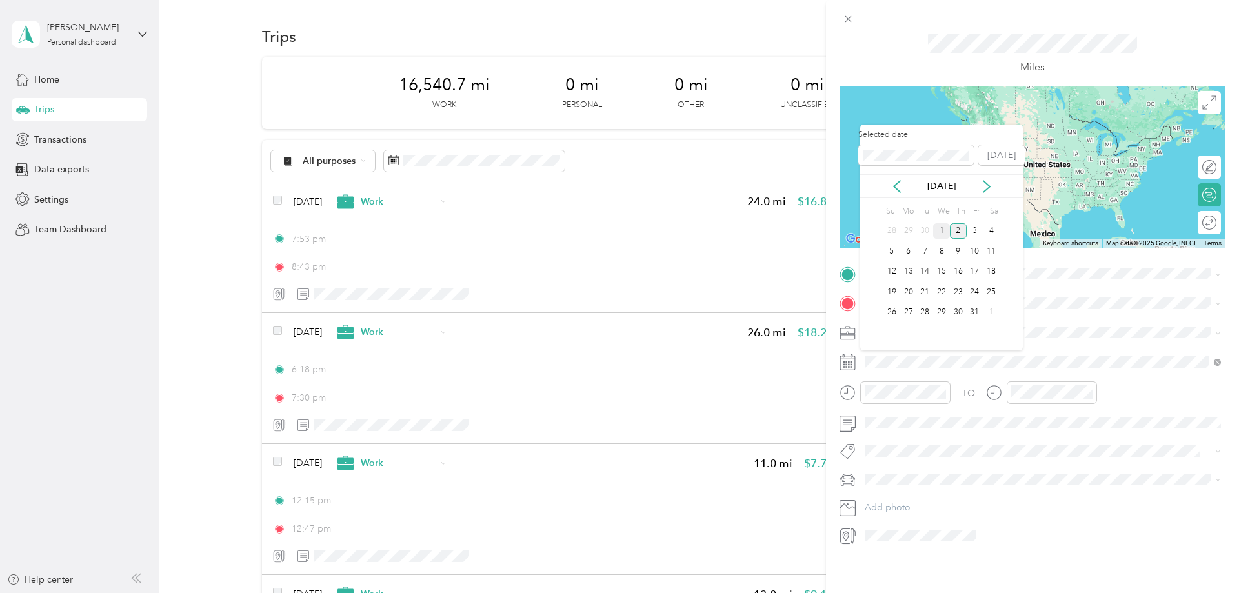
click at [942, 233] on div "1" at bounding box center [941, 231] width 17 height 16
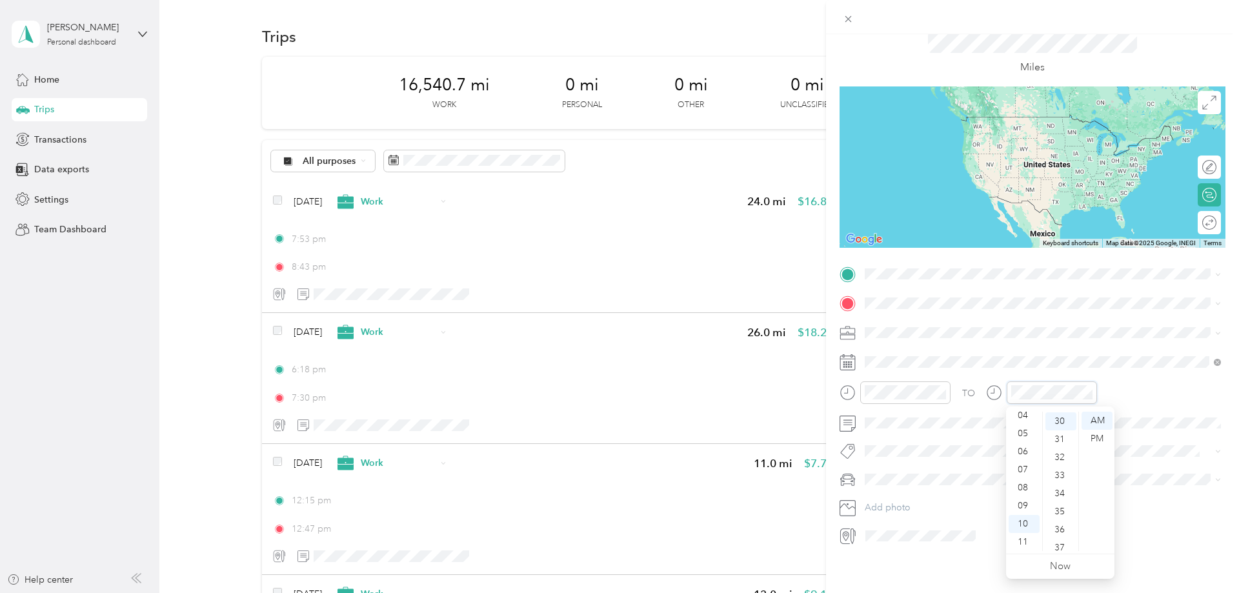
scroll to position [541, 0]
click at [911, 496] on div "Crosstrek" at bounding box center [1042, 503] width 347 height 14
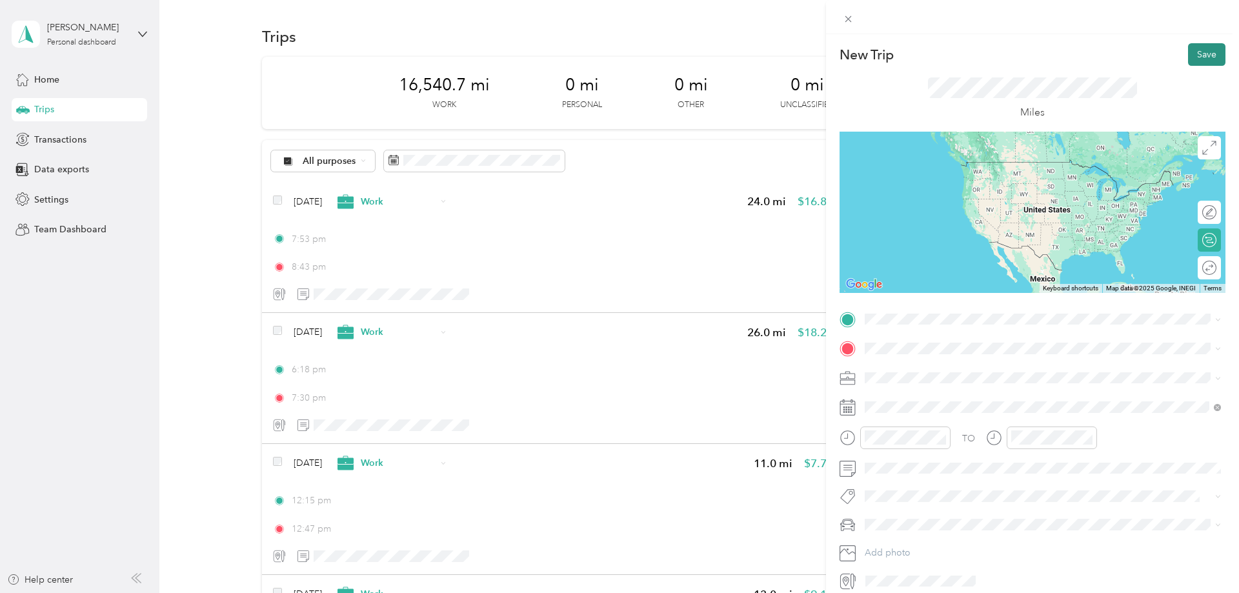
click at [1204, 46] on button "Save" at bounding box center [1206, 54] width 37 height 23
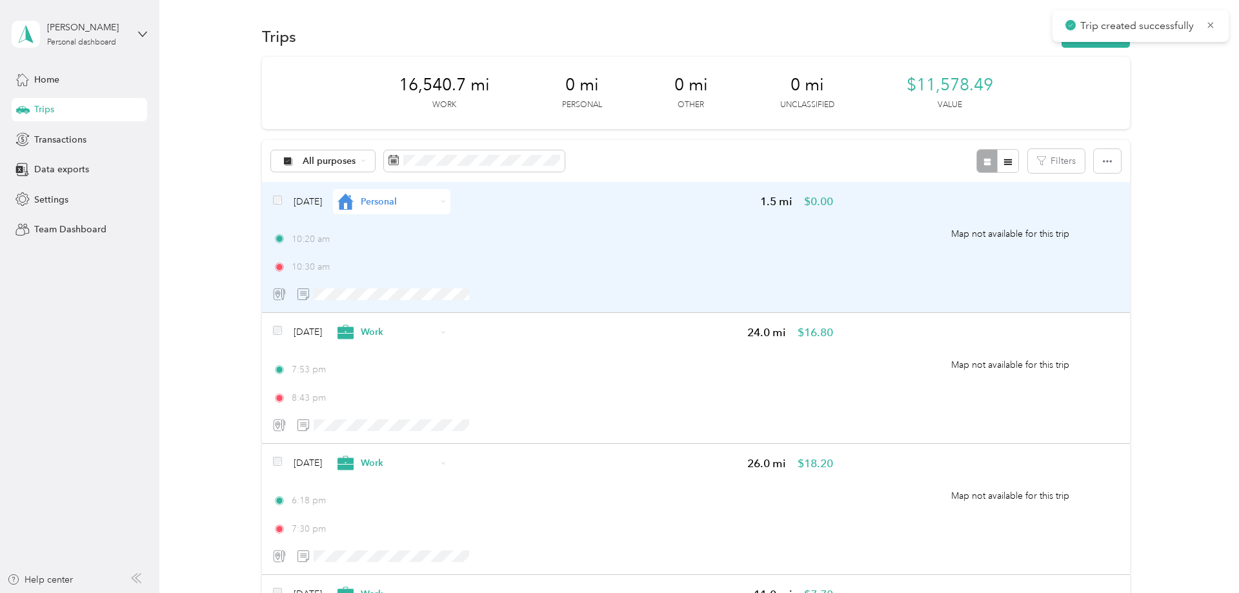
click at [450, 205] on div "Personal" at bounding box center [391, 201] width 117 height 25
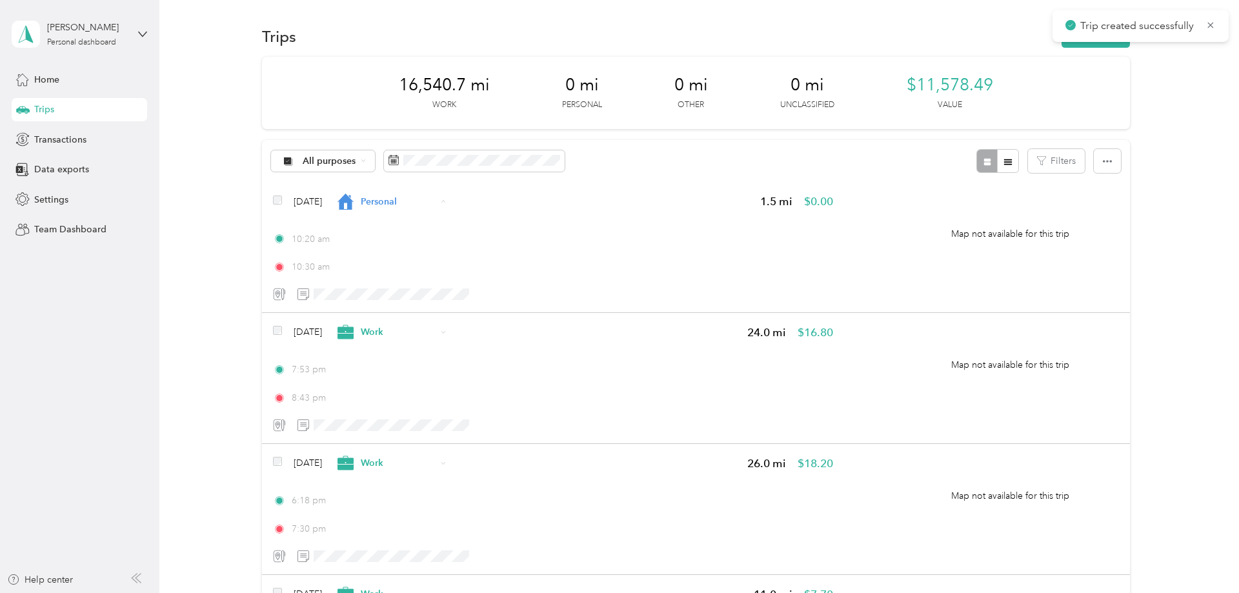
click at [446, 235] on li "Work" at bounding box center [411, 228] width 117 height 25
click at [1079, 37] on icon "button" at bounding box center [1075, 37] width 15 height 15
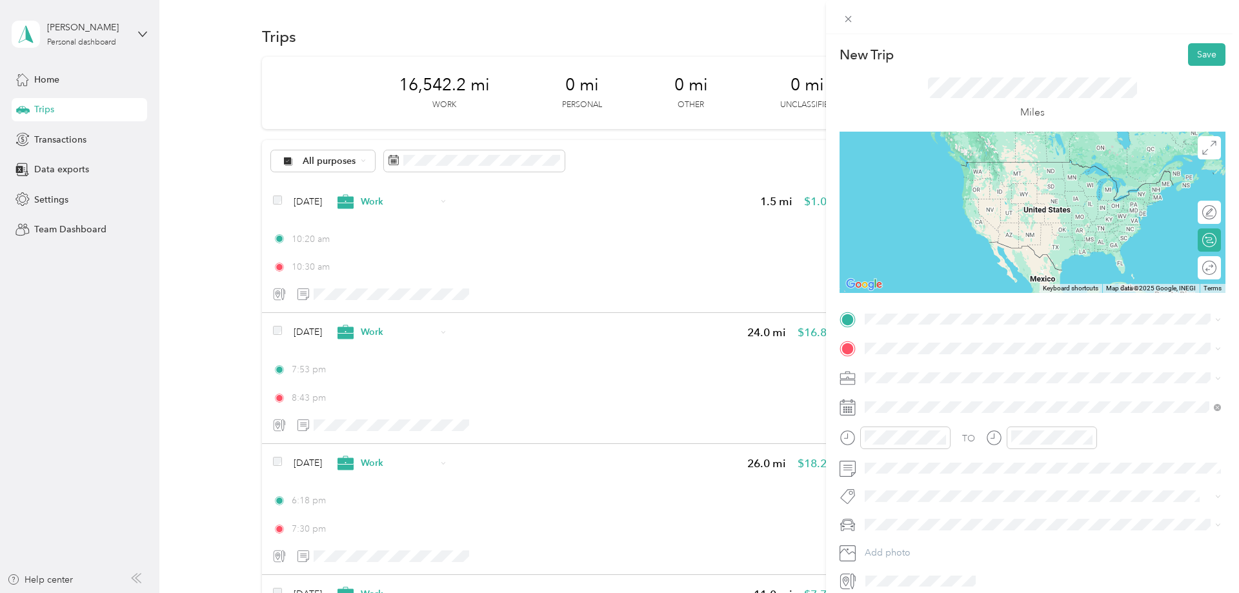
scroll to position [45, 0]
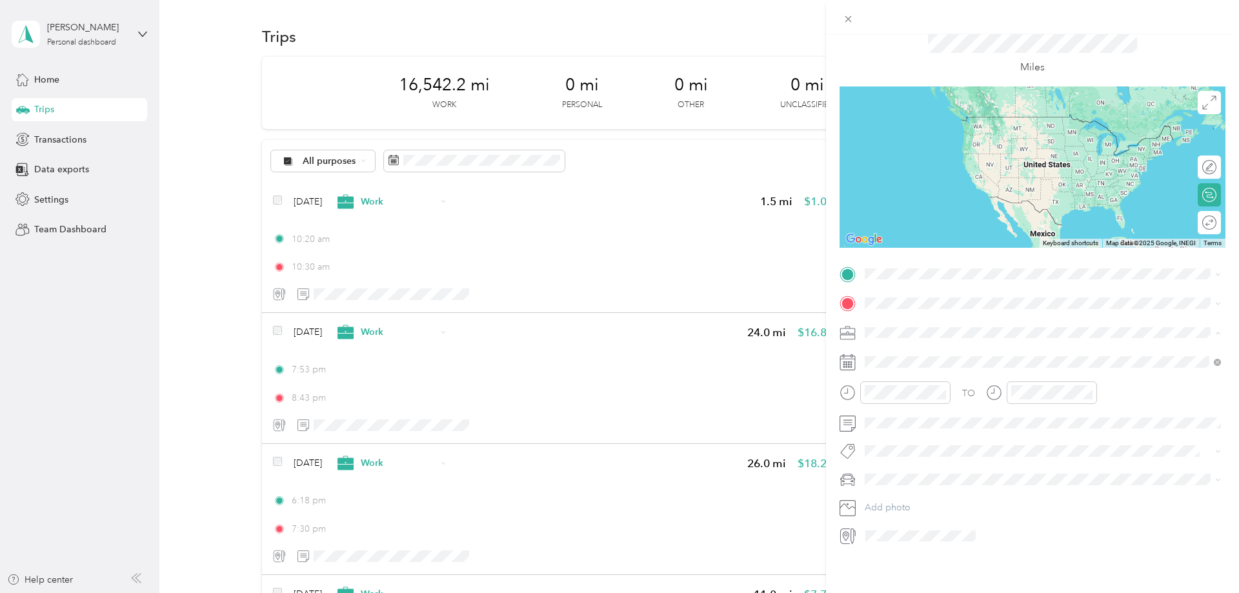
click at [902, 357] on div "Work" at bounding box center [1042, 355] width 347 height 14
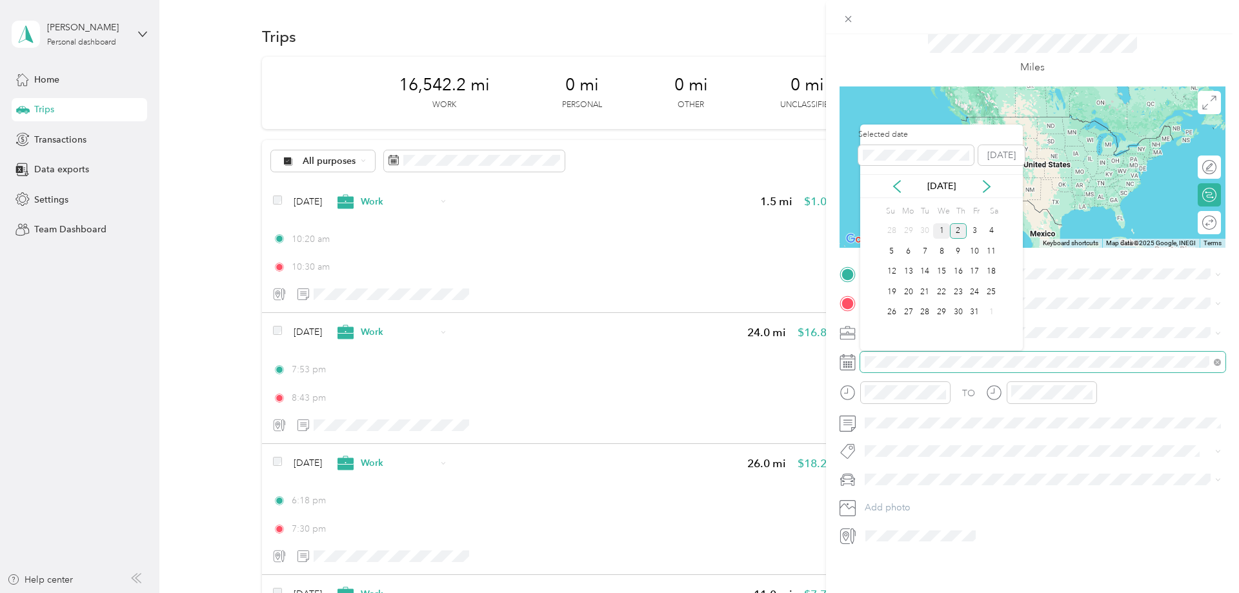
click at [945, 230] on div "1" at bounding box center [941, 231] width 17 height 16
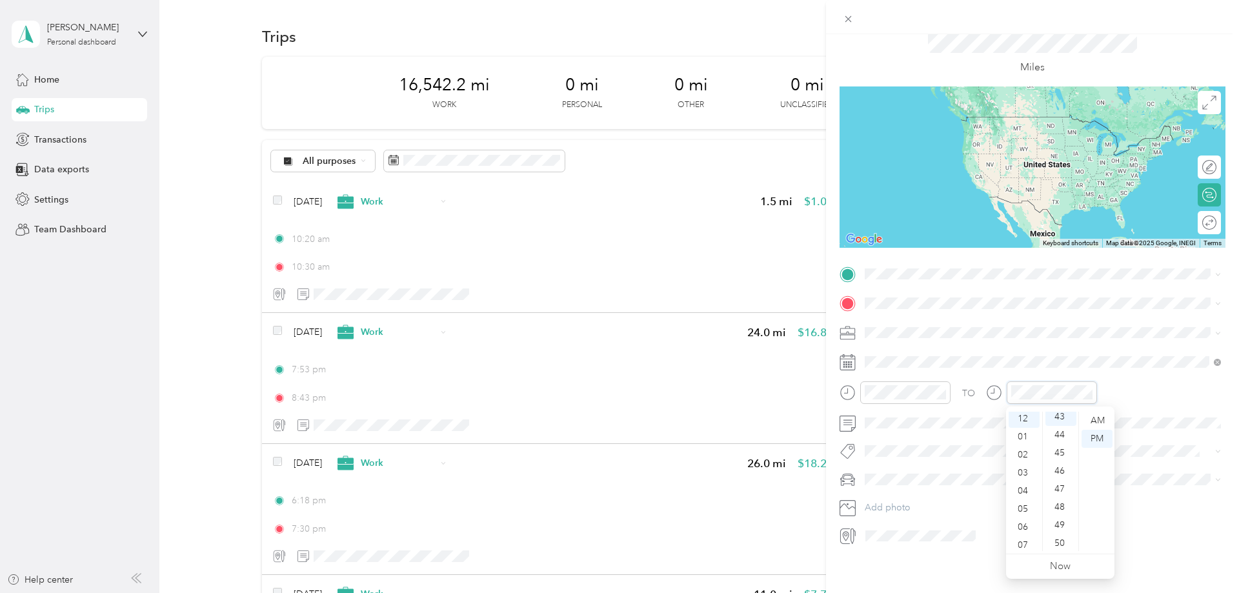
scroll to position [0, 0]
click at [1134, 399] on div "TO" at bounding box center [1032, 397] width 386 height 32
click at [916, 500] on div "Crosstrek" at bounding box center [1042, 503] width 347 height 14
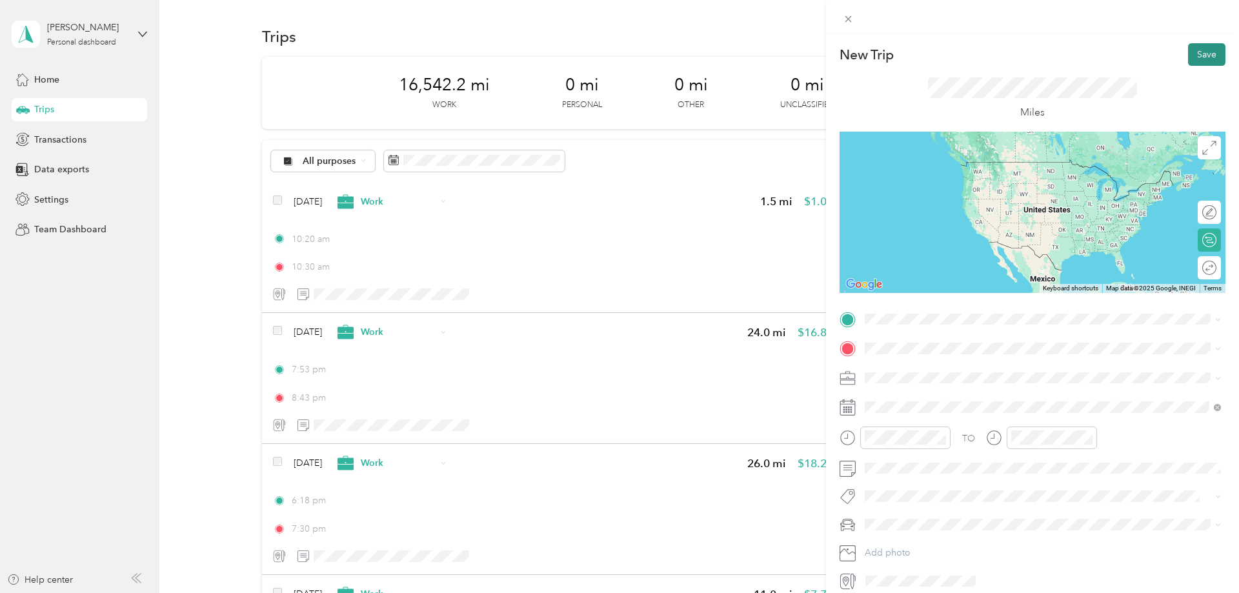
click at [1208, 57] on button "Save" at bounding box center [1206, 54] width 37 height 23
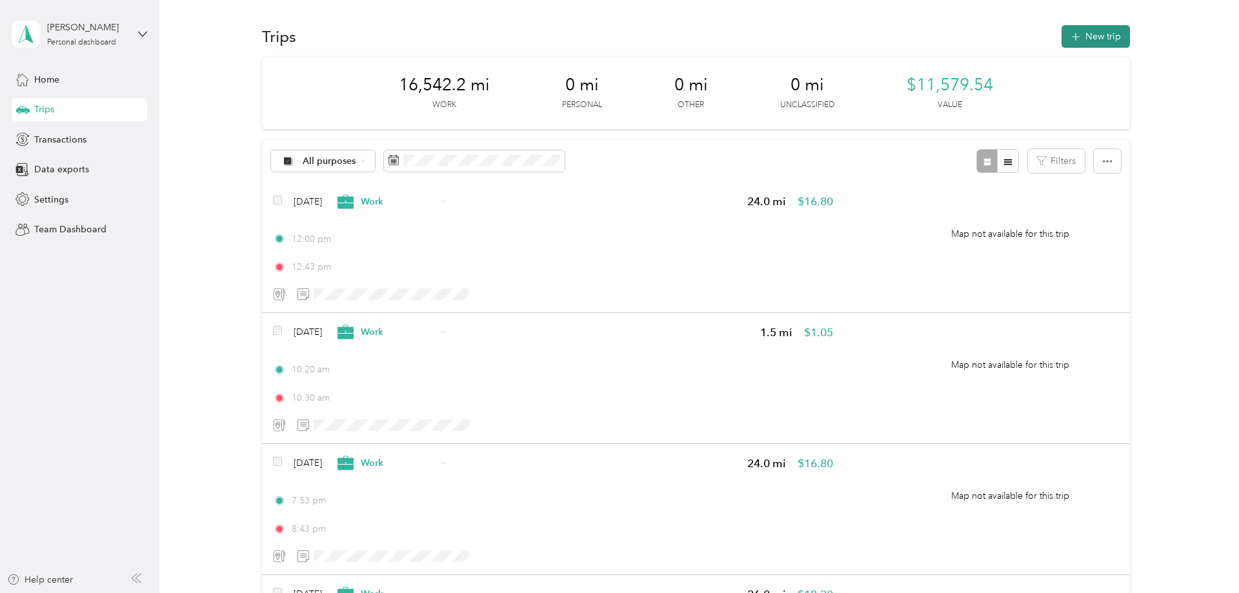
click at [1103, 39] on button "New trip" at bounding box center [1095, 36] width 68 height 23
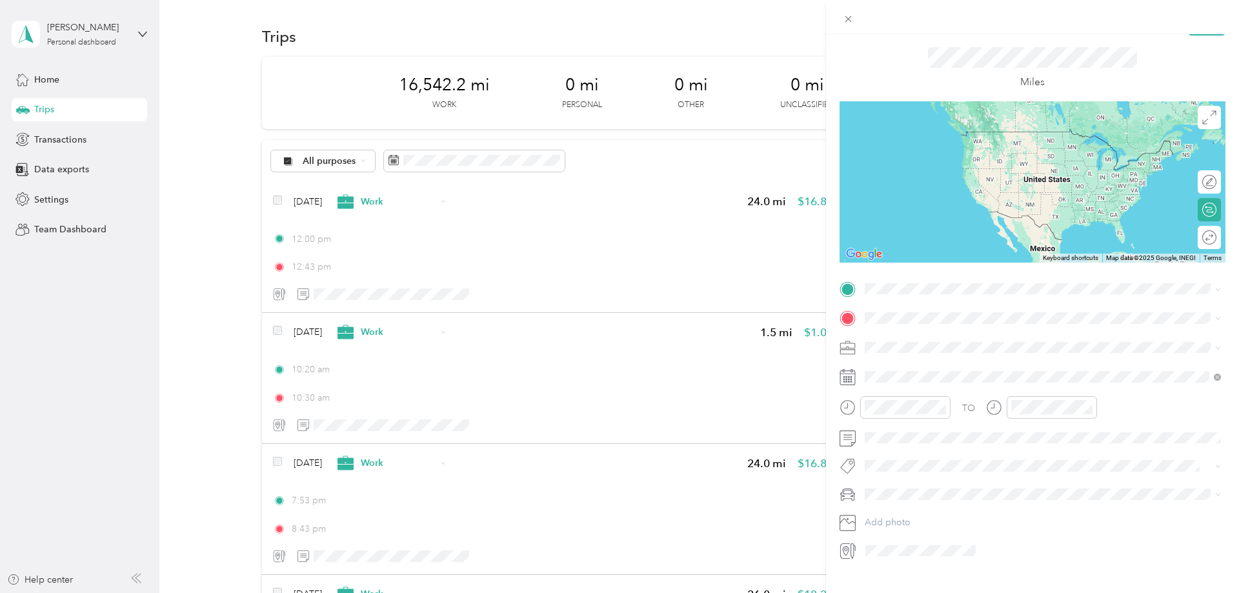
scroll to position [45, 0]
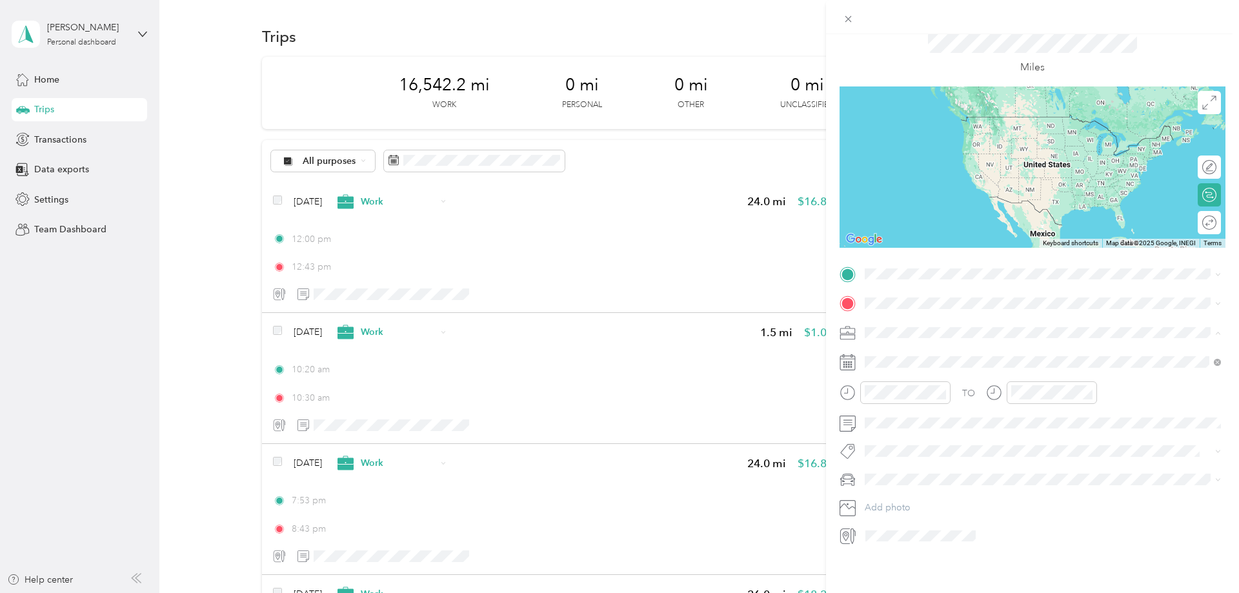
click at [886, 359] on span "Work" at bounding box center [880, 355] width 22 height 11
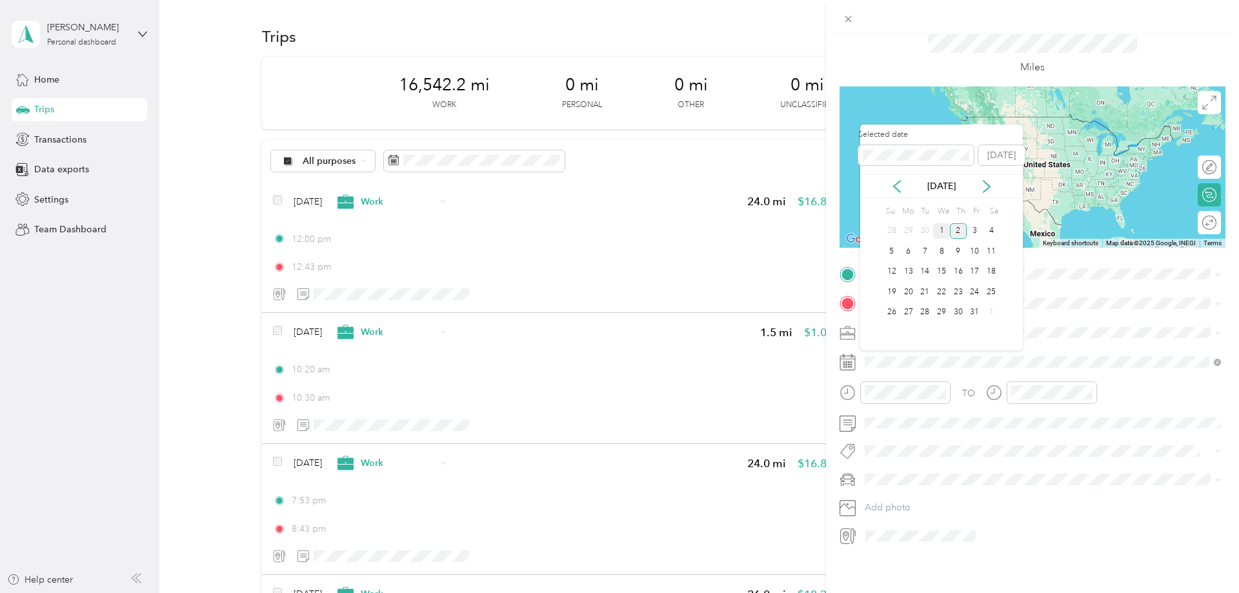
click at [946, 232] on div "1" at bounding box center [941, 231] width 17 height 16
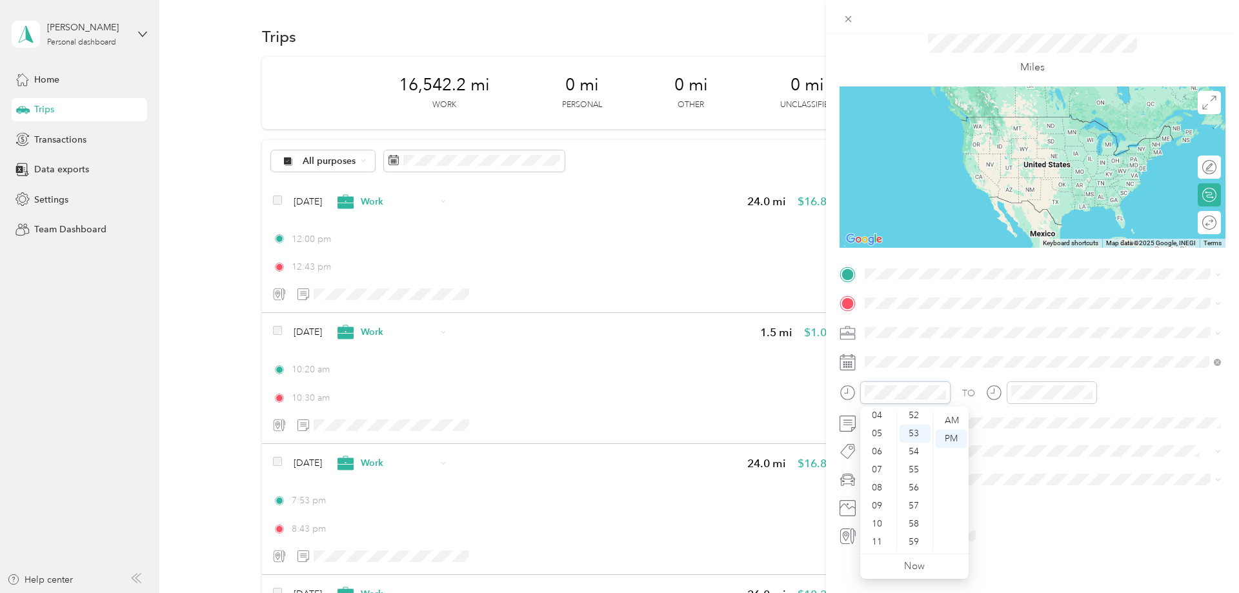
scroll to position [0, 0]
click at [1048, 439] on div "TO Add photo" at bounding box center [1032, 405] width 386 height 283
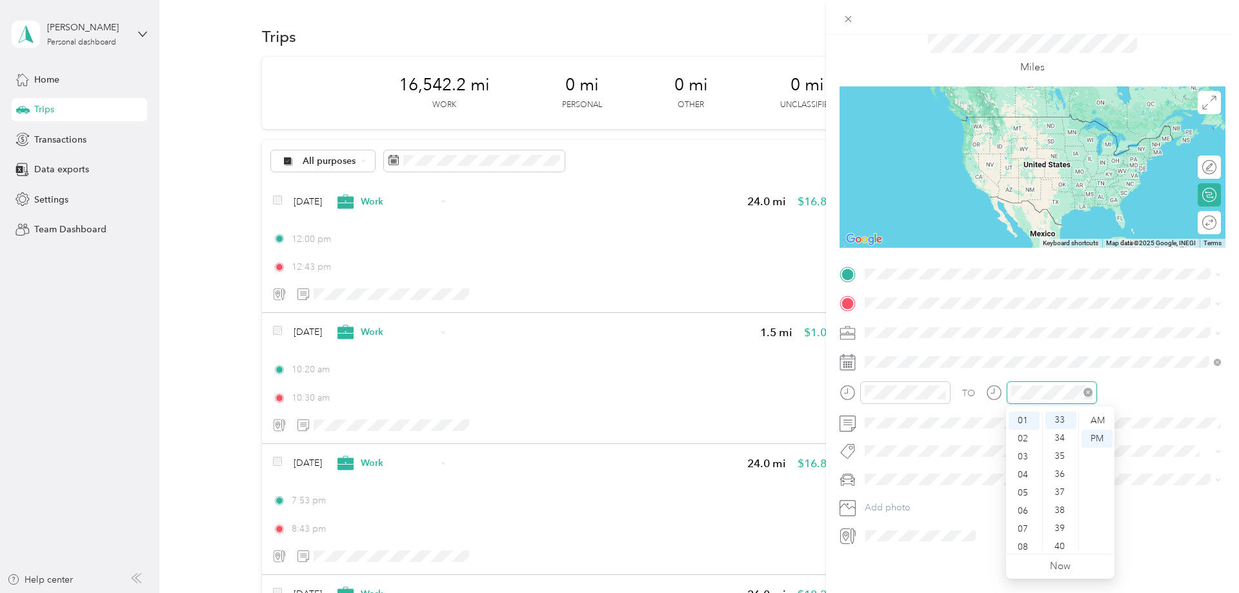
scroll to position [596, 0]
click at [1143, 392] on div "TO" at bounding box center [1032, 397] width 386 height 32
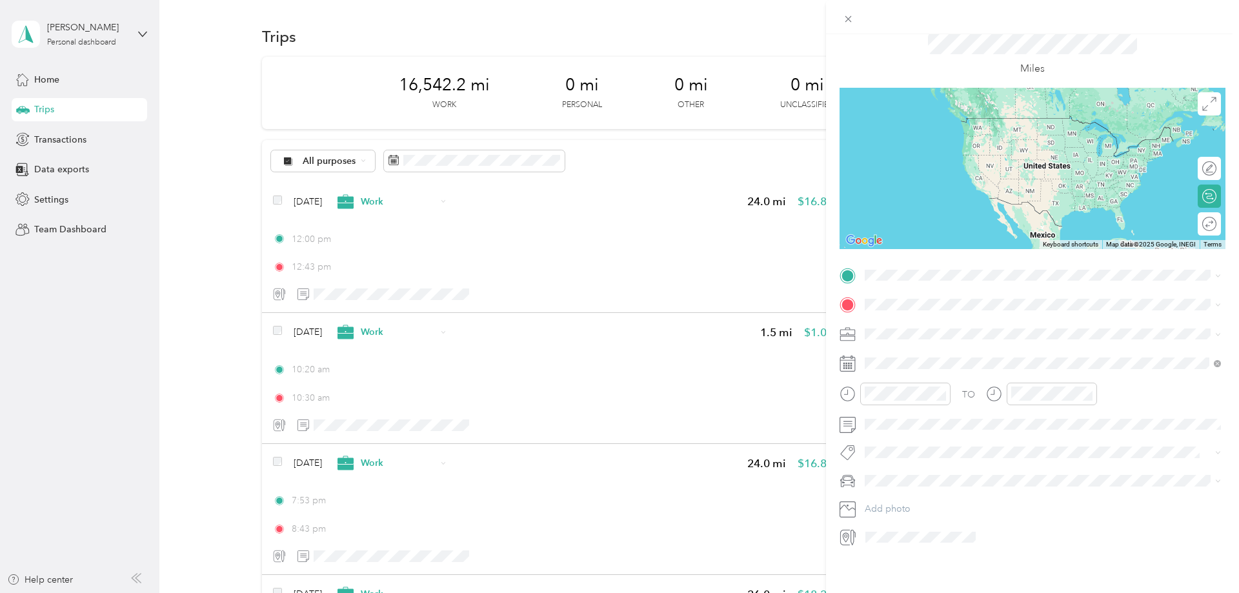
scroll to position [45, 0]
click at [897, 503] on span "Crosstrek" at bounding box center [888, 502] width 39 height 11
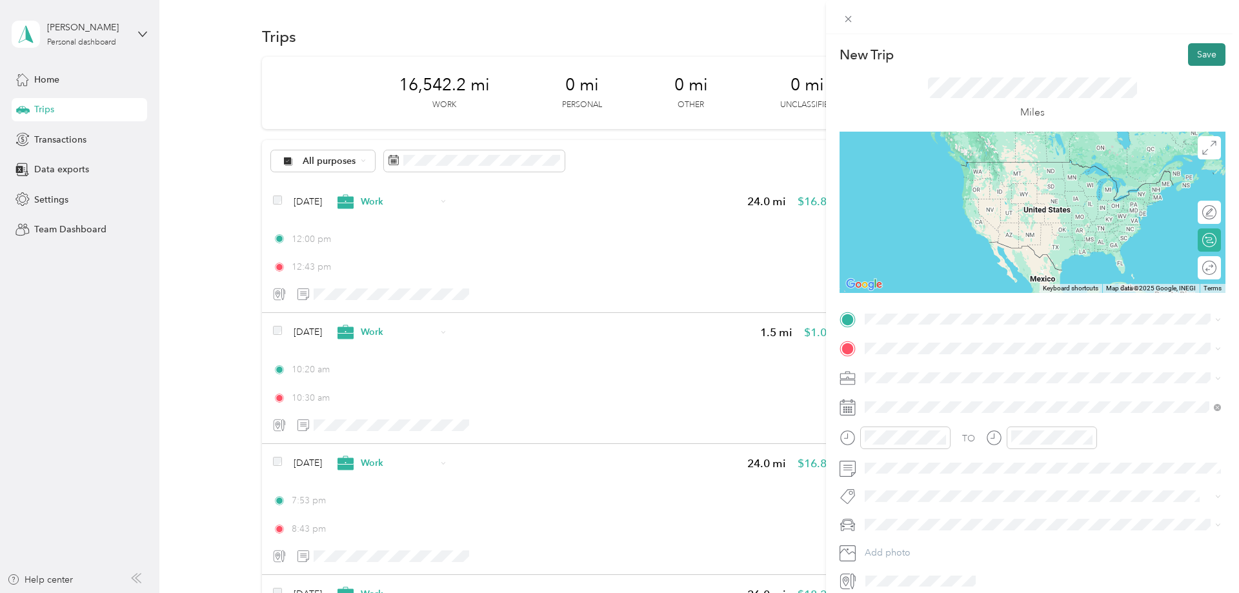
click at [1210, 55] on button "Save" at bounding box center [1206, 54] width 37 height 23
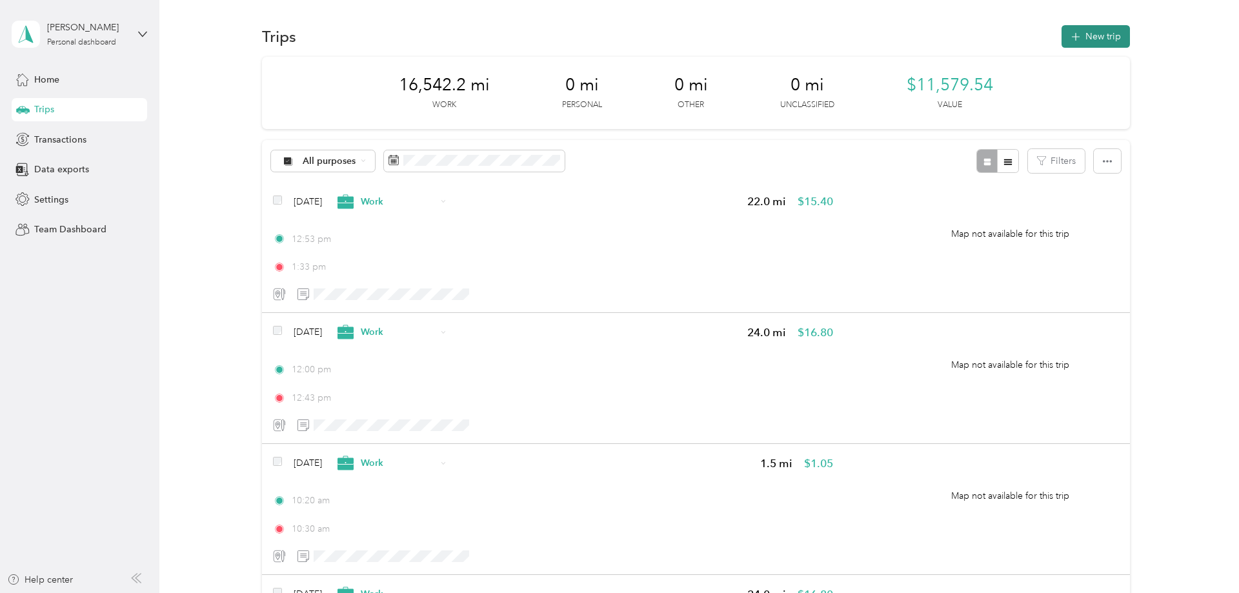
click at [1116, 31] on button "New trip" at bounding box center [1095, 36] width 68 height 23
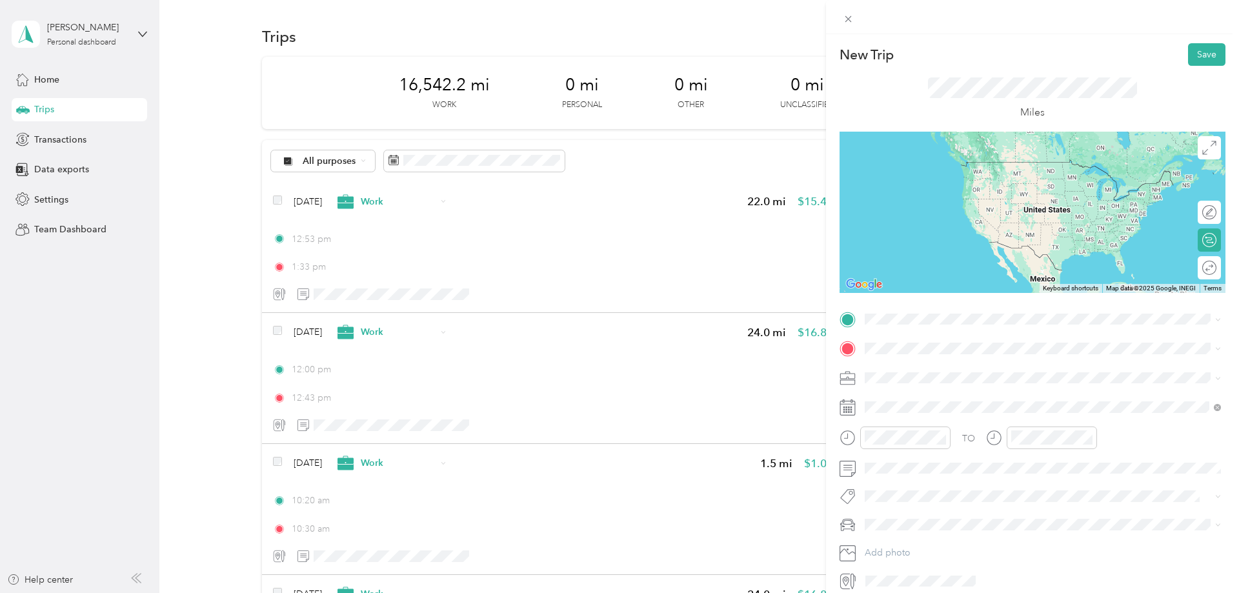
scroll to position [45, 0]
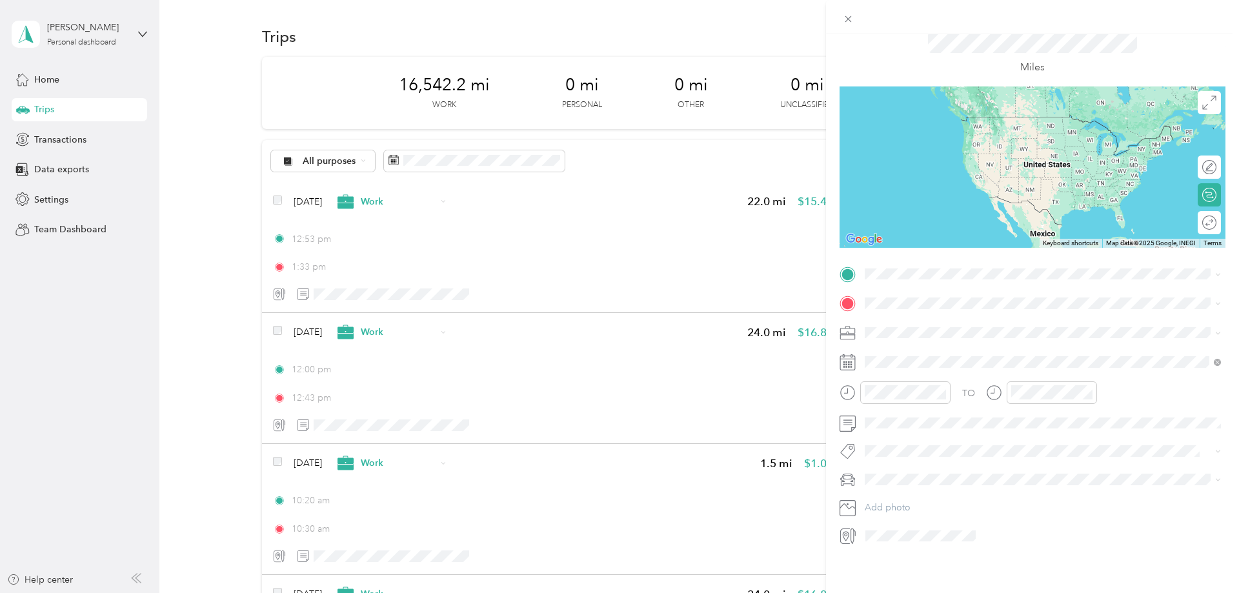
click at [889, 319] on div "TO Add photo" at bounding box center [1032, 405] width 386 height 283
click at [887, 346] on li "Work" at bounding box center [1042, 355] width 365 height 23
click at [1067, 412] on div at bounding box center [1041, 397] width 111 height 32
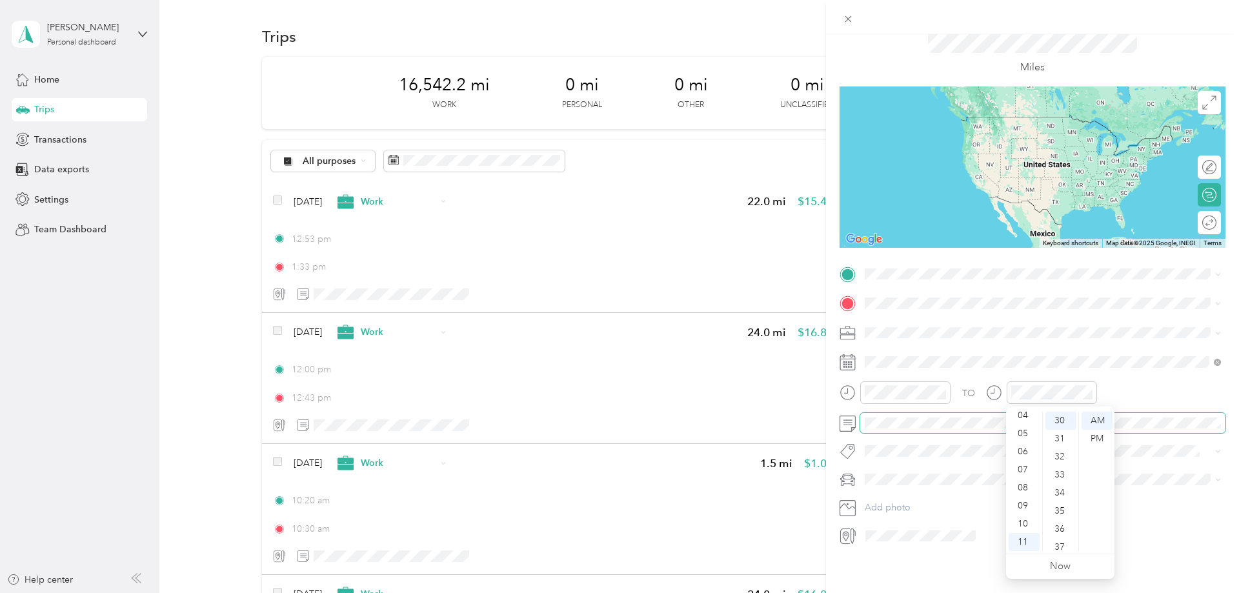
click at [1145, 416] on span at bounding box center [1042, 423] width 365 height 21
click at [1143, 397] on div "TO" at bounding box center [1032, 397] width 386 height 32
click at [894, 500] on span "Crosstrek" at bounding box center [888, 502] width 39 height 11
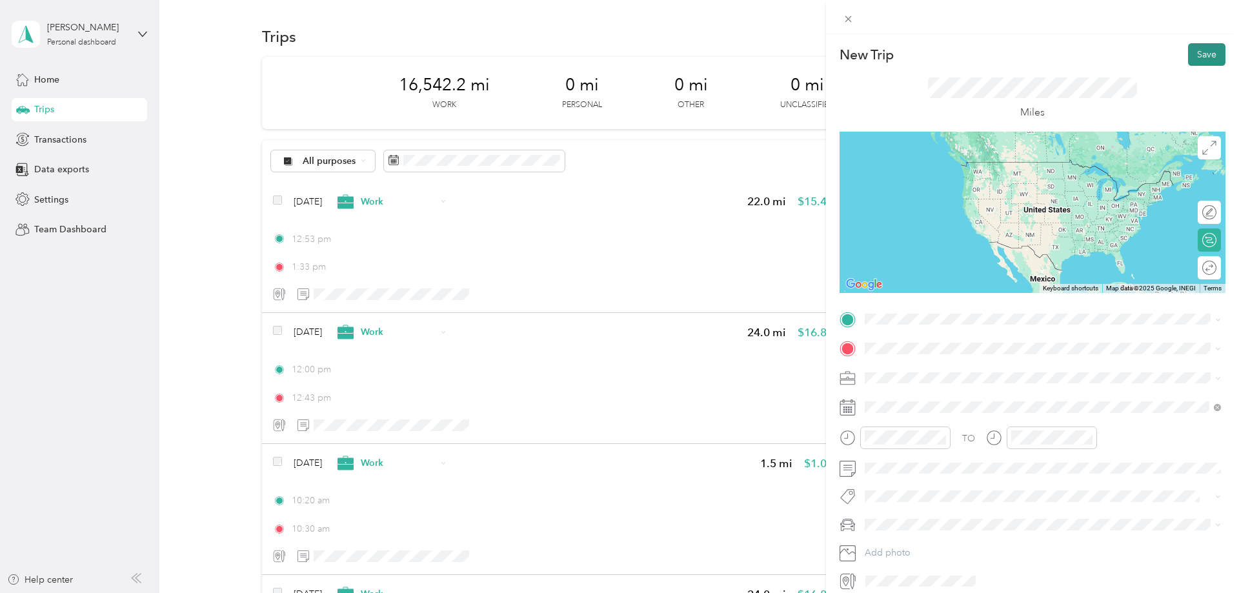
click at [1205, 53] on button "Save" at bounding box center [1206, 54] width 37 height 23
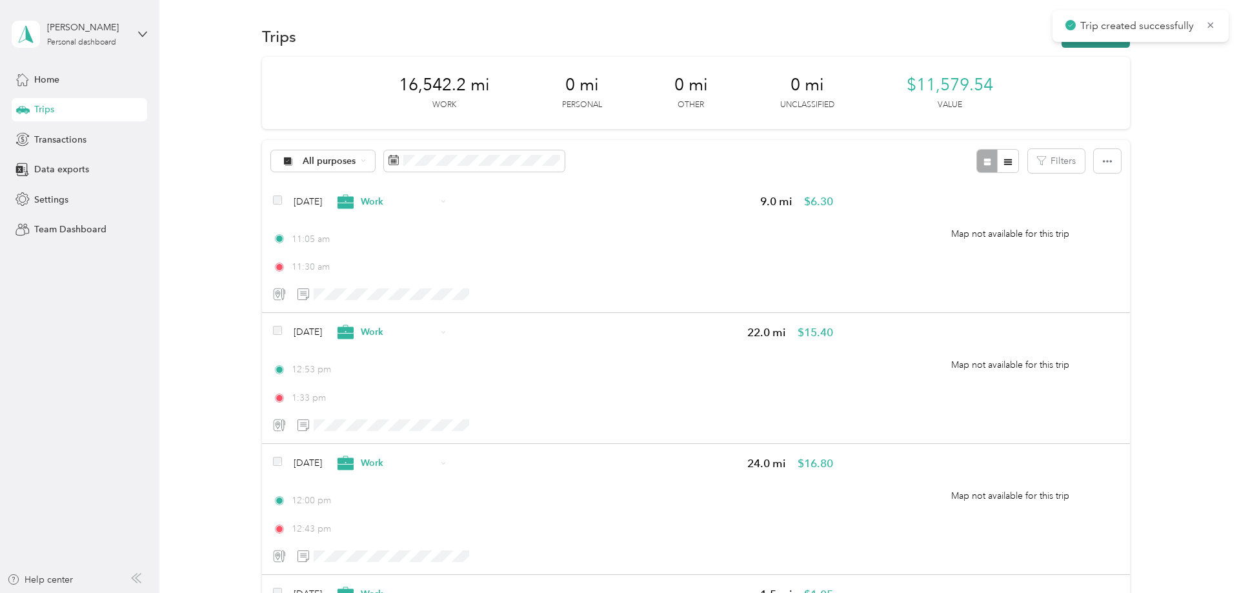
click at [1088, 46] on button "New trip" at bounding box center [1095, 36] width 68 height 23
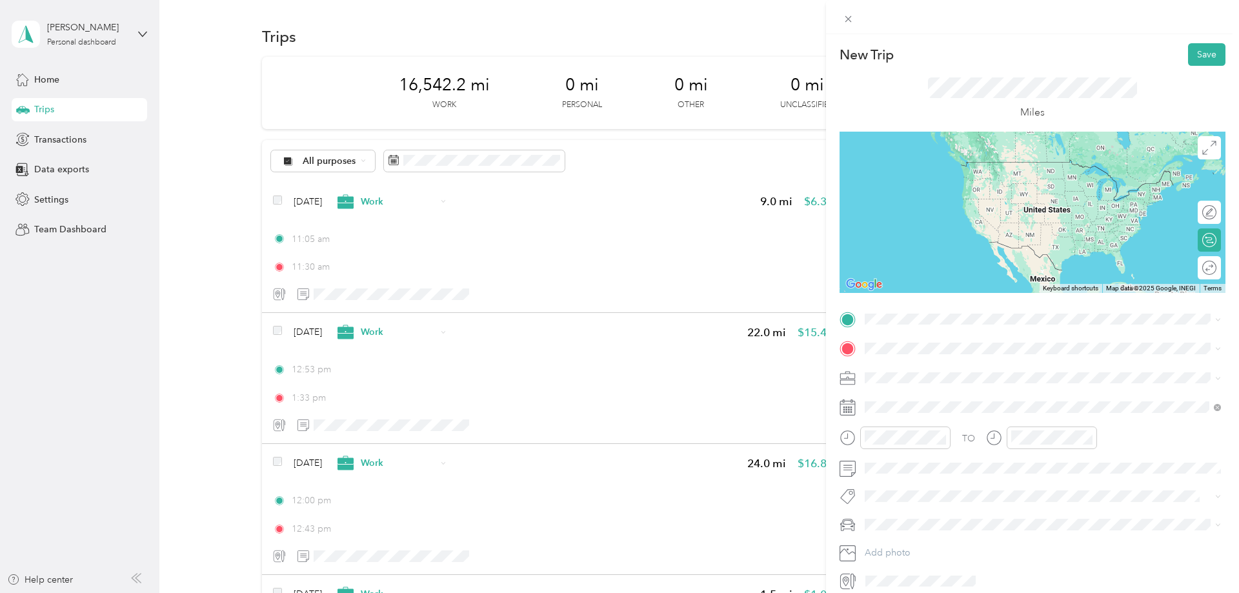
click at [902, 386] on span at bounding box center [1042, 378] width 365 height 21
click at [901, 383] on span at bounding box center [1042, 378] width 365 height 21
click at [894, 395] on div "Work" at bounding box center [1042, 401] width 347 height 14
click at [1122, 430] on div "TO" at bounding box center [1032, 442] width 386 height 32
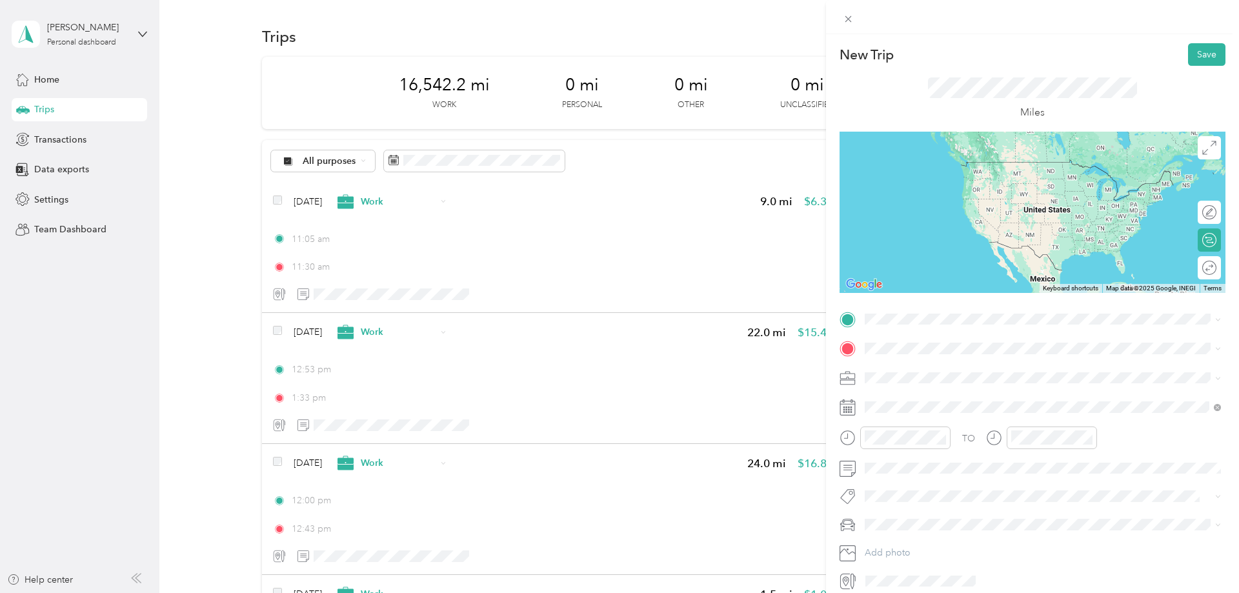
click at [908, 546] on div "Crosstrek" at bounding box center [1042, 548] width 347 height 14
click at [1216, 56] on button "Save" at bounding box center [1206, 54] width 37 height 23
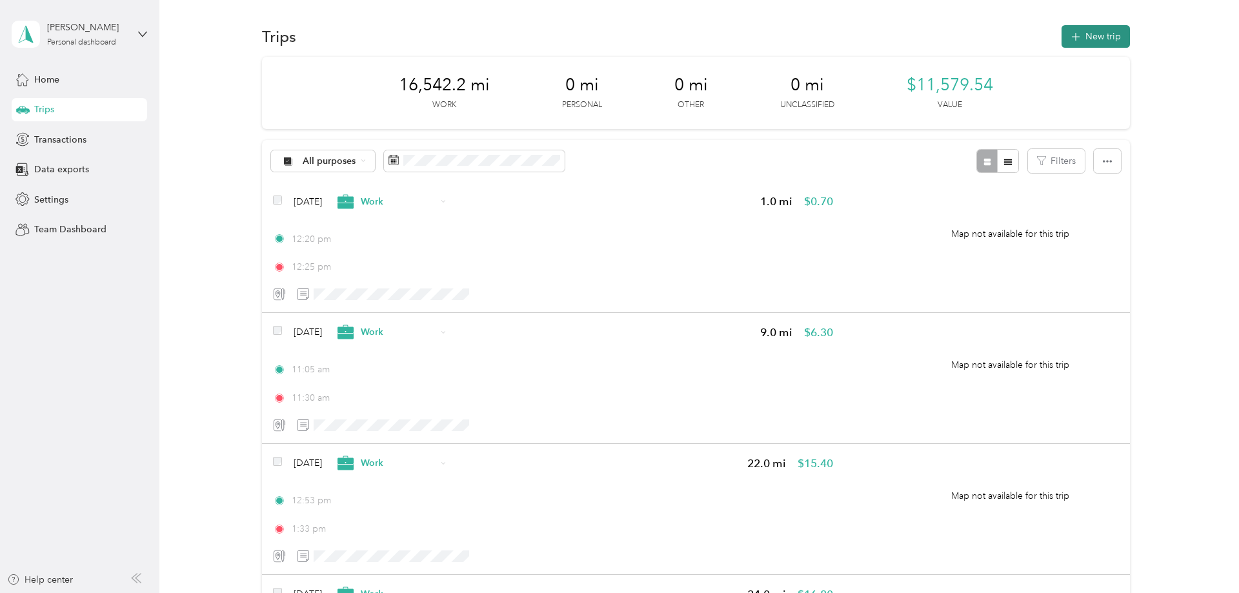
click at [1118, 38] on button "New trip" at bounding box center [1095, 36] width 68 height 23
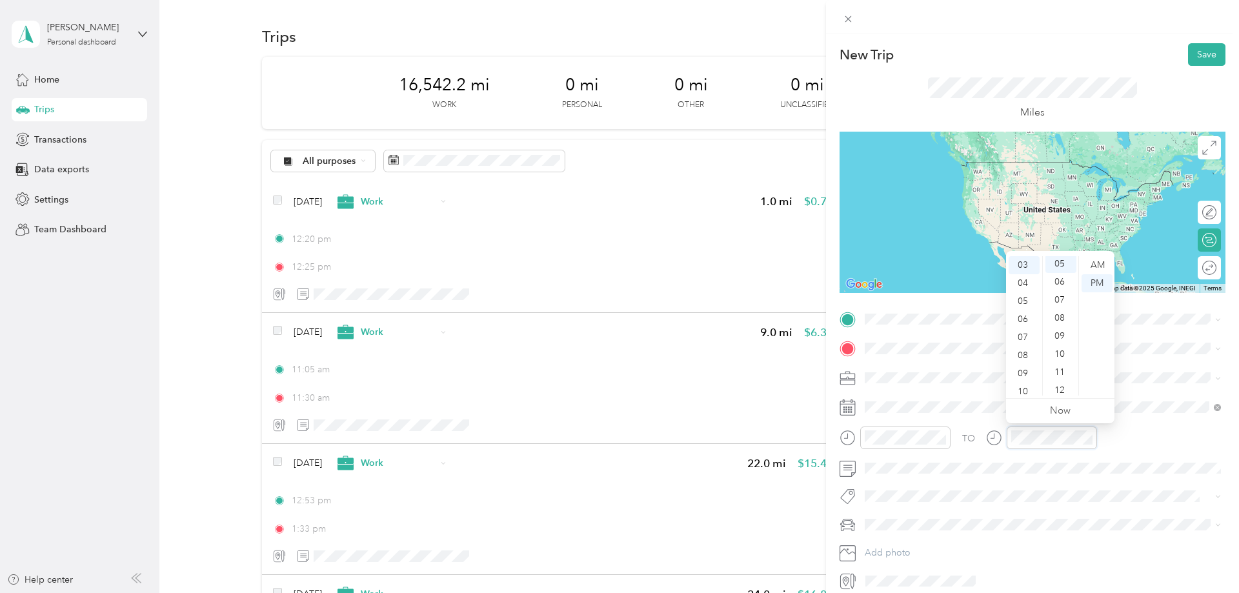
scroll to position [90, 0]
click at [1133, 439] on div "TO" at bounding box center [1032, 442] width 386 height 32
click at [892, 393] on li "Work" at bounding box center [1042, 397] width 365 height 23
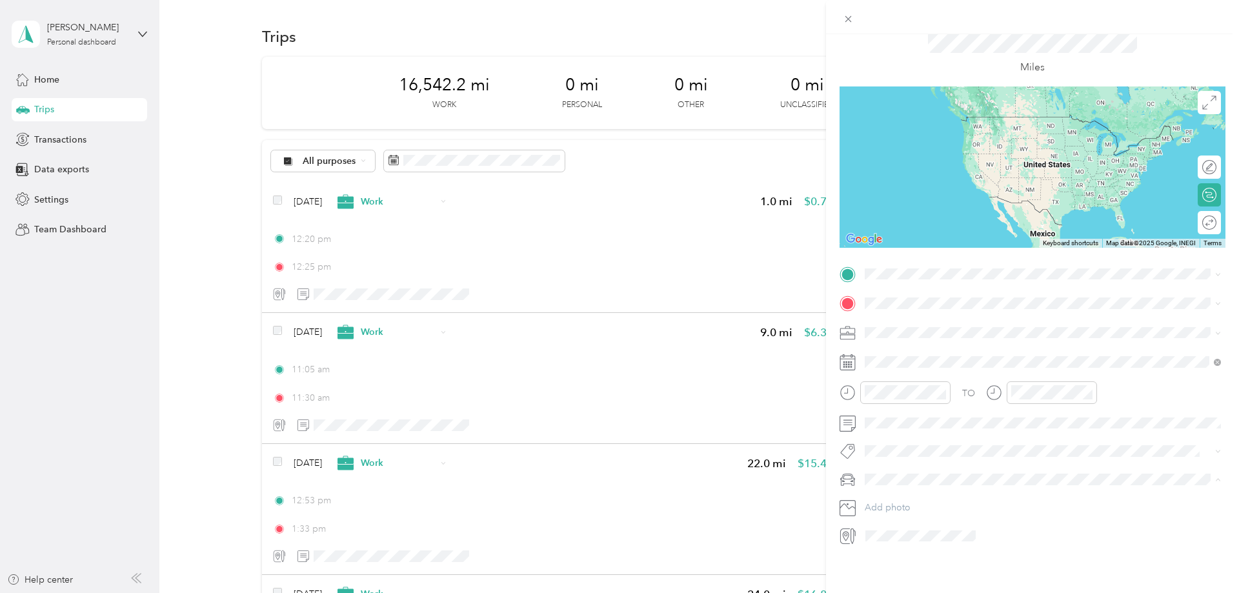
click at [912, 508] on li "Crosstrek" at bounding box center [1042, 502] width 365 height 23
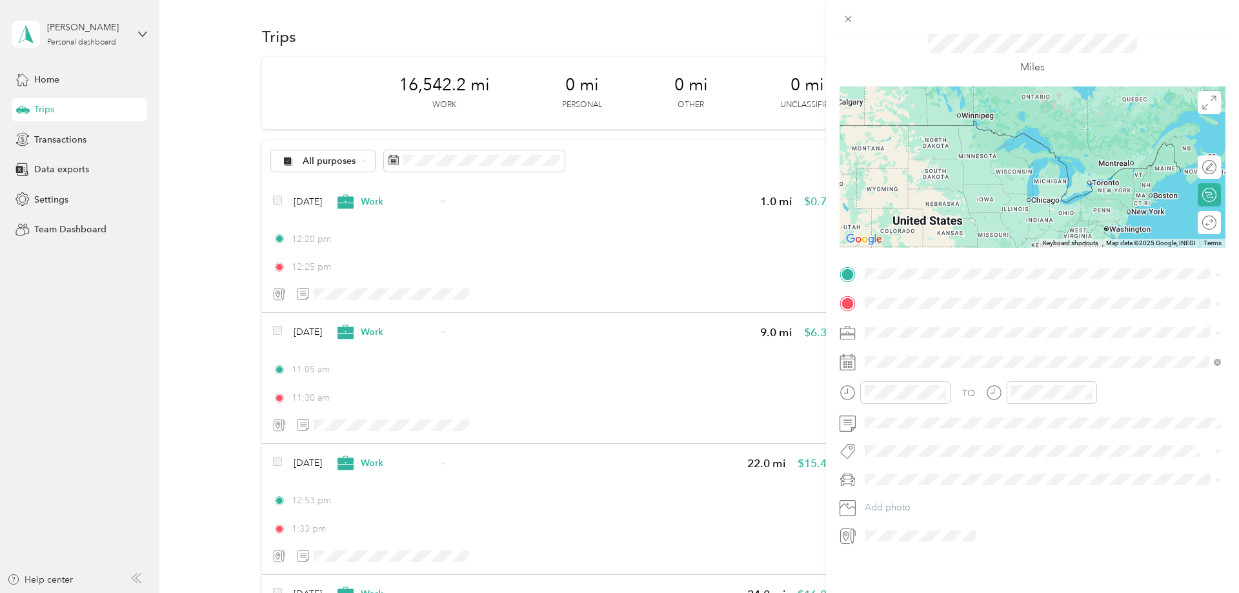
scroll to position [0, 0]
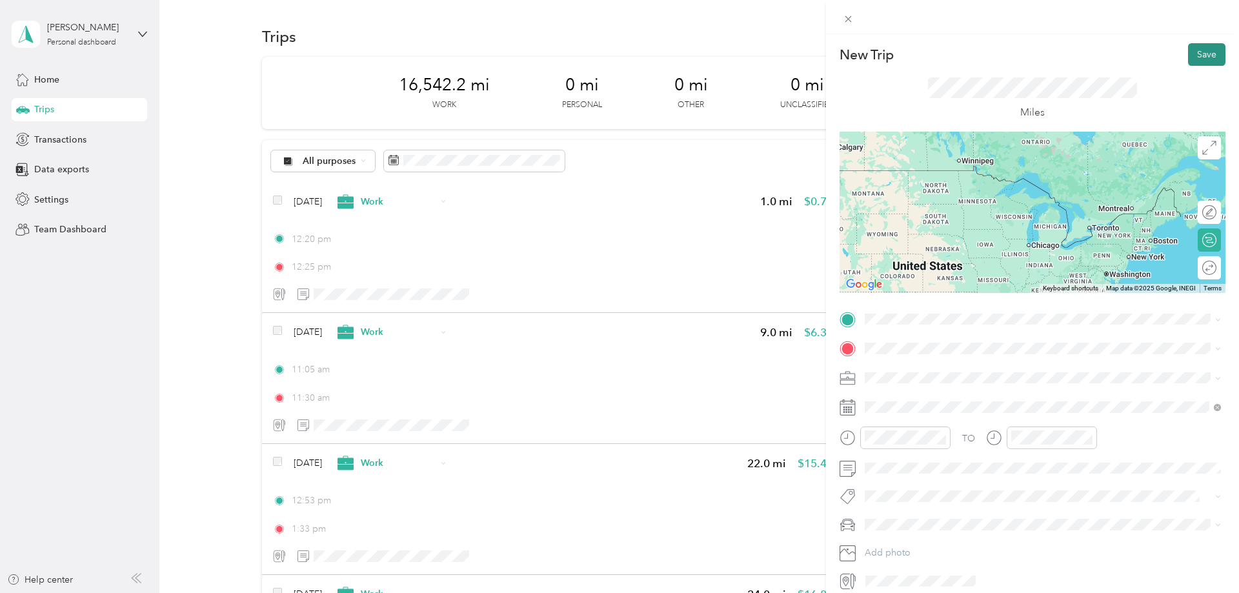
click at [1201, 50] on button "Save" at bounding box center [1206, 54] width 37 height 23
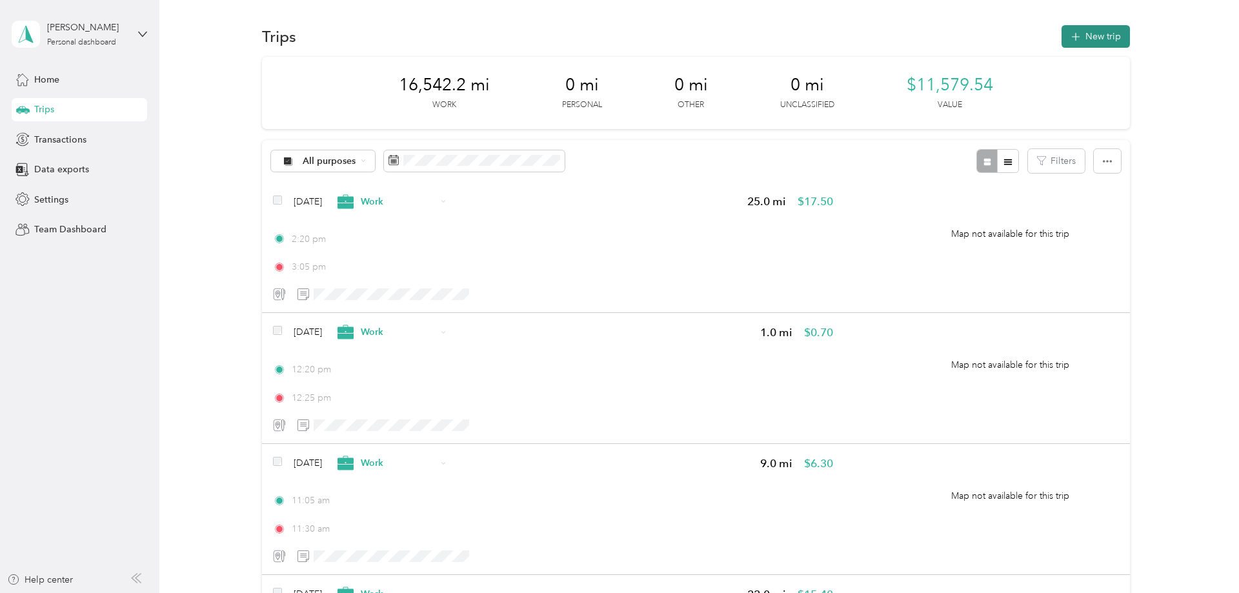
click at [1098, 35] on button "New trip" at bounding box center [1095, 36] width 68 height 23
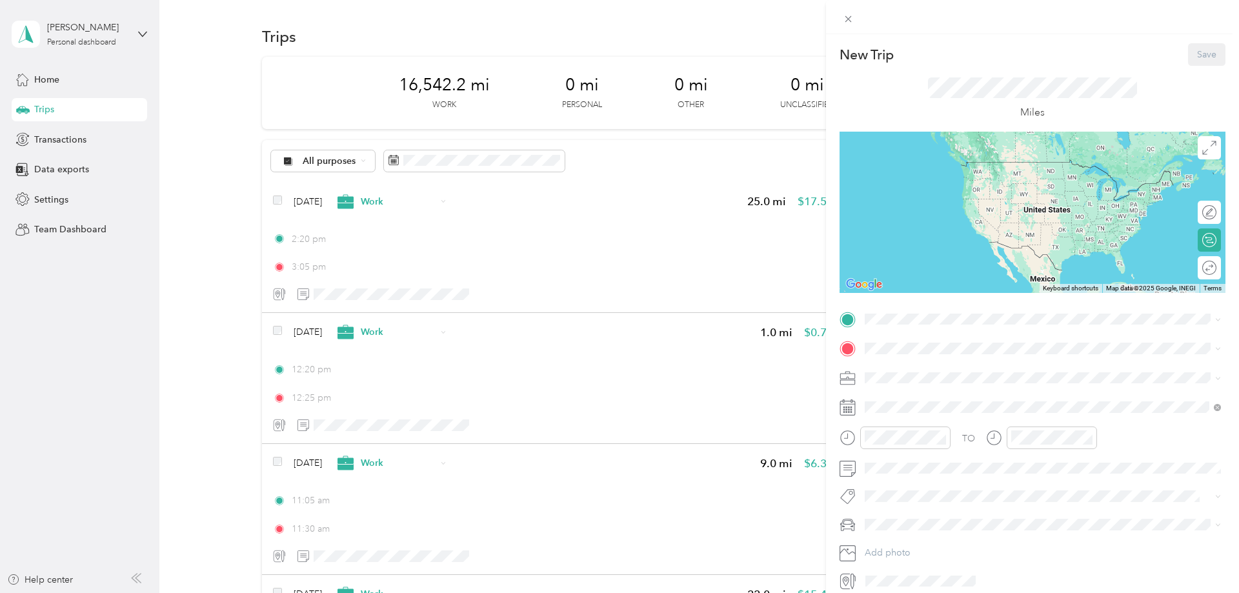
drag, startPoint x: 1032, startPoint y: 98, endPoint x: 1013, endPoint y: 99, distance: 19.4
click at [1013, 99] on div "Miles" at bounding box center [1032, 98] width 209 height 43
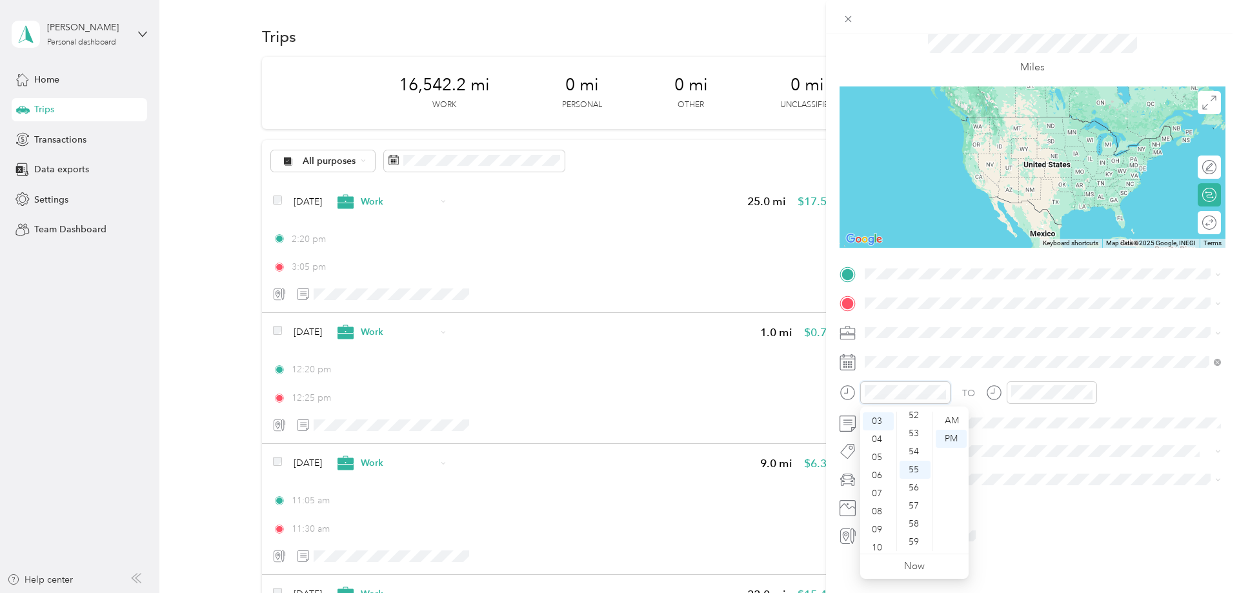
scroll to position [54, 0]
click at [1016, 355] on span at bounding box center [1042, 362] width 365 height 21
click at [1029, 384] on div at bounding box center [1052, 392] width 90 height 23
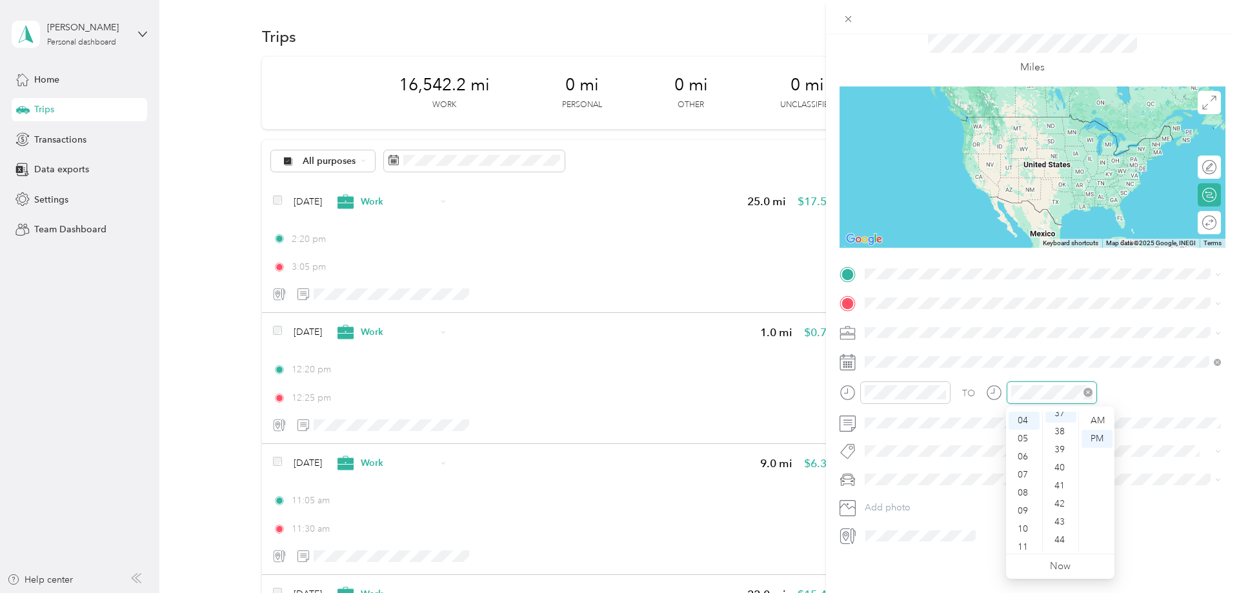
scroll to position [668, 0]
click at [1161, 383] on div "TO" at bounding box center [1032, 397] width 386 height 32
click at [896, 359] on div "Work" at bounding box center [1042, 355] width 347 height 14
click at [897, 499] on span "Crosstrek" at bounding box center [888, 502] width 39 height 11
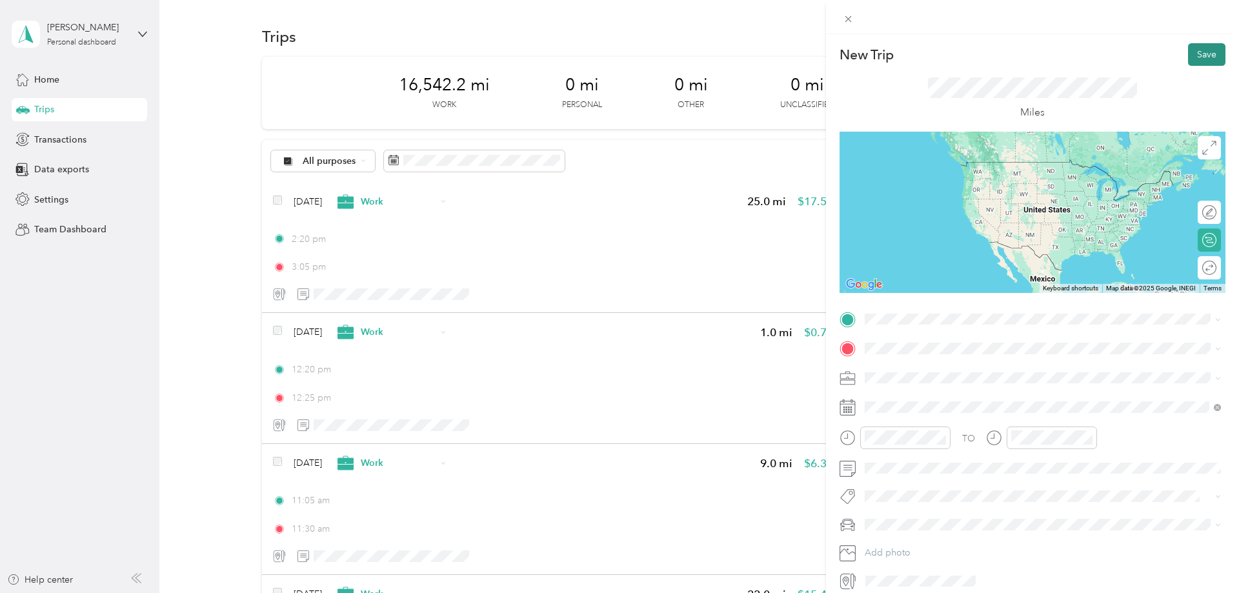
click at [1212, 45] on button "Save" at bounding box center [1206, 54] width 37 height 23
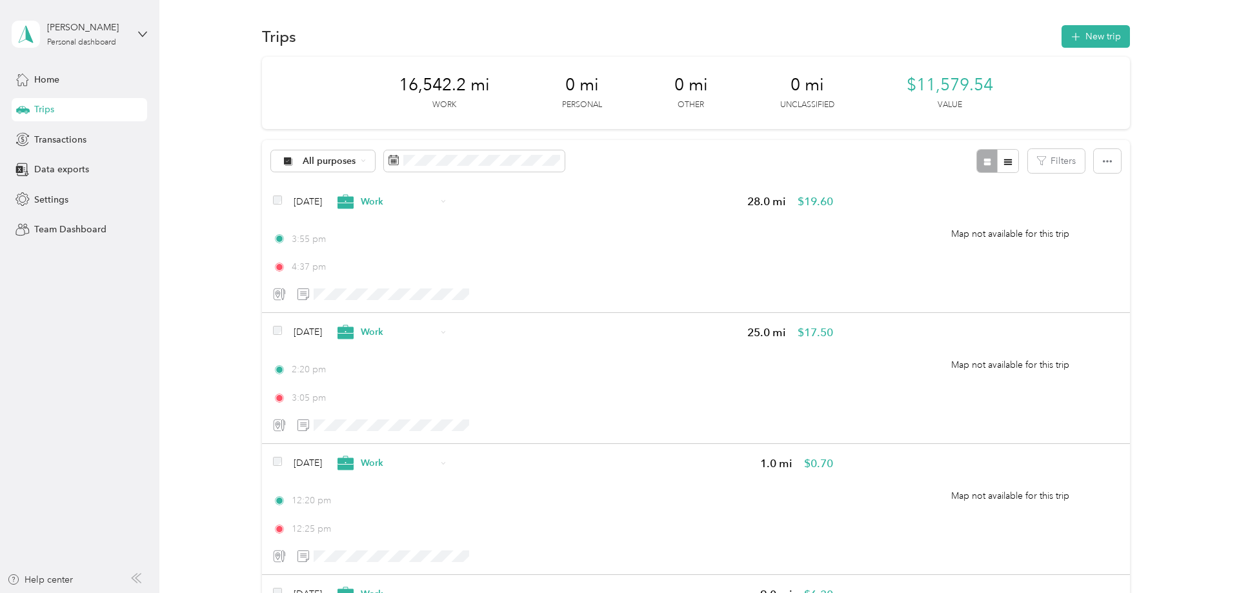
click at [40, 110] on span "Trips" at bounding box center [44, 110] width 20 height 14
click at [74, 84] on div "Home" at bounding box center [79, 79] width 135 height 23
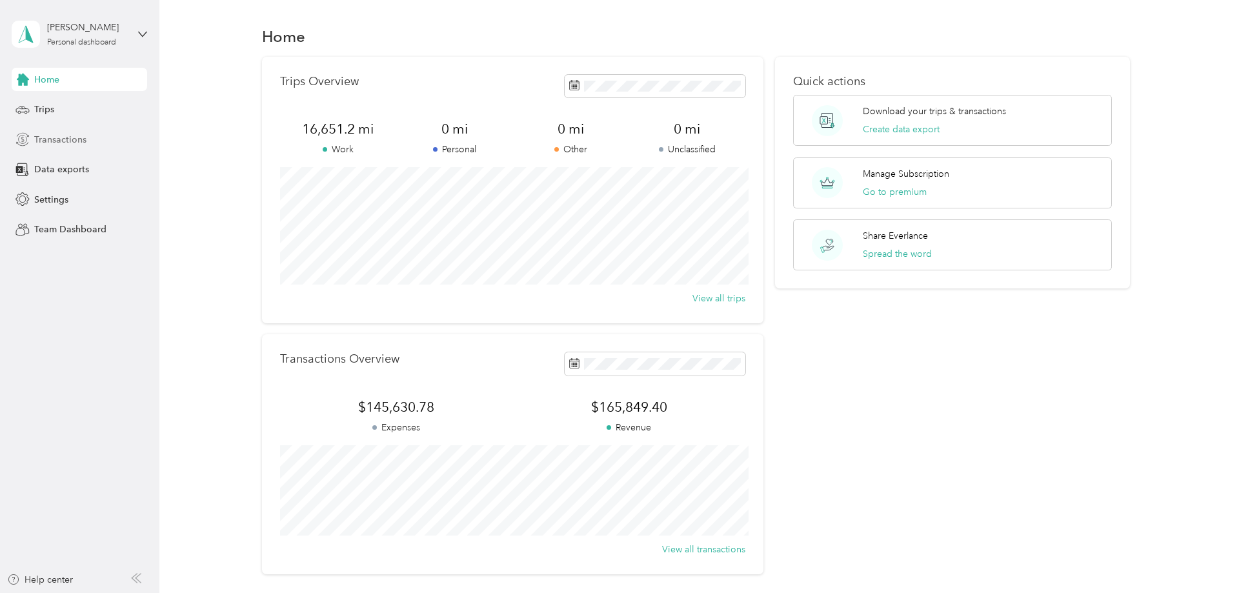
click at [77, 135] on span "Transactions" at bounding box center [60, 140] width 52 height 14
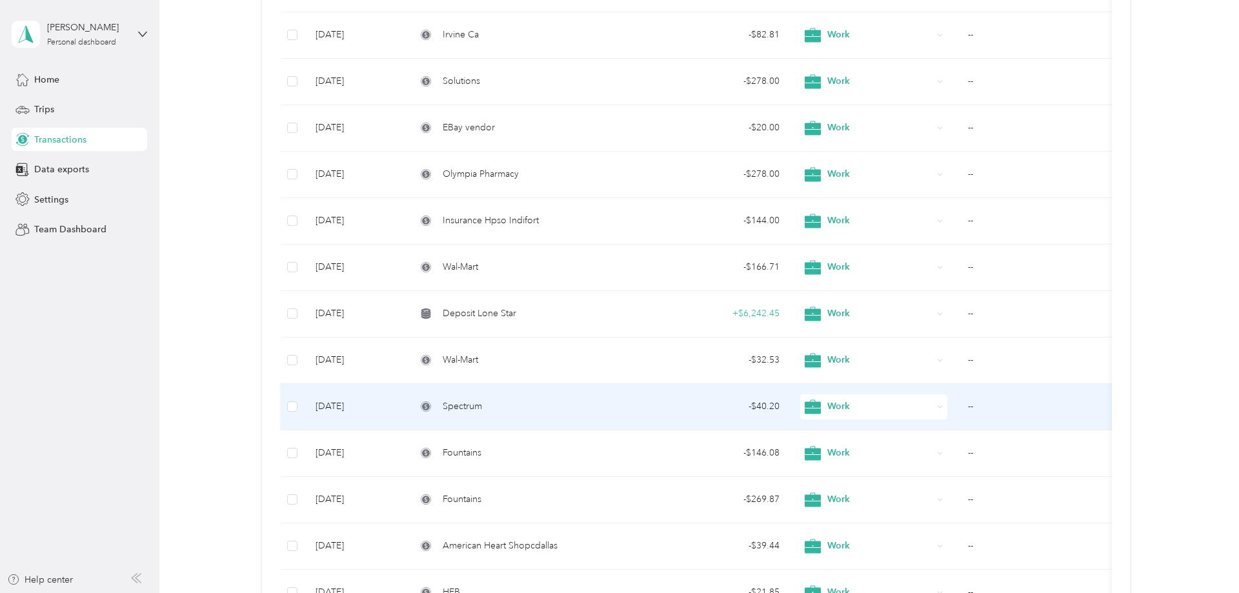
scroll to position [1043, 0]
